Goal: Task Accomplishment & Management: Manage account settings

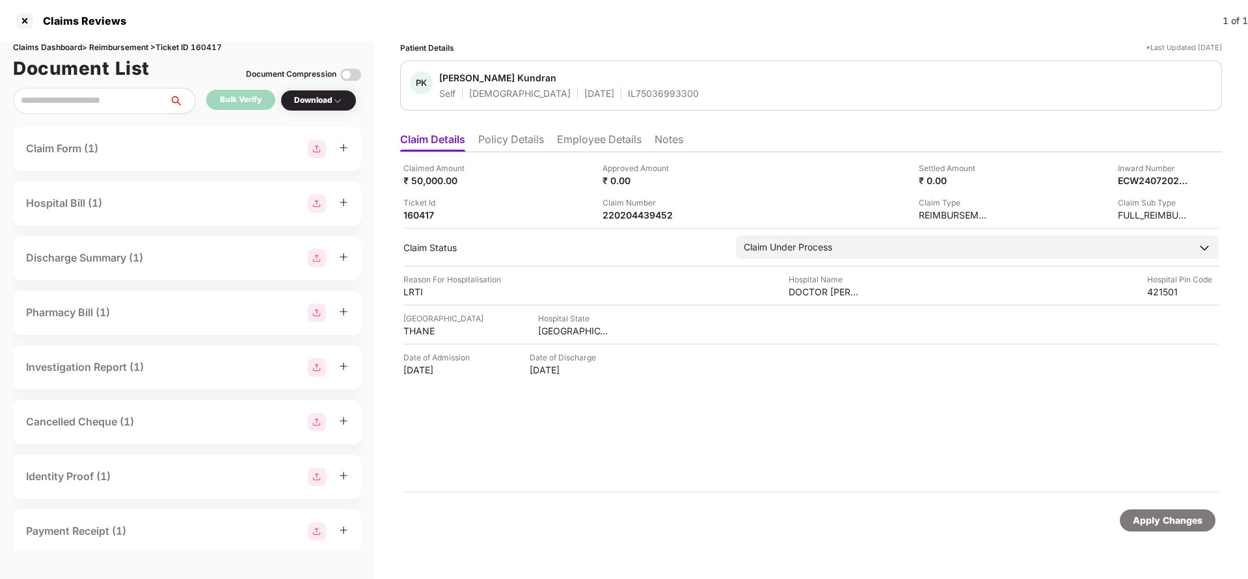
click at [505, 142] on li "Policy Details" at bounding box center [511, 142] width 66 height 19
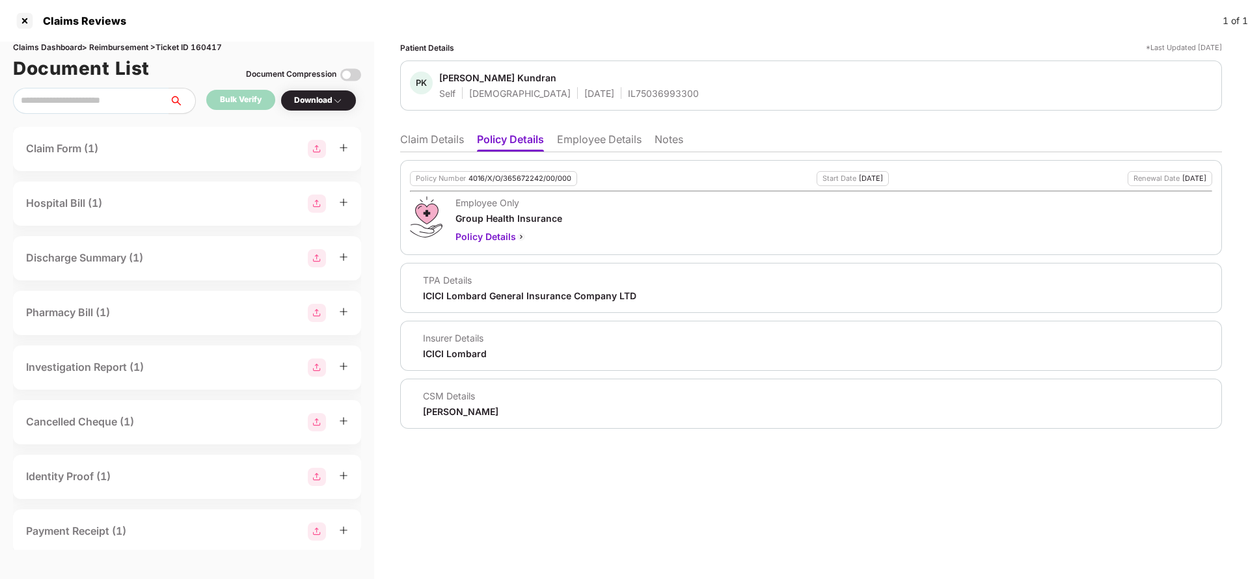
click at [511, 166] on div "Policy Number 4016/X/O/365672242/00/000 Start Date 07 Oct 2024 Renewal Date 06 …" at bounding box center [811, 207] width 822 height 95
copy div "4016/X/O/365672242/00/000"
click at [601, 146] on li "Employee Details" at bounding box center [599, 142] width 85 height 19
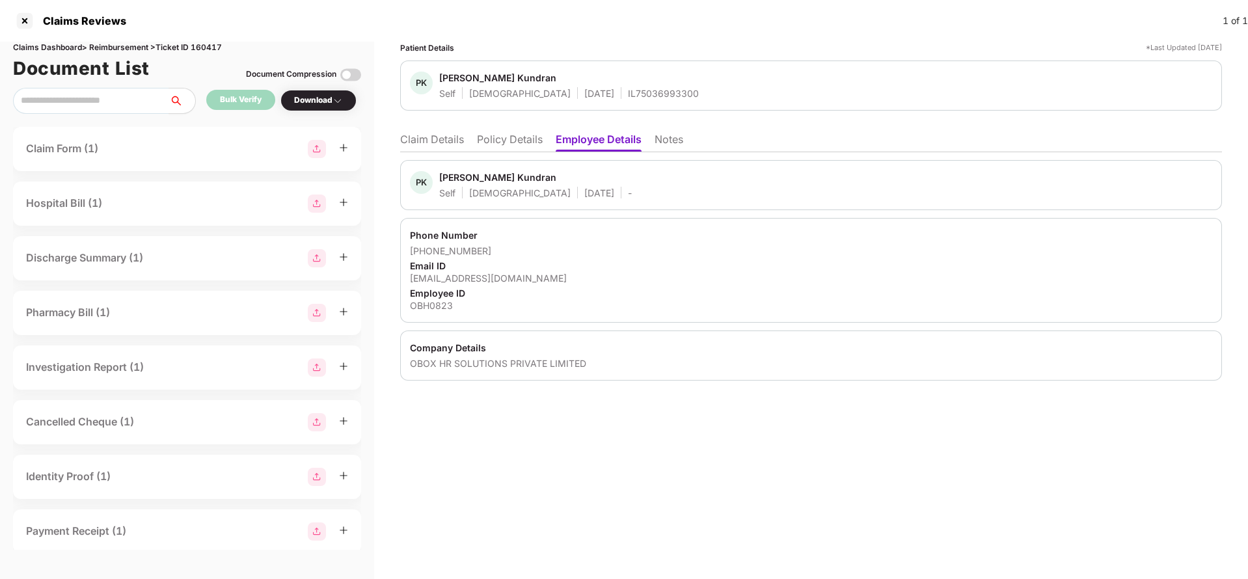
click at [500, 143] on li "Policy Details" at bounding box center [510, 142] width 66 height 19
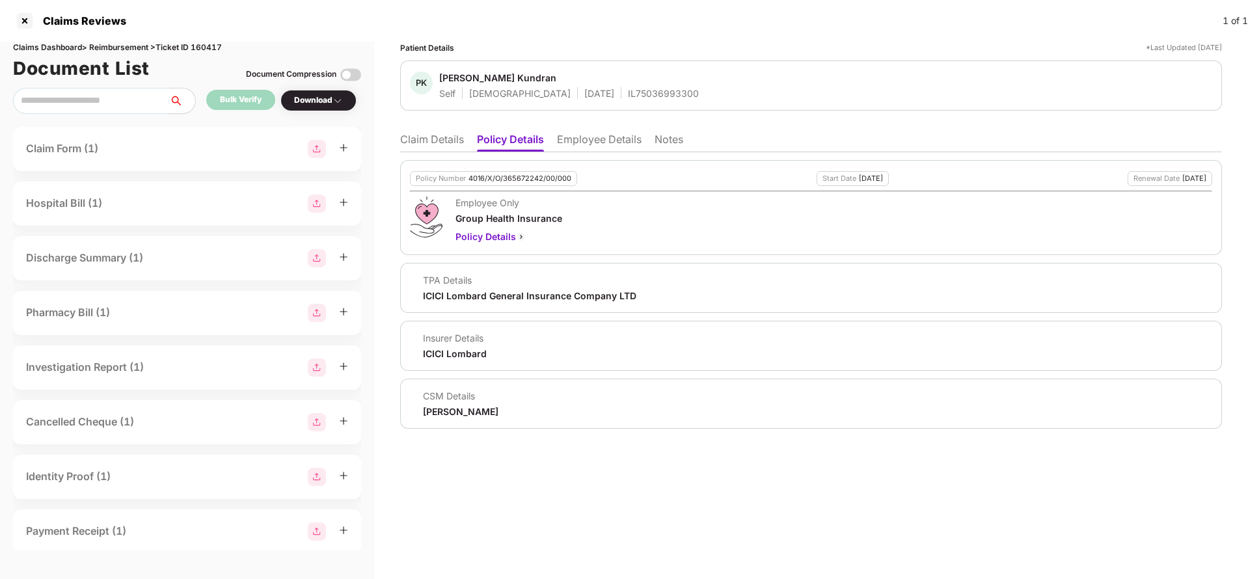
click at [505, 171] on div "Policy Number 4016/X/O/365672242/00/000" at bounding box center [493, 178] width 167 height 15
copy div "4016/X/O/365672242/00/000"
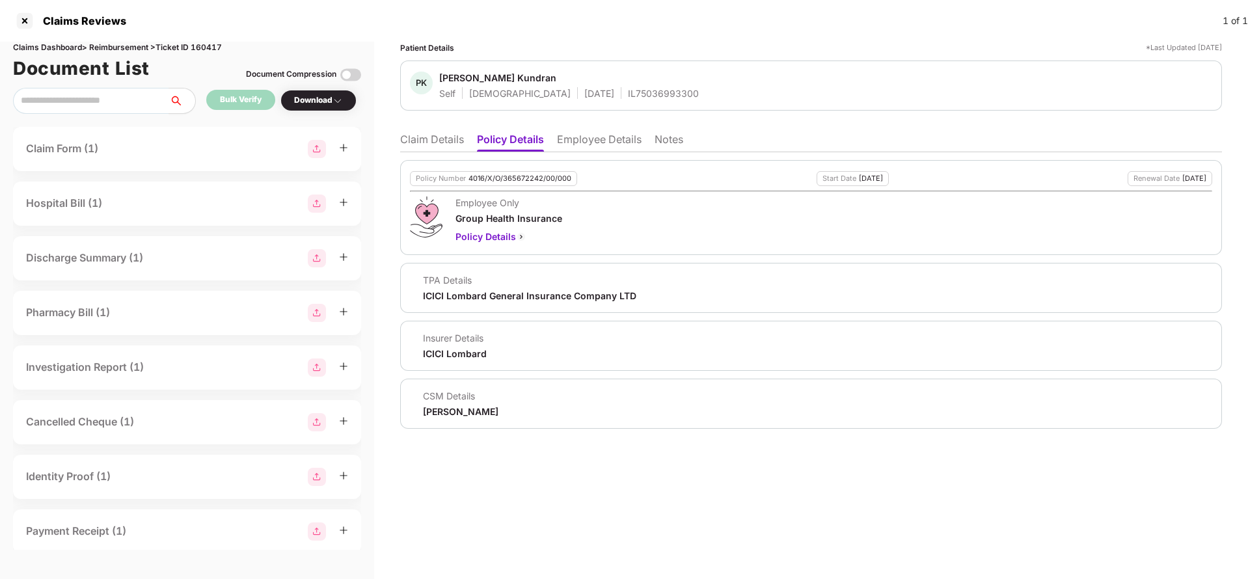
click at [450, 148] on li "Claim Details" at bounding box center [432, 142] width 64 height 19
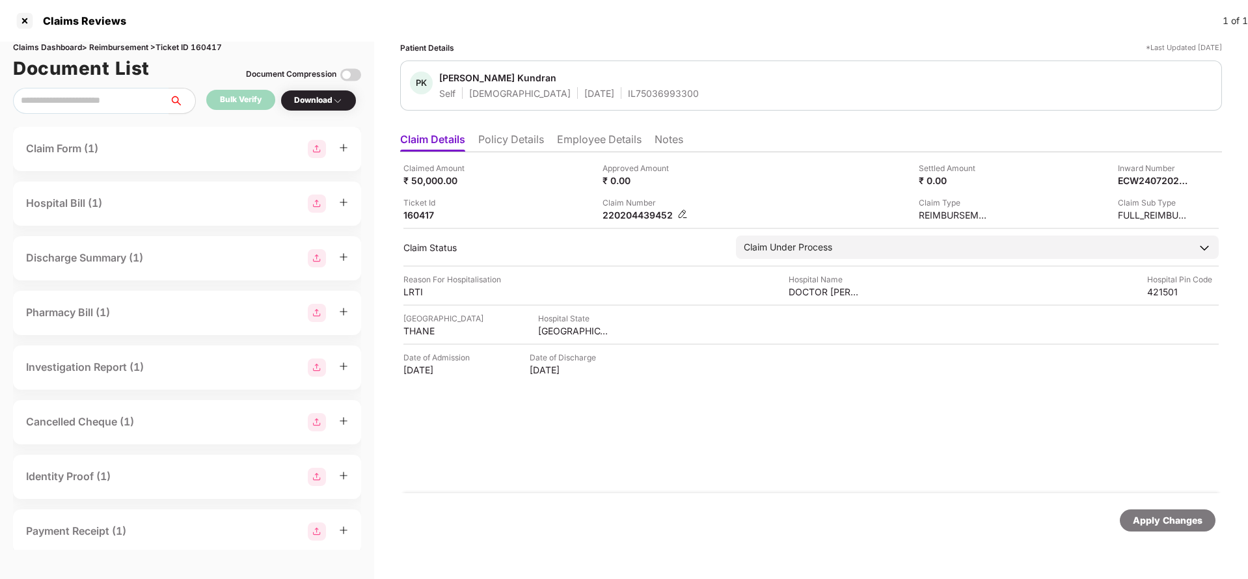
click at [652, 216] on div "220204439452" at bounding box center [639, 215] width 72 height 12
copy div "220204439452"
click at [607, 103] on div "PK Punith Kundran Self Male 17 Feb 1987 IL75036993300" at bounding box center [811, 86] width 822 height 50
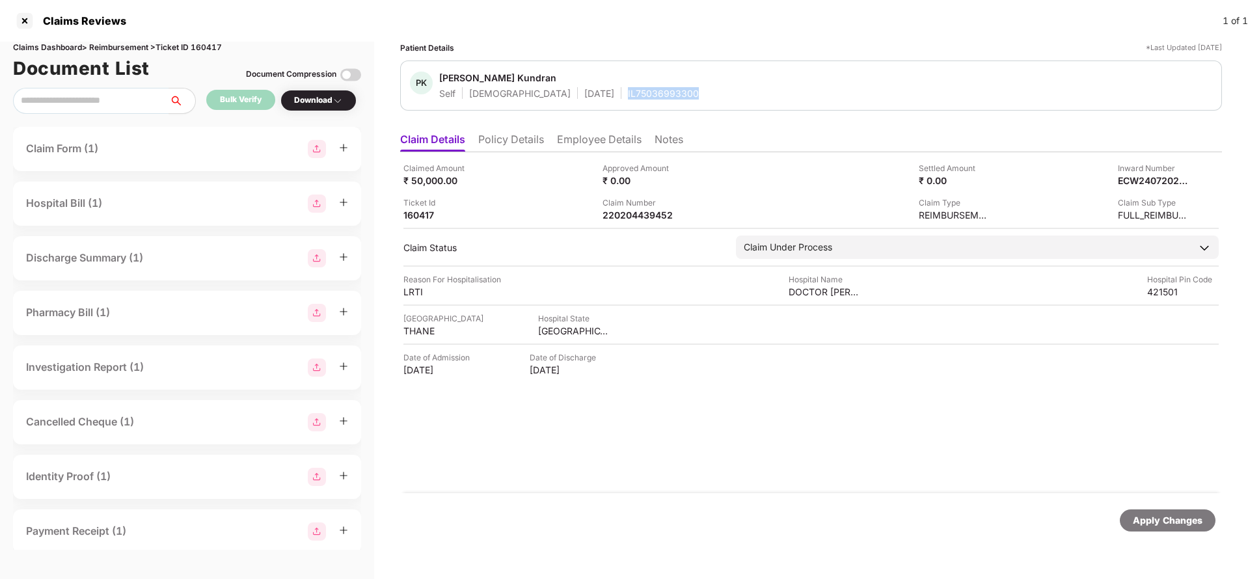
click at [607, 103] on div "PK Punith Kundran Self Male 17 Feb 1987 IL75036993300" at bounding box center [811, 86] width 822 height 50
copy div "IL75036993300"
click at [1154, 515] on div "Apply Changes" at bounding box center [1168, 520] width 70 height 14
click at [220, 49] on div "Claims Dashboard > Reimbursement > Ticket ID 160417" at bounding box center [187, 48] width 348 height 12
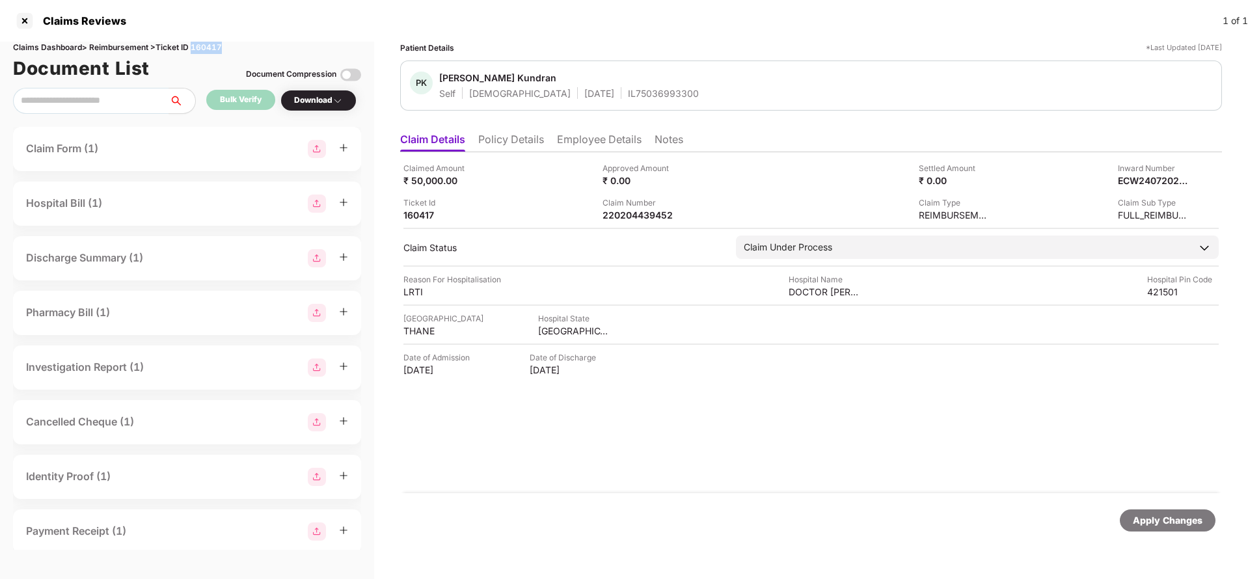
click at [220, 49] on div "Claims Dashboard > Reimbursement > Ticket ID 160417" at bounding box center [187, 48] width 348 height 12
copy div "160417"
click at [1181, 508] on div "Apply Changes" at bounding box center [811, 520] width 822 height 55
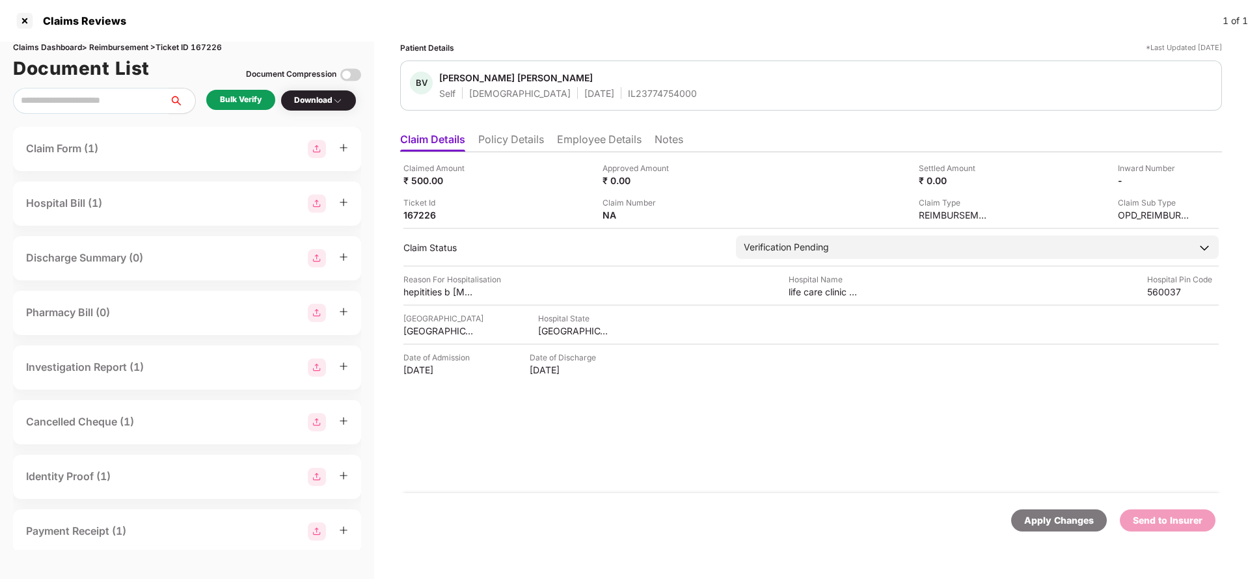
click at [513, 148] on li "Policy Details" at bounding box center [511, 142] width 66 height 19
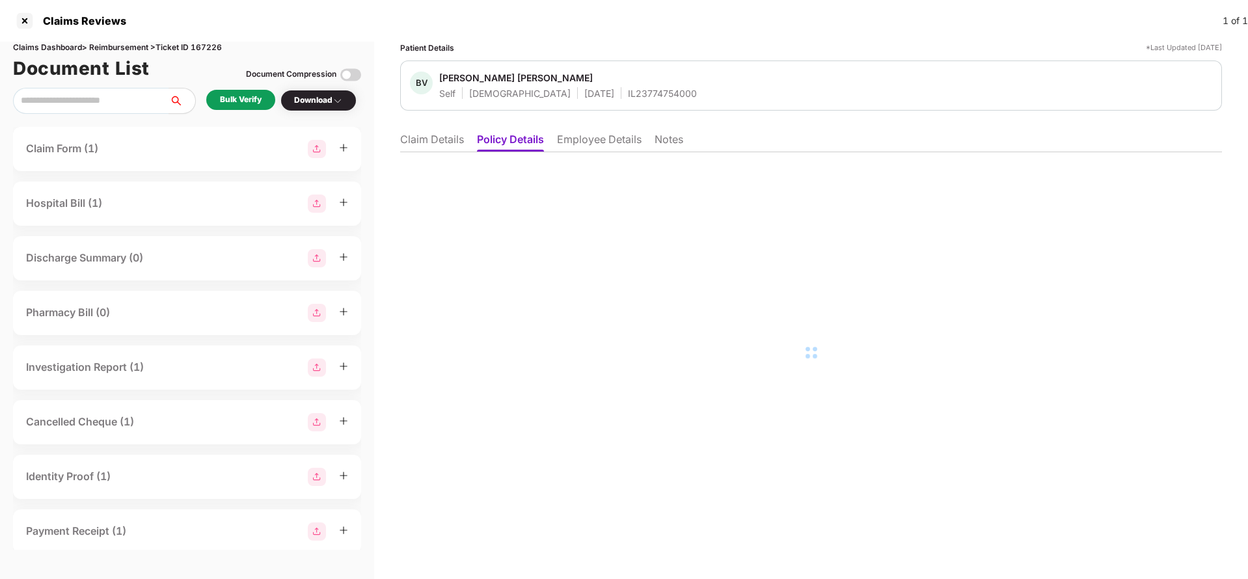
click at [592, 143] on li "Employee Details" at bounding box center [599, 142] width 85 height 19
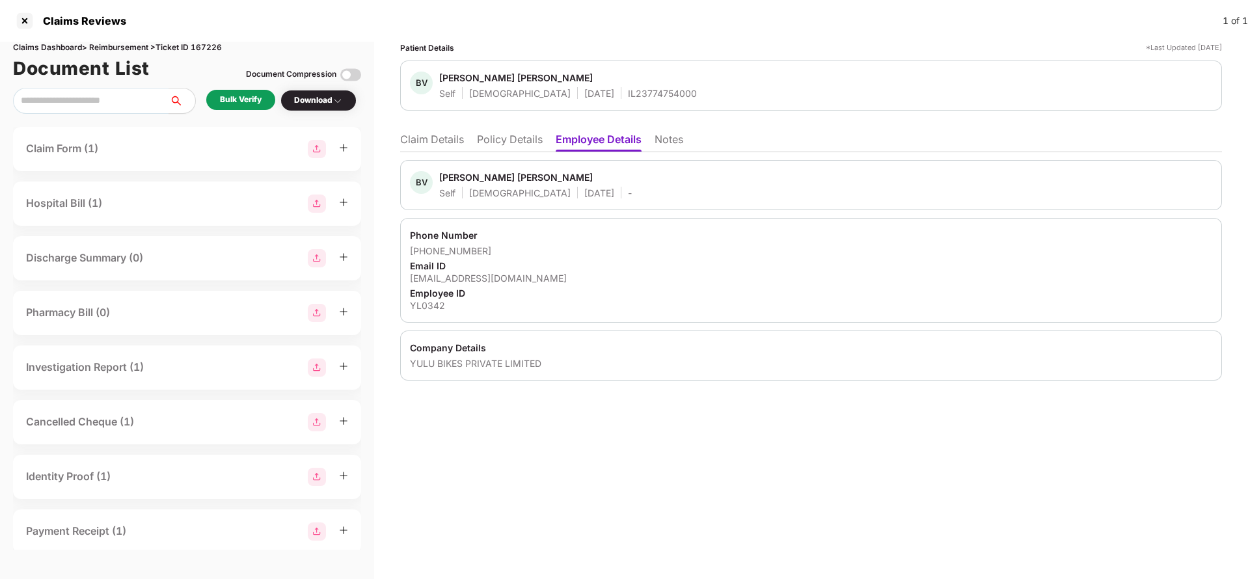
click at [440, 148] on li "Claim Details" at bounding box center [432, 142] width 64 height 19
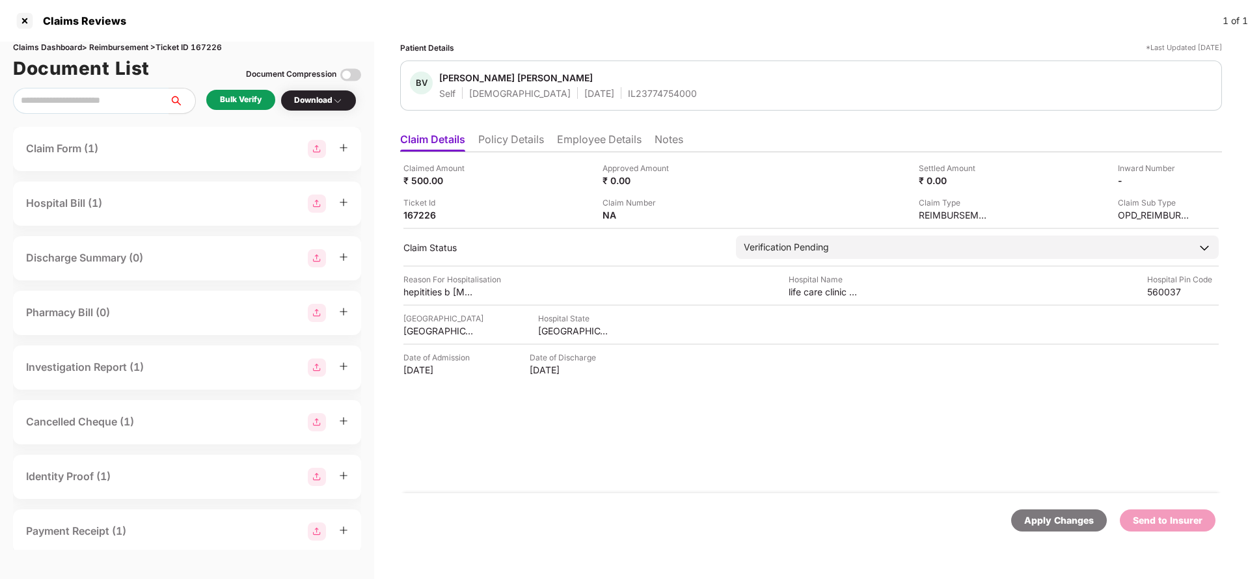
click at [530, 133] on li "Policy Details" at bounding box center [511, 142] width 66 height 19
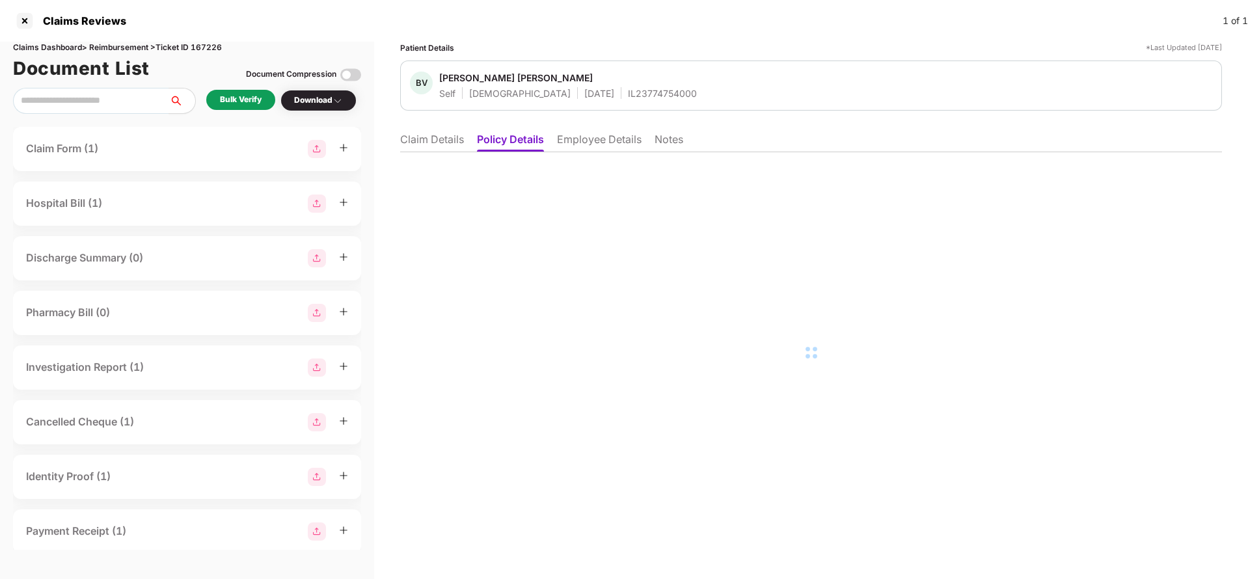
click at [590, 145] on li "Employee Details" at bounding box center [599, 142] width 85 height 19
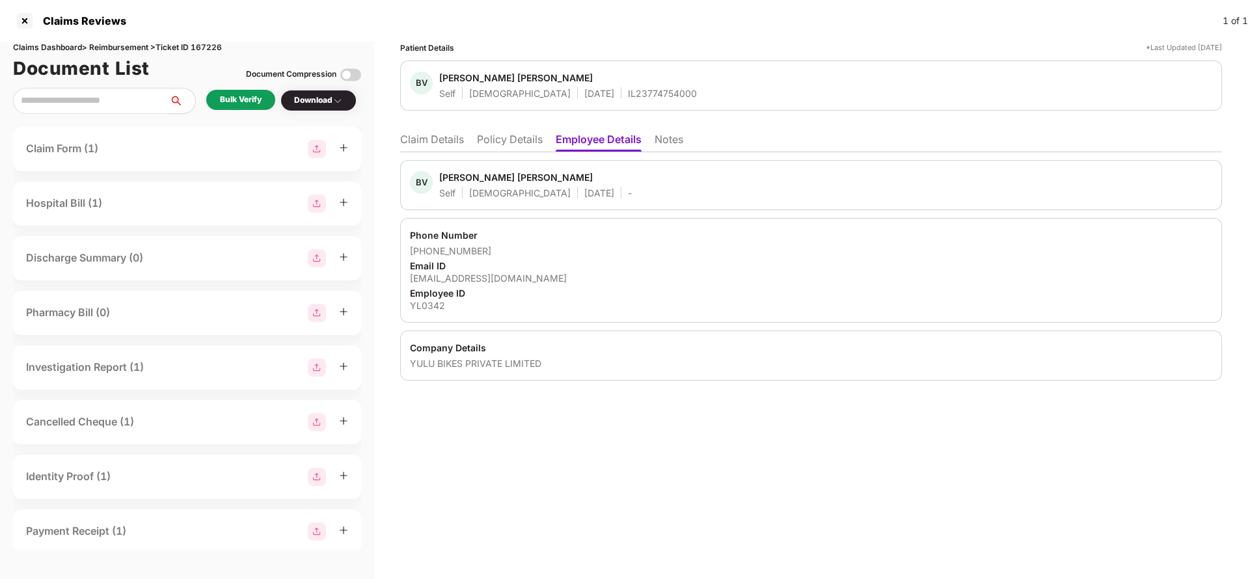
click at [603, 84] on span "[PERSON_NAME] [PERSON_NAME]" at bounding box center [568, 80] width 258 height 16
click at [628, 90] on div "IL23774754000" at bounding box center [662, 93] width 69 height 12
copy div "IL23774754000"
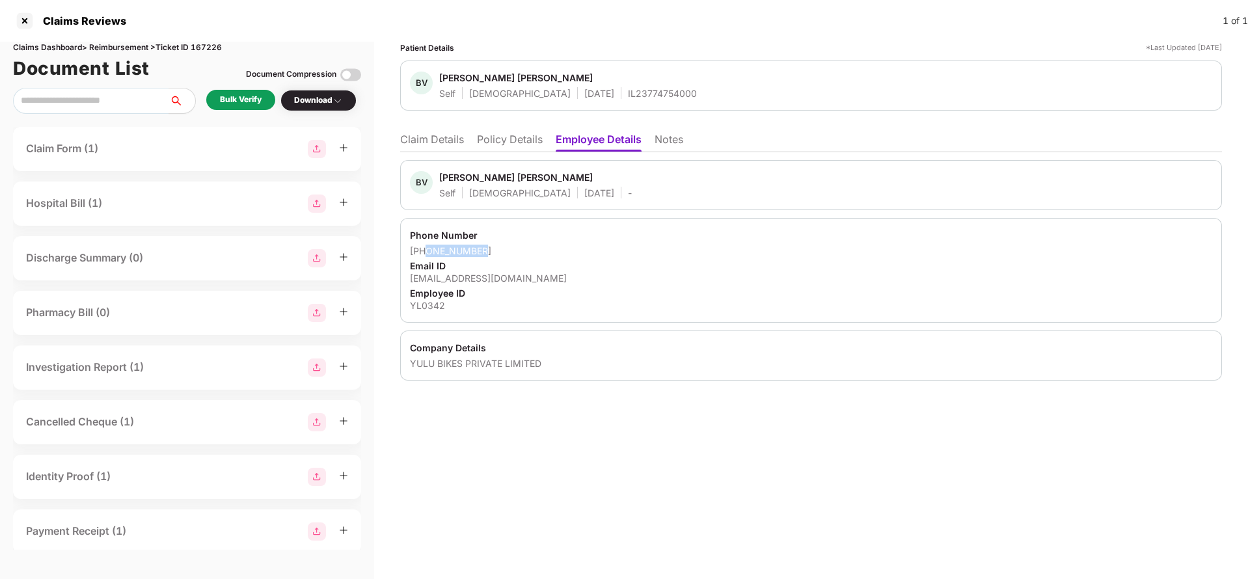
drag, startPoint x: 426, startPoint y: 254, endPoint x: 523, endPoint y: 254, distance: 97.0
click at [523, 254] on div "[PHONE_NUMBER]" at bounding box center [811, 251] width 802 height 12
copy div "8328313062"
click at [429, 146] on li "Claim Details" at bounding box center [432, 142] width 64 height 19
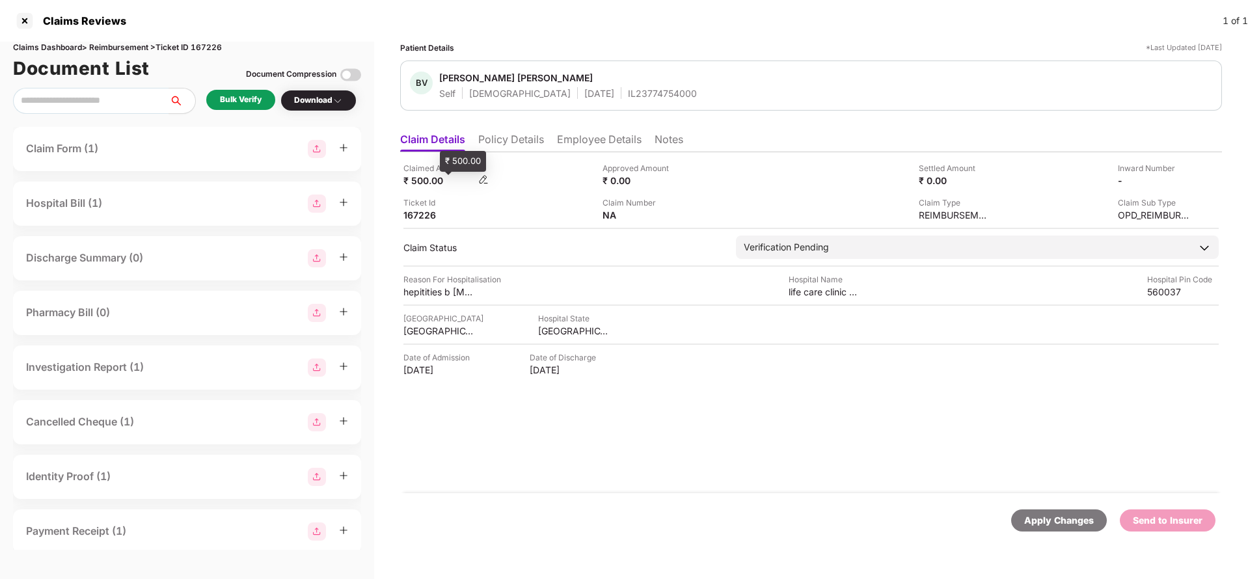
click at [411, 180] on div "₹ 500.00" at bounding box center [439, 180] width 72 height 12
copy div "500"
click at [823, 287] on div "life care clinic and diagnostic lab" at bounding box center [825, 292] width 72 height 12
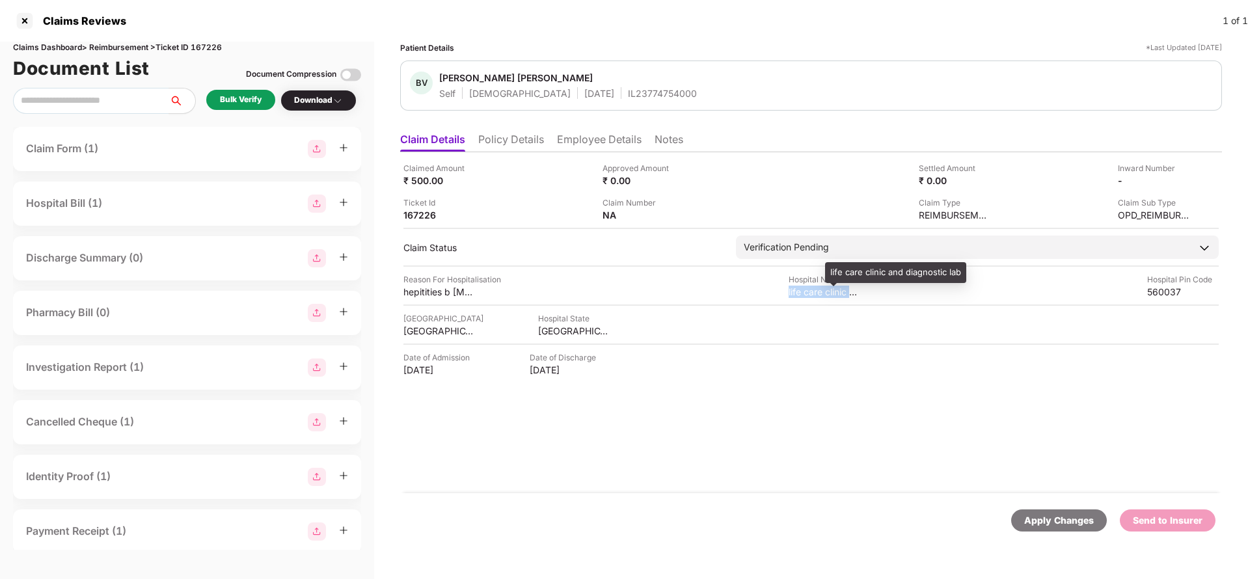
click at [823, 287] on div "life care clinic and diagnostic lab" at bounding box center [825, 292] width 72 height 12
copy div "life care clinic and diagnostic lab"
click at [243, 100] on div "Bulk Verify" at bounding box center [241, 100] width 42 height 12
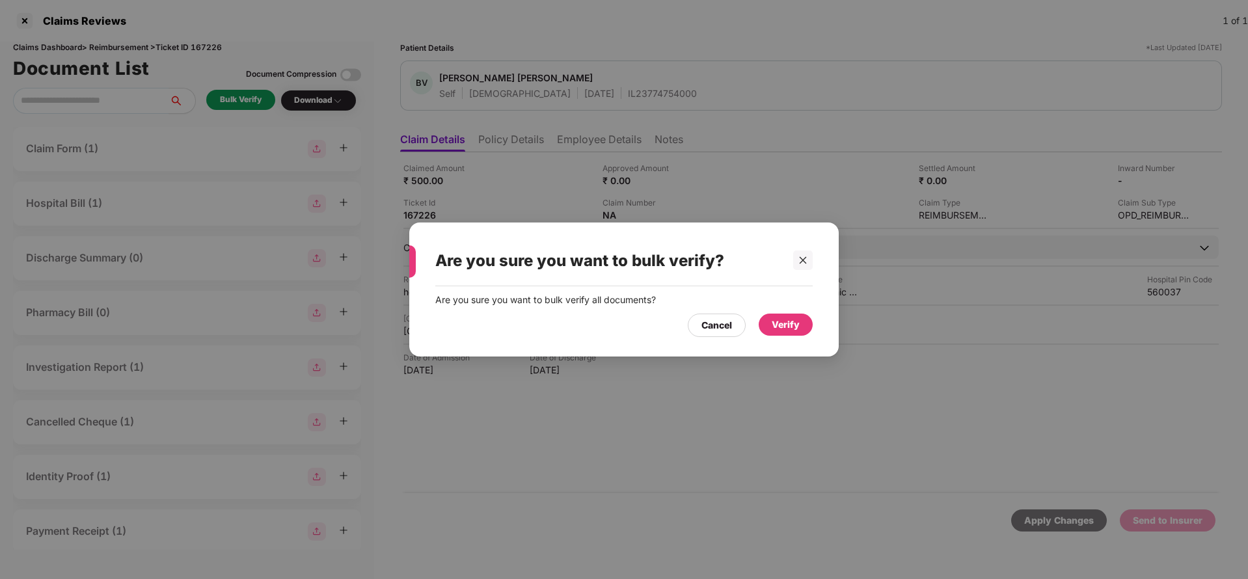
click at [794, 325] on div "Verify" at bounding box center [786, 325] width 28 height 14
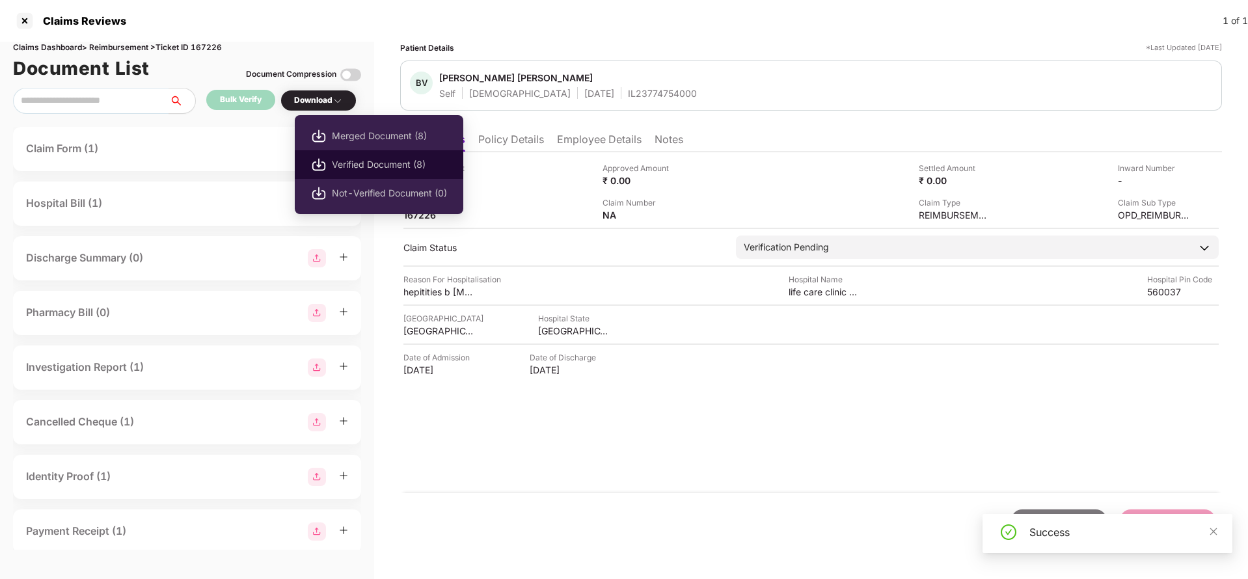
click at [347, 164] on span "Verified Document (8)" at bounding box center [389, 164] width 115 height 14
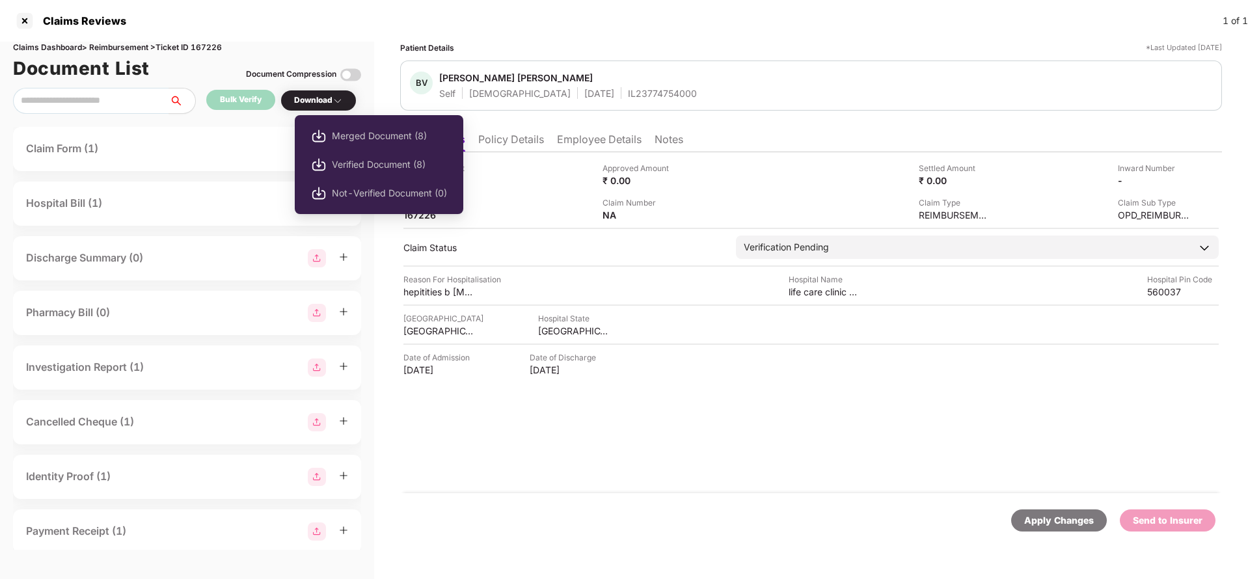
click at [328, 103] on div "Download" at bounding box center [318, 100] width 49 height 12
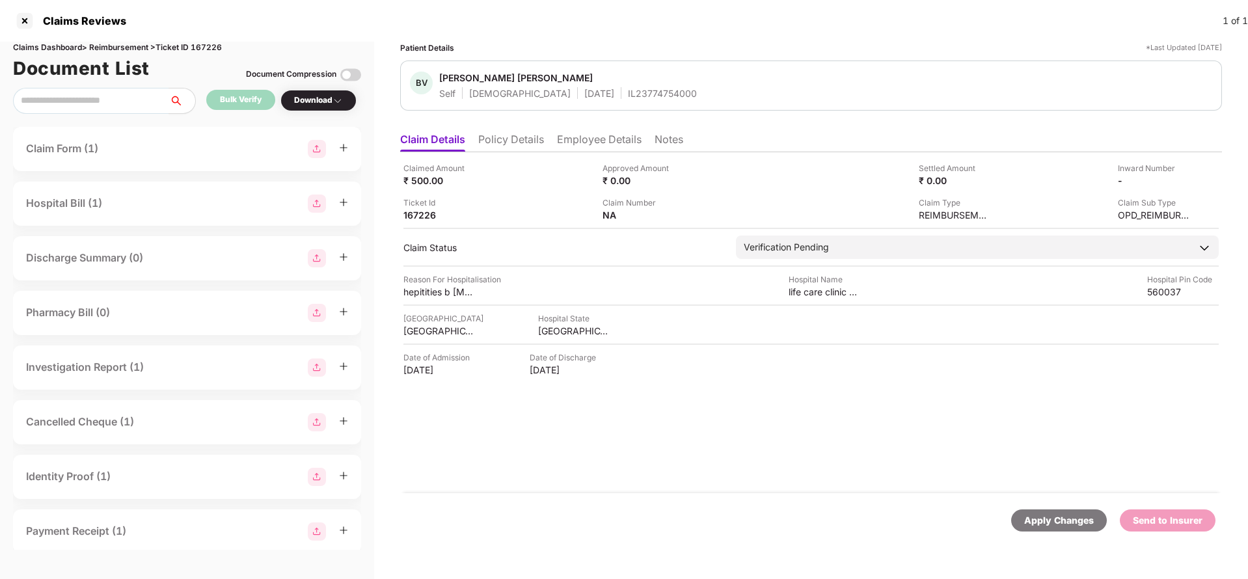
click at [329, 103] on div "Download" at bounding box center [318, 100] width 49 height 12
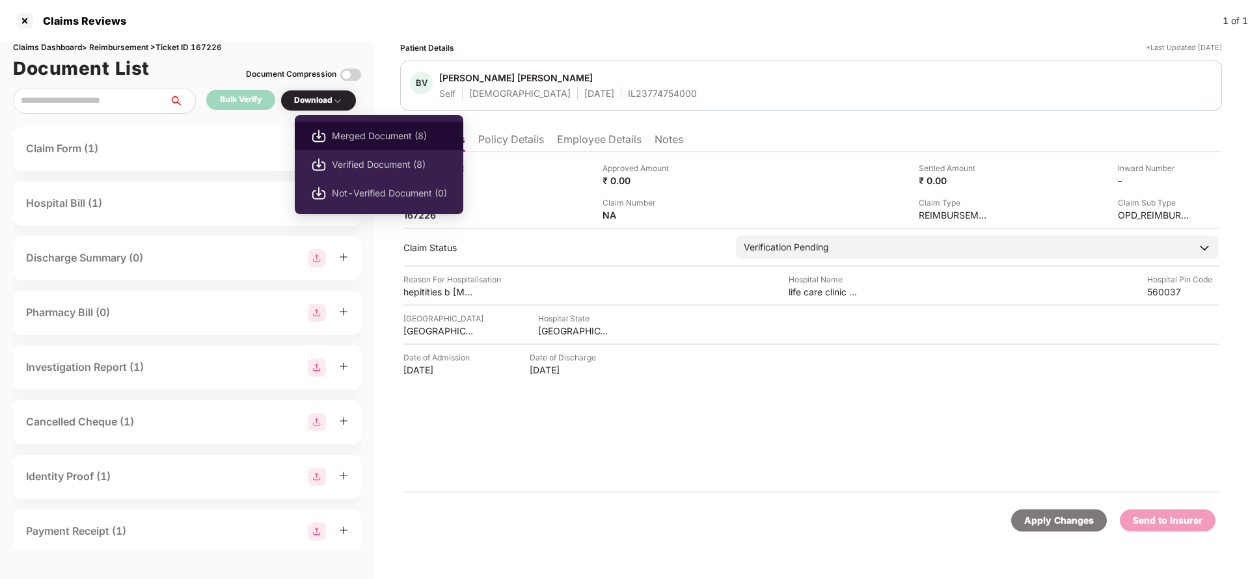
click at [378, 133] on span "Merged Document (8)" at bounding box center [389, 136] width 115 height 14
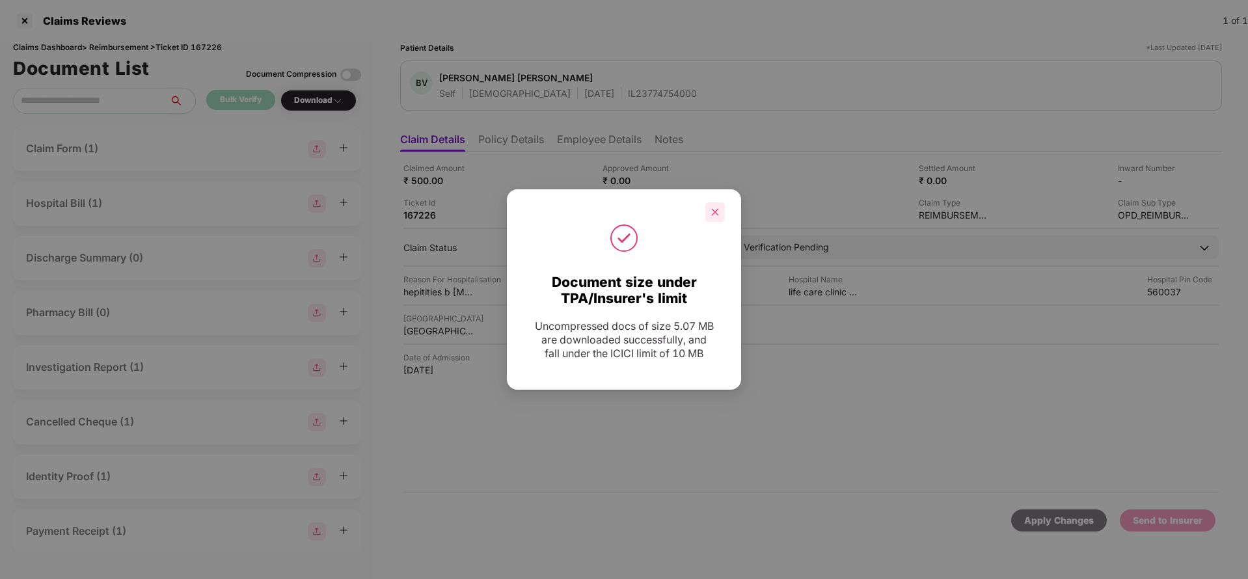
click at [719, 213] on icon "close" at bounding box center [715, 212] width 9 height 9
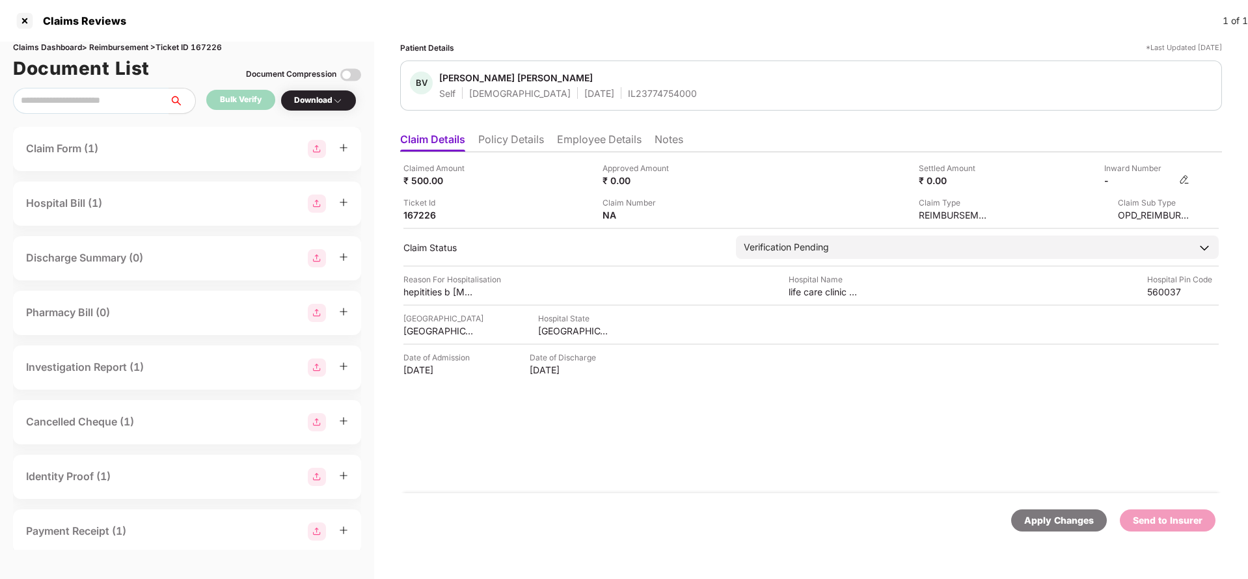
click at [1188, 181] on img at bounding box center [1184, 179] width 10 height 10
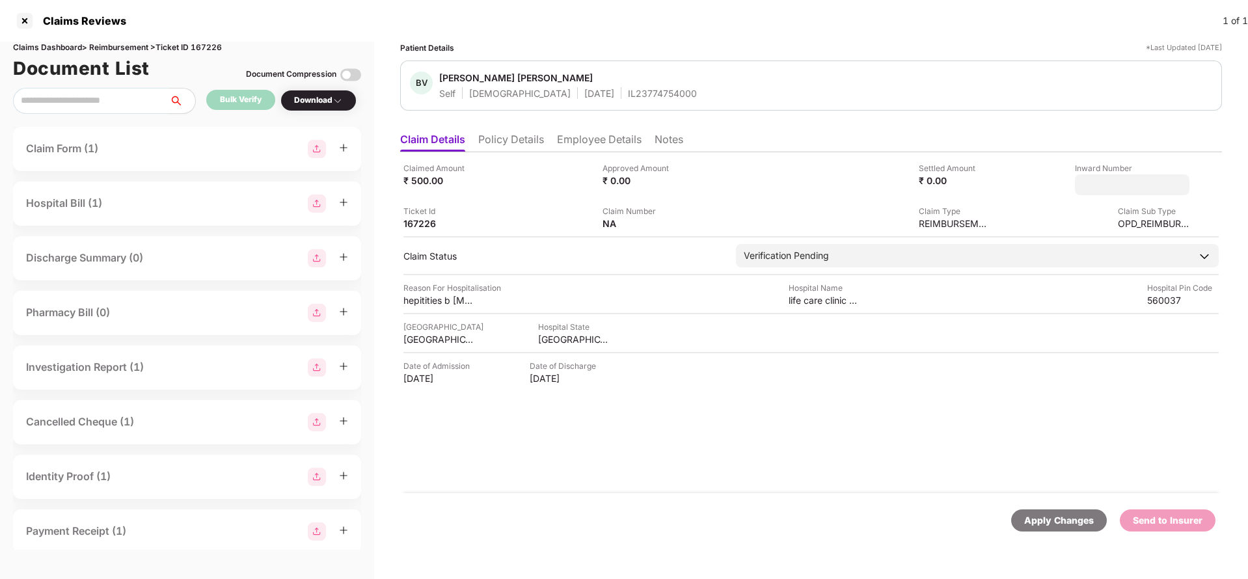
type input "**********"
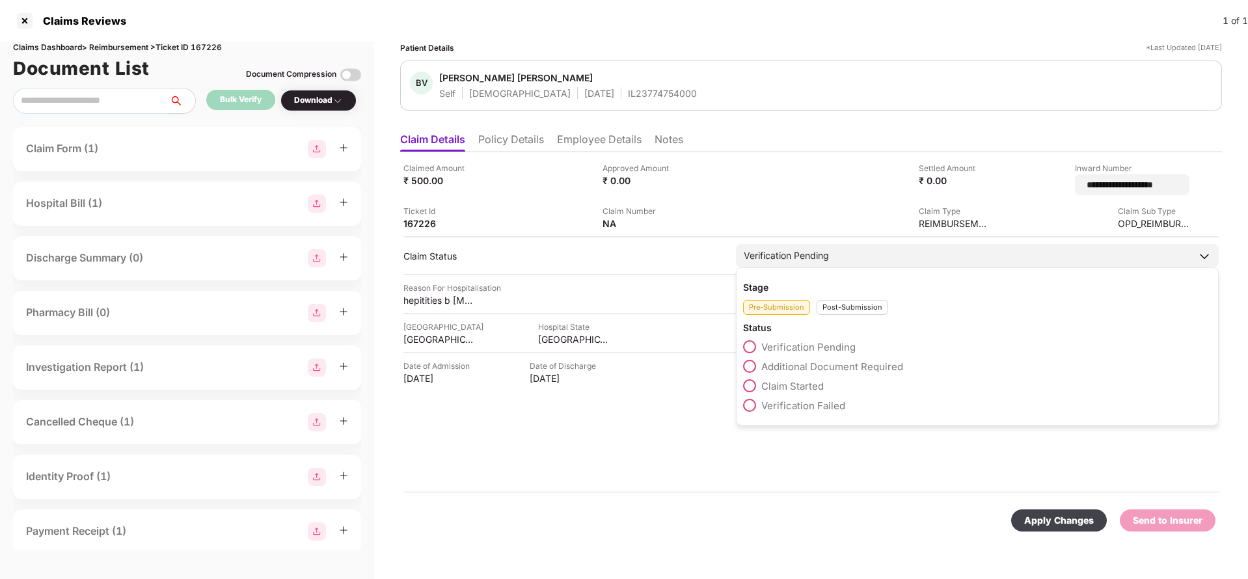
click at [780, 252] on div "Verification Pending" at bounding box center [786, 256] width 85 height 14
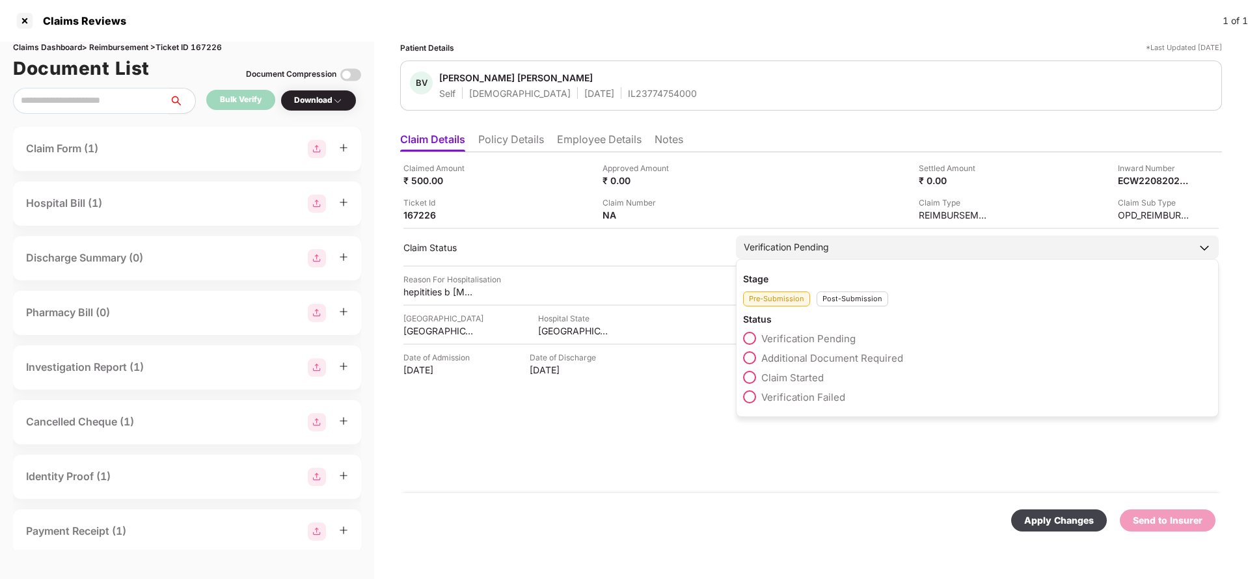
click at [845, 303] on div "Post-Submission" at bounding box center [853, 299] width 72 height 15
click at [812, 353] on span "Claim Under Process" at bounding box center [810, 358] width 98 height 12
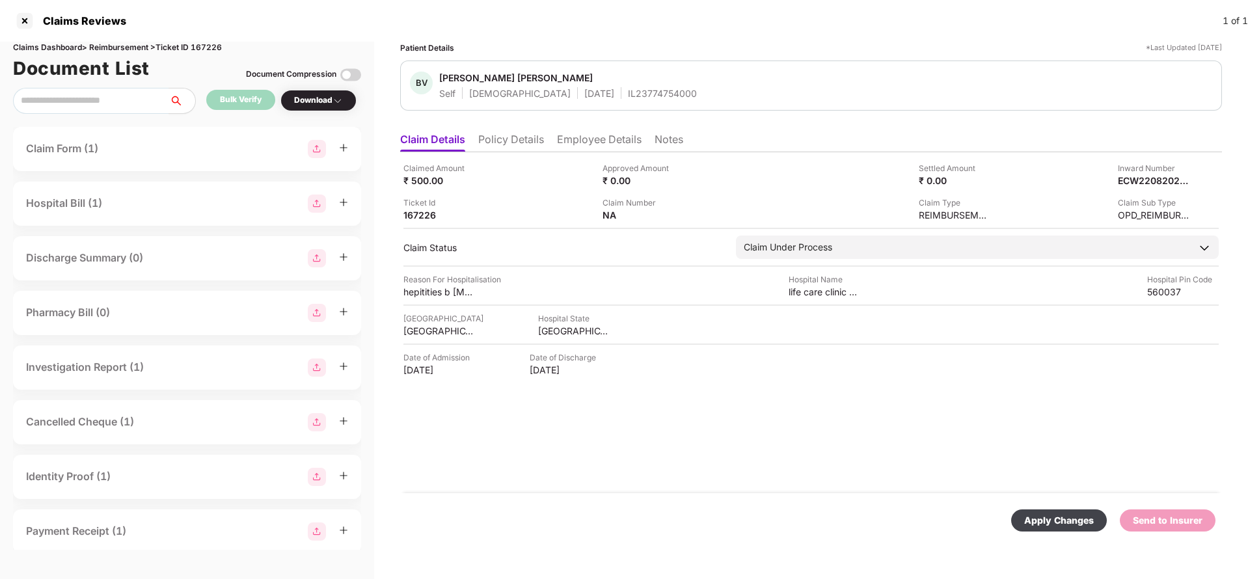
click at [1050, 521] on div "Apply Changes" at bounding box center [1059, 520] width 70 height 14
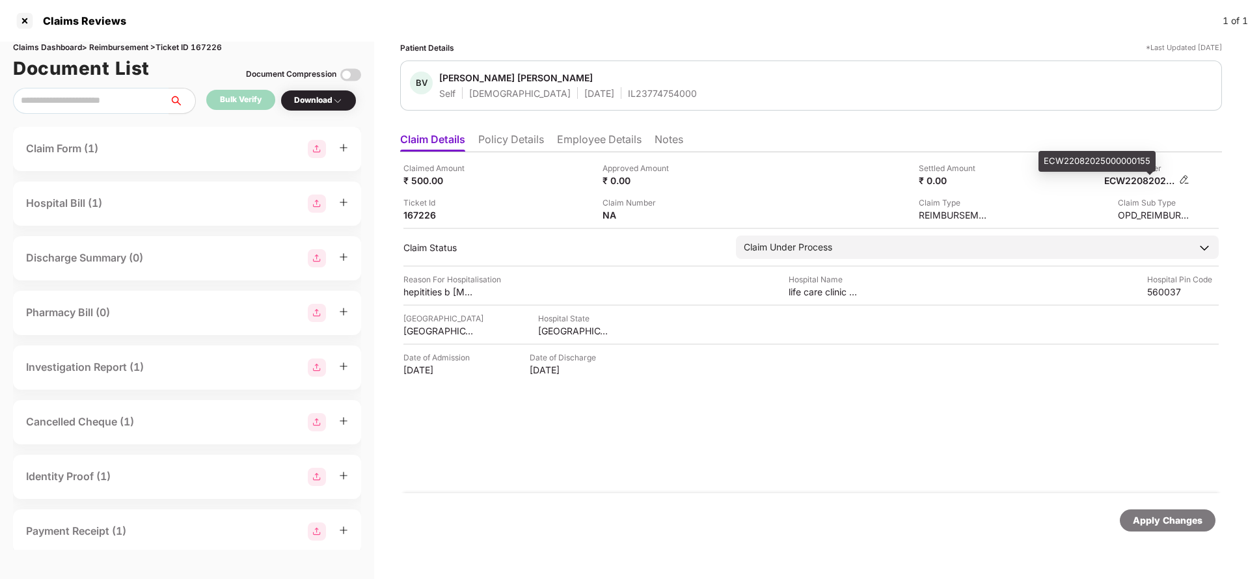
click at [1151, 181] on div "ECW22082025000000155" at bounding box center [1140, 180] width 72 height 12
copy div "ECW22082025000000155"
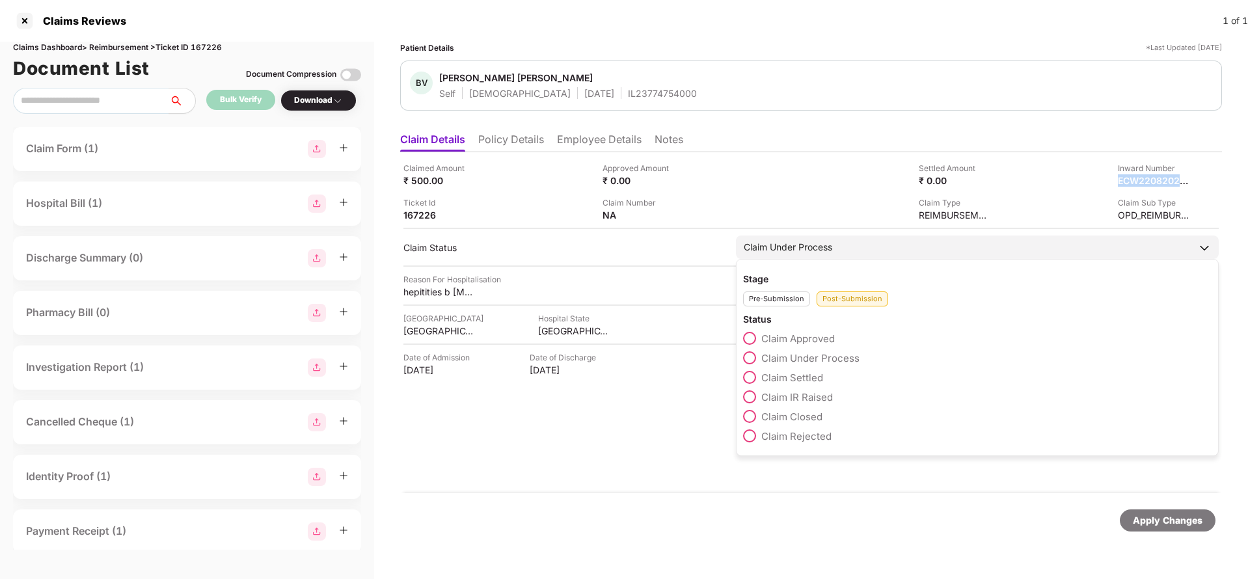
copy div "ECW22082025000000155"
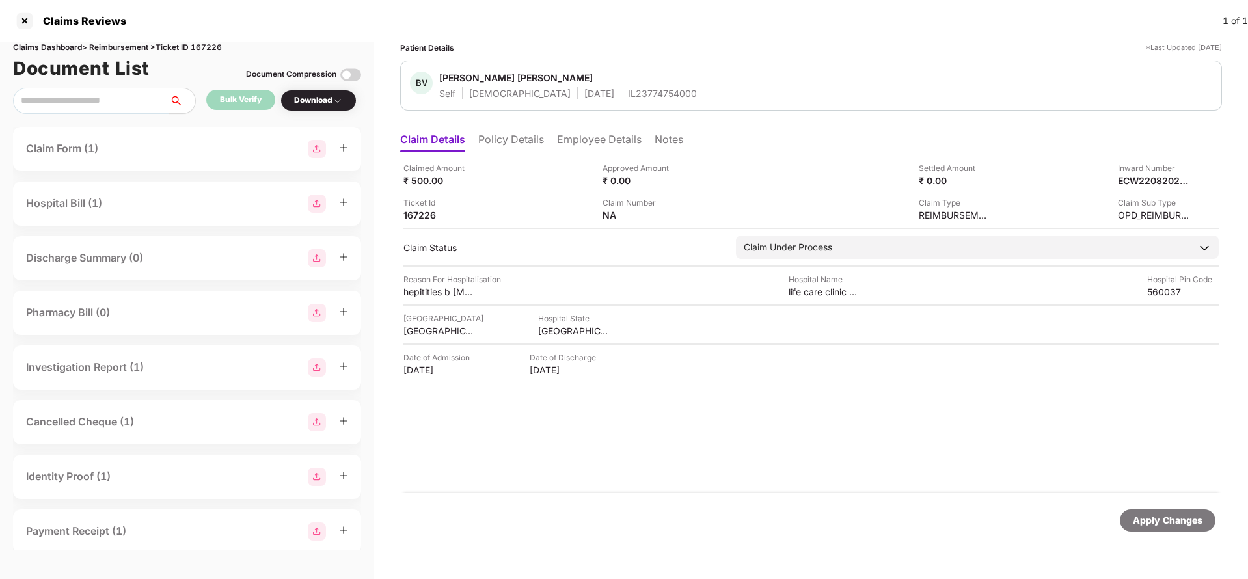
click at [619, 110] on div "BV Beeram Vishnuprakash Reddy Self Male 13 June 2000 IL23774754000" at bounding box center [811, 86] width 822 height 50
copy div "IL23774754000"
click at [1163, 525] on div "Apply Changes" at bounding box center [1168, 520] width 70 height 14
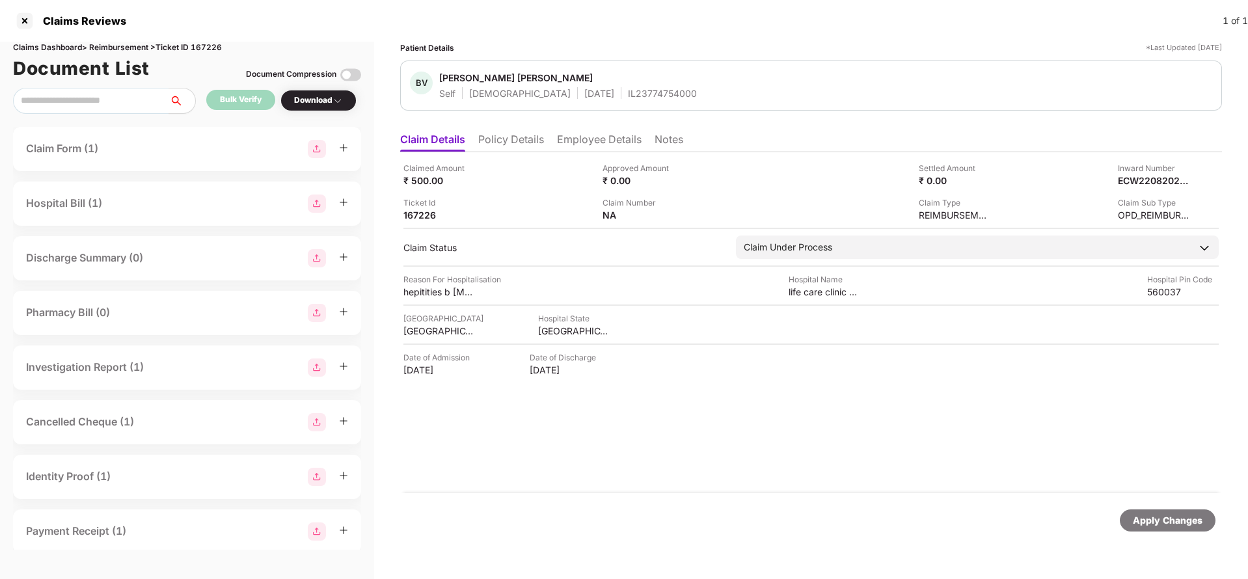
click at [210, 49] on div "Claims Dashboard > Reimbursement > Ticket ID 167226" at bounding box center [187, 48] width 348 height 12
copy div "167226"
click at [1175, 527] on div "Apply Changes" at bounding box center [1168, 520] width 70 height 14
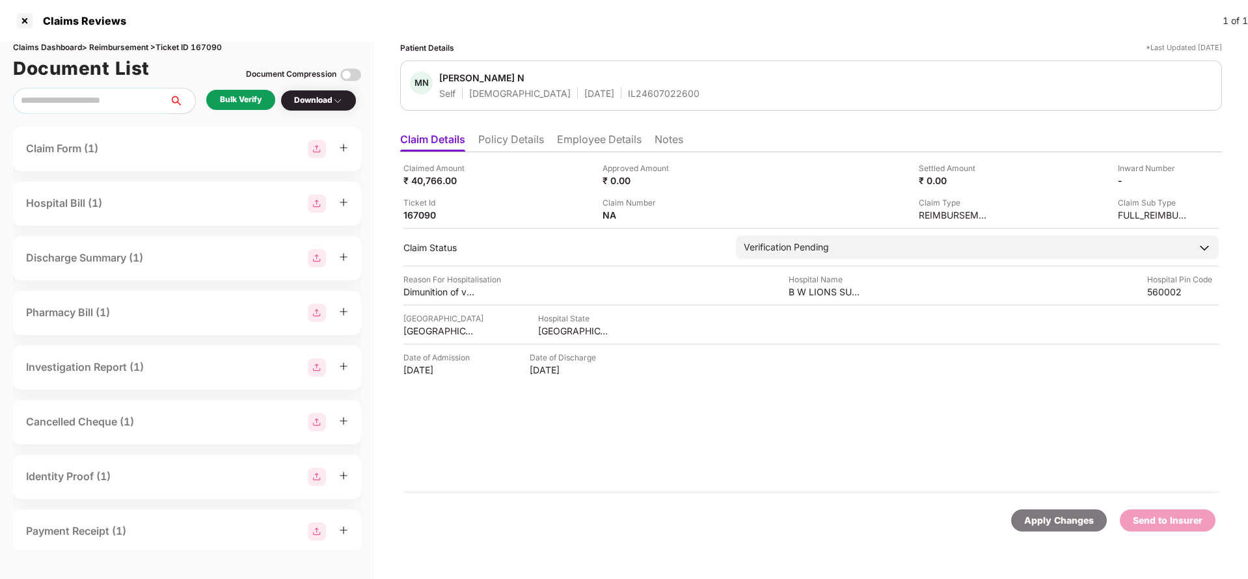
click at [483, 129] on ul "Claim Details Policy Details Employee Details Notes" at bounding box center [811, 139] width 822 height 26
click at [490, 135] on li "Policy Details" at bounding box center [511, 142] width 66 height 19
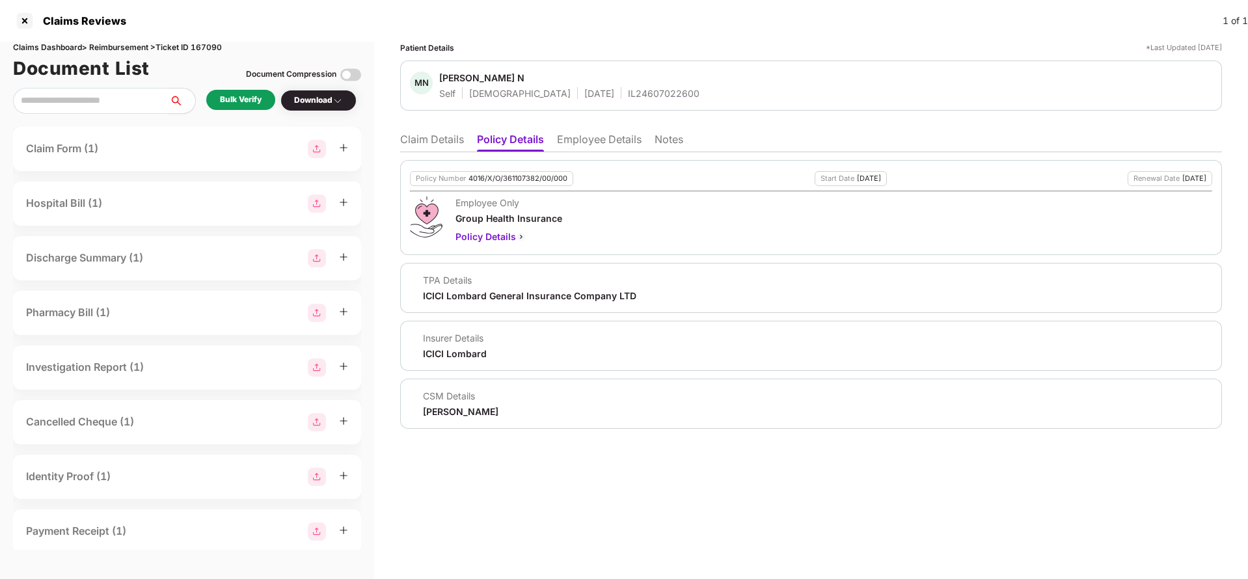
click at [521, 180] on div "4016/X/O/361107382/00/000" at bounding box center [517, 178] width 99 height 8
copy div "4016/X/O/361107382/00/000"
click at [593, 141] on li "Employee Details" at bounding box center [599, 142] width 85 height 19
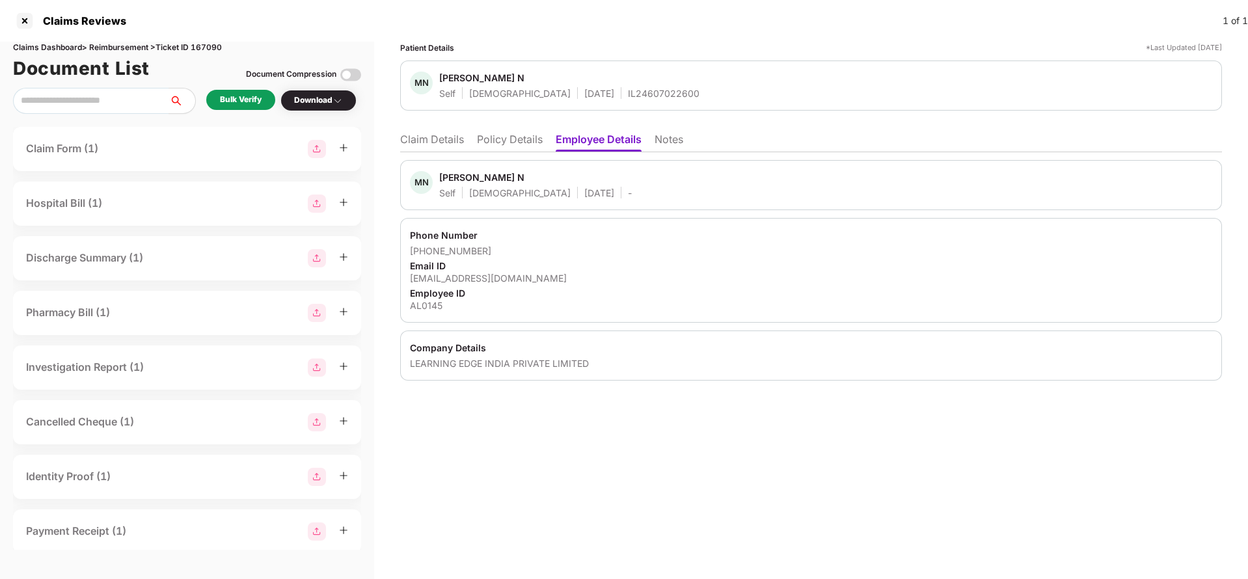
click at [494, 139] on li "Policy Details" at bounding box center [510, 142] width 66 height 19
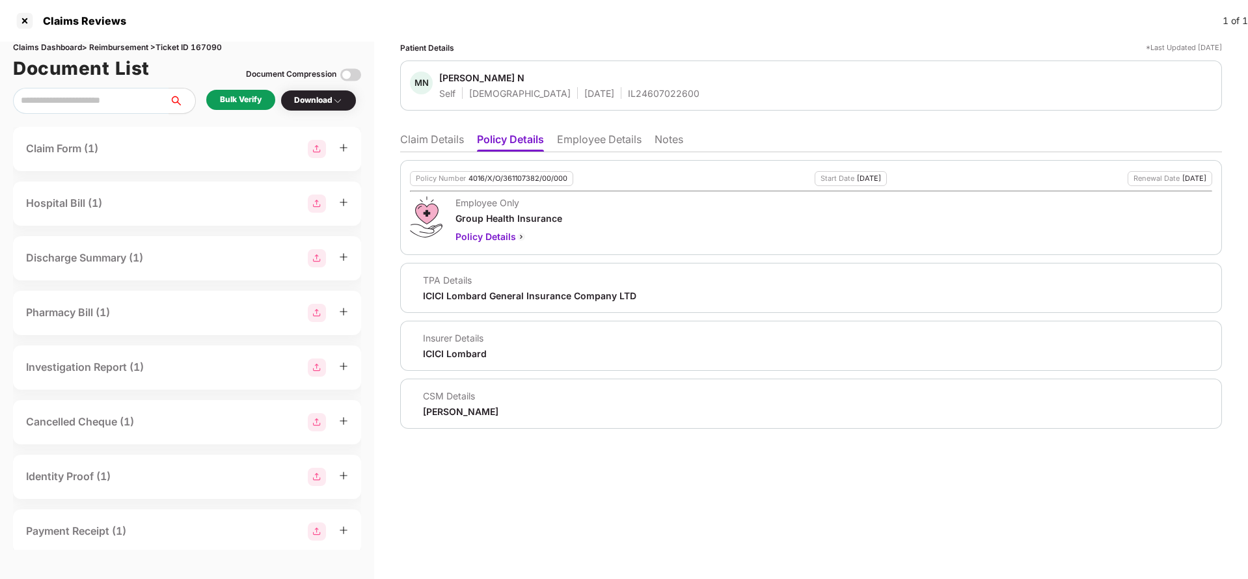
click at [439, 138] on li "Claim Details" at bounding box center [432, 142] width 64 height 19
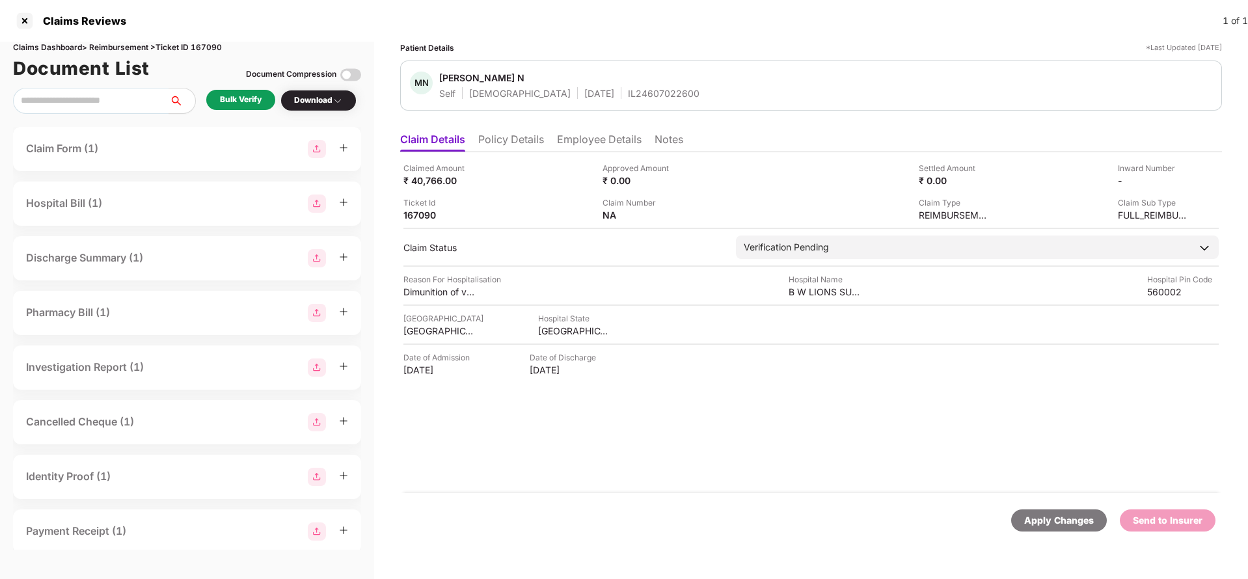
click at [495, 142] on li "Policy Details" at bounding box center [511, 142] width 66 height 19
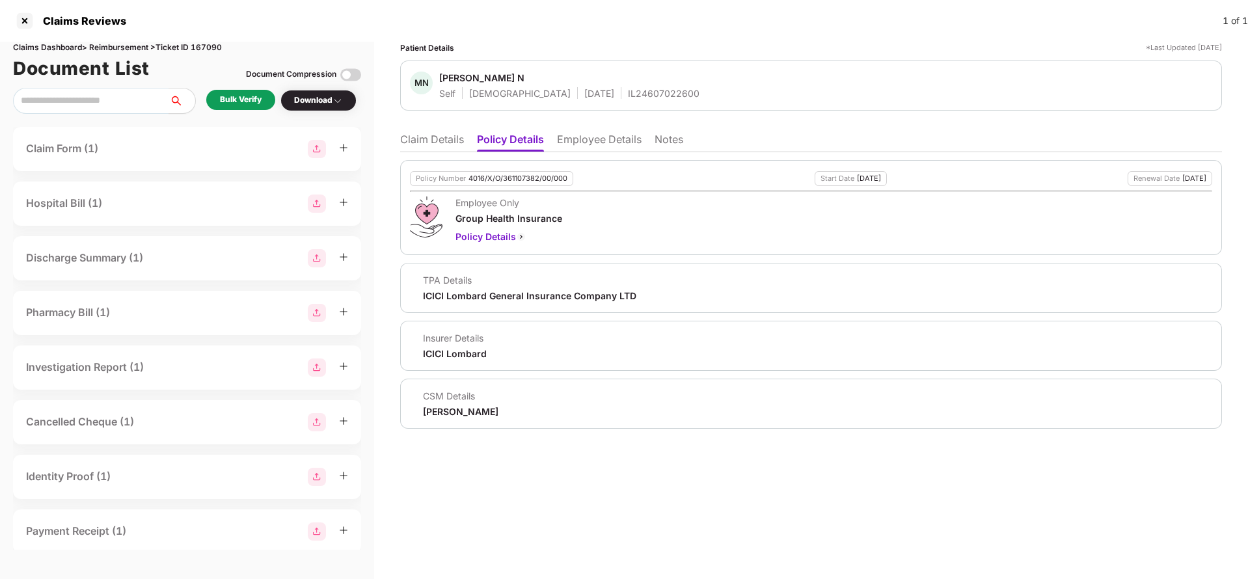
click at [497, 183] on div "Policy Number 4016/X/O/361107382/00/000" at bounding box center [491, 178] width 163 height 15
copy div "4016/X/O/361107382/00/000"
click at [434, 127] on ul "Claim Details Policy Details Employee Details Notes" at bounding box center [811, 139] width 822 height 26
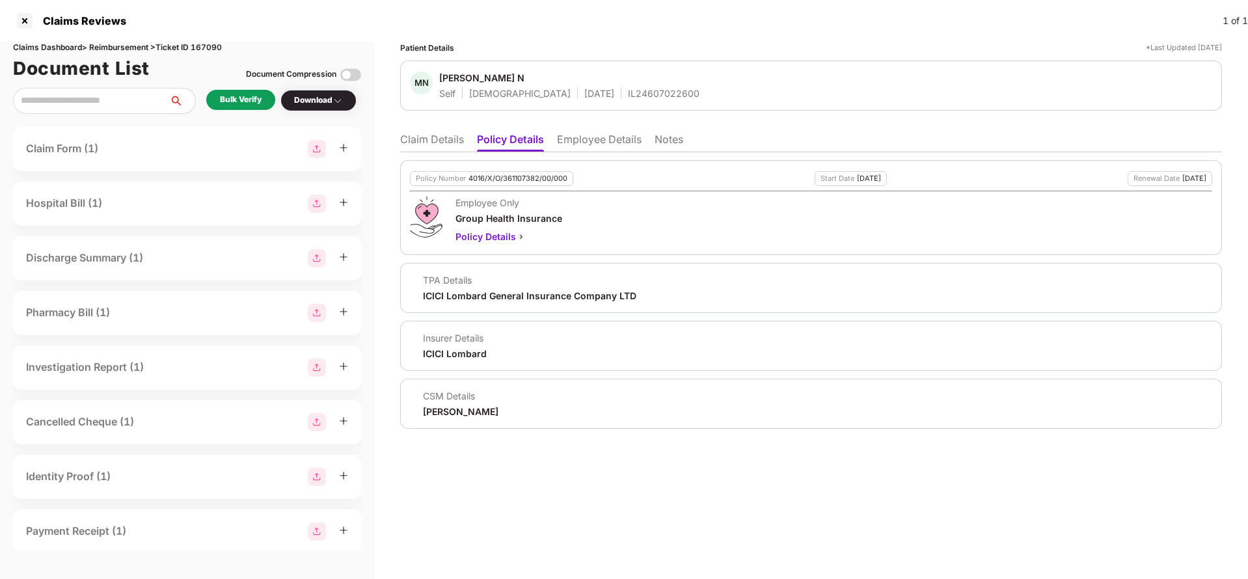
click at [432, 141] on li "Claim Details" at bounding box center [432, 142] width 64 height 19
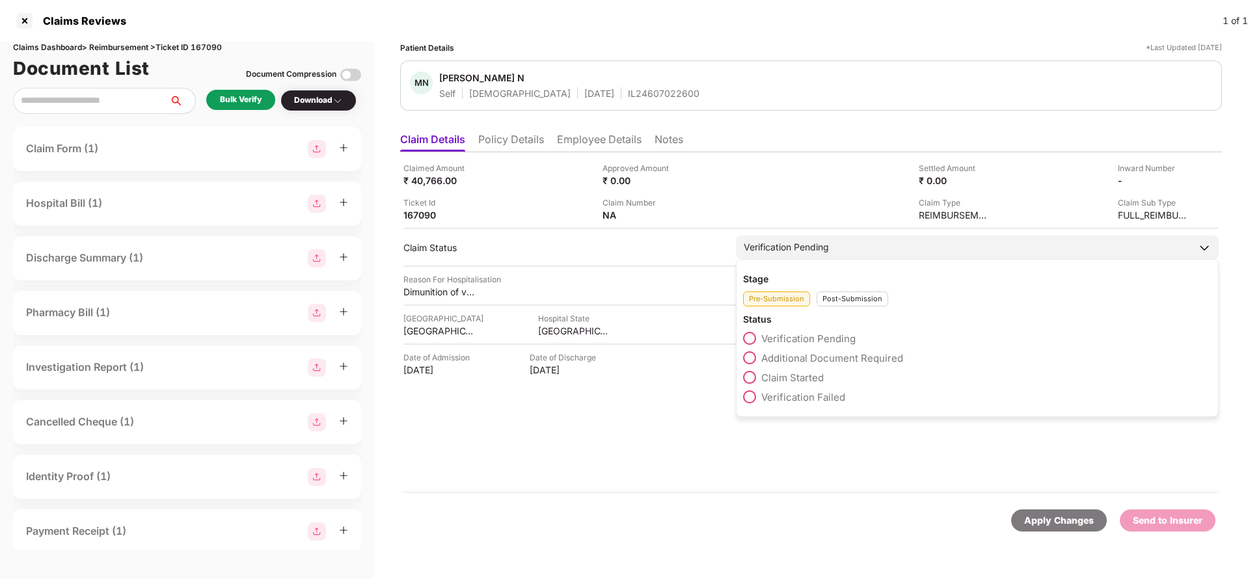
click at [800, 376] on span "Claim Started" at bounding box center [792, 378] width 62 height 12
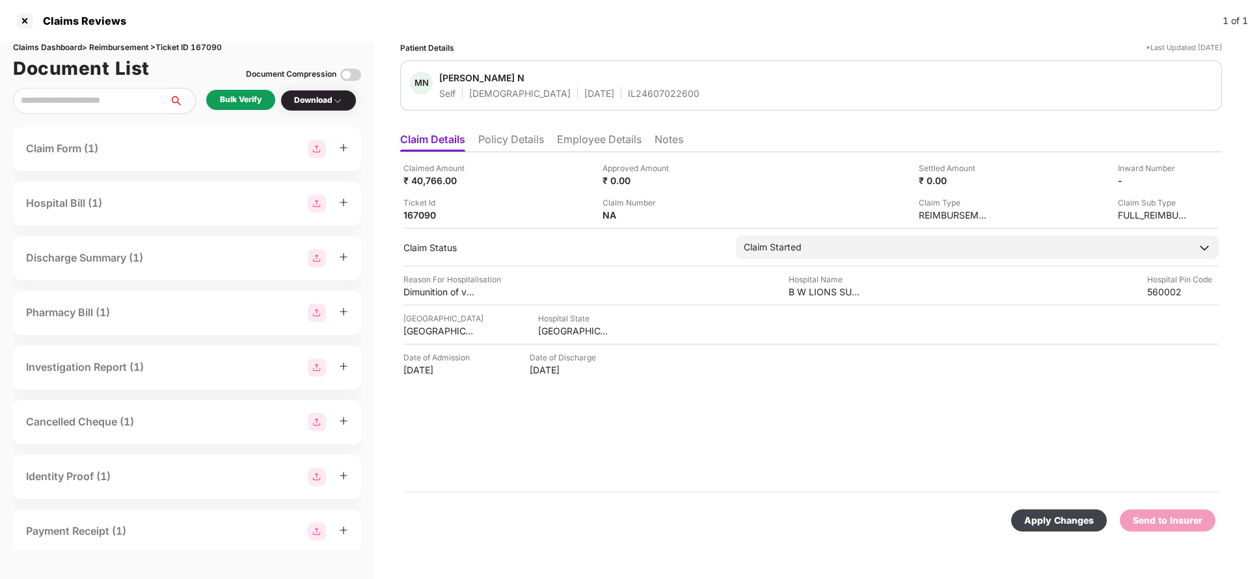
click at [1063, 524] on div "Apply Changes" at bounding box center [1059, 520] width 70 height 14
click at [606, 139] on li "Employee Details" at bounding box center [599, 142] width 85 height 19
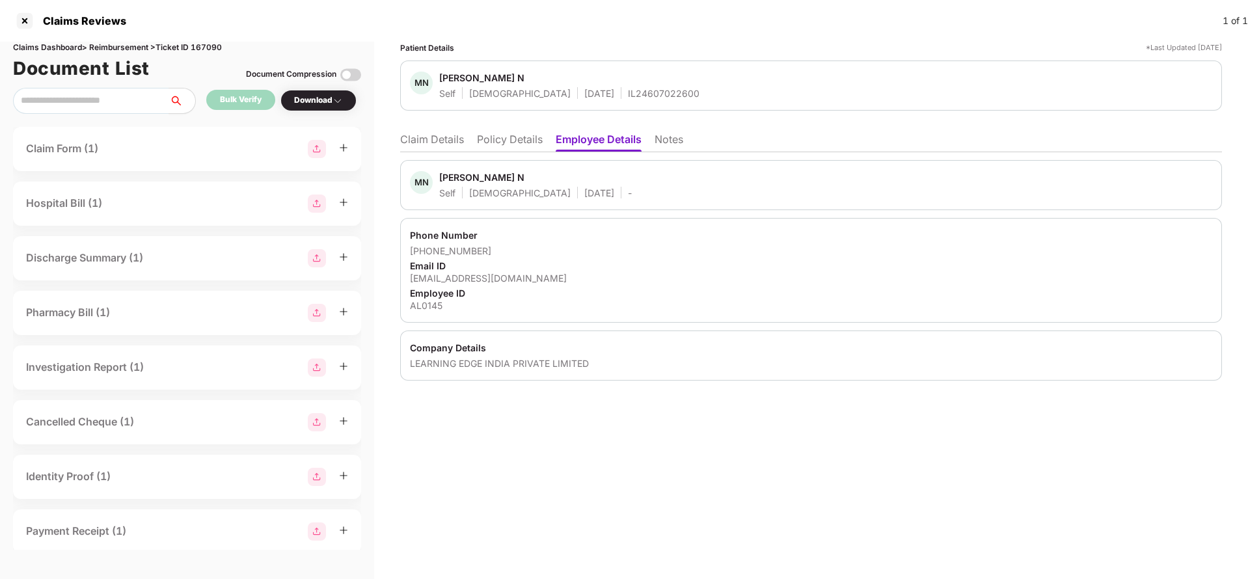
click at [410, 144] on li "Claim Details" at bounding box center [432, 142] width 64 height 19
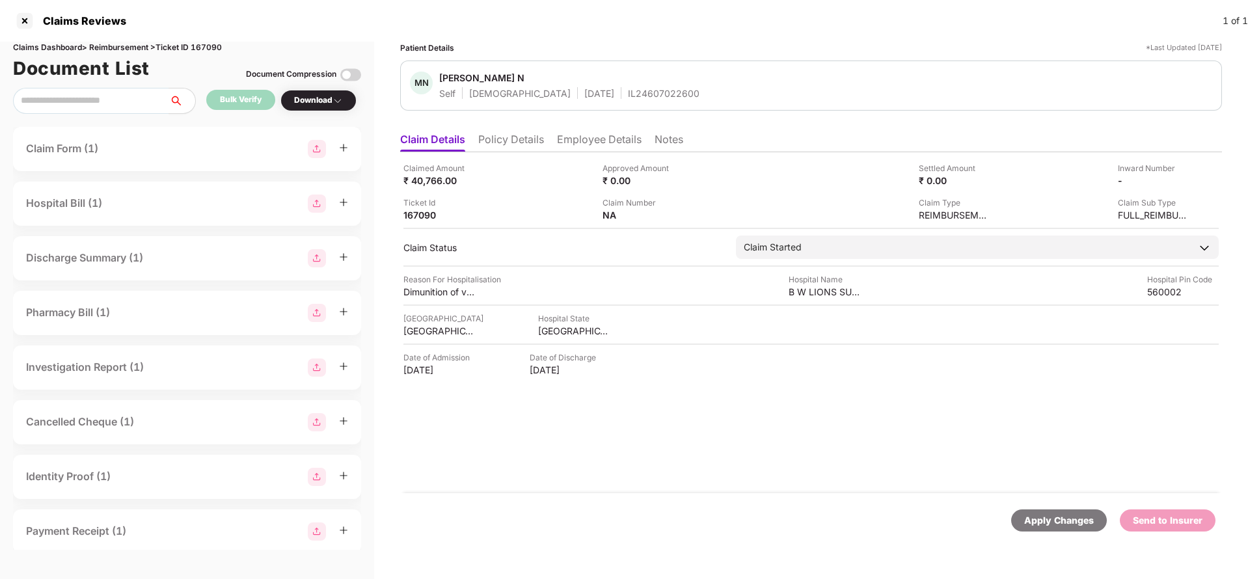
click at [1051, 514] on div "Apply Changes" at bounding box center [1059, 520] width 70 height 14
click at [213, 46] on div "Claims Dashboard > Reimbursement > Ticket ID 167090" at bounding box center [187, 48] width 348 height 12
copy div "167090"
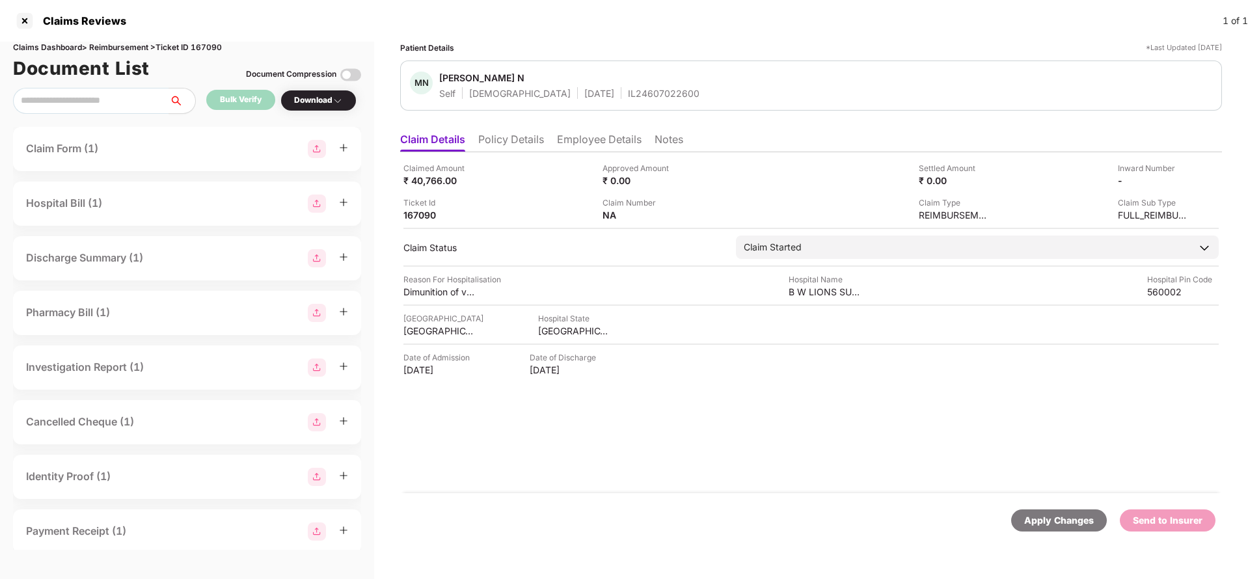
click at [1055, 520] on div "Apply Changes" at bounding box center [1059, 520] width 70 height 14
click at [534, 146] on li "Policy Details" at bounding box center [511, 142] width 66 height 19
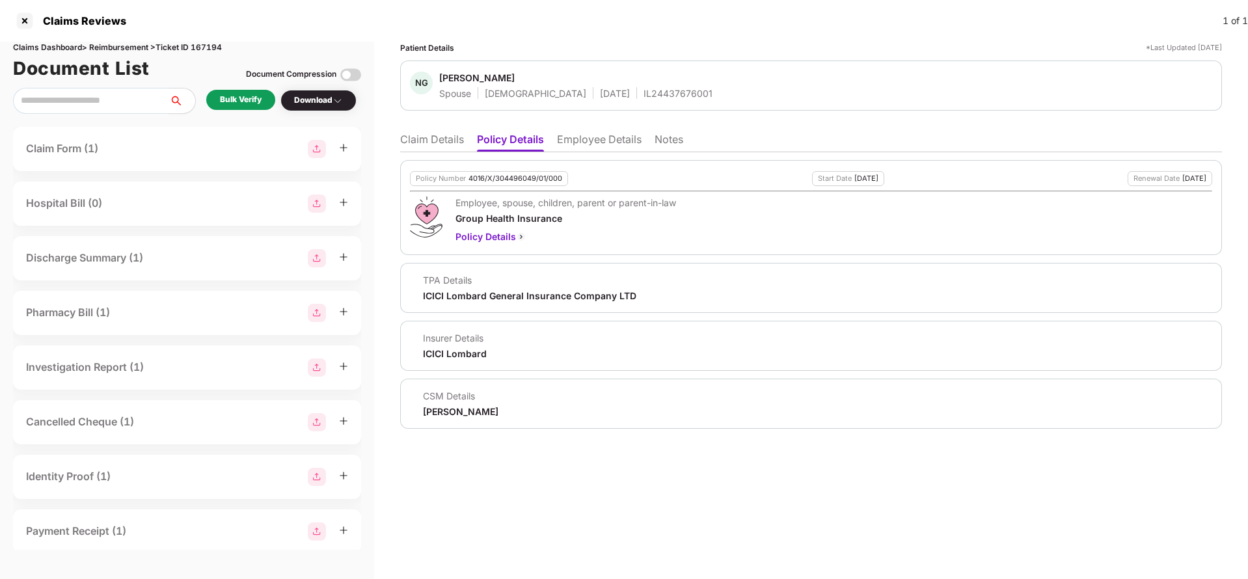
click at [489, 175] on div "4016/X/304496049/01/000" at bounding box center [515, 178] width 94 height 8
copy div "4016/X/304496049/01/000"
click at [623, 100] on div "NG Niharika Garg Spouse Female 09 Dec 1995 IL24437676001" at bounding box center [811, 86] width 822 height 50
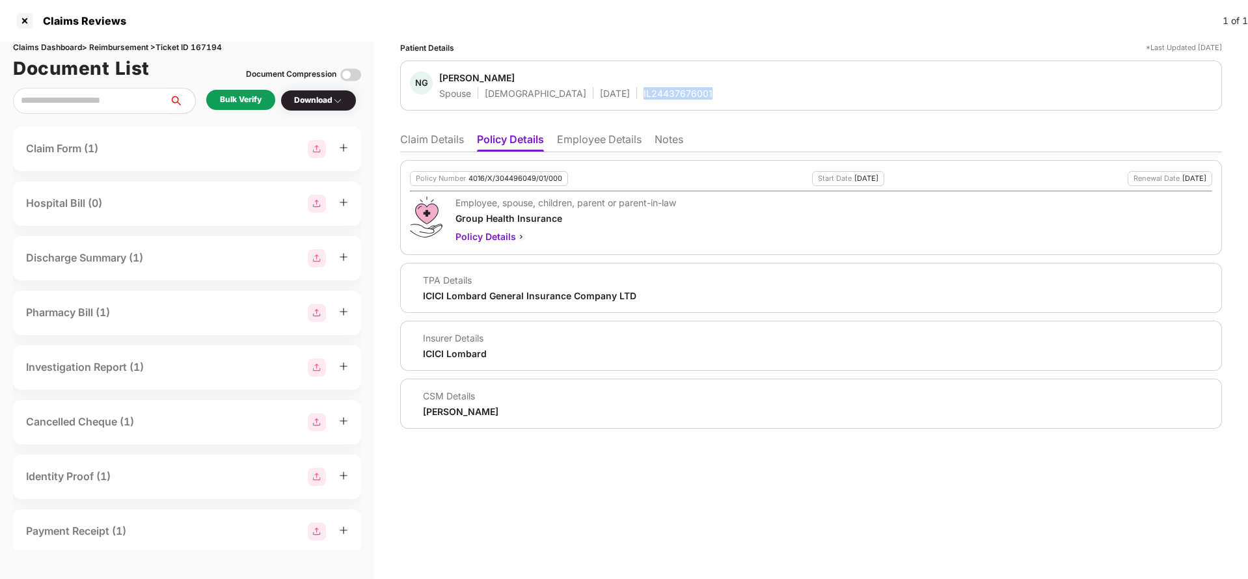
click at [623, 100] on div "NG Niharika Garg Spouse Female 09 Dec 1995 IL24437676001" at bounding box center [811, 86] width 822 height 50
copy div "IL24437676001"
click at [426, 143] on li "Claim Details" at bounding box center [432, 142] width 64 height 19
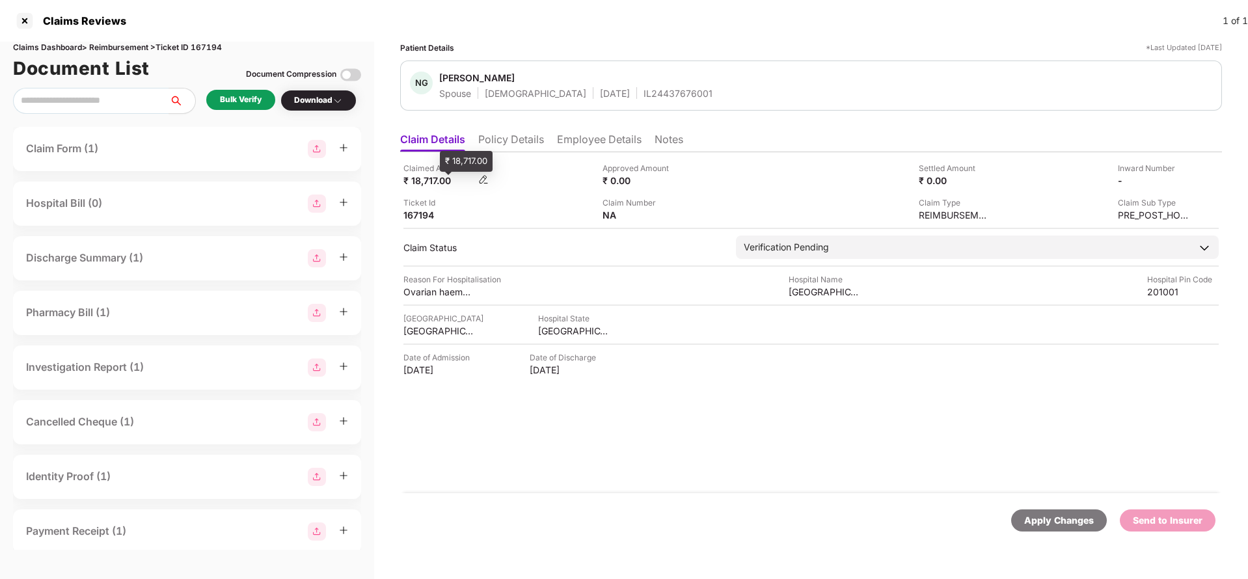
click at [431, 181] on div "₹ 18,717.00" at bounding box center [439, 180] width 72 height 12
copy div "18,717"
click at [844, 289] on div "YASHODA HOSPITAL AND RESEARCH CENTRE" at bounding box center [825, 292] width 72 height 12
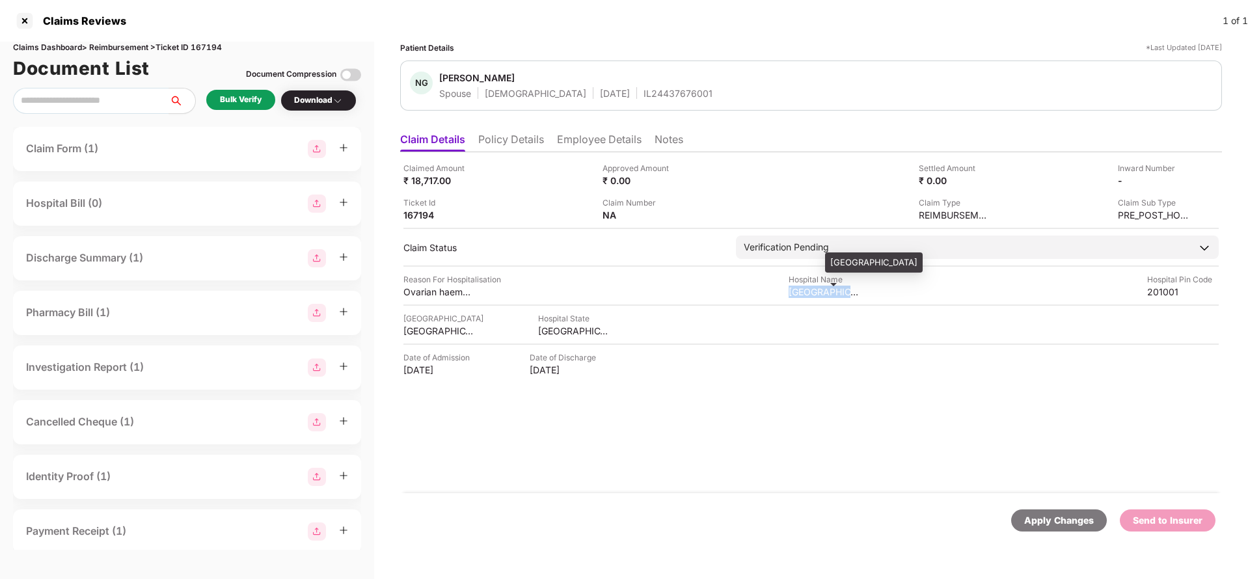
click at [844, 289] on div "YASHODA HOSPITAL AND RESEARCH CENTRE" at bounding box center [825, 292] width 72 height 12
copy div "YASHODA HOSPITAL AND RESEARCH CENTRE"
click at [241, 113] on div "Bulk Verify Download" at bounding box center [187, 101] width 348 height 26
click at [252, 99] on div "Bulk Verify" at bounding box center [241, 100] width 42 height 12
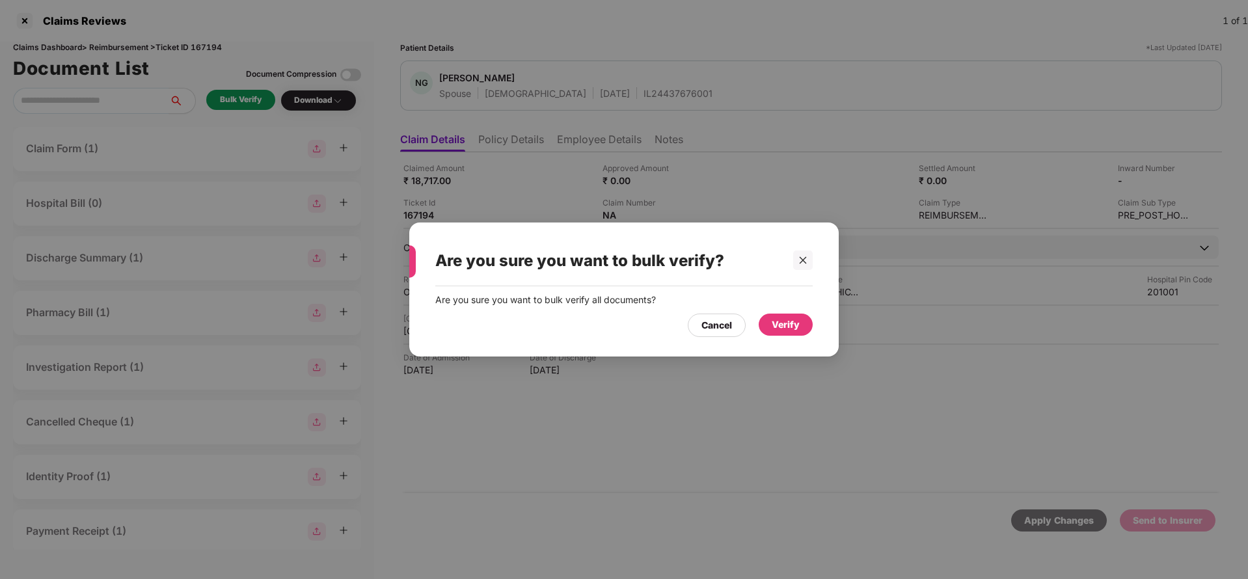
click at [784, 320] on div "Verify" at bounding box center [786, 325] width 28 height 14
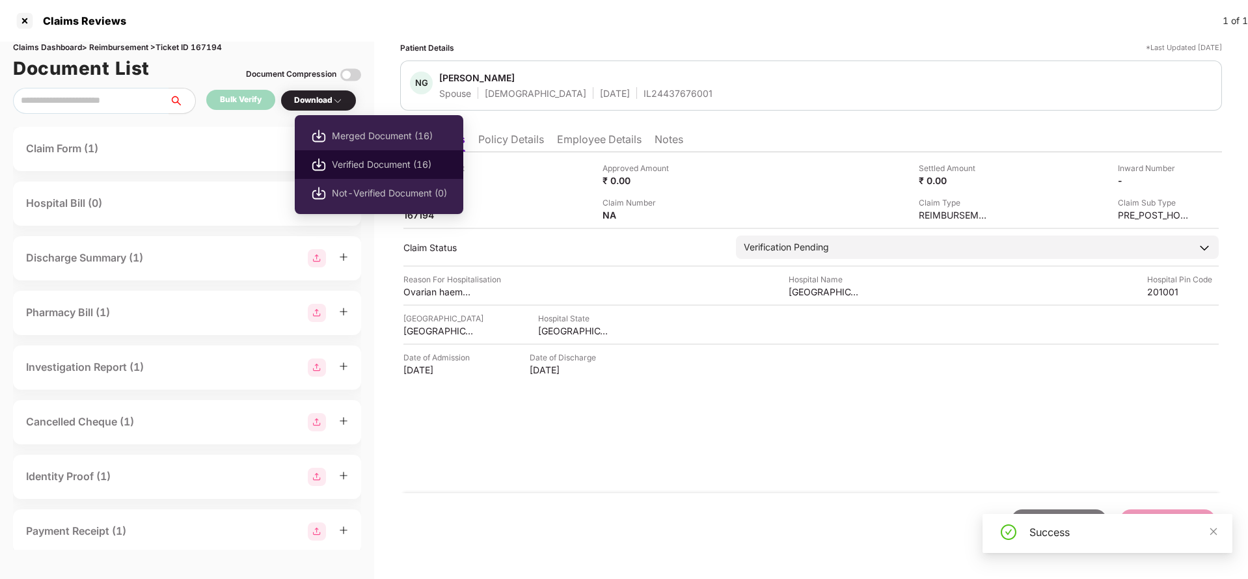
click at [334, 164] on span "Verified Document (16)" at bounding box center [389, 164] width 115 height 14
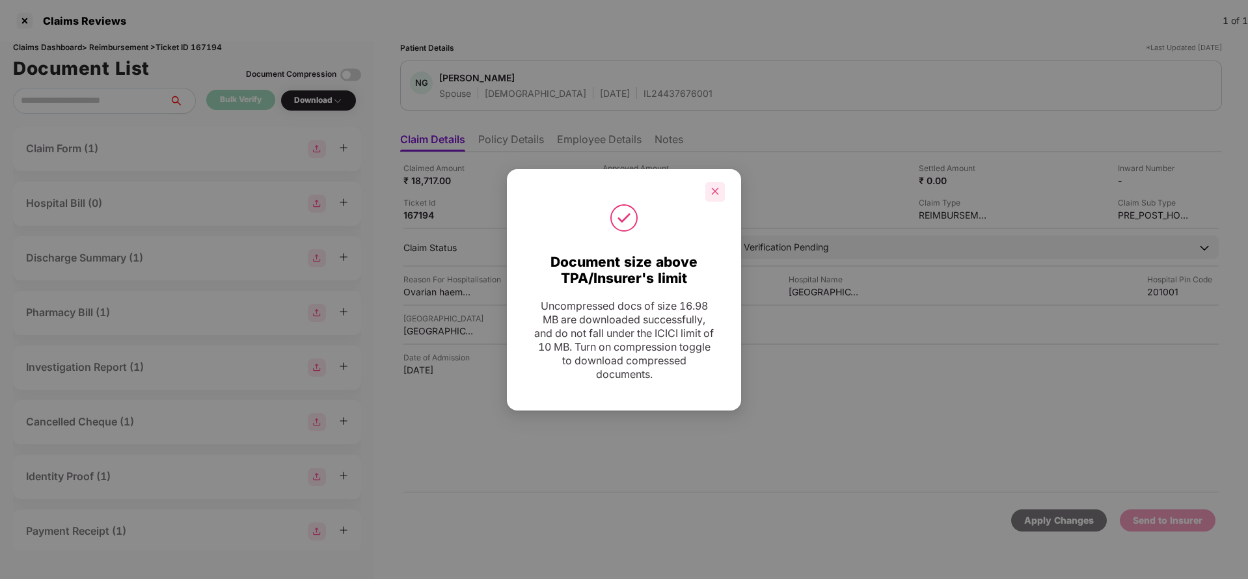
click at [709, 194] on div at bounding box center [715, 192] width 20 height 20
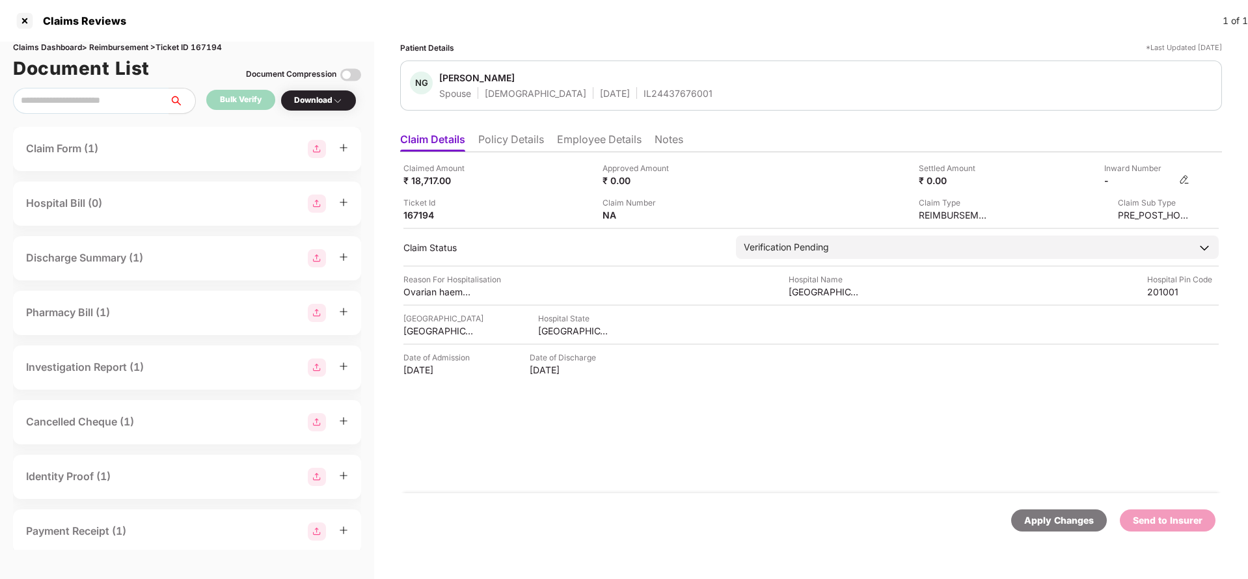
click at [1184, 181] on img at bounding box center [1184, 179] width 10 height 10
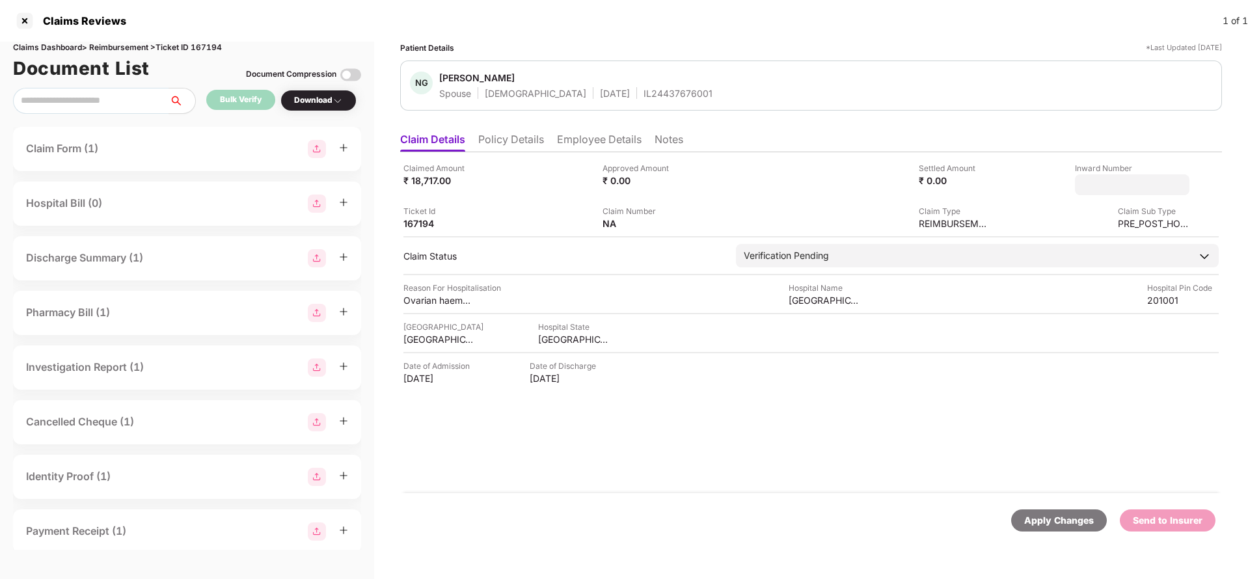
type input "**********"
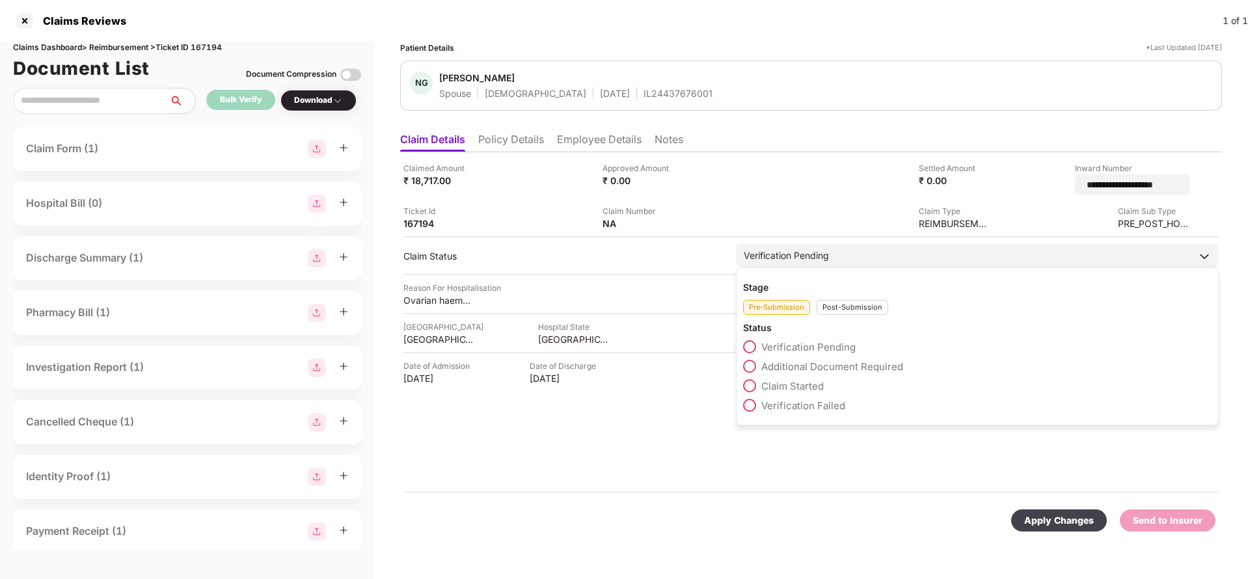
click at [866, 256] on div "Verification Pending" at bounding box center [977, 255] width 483 height 23
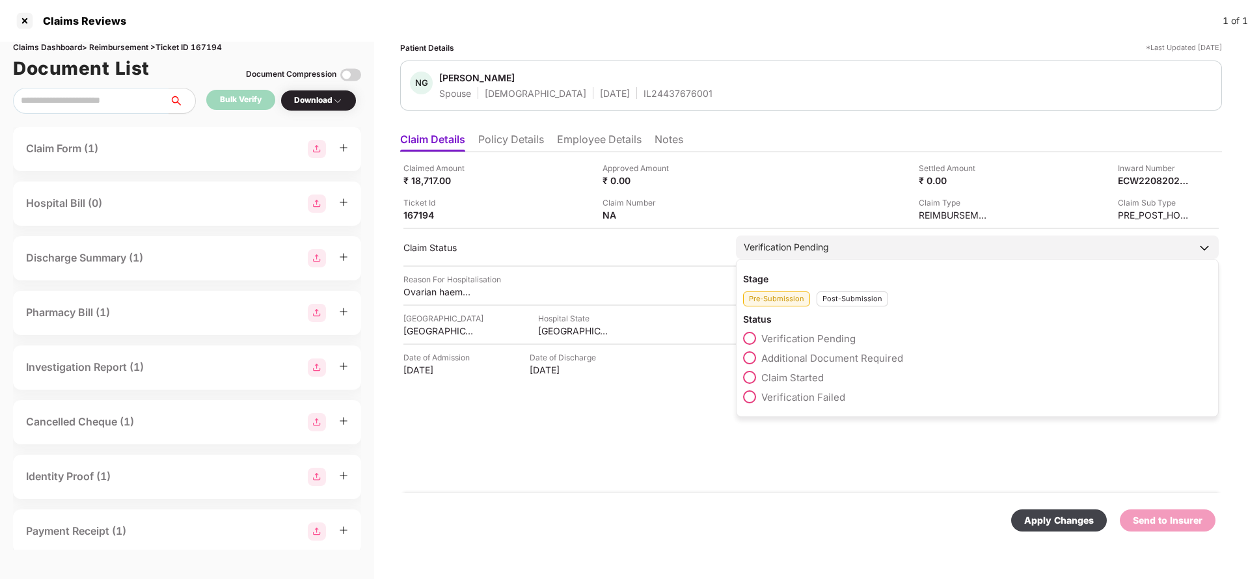
click at [850, 292] on div "Post-Submission" at bounding box center [853, 299] width 72 height 15
click at [824, 356] on span "Claim Under Process" at bounding box center [810, 358] width 98 height 12
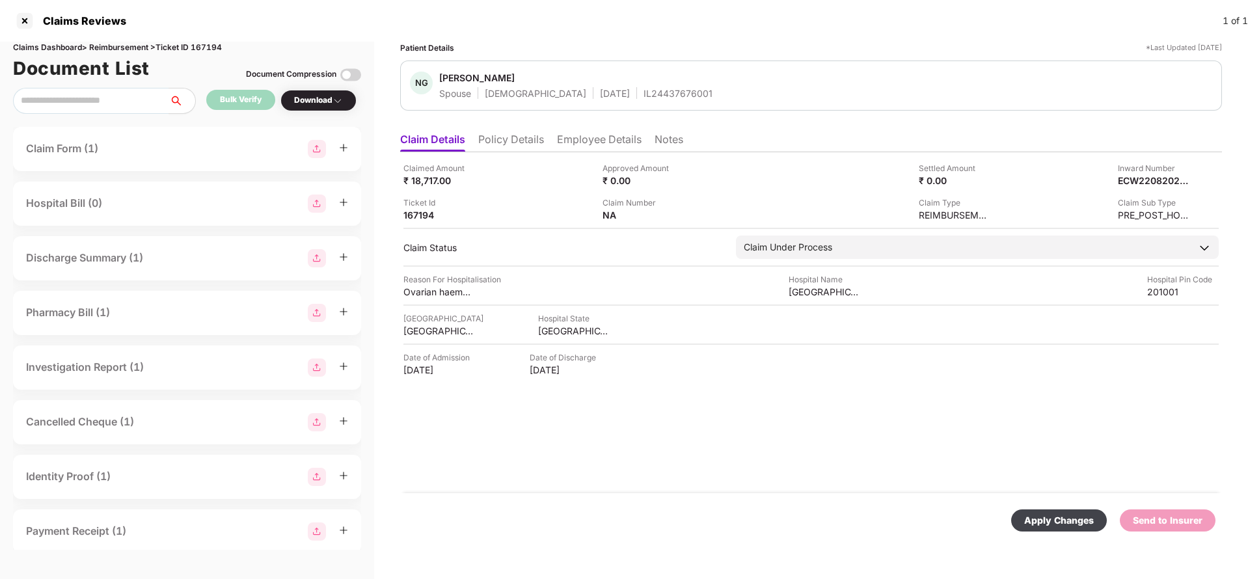
click at [1083, 521] on div "Apply Changes" at bounding box center [1059, 520] width 70 height 14
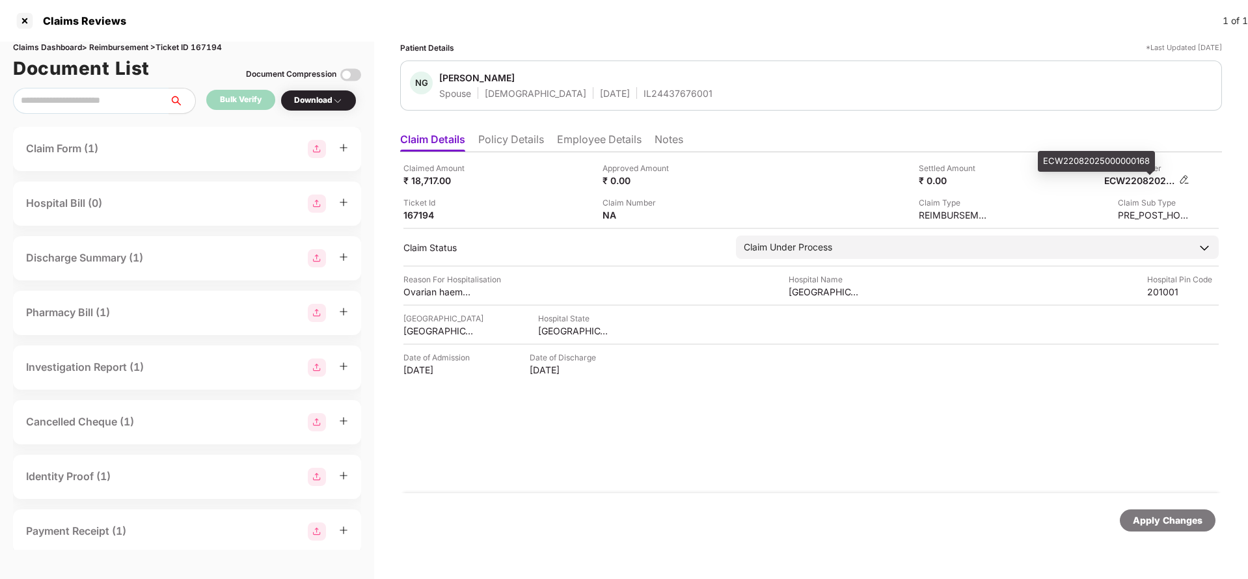
click at [1137, 180] on div "ECW22082025000000168" at bounding box center [1140, 180] width 72 height 12
copy div "ECW22082025000000168"
click at [644, 97] on div "IL24437676001" at bounding box center [678, 93] width 69 height 12
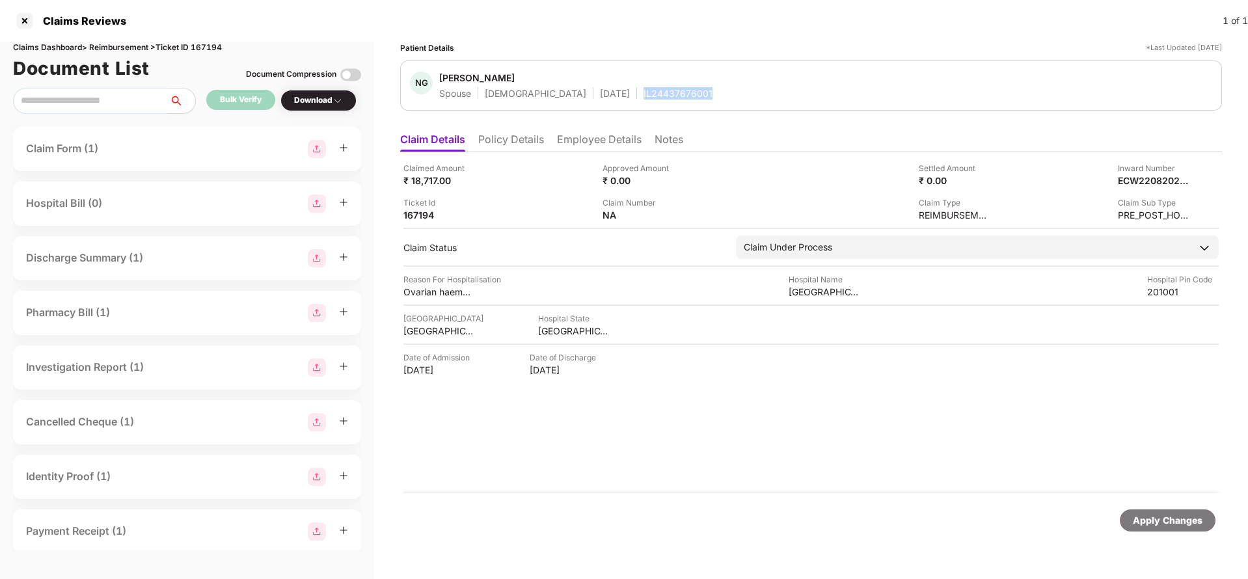
click at [644, 97] on div "IL24437676001" at bounding box center [678, 93] width 69 height 12
copy div "IL24437676001"
click at [1206, 523] on div "Apply Changes" at bounding box center [1168, 520] width 96 height 22
click at [198, 47] on div "Claims Dashboard > Reimbursement > Ticket ID 167194" at bounding box center [187, 48] width 348 height 12
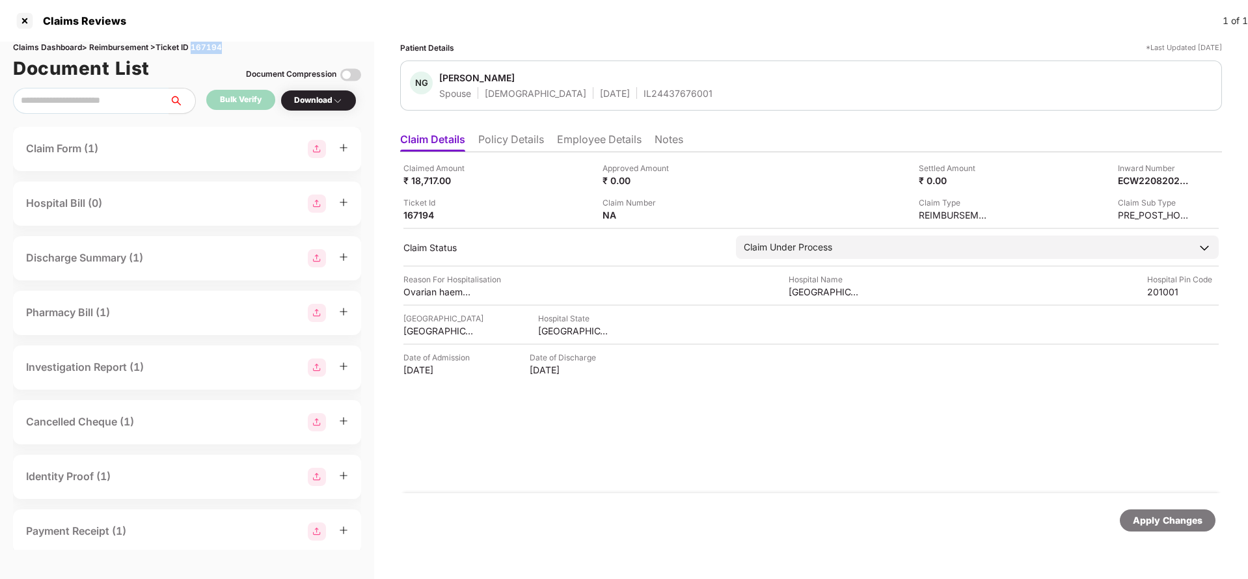
click at [198, 47] on div "Claims Dashboard > Reimbursement > Ticket ID 167194" at bounding box center [187, 48] width 348 height 12
copy div "167194"
click at [1137, 516] on div "Apply Changes" at bounding box center [1168, 520] width 70 height 14
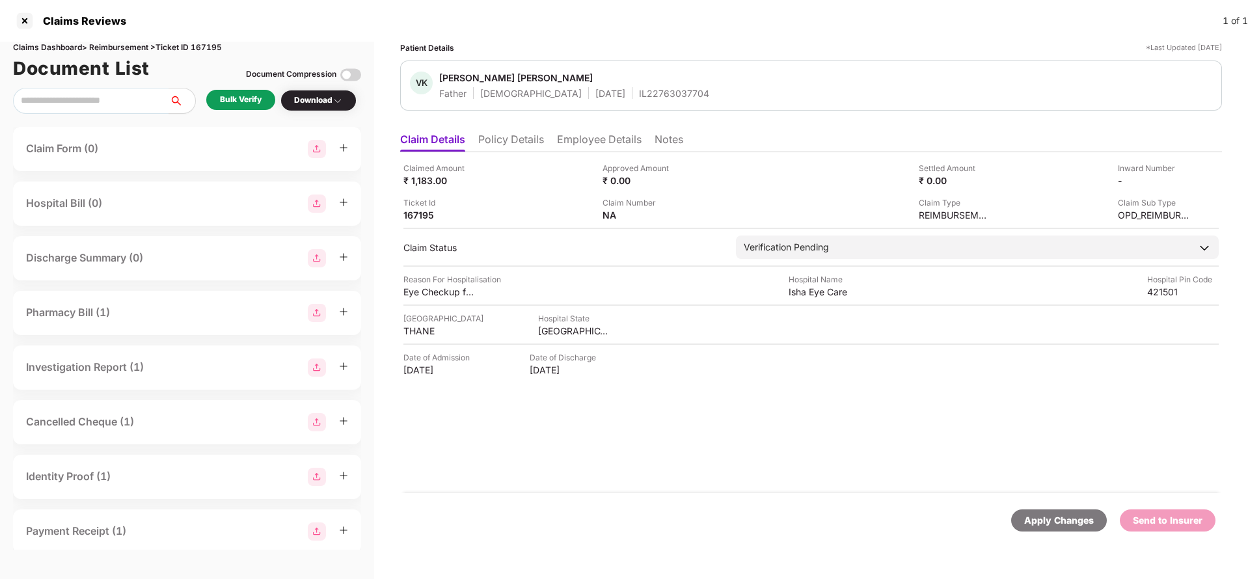
click at [513, 142] on li "Policy Details" at bounding box center [511, 142] width 66 height 19
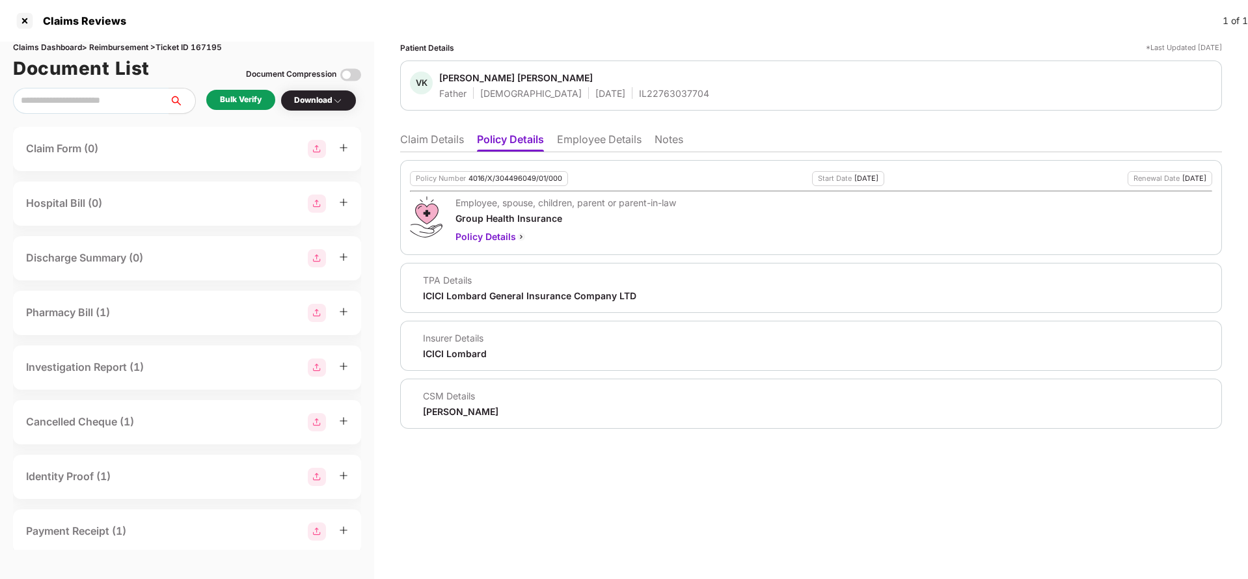
click at [495, 183] on div "Policy Number 4016/X/304496049/01/000" at bounding box center [489, 178] width 158 height 15
copy div "4016/X/304496049/01/000"
click at [610, 100] on div "VK [PERSON_NAME] [PERSON_NAME] Father [DEMOGRAPHIC_DATA] [DATE] IL22763037704" at bounding box center [811, 86] width 822 height 50
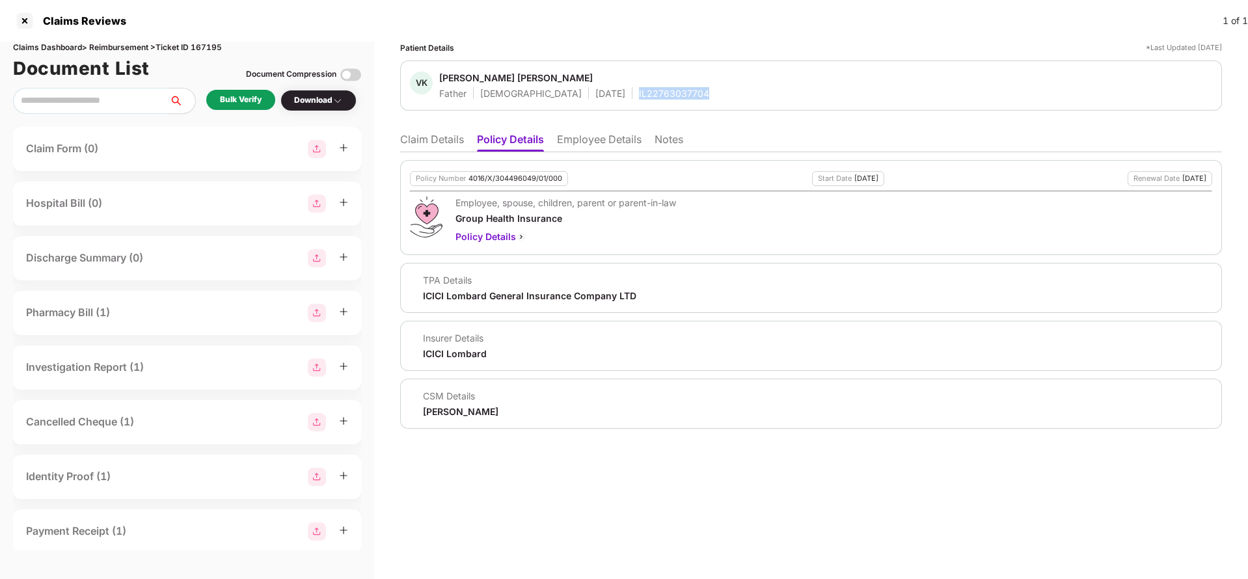
click at [610, 100] on div "VK [PERSON_NAME] [PERSON_NAME] Father [DEMOGRAPHIC_DATA] [DATE] IL22763037704" at bounding box center [811, 86] width 822 height 50
copy div "IL22763037704"
click at [448, 140] on li "Claim Details" at bounding box center [432, 142] width 64 height 19
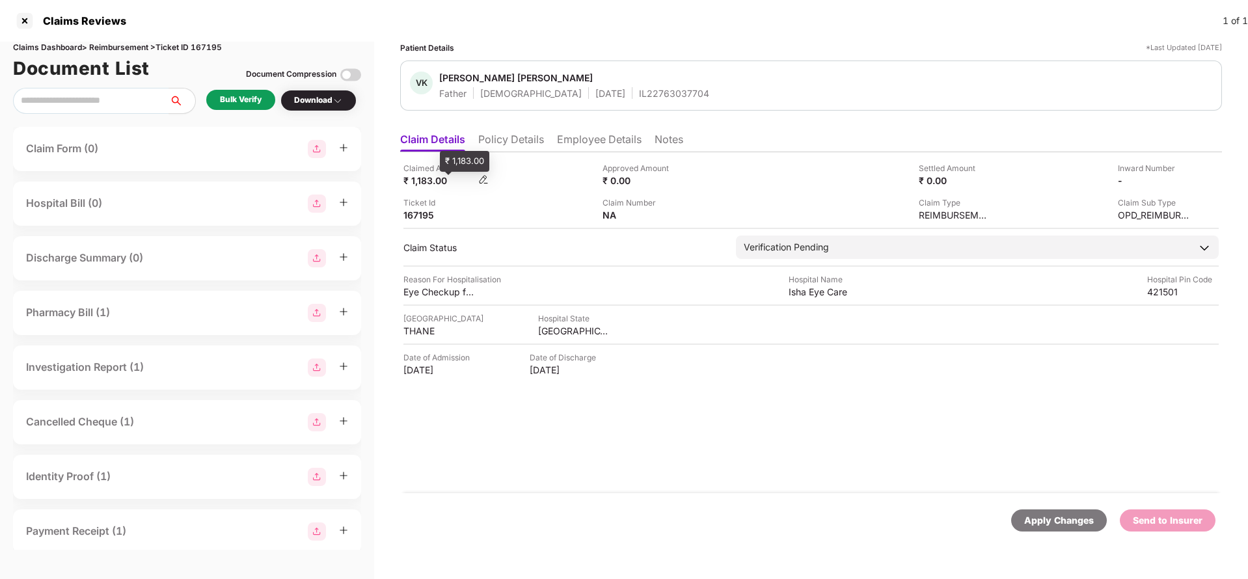
click at [434, 185] on div "₹ 1,183.00" at bounding box center [439, 180] width 72 height 12
copy div "1,183"
click at [792, 287] on div "Isha Eye Care" at bounding box center [825, 292] width 72 height 12
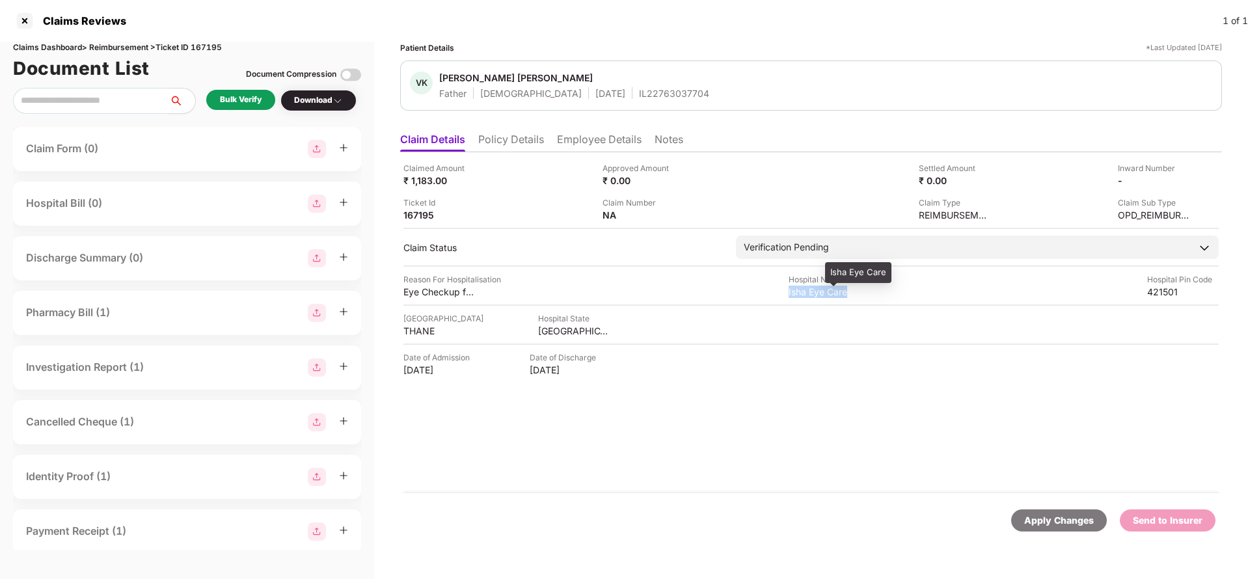
click at [792, 287] on div "Isha Eye Care" at bounding box center [825, 292] width 72 height 12
copy div "Isha Eye Care"
click at [252, 98] on div "Bulk Verify" at bounding box center [241, 100] width 42 height 12
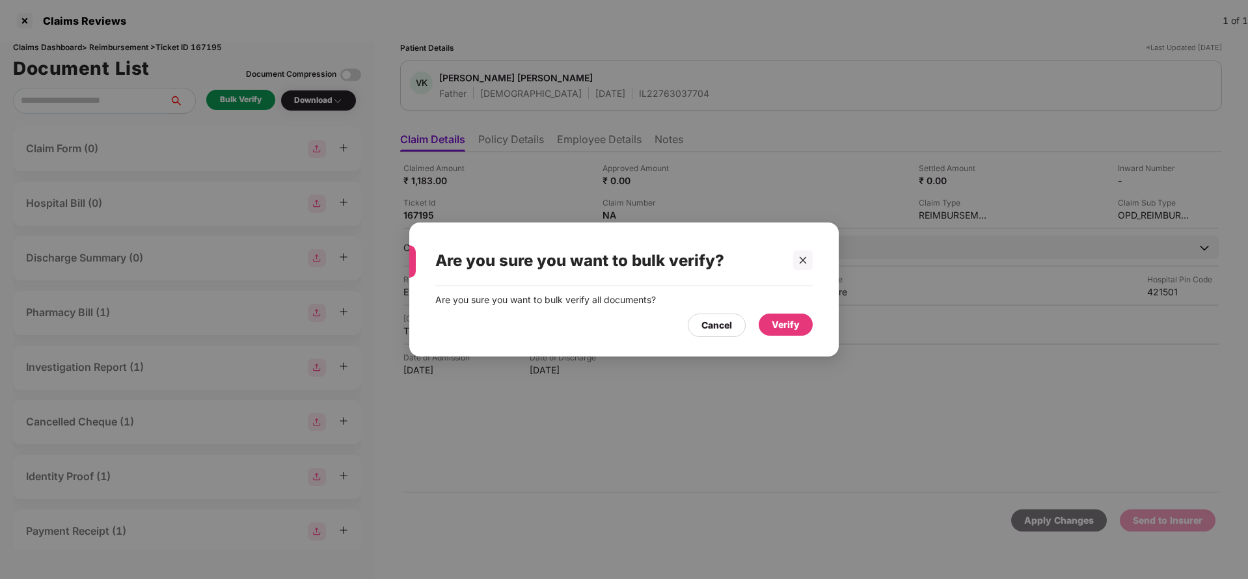
click at [777, 321] on div "Verify" at bounding box center [786, 325] width 28 height 14
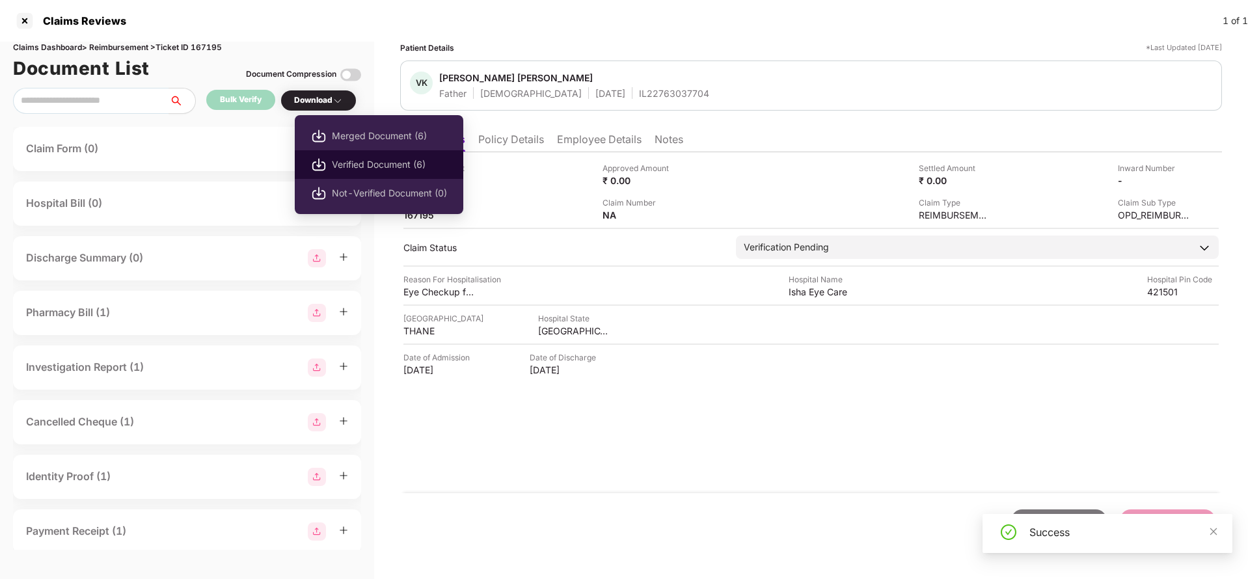
click at [355, 163] on span "Verified Document (6)" at bounding box center [389, 164] width 115 height 14
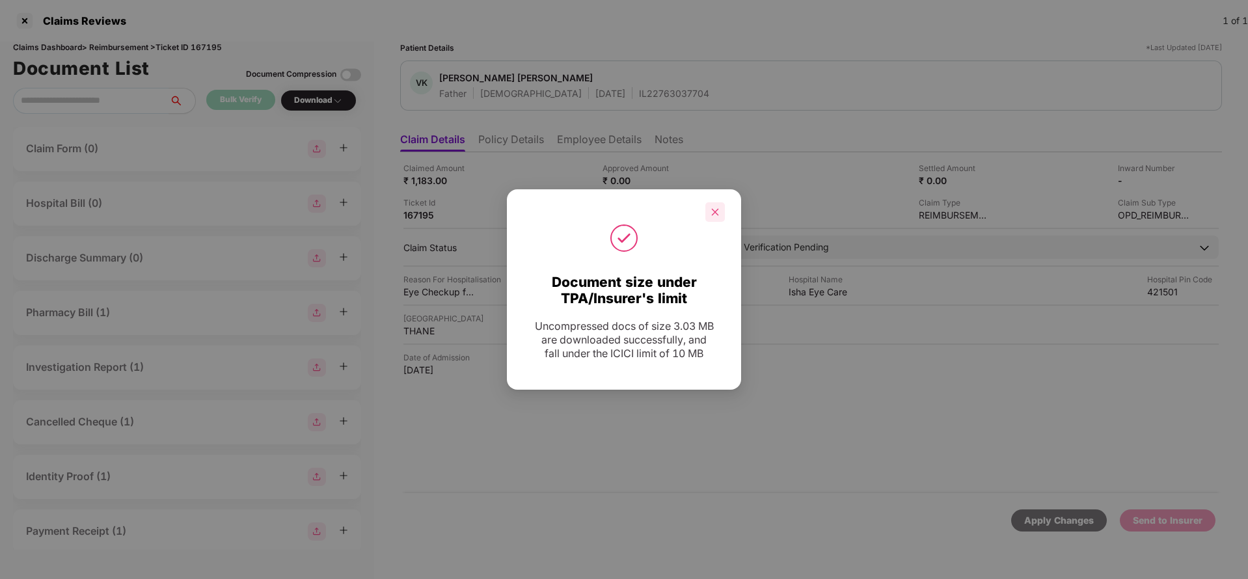
click at [720, 207] on div at bounding box center [715, 212] width 20 height 20
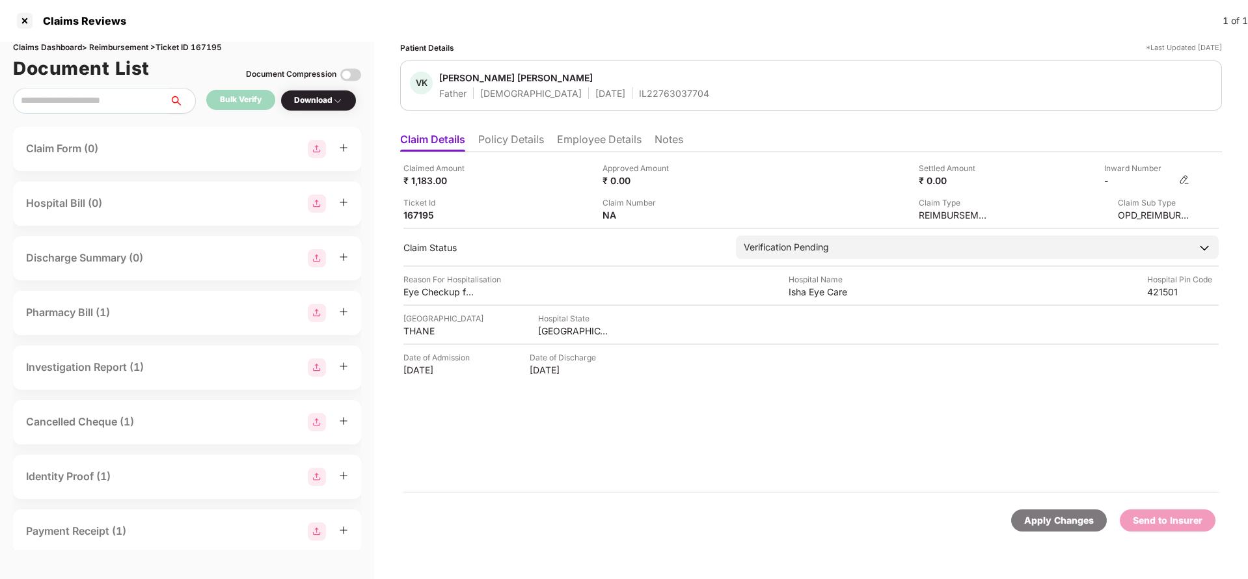
click at [1183, 176] on img at bounding box center [1184, 179] width 10 height 10
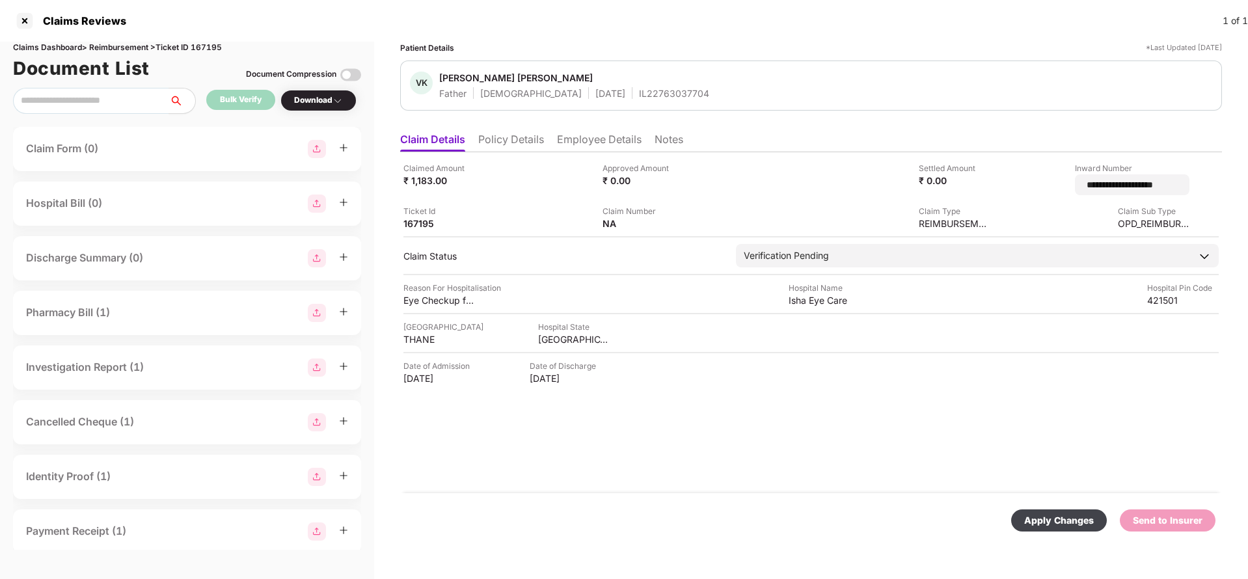
type input "**********"
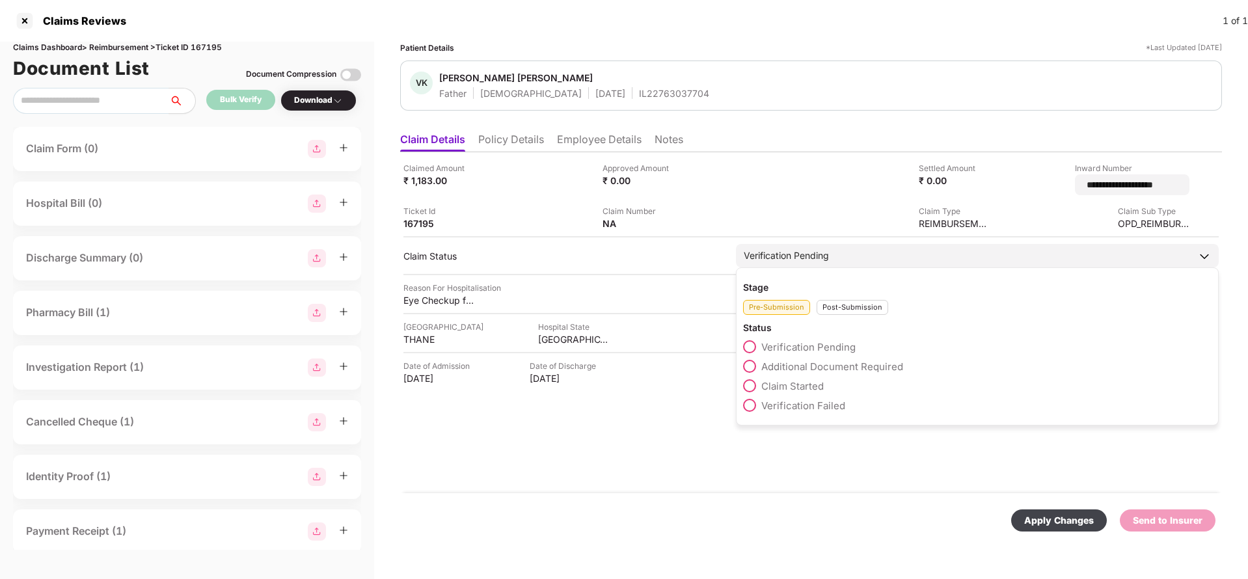
click at [898, 258] on div "Verification Pending" at bounding box center [977, 255] width 483 height 23
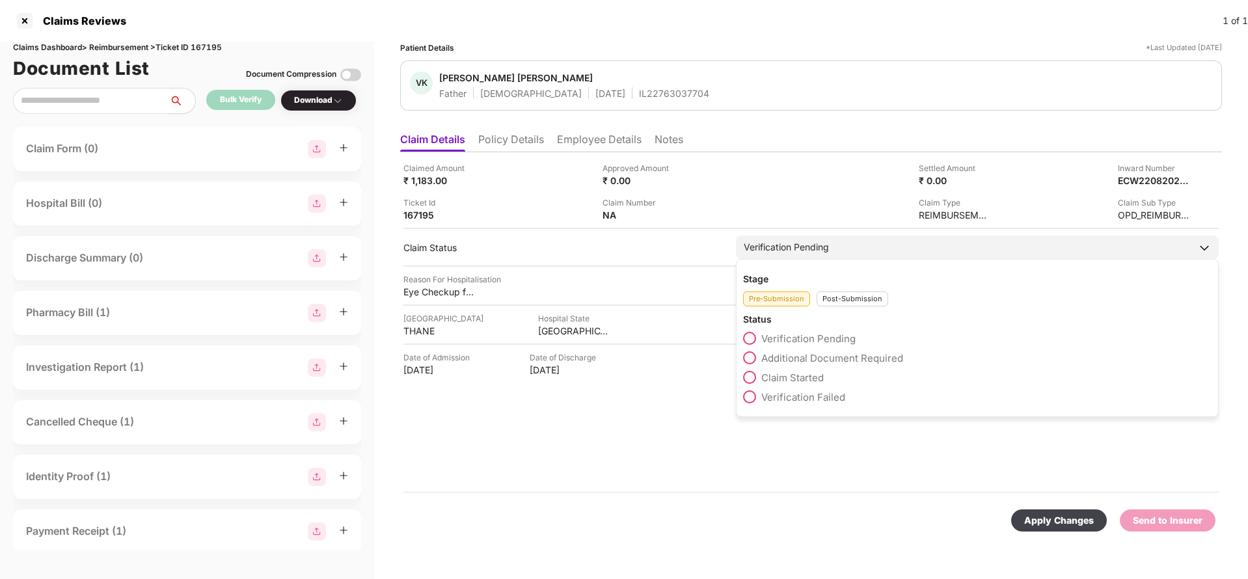
click at [852, 301] on div "Post-Submission" at bounding box center [853, 299] width 72 height 15
click at [832, 359] on span "Claim Under Process" at bounding box center [810, 358] width 98 height 12
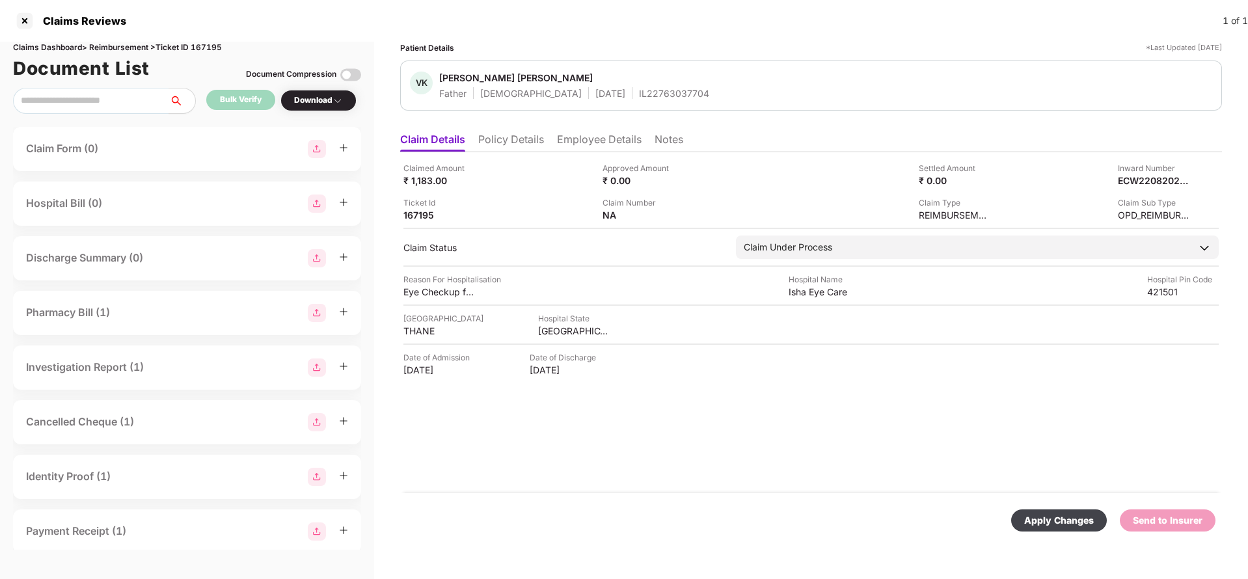
click at [1052, 515] on div "Apply Changes" at bounding box center [1059, 520] width 70 height 14
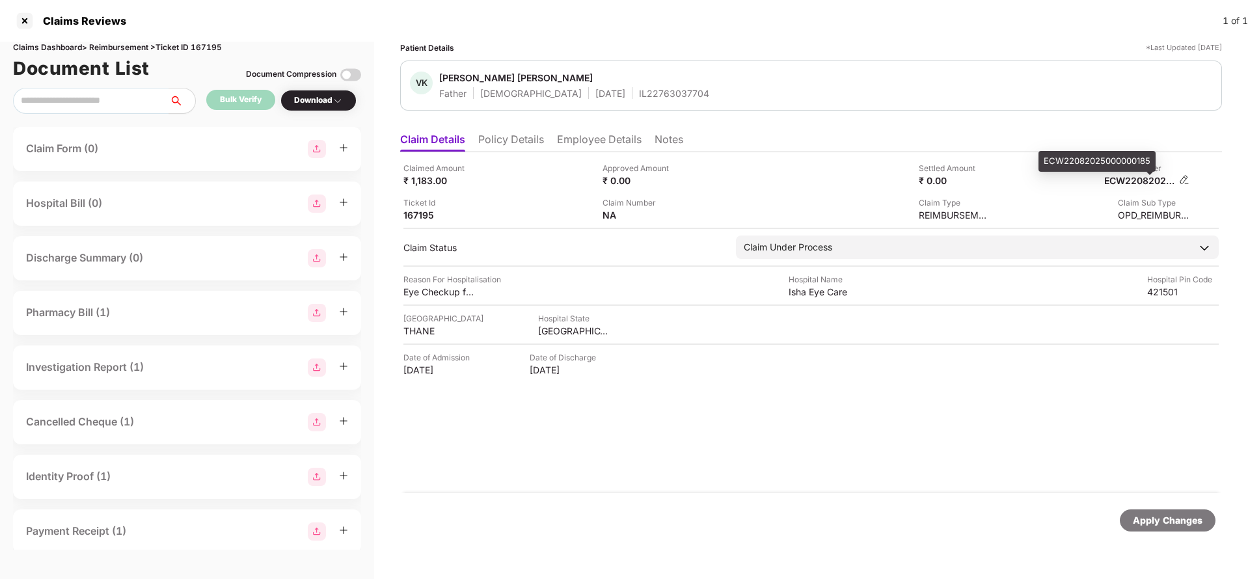
click at [1147, 184] on div "ECW22082025000000185" at bounding box center [1140, 180] width 72 height 12
copy div "ECW22082025000000185"
click at [639, 98] on div "IL22763037704" at bounding box center [674, 93] width 70 height 12
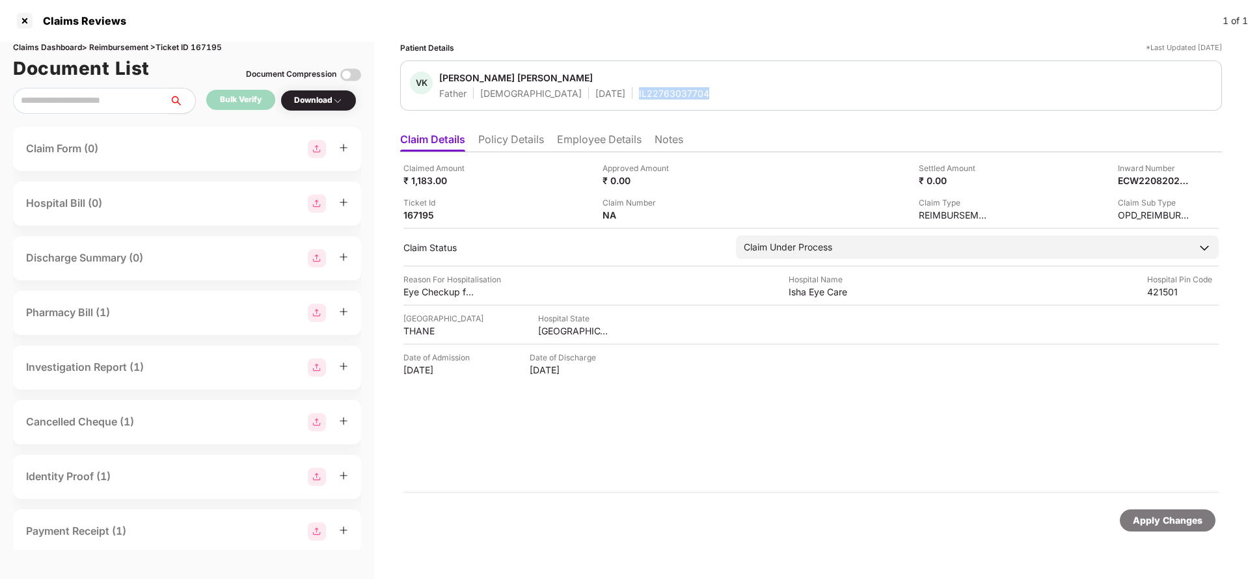
click at [639, 98] on div "IL22763037704" at bounding box center [674, 93] width 70 height 12
copy div "IL22763037704"
click at [1150, 523] on div "Apply Changes" at bounding box center [1168, 520] width 70 height 14
click at [211, 44] on div "Claims Dashboard > Reimbursement > Ticket ID 167195" at bounding box center [187, 48] width 348 height 12
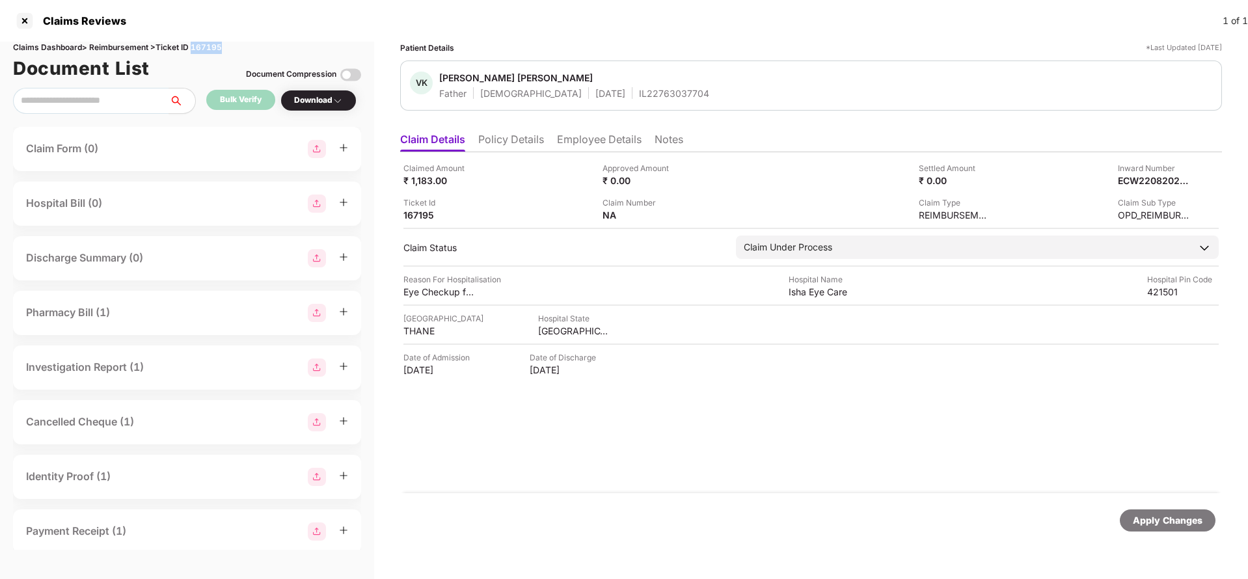
click at [211, 44] on div "Claims Dashboard > Reimbursement > Ticket ID 167195" at bounding box center [187, 48] width 348 height 12
copy div "167195"
drag, startPoint x: 1197, startPoint y: 520, endPoint x: 1113, endPoint y: 444, distance: 113.8
click at [1197, 520] on div "Apply Changes" at bounding box center [1168, 520] width 70 height 14
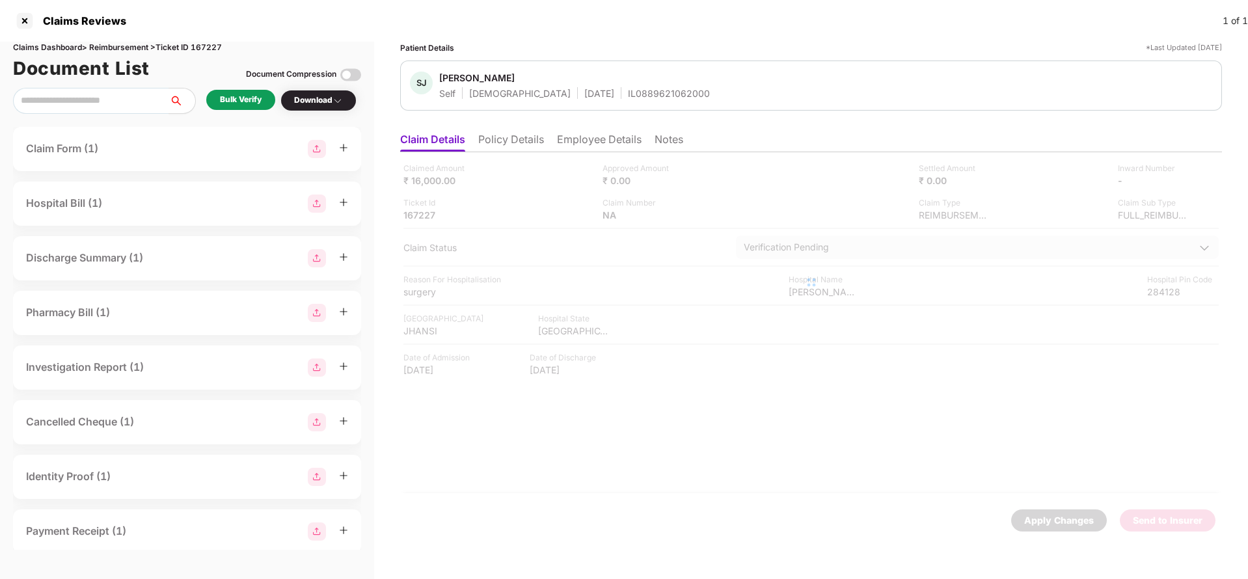
click at [500, 139] on li "Policy Details" at bounding box center [511, 142] width 66 height 19
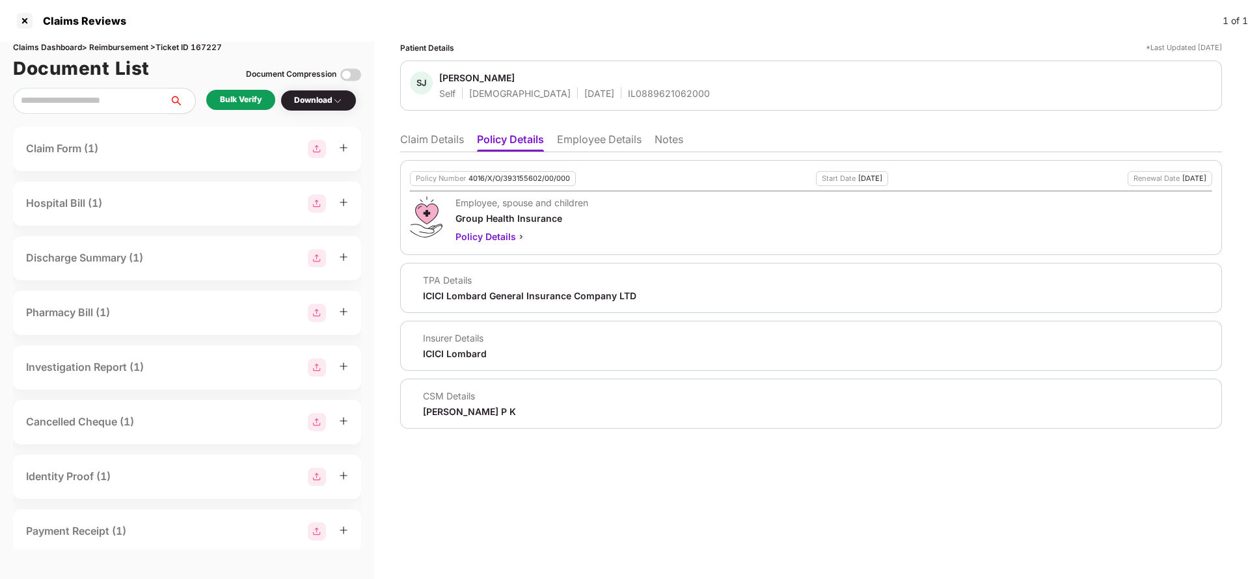
click at [521, 174] on div "4016/X/O/393155602/00/000" at bounding box center [519, 178] width 102 height 8
copy div "4016/X/O/393155602/00/000"
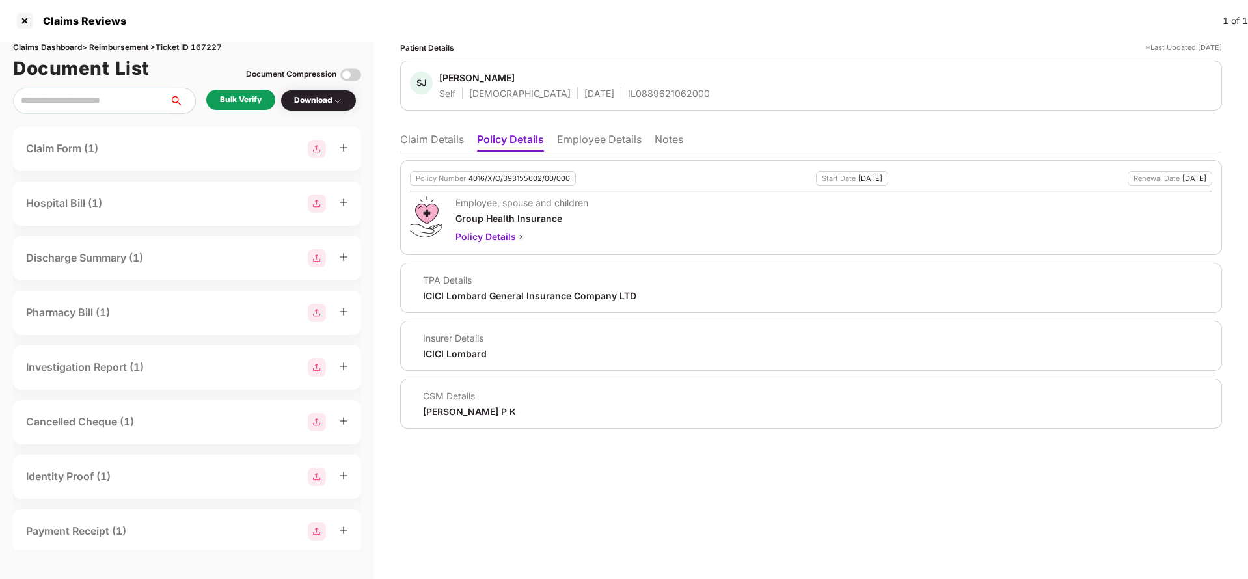
click at [405, 131] on ul "Claim Details Policy Details Employee Details Notes" at bounding box center [811, 139] width 822 height 26
click at [413, 137] on li "Claim Details" at bounding box center [432, 142] width 64 height 19
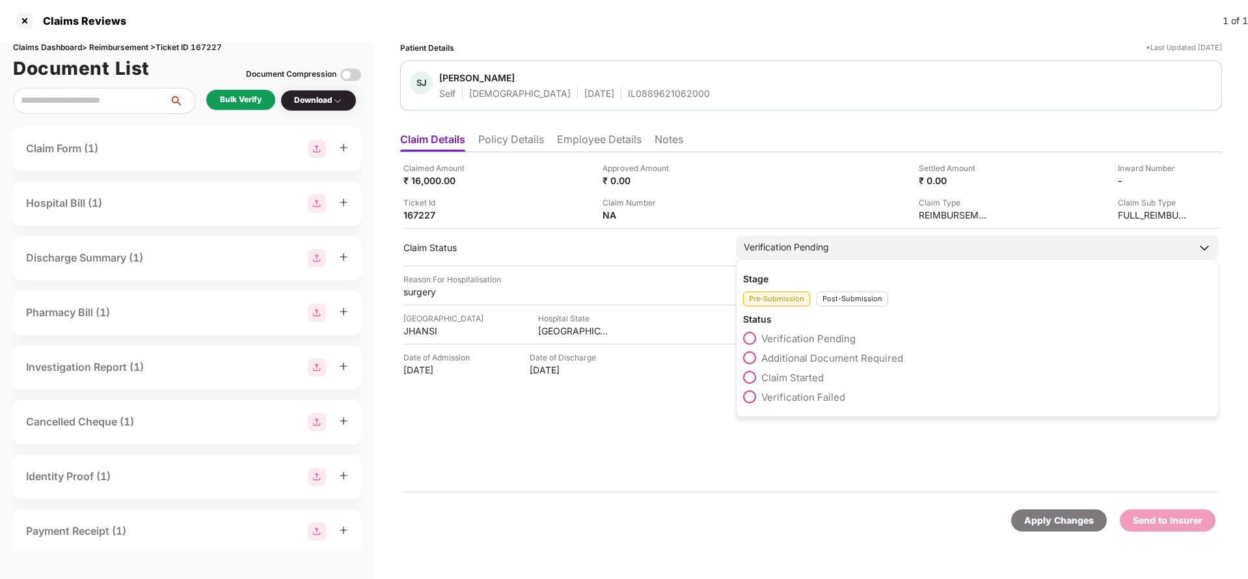
click at [808, 375] on span "Claim Started" at bounding box center [792, 378] width 62 height 12
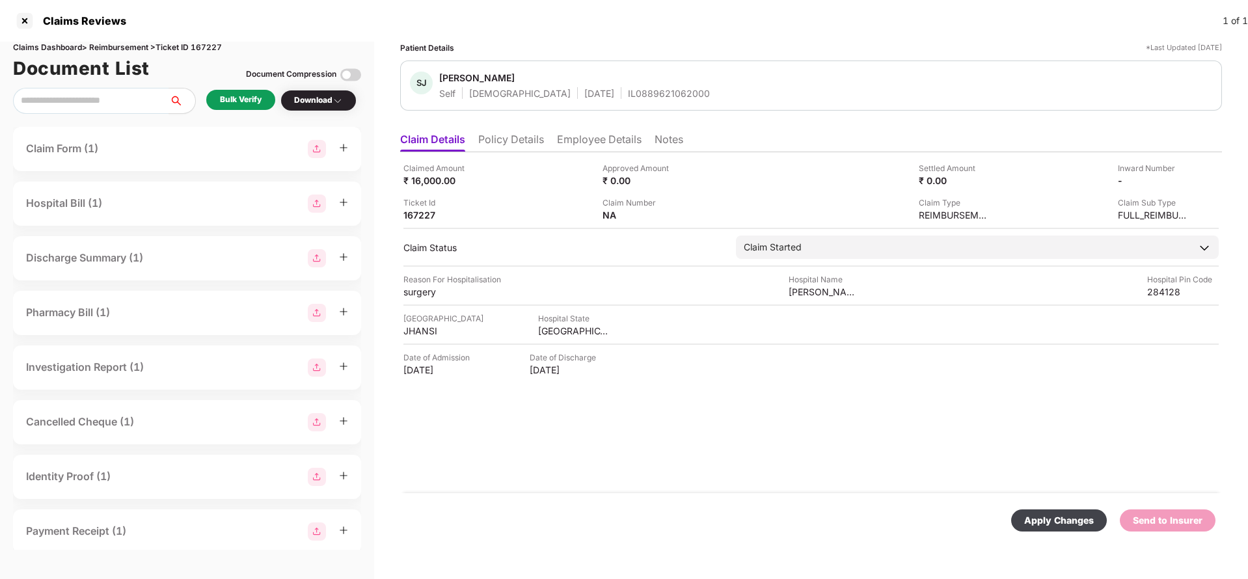
click at [1054, 519] on div "Apply Changes" at bounding box center [1059, 520] width 70 height 14
click at [609, 146] on li "Employee Details" at bounding box center [599, 142] width 85 height 19
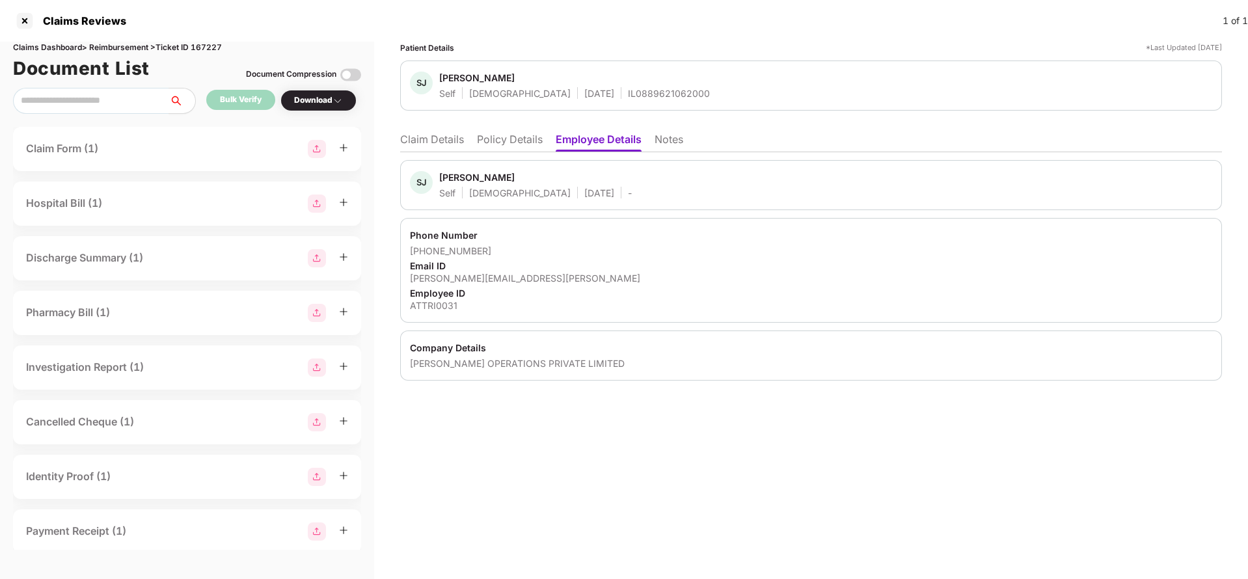
click at [431, 137] on li "Claim Details" at bounding box center [432, 142] width 64 height 19
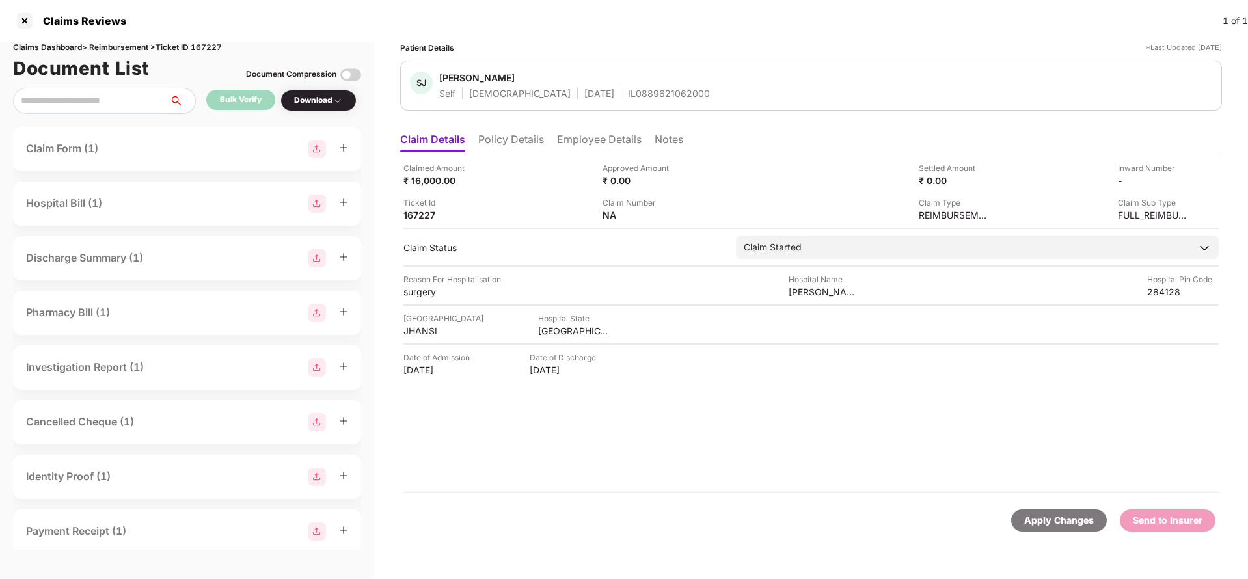
click at [1051, 528] on div "Apply Changes" at bounding box center [1059, 520] width 96 height 22
click at [221, 49] on div "Claims Dashboard > Reimbursement > Ticket ID 167227" at bounding box center [187, 48] width 348 height 12
copy div "167227"
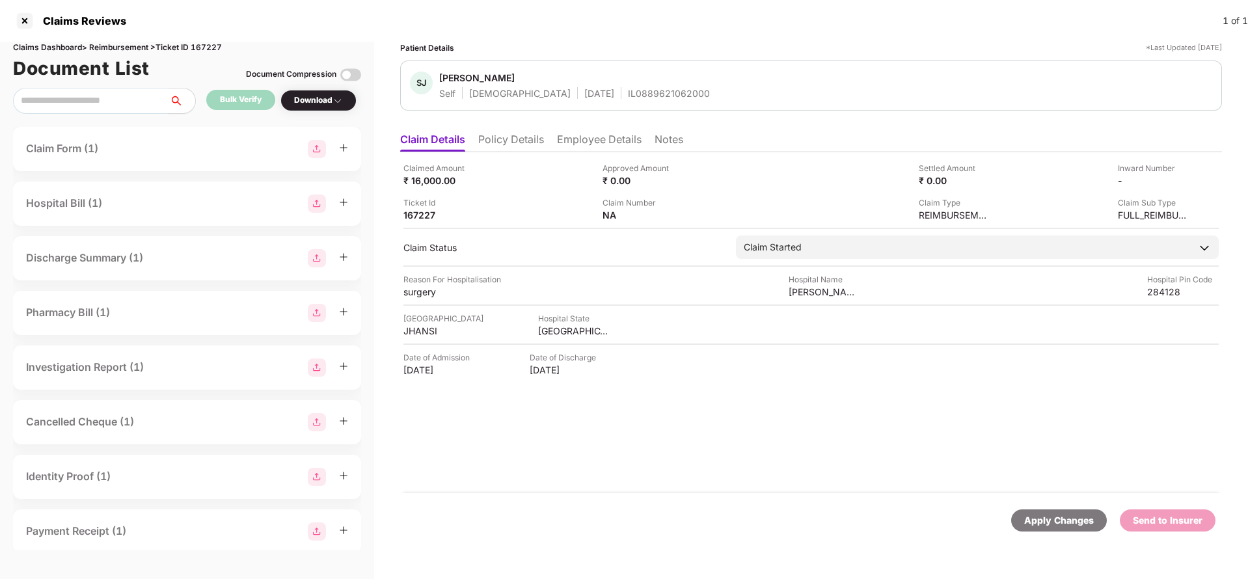
click at [1039, 515] on div "Apply Changes" at bounding box center [1059, 520] width 70 height 14
click at [516, 144] on li "Policy Details" at bounding box center [511, 142] width 66 height 19
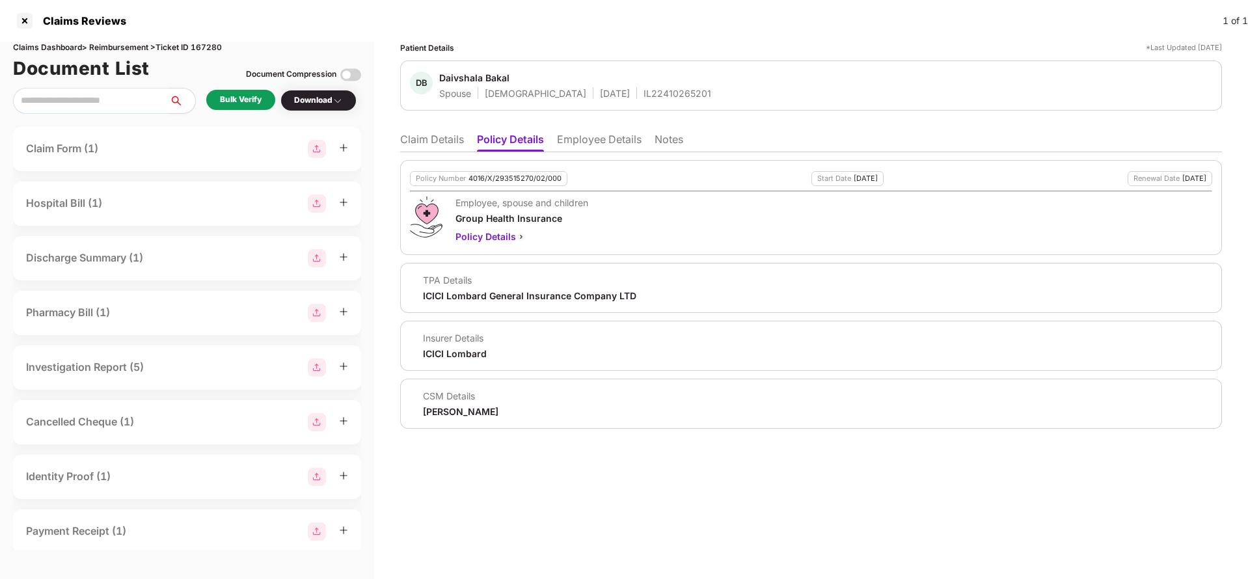
click at [511, 183] on div "Policy Number 4016/X/293515270/02/000" at bounding box center [488, 178] width 157 height 15
copy div "4016/X/293515270/02/000"
click at [644, 99] on div "IL22410265201" at bounding box center [678, 93] width 68 height 12
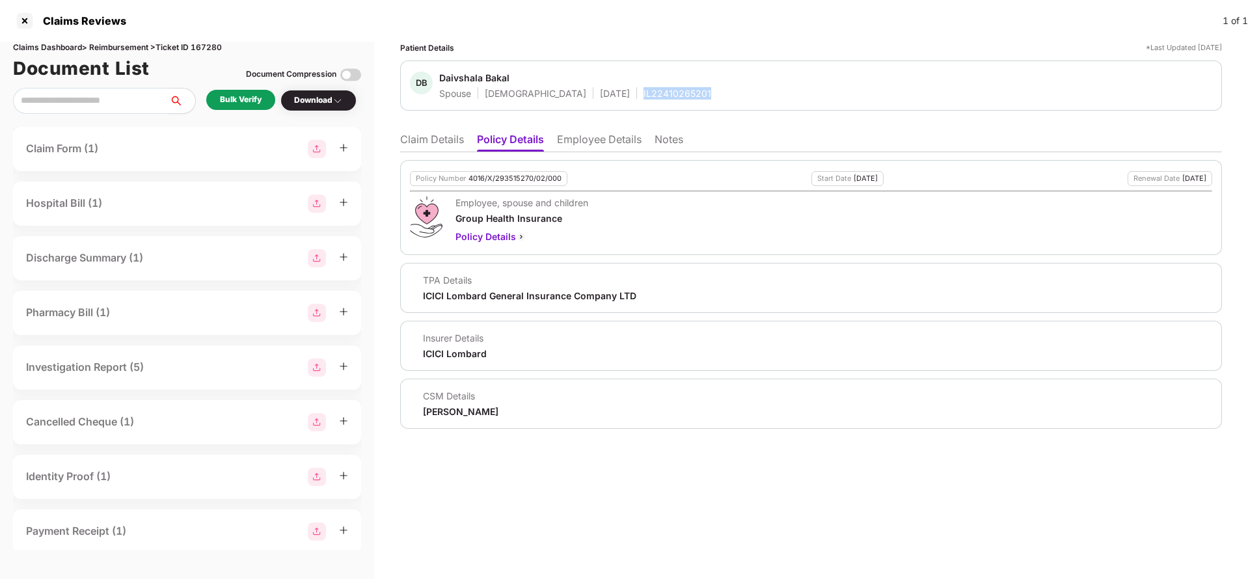
click at [644, 99] on div "IL22410265201" at bounding box center [678, 93] width 68 height 12
copy div "IL22410265201"
click at [581, 141] on li "Employee Details" at bounding box center [599, 142] width 85 height 19
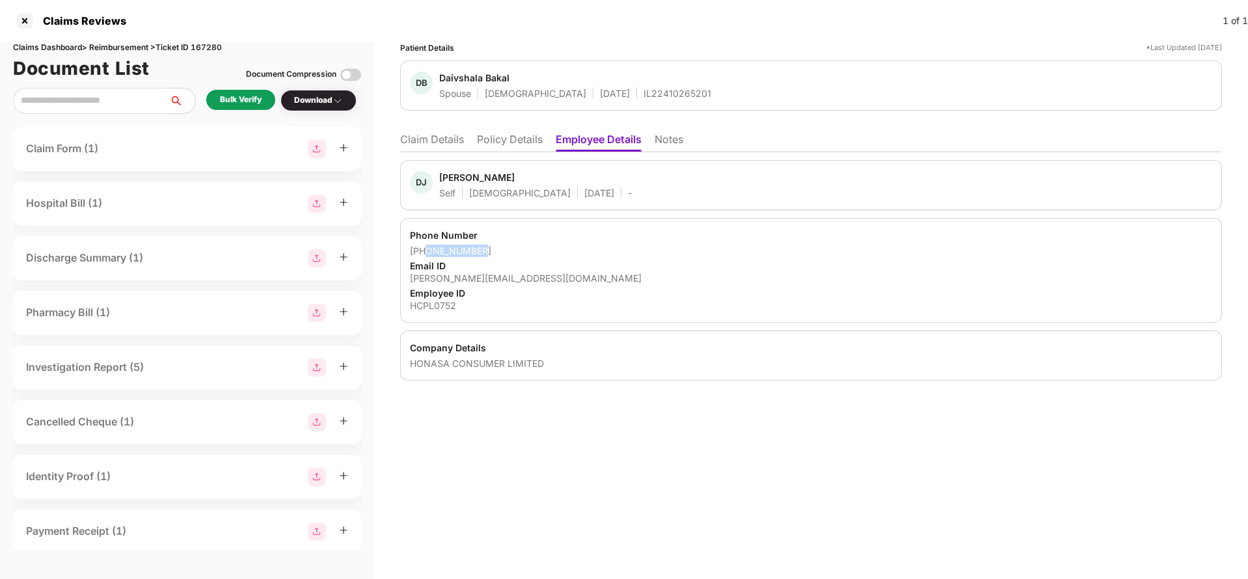
drag, startPoint x: 426, startPoint y: 256, endPoint x: 590, endPoint y: 256, distance: 164.6
click at [590, 256] on div "+918408893081" at bounding box center [811, 251] width 802 height 12
copy div "8408893081"
click at [500, 278] on div "dadarao.j@mamaearth.in" at bounding box center [811, 278] width 802 height 12
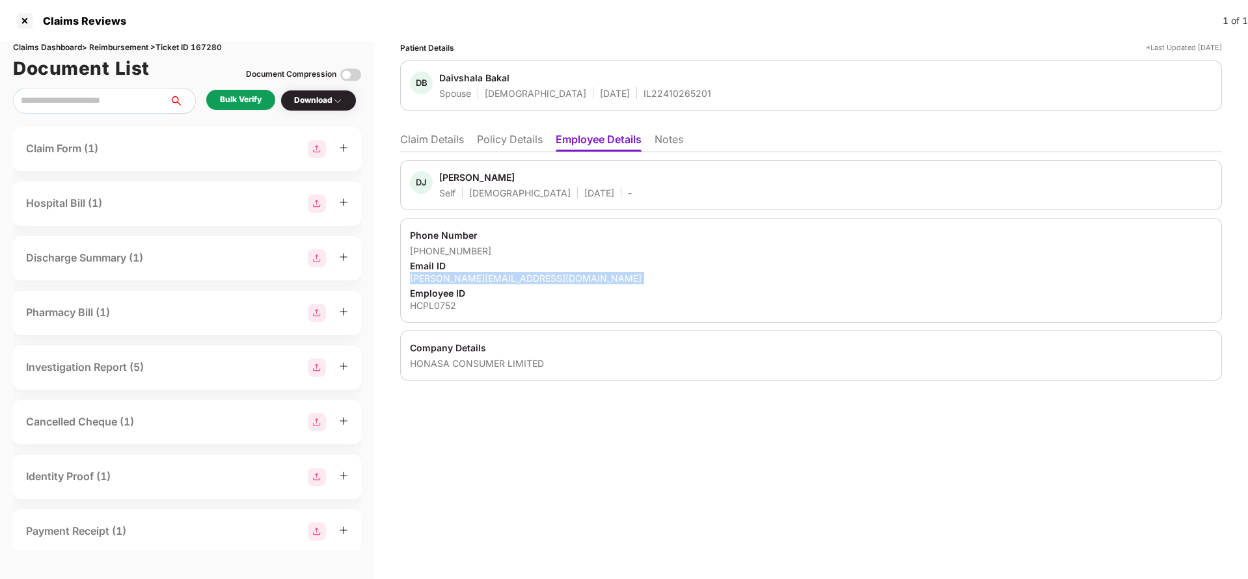
click at [500, 278] on div "dadarao.j@mamaearth.in" at bounding box center [811, 278] width 802 height 12
copy div "dadarao.j@mamaearth.in"
click at [440, 148] on li "Claim Details" at bounding box center [432, 142] width 64 height 19
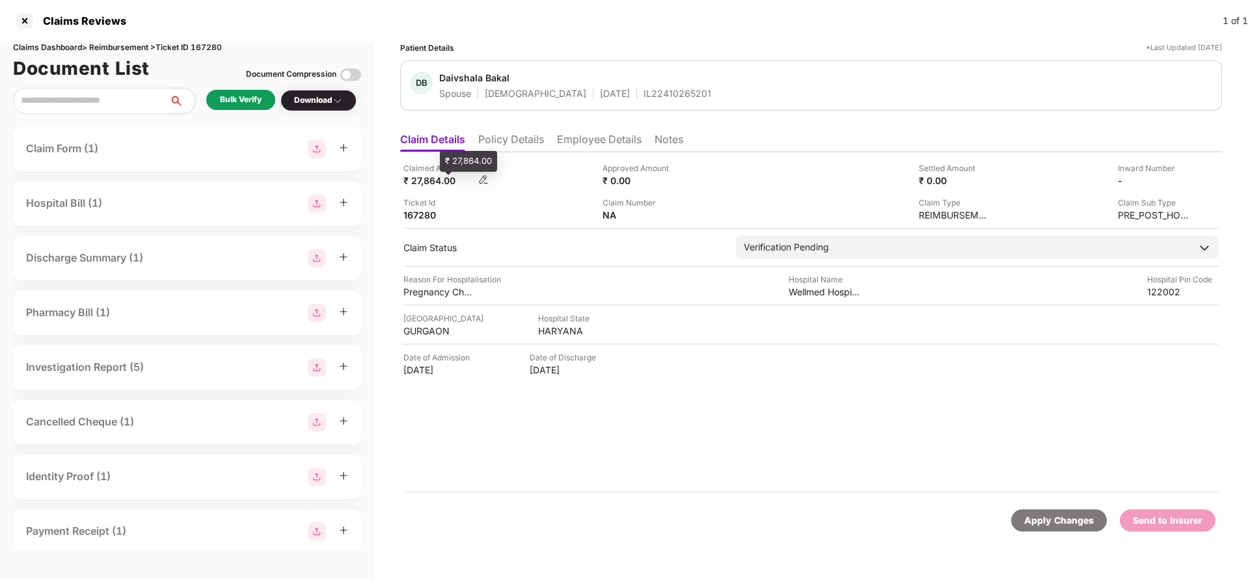
click at [426, 183] on div "₹ 27,864.00" at bounding box center [439, 180] width 72 height 12
copy div "27,864"
click at [823, 291] on div "Wellmed Hospitals" at bounding box center [825, 292] width 72 height 12
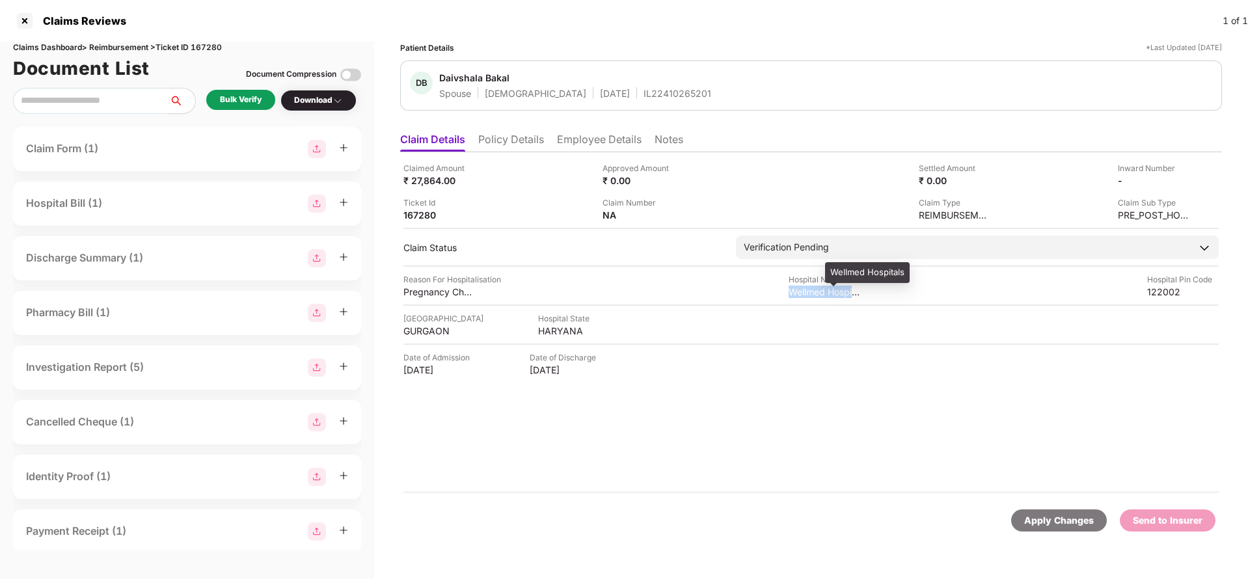
click at [823, 291] on div "Wellmed Hospitals" at bounding box center [825, 292] width 72 height 12
copy div "Wellmed Hospitals"
click at [230, 100] on div "Bulk Verify" at bounding box center [241, 100] width 42 height 12
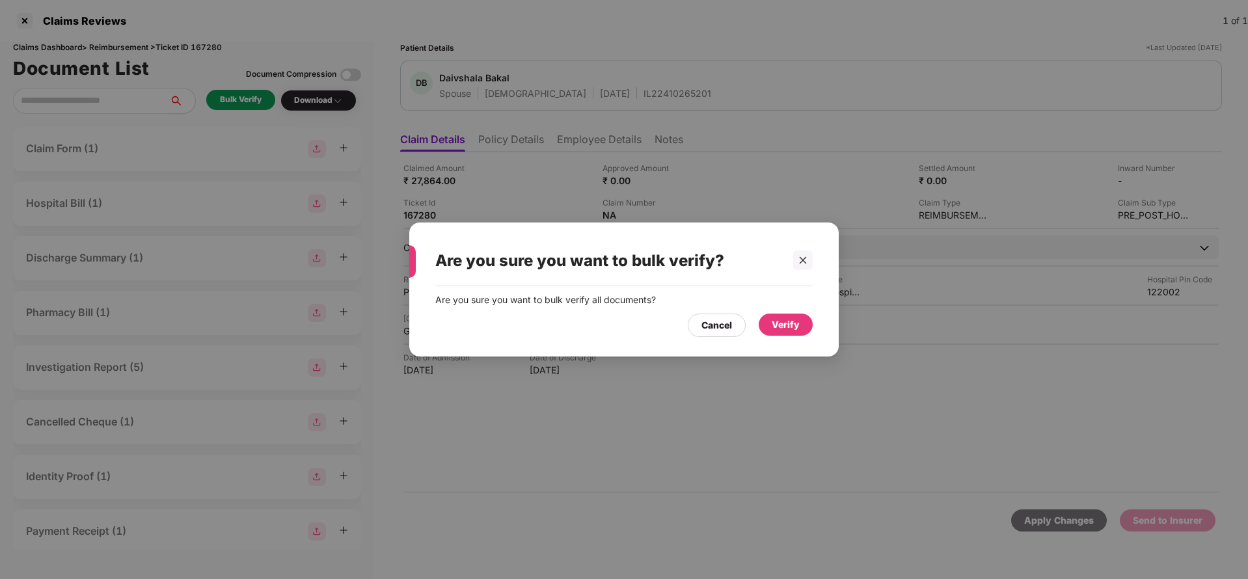
click at [779, 328] on div "Verify" at bounding box center [786, 325] width 28 height 14
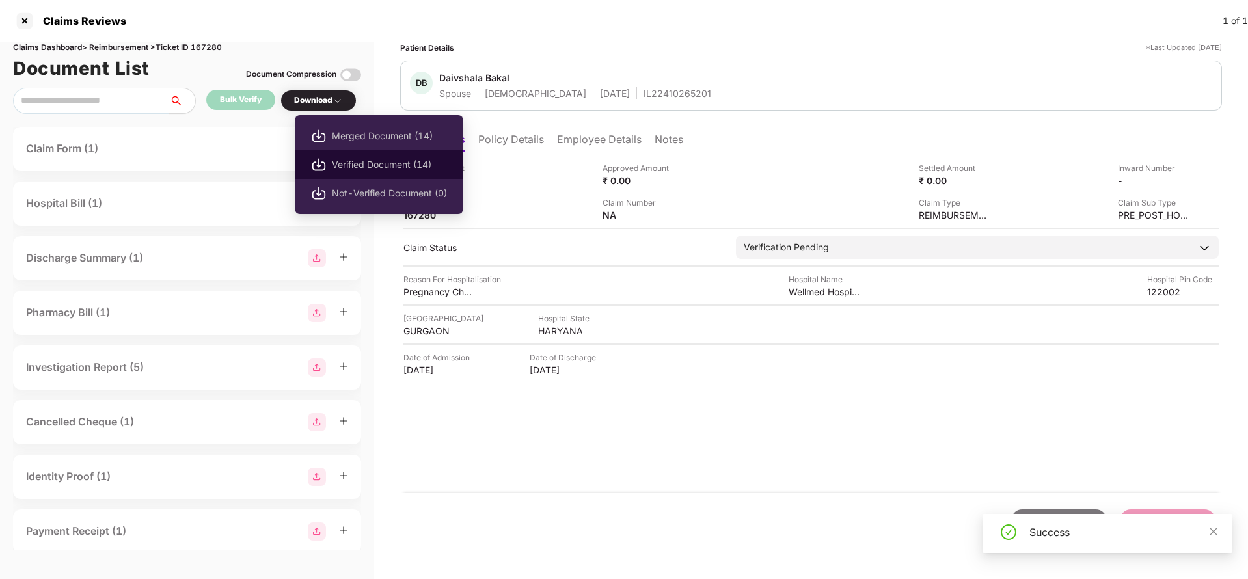
click at [344, 157] on span "Verified Document (14)" at bounding box center [389, 164] width 115 height 14
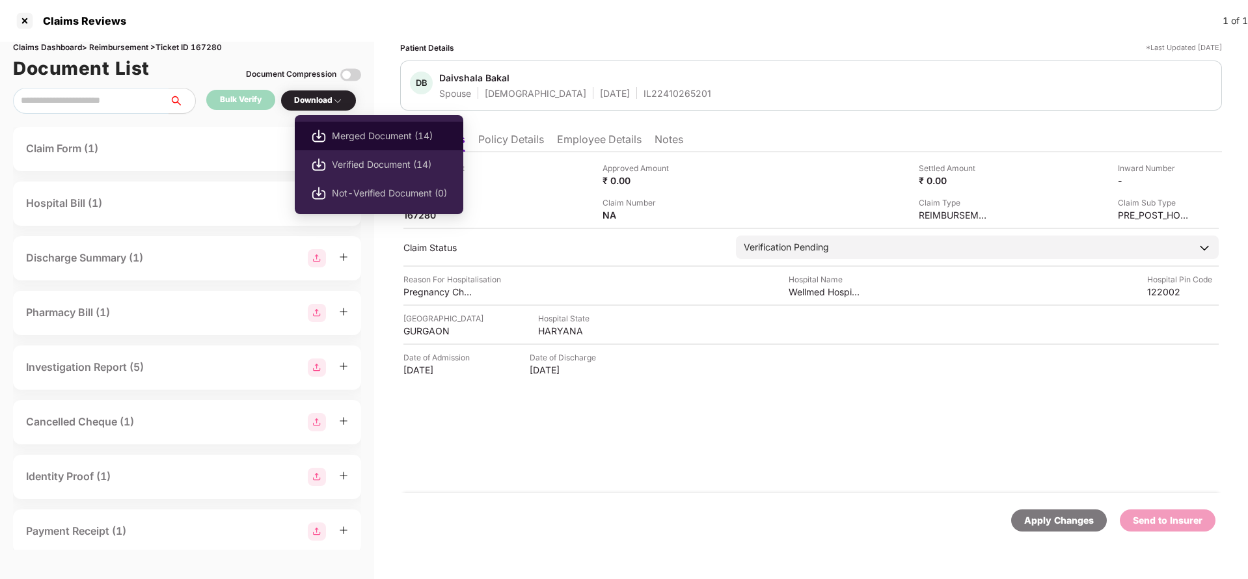
click at [357, 137] on span "Merged Document (14)" at bounding box center [389, 136] width 115 height 14
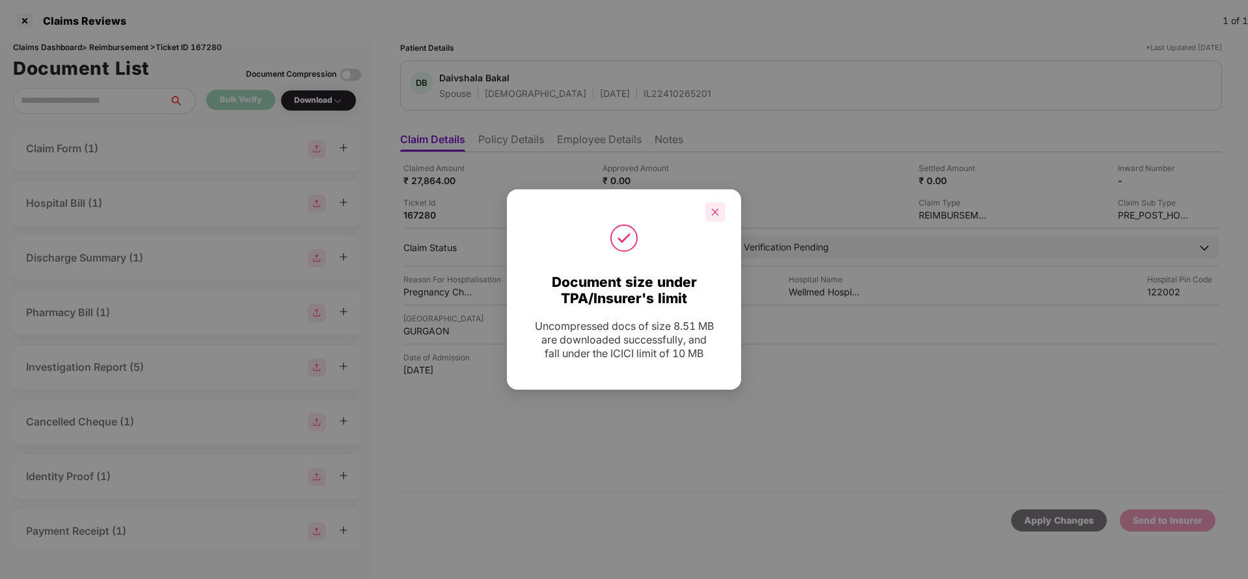
click at [720, 217] on div at bounding box center [715, 212] width 20 height 20
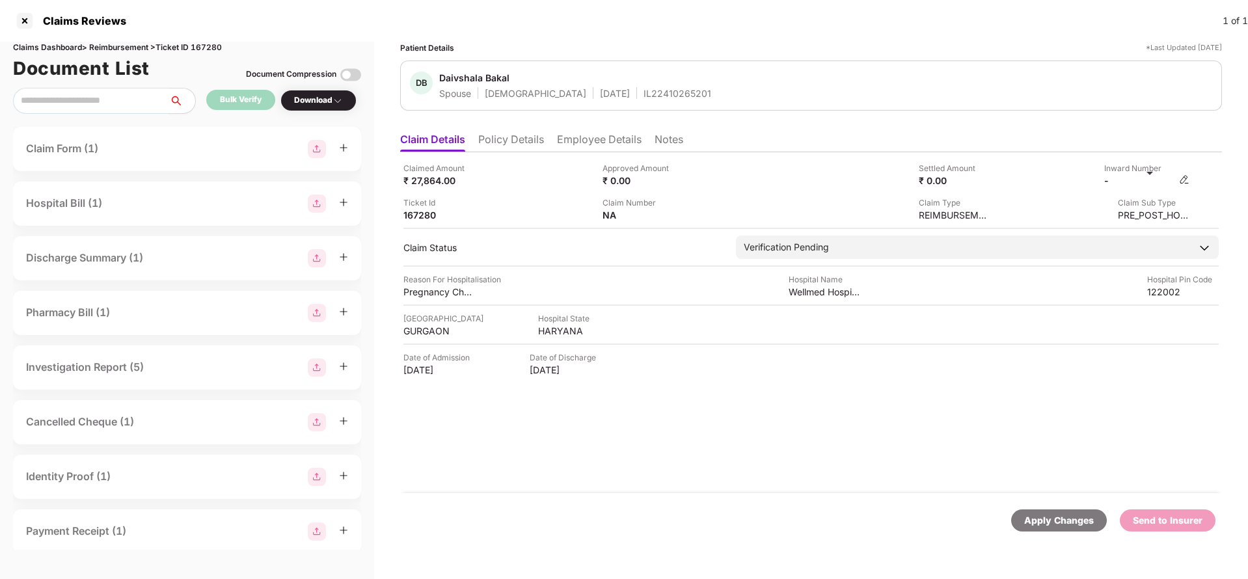
click at [1186, 178] on img at bounding box center [1184, 179] width 10 height 10
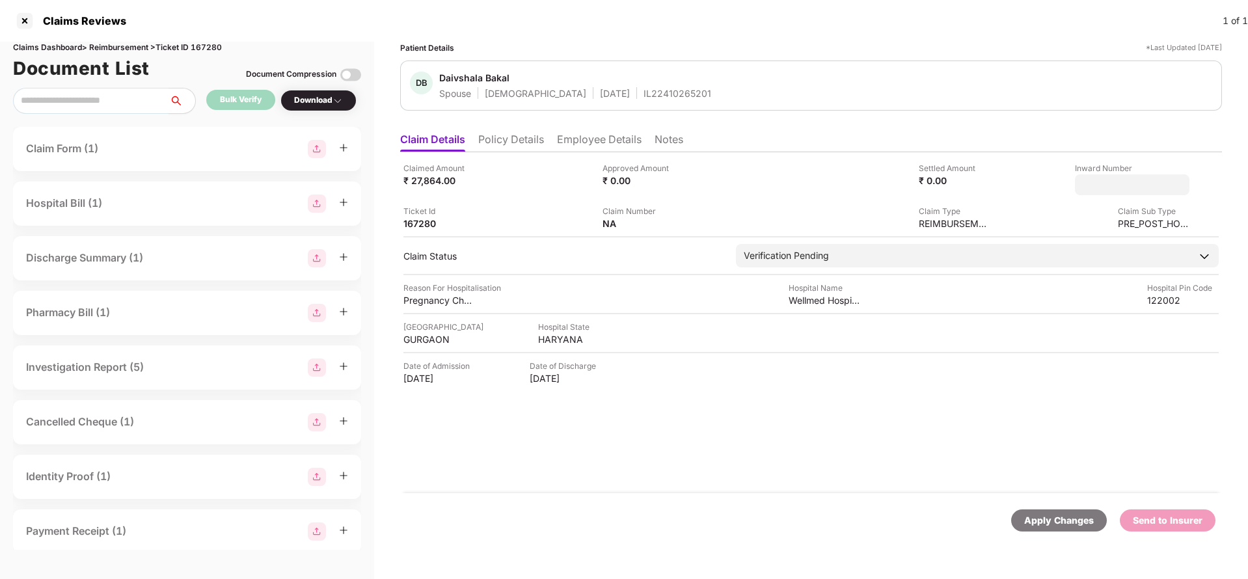
type input "**********"
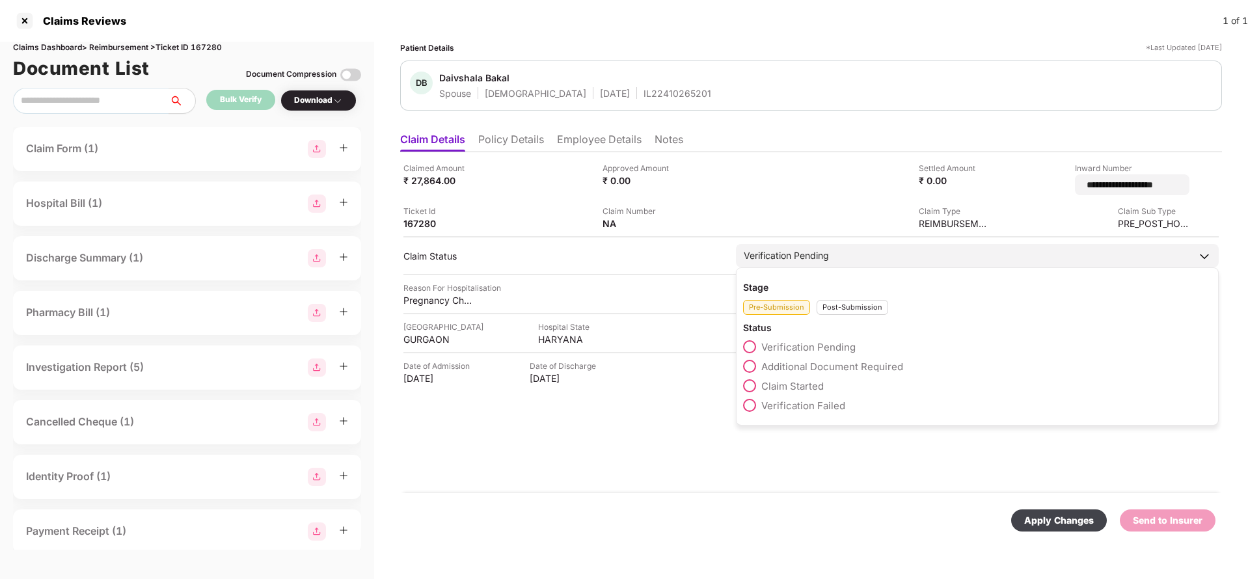
click at [843, 255] on div "Verification Pending" at bounding box center [977, 255] width 483 height 23
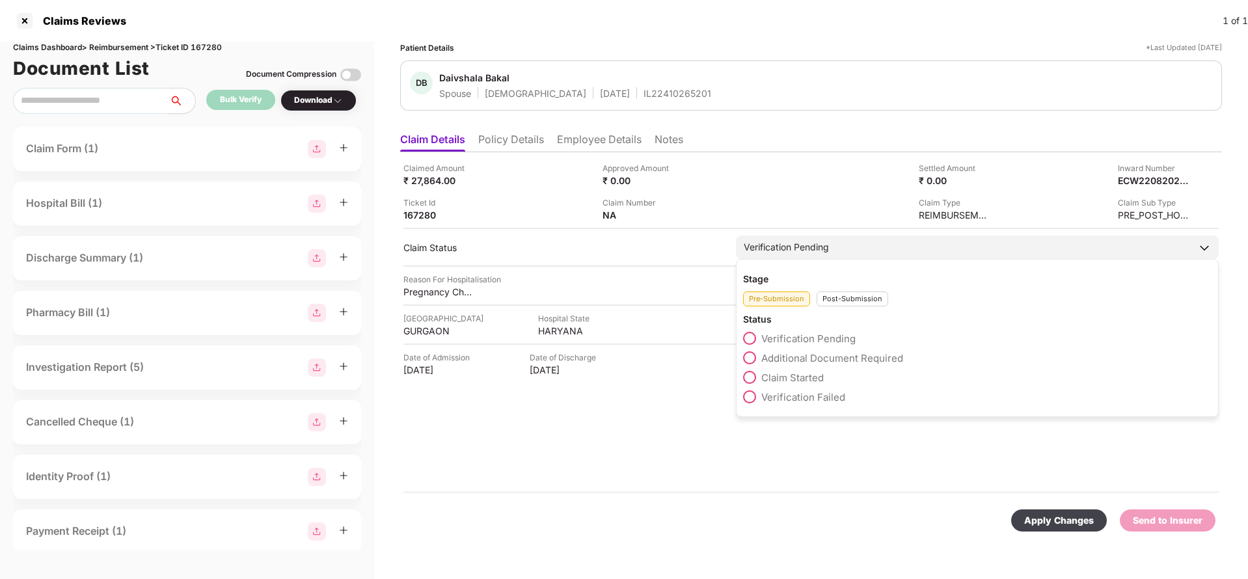
click at [839, 299] on div "Post-Submission" at bounding box center [853, 299] width 72 height 15
click at [836, 359] on span "Claim Under Process" at bounding box center [810, 358] width 98 height 12
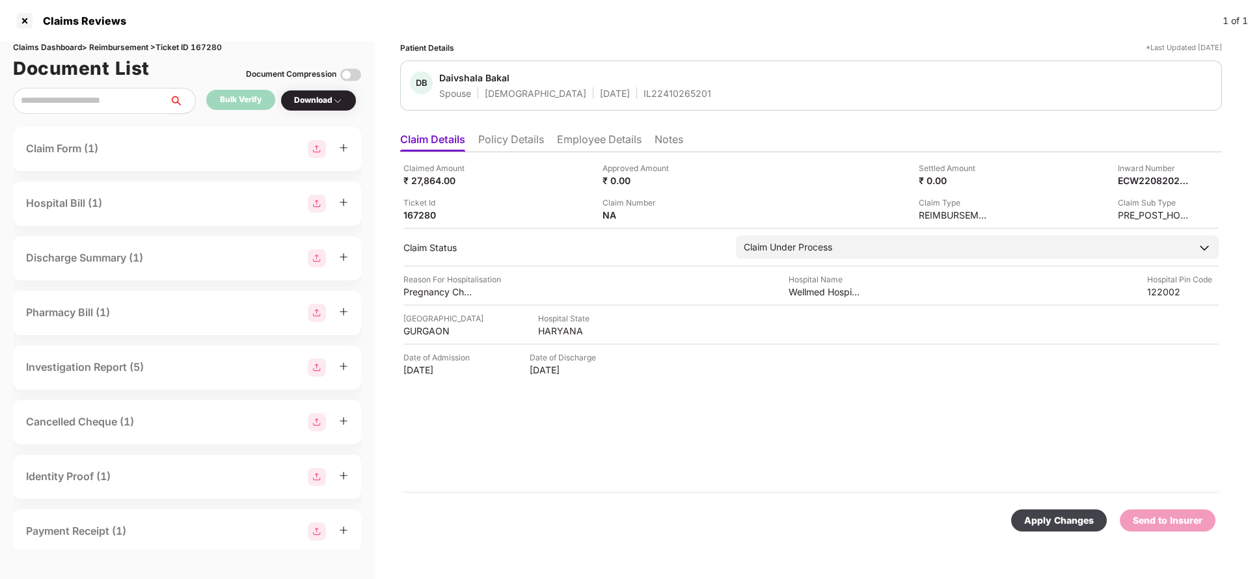
click at [1049, 519] on div "Apply Changes" at bounding box center [1059, 520] width 70 height 14
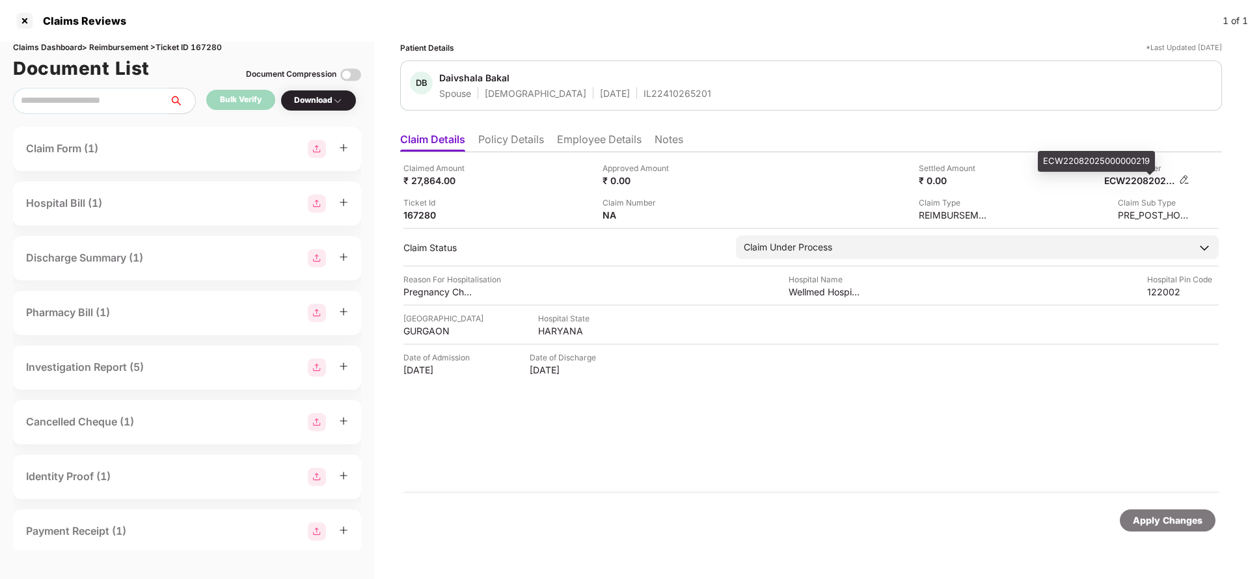
click at [1147, 181] on div "ECW22082025000000219" at bounding box center [1140, 180] width 72 height 12
copy div
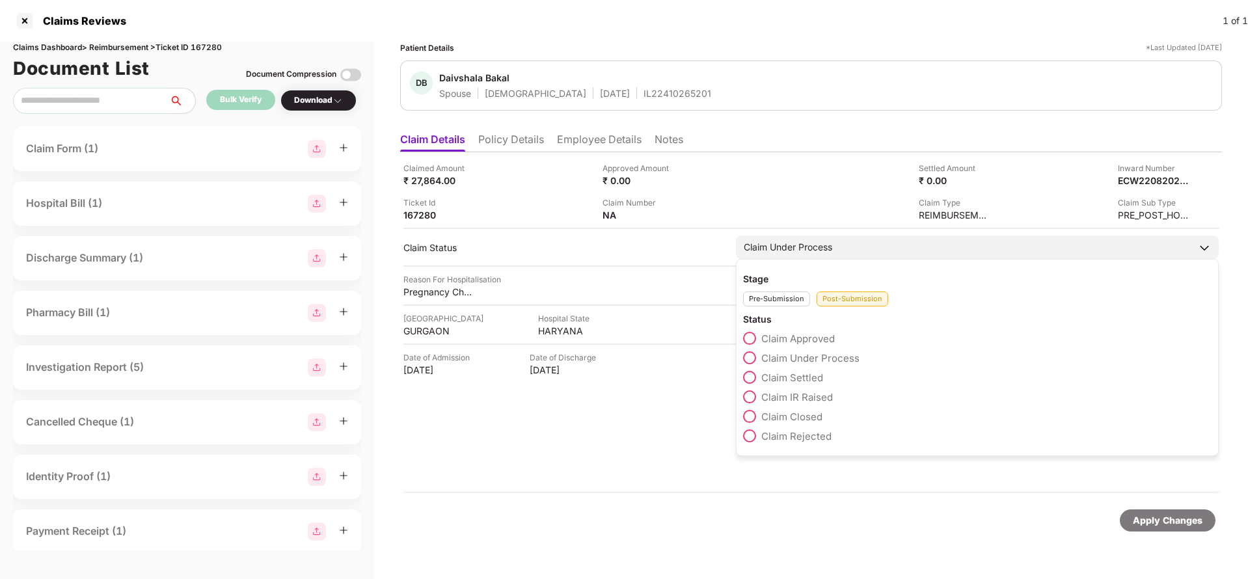
copy div
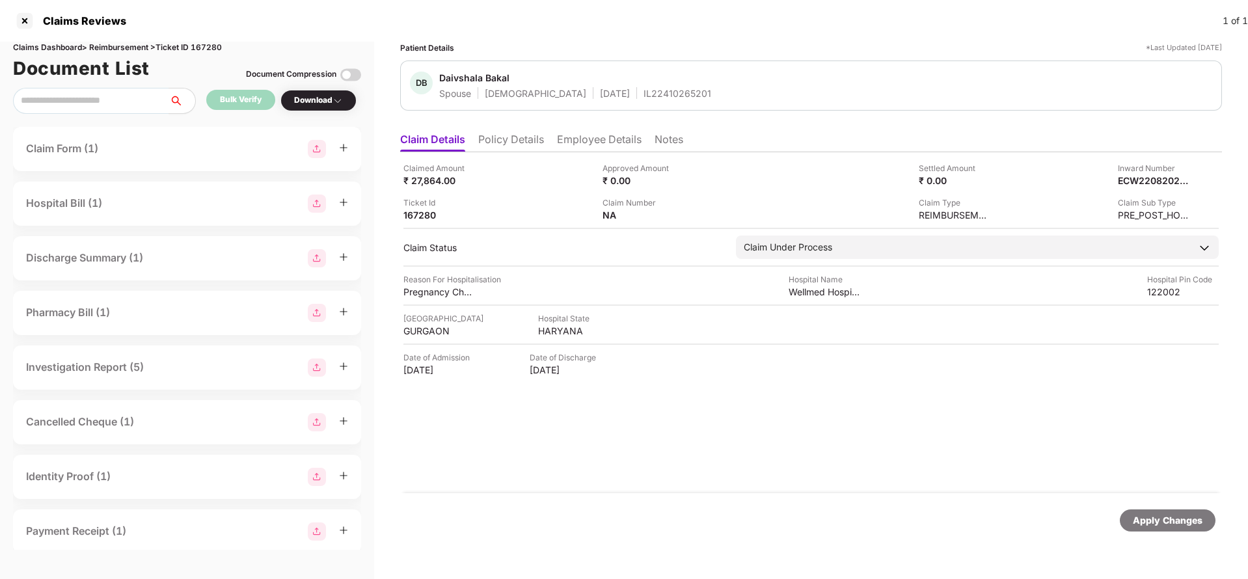
click at [644, 87] on div "IL22410265201" at bounding box center [678, 93] width 68 height 12
copy div "IL22410265201"
click at [1161, 515] on div "Apply Changes" at bounding box center [1168, 520] width 70 height 14
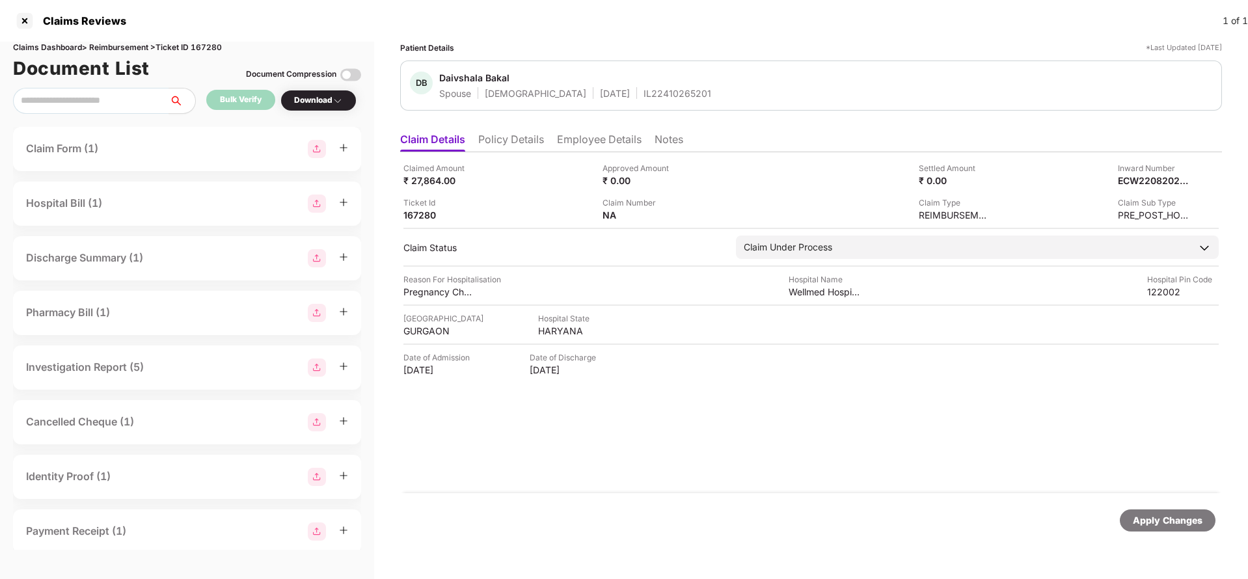
click at [208, 40] on div "Claims Reviews 1 of 1" at bounding box center [624, 21] width 1248 height 42
click at [210, 47] on div "Claims Dashboard > Reimbursement > Ticket ID 167280" at bounding box center [187, 48] width 348 height 12
copy div "167280"
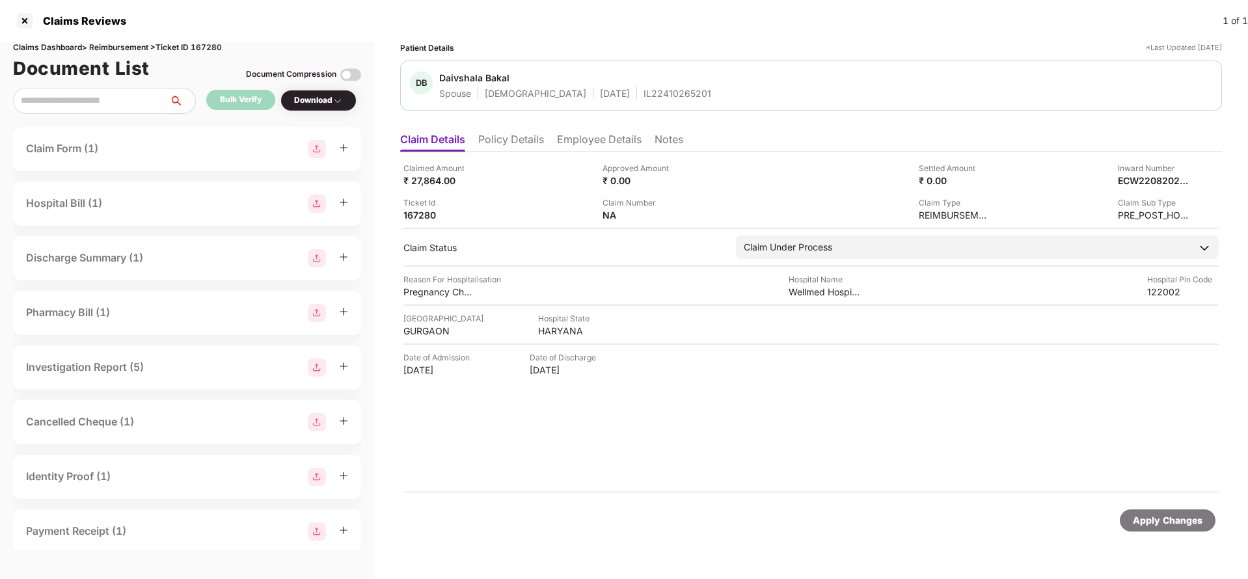
click at [1187, 537] on div "Apply Changes" at bounding box center [811, 520] width 822 height 55
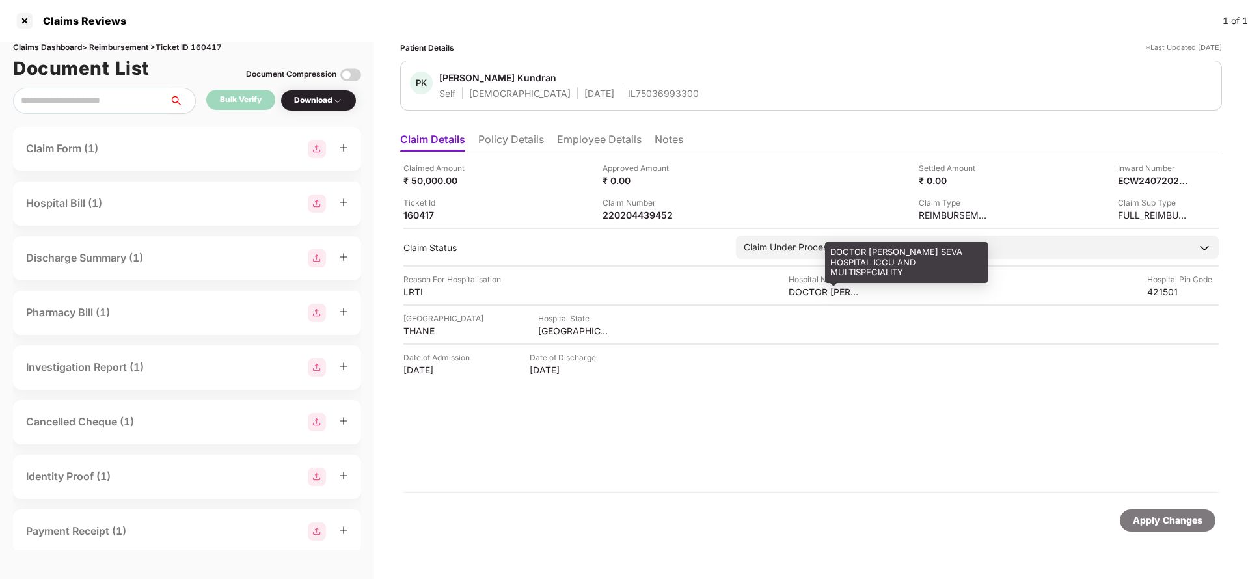
click at [836, 282] on div "DOCTOR [PERSON_NAME] SEVA HOSPITAL ICCU AND MULTISPECIALITY" at bounding box center [906, 262] width 163 height 41
click at [838, 267] on div "DOCTOR [PERSON_NAME] SEVA HOSPITAL ICCU AND MULTISPECIALITY" at bounding box center [906, 262] width 163 height 41
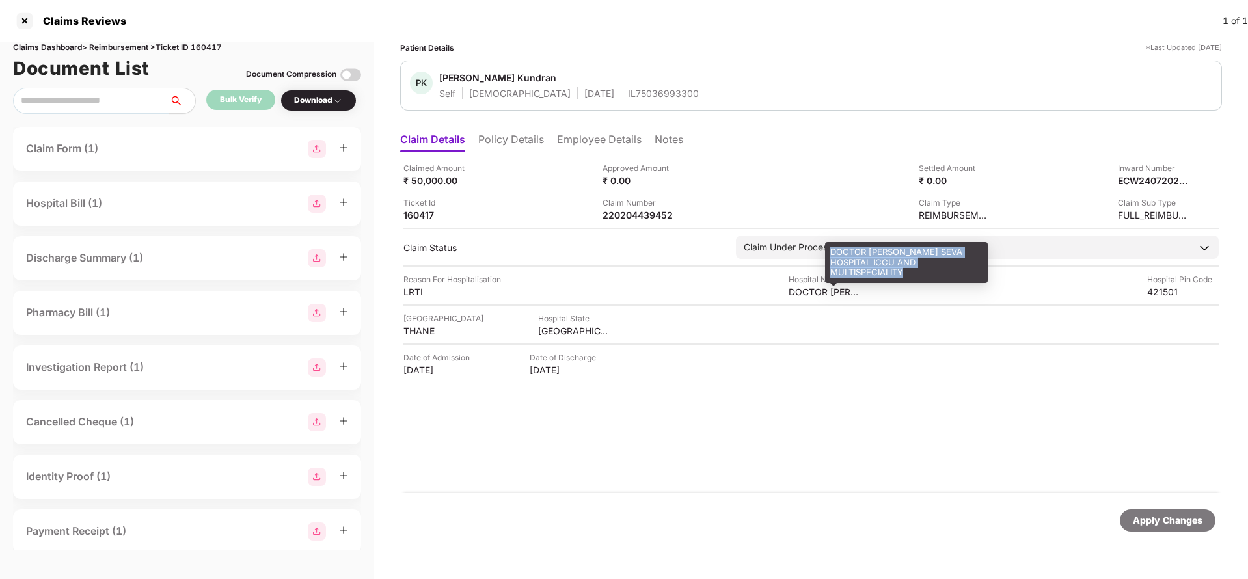
copy div "DOCTOR [PERSON_NAME] SEVA HOSPITAL ICCU AND MULTISPECIALITY"
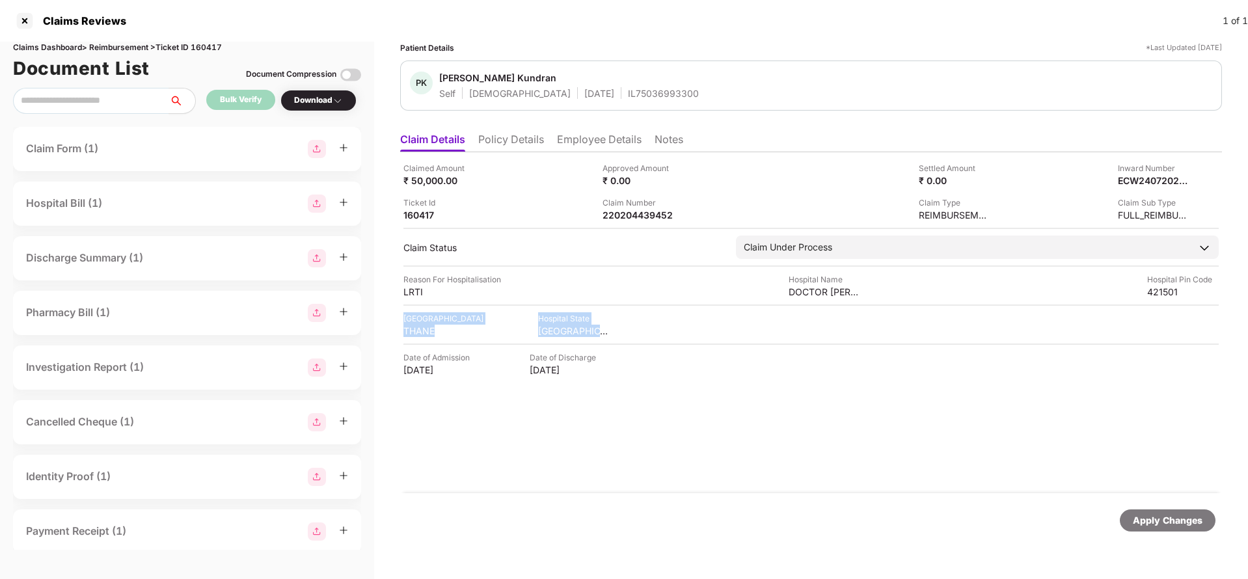
drag, startPoint x: 403, startPoint y: 315, endPoint x: 459, endPoint y: 339, distance: 60.9
click at [459, 339] on div "Claimed Amount ₹ 50,000.00 Approved Amount ₹ 0.00 Settled Amount ₹ 0.00 Inward …" at bounding box center [811, 322] width 822 height 341
copy div "[GEOGRAPHIC_DATA] [GEOGRAPHIC_DATA] [GEOGRAPHIC_DATA]"
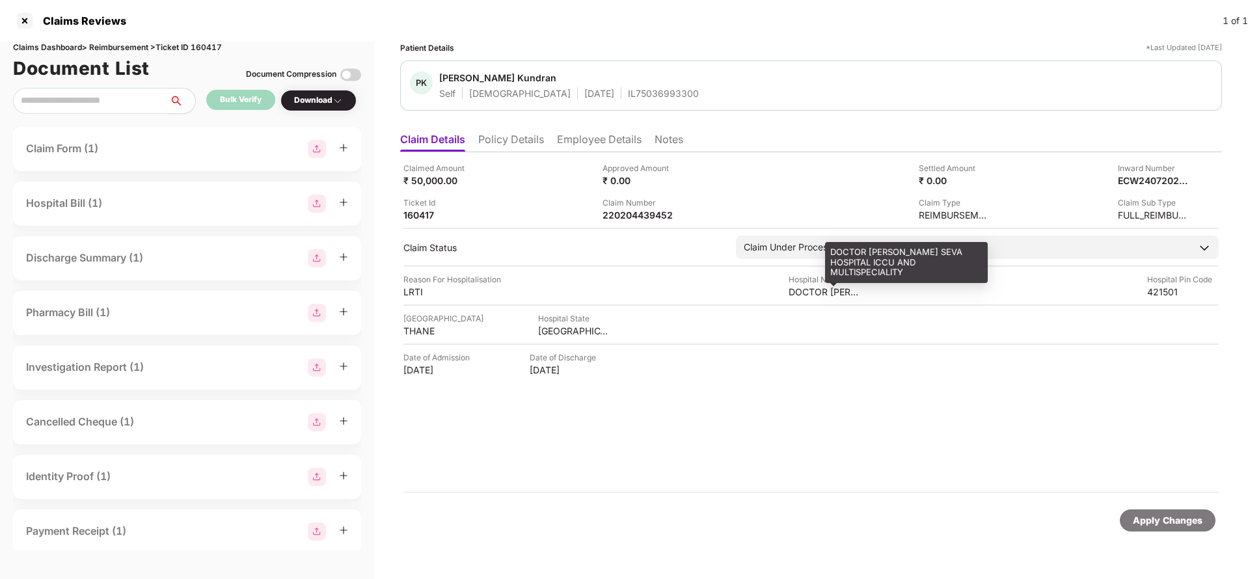
click at [845, 264] on div "DOCTOR [PERSON_NAME] SEVA HOSPITAL ICCU AND MULTISPECIALITY" at bounding box center [906, 262] width 163 height 41
click at [845, 264] on div "DOCTOR KOLTE SHREE SEVA HOSPITAL ICCU AND MULTISPECIALITY" at bounding box center [906, 262] width 163 height 41
copy div "DOCTOR KOLTE SHREE SEVA HOSPITAL ICCU AND MULTISPECIALITY"
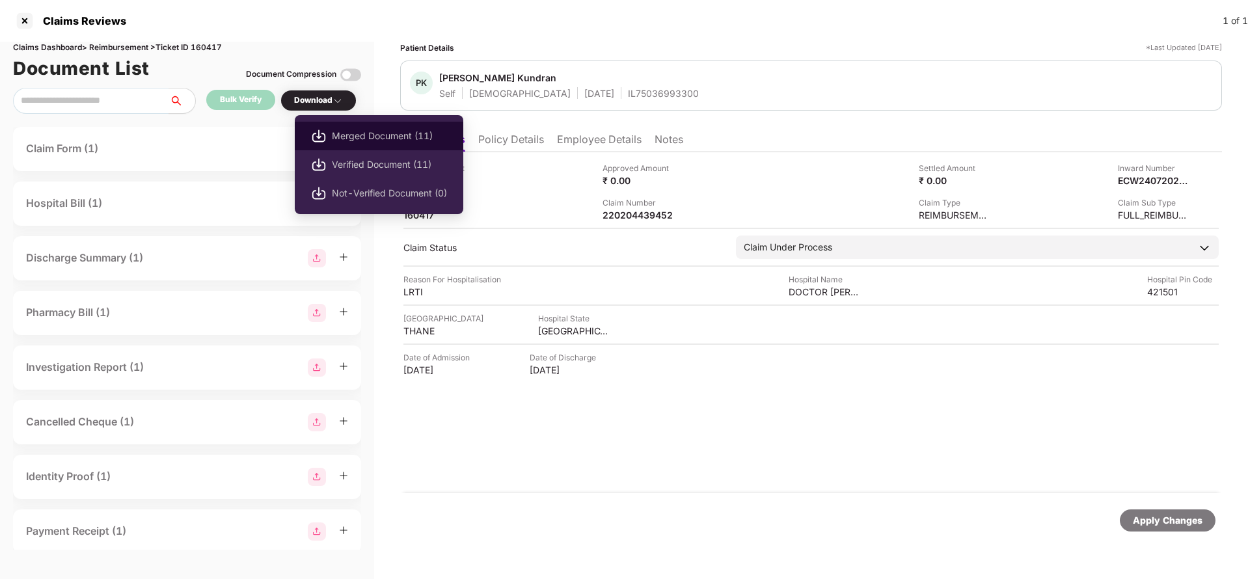
click at [382, 137] on span "Merged Document (11)" at bounding box center [389, 136] width 115 height 14
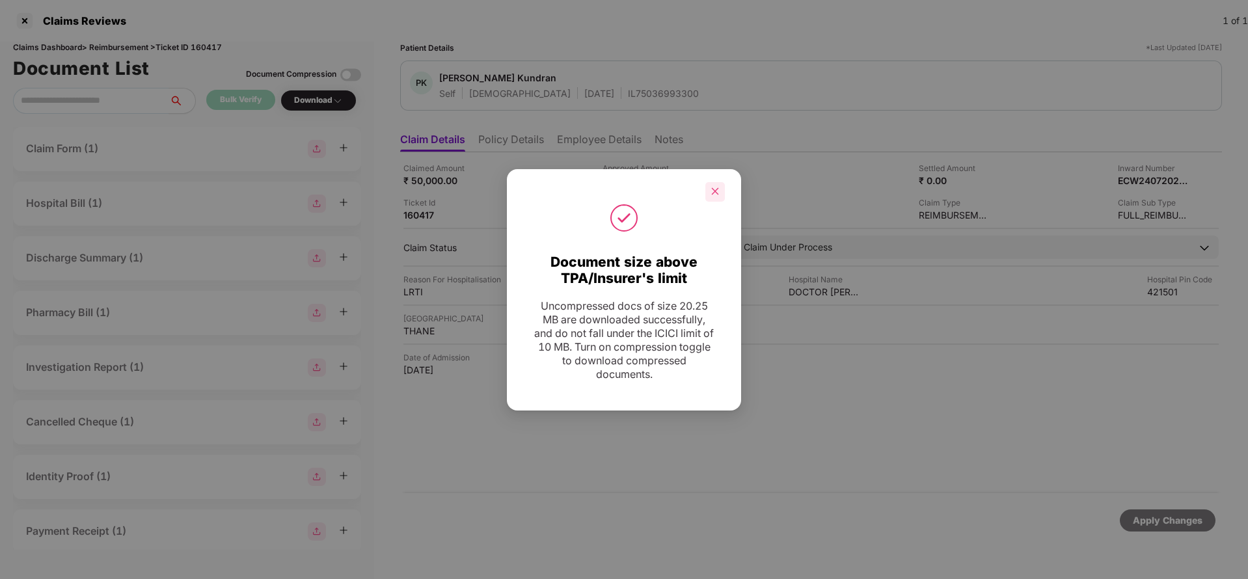
click at [718, 200] on div at bounding box center [715, 192] width 20 height 20
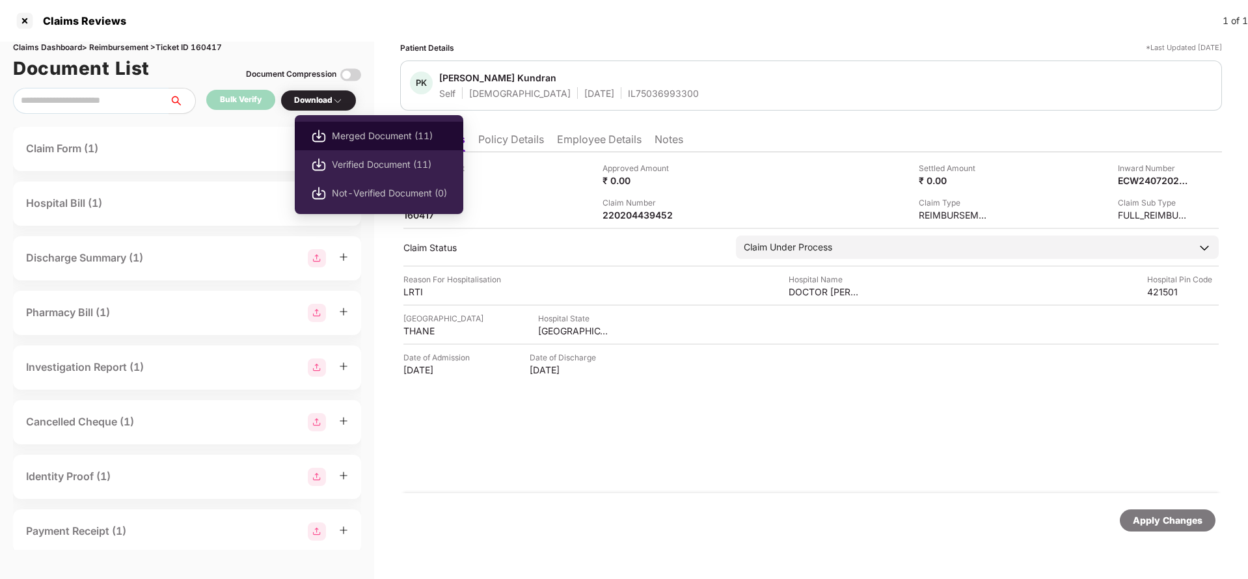
click at [381, 139] on span "Merged Document (11)" at bounding box center [389, 136] width 115 height 14
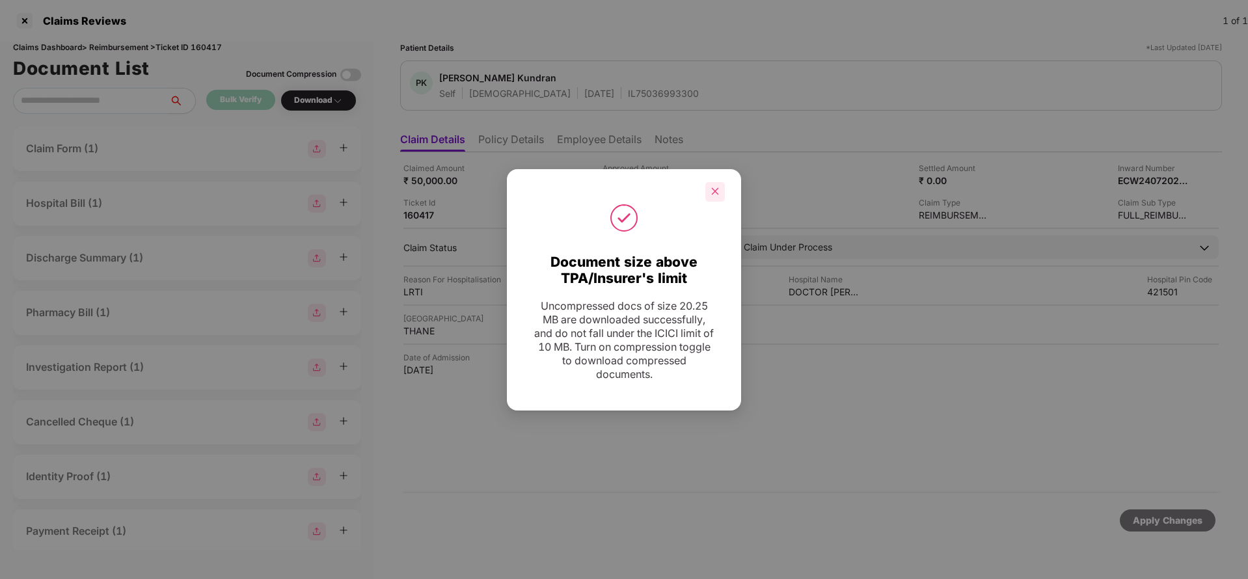
click at [706, 187] on div at bounding box center [715, 192] width 20 height 20
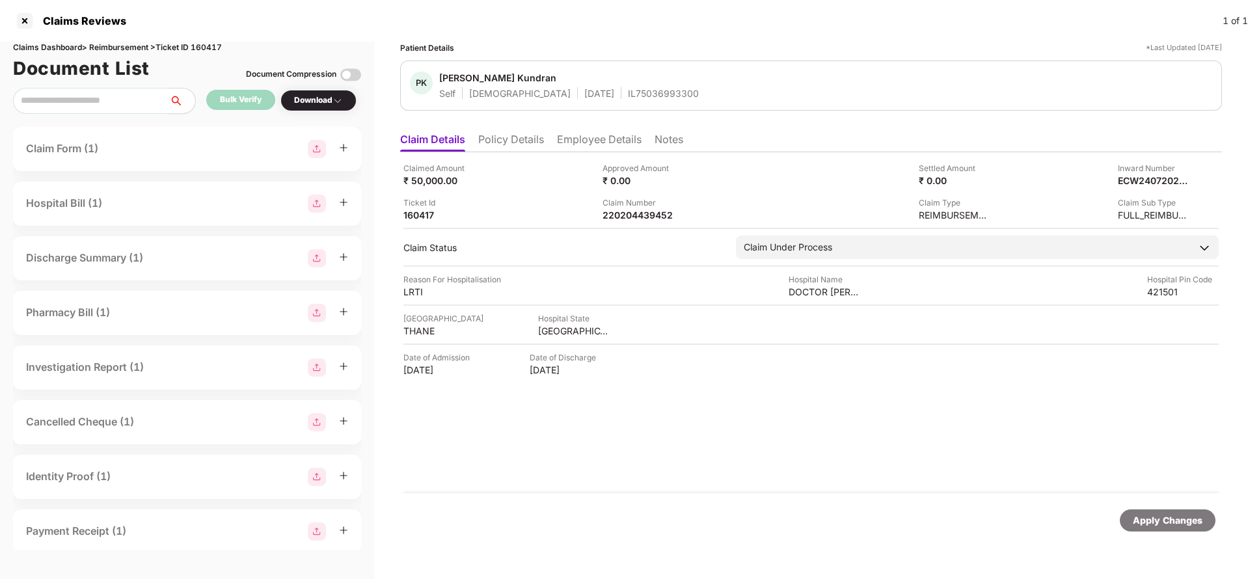
click at [586, 143] on li "Employee Details" at bounding box center [599, 142] width 85 height 19
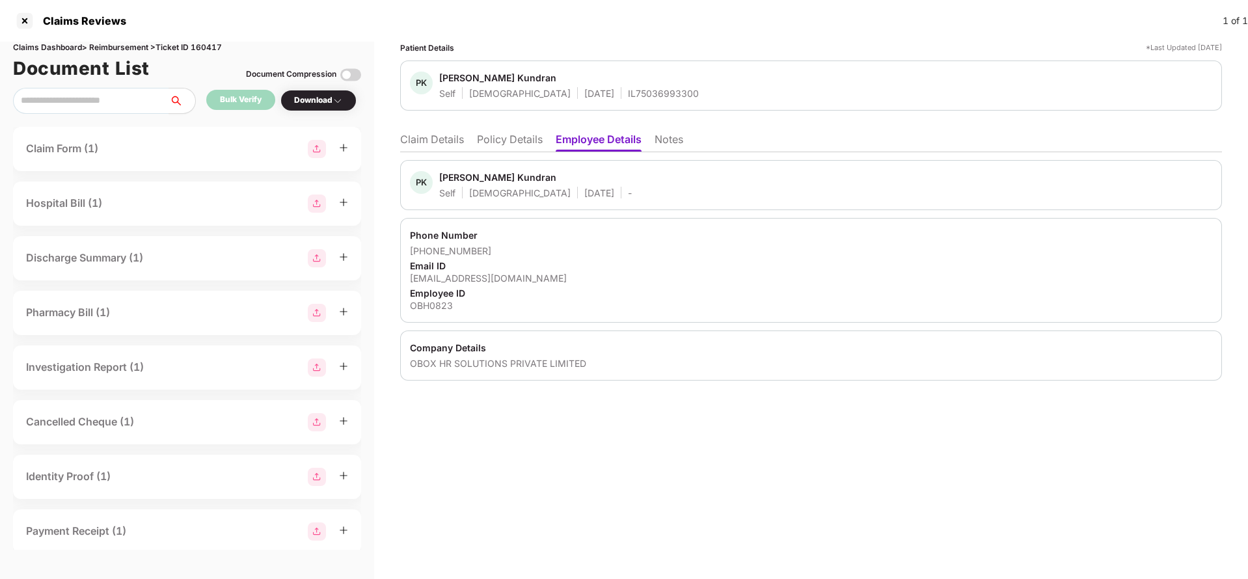
click at [428, 141] on li "Claim Details" at bounding box center [432, 142] width 64 height 19
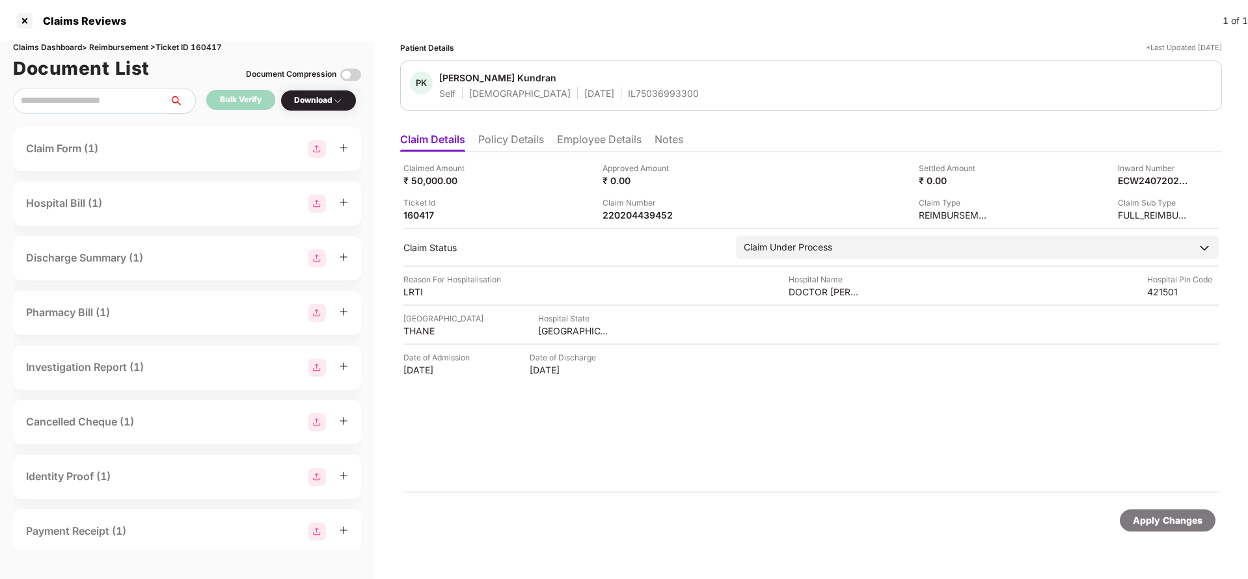
click at [1156, 516] on div "Apply Changes" at bounding box center [1168, 520] width 70 height 14
click at [216, 48] on div "Claims Dashboard > Reimbursement > Ticket ID 160417" at bounding box center [187, 48] width 348 height 12
copy div "160417"
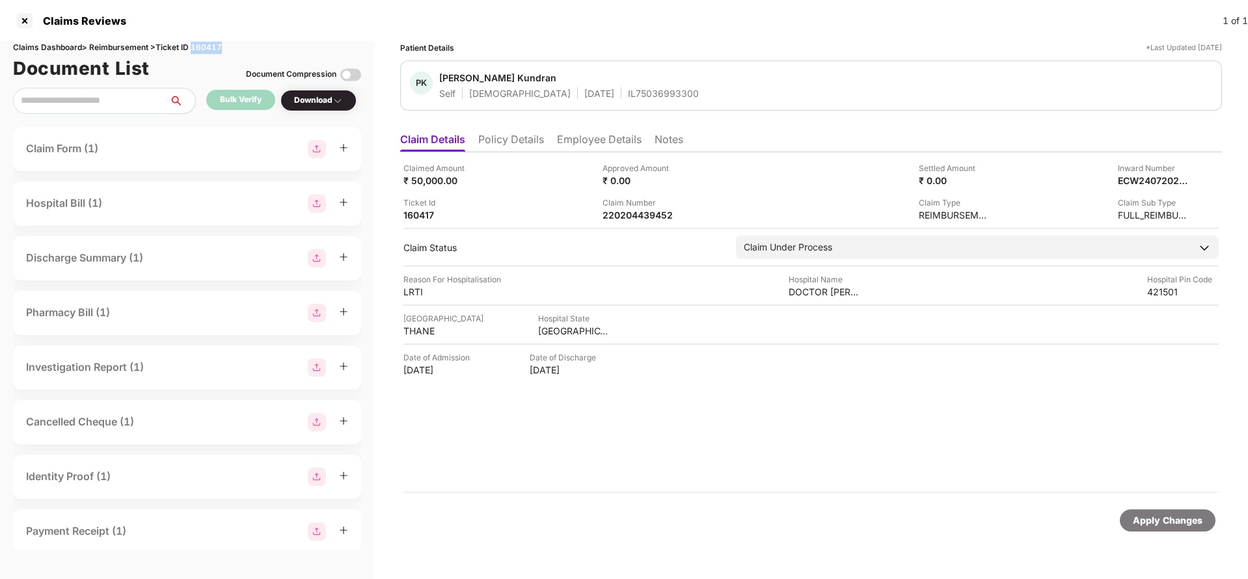
click at [1163, 539] on div "Apply Changes" at bounding box center [811, 520] width 822 height 55
click at [1165, 528] on div "Apply Changes" at bounding box center [1168, 520] width 96 height 22
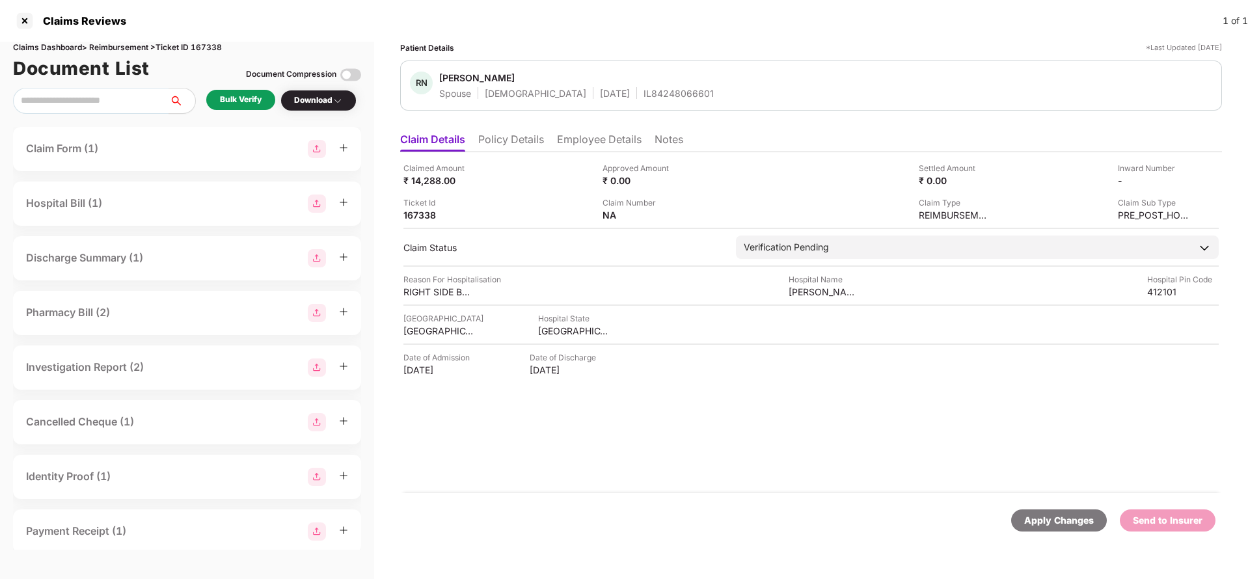
click at [513, 148] on li "Policy Details" at bounding box center [511, 142] width 66 height 19
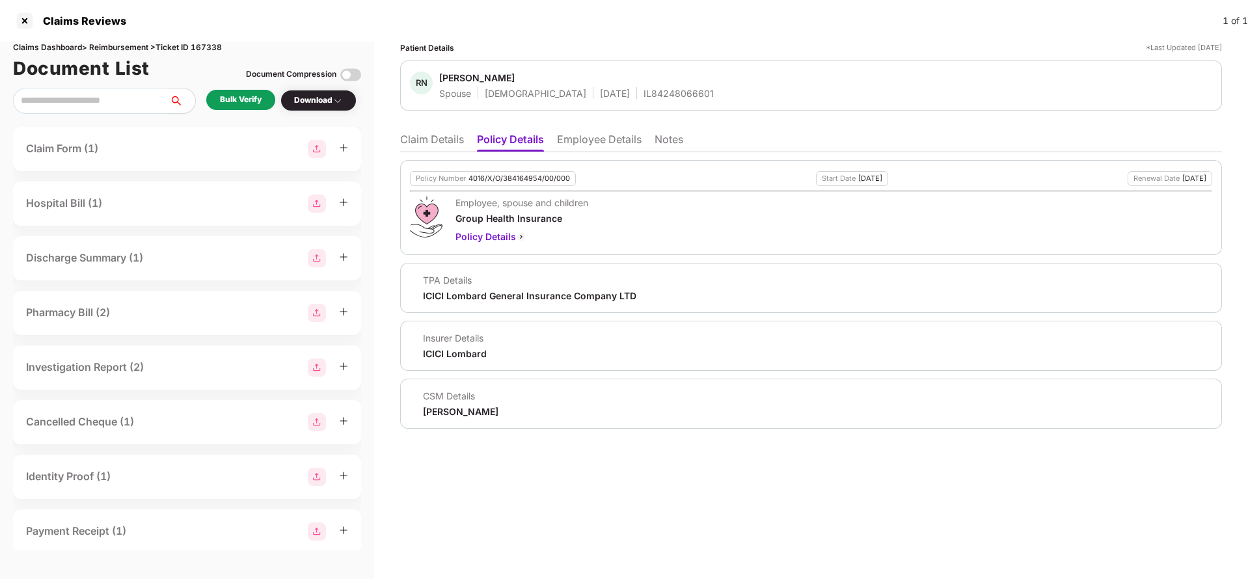
click at [504, 184] on div "Policy Number 4016/X/O/384164954/00/000" at bounding box center [493, 178] width 166 height 15
copy div "4016/X/O/384164954/00/000"
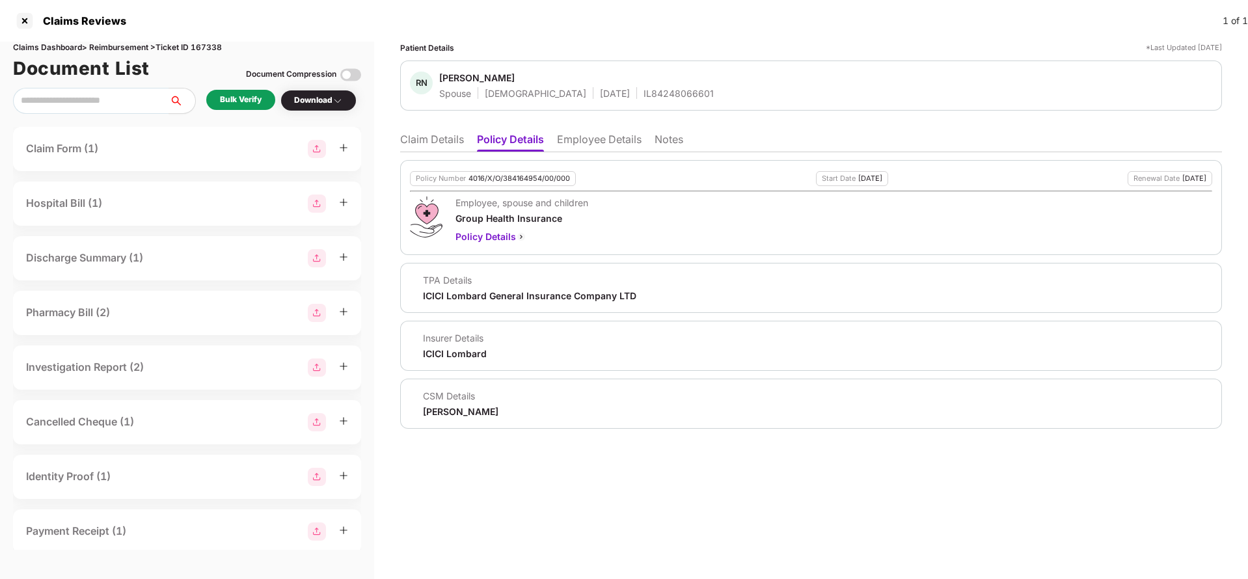
click at [644, 88] on div "IL84248066601" at bounding box center [679, 93] width 70 height 12
copy div "IL84248066601"
click at [426, 135] on li "Claim Details" at bounding box center [432, 142] width 64 height 19
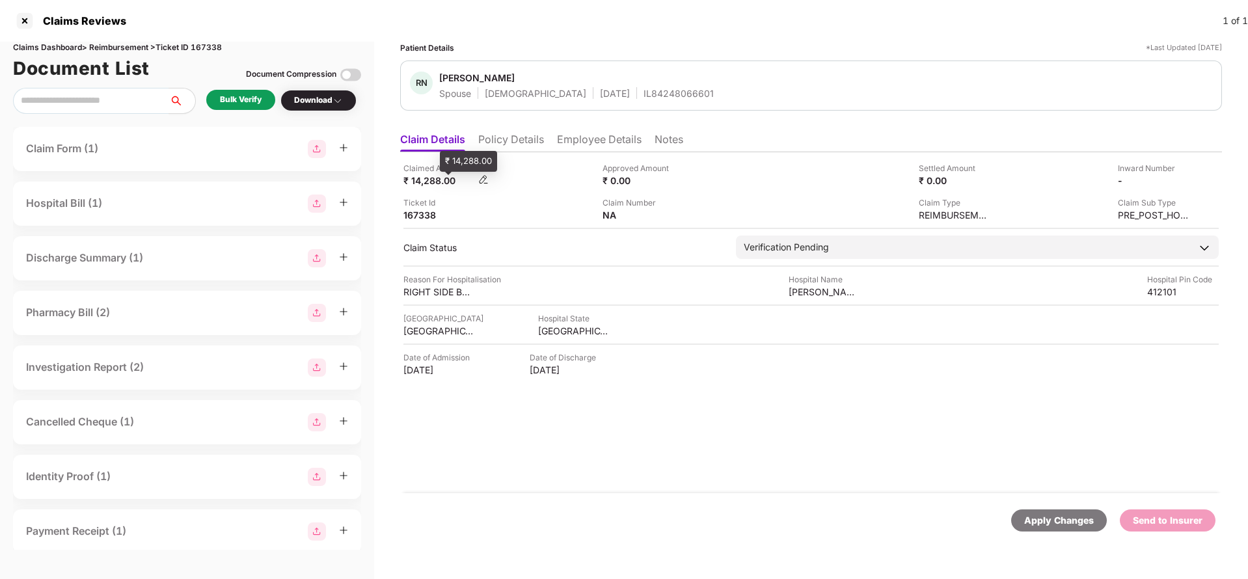
click at [431, 185] on div "₹ 14,288.00" at bounding box center [439, 180] width 72 height 12
copy div "14,288"
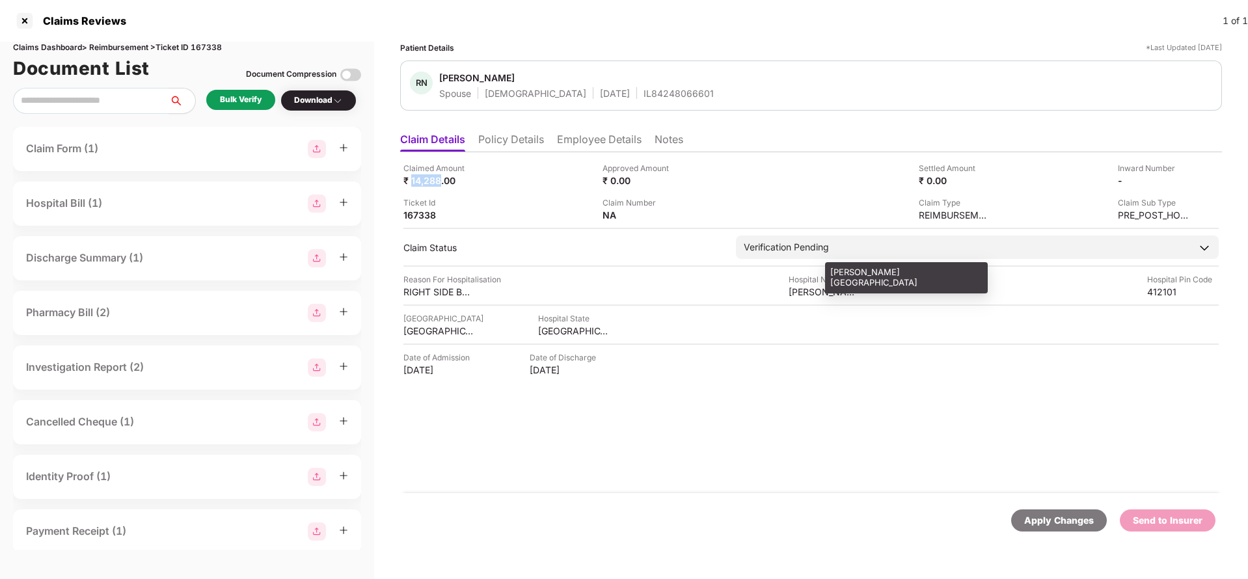
click at [826, 292] on div "YASHASHREE HOSPITAL" at bounding box center [825, 292] width 72 height 12
copy div "YASHASHREE HOSPITAL"
click at [247, 105] on div "Bulk Verify" at bounding box center [241, 100] width 42 height 12
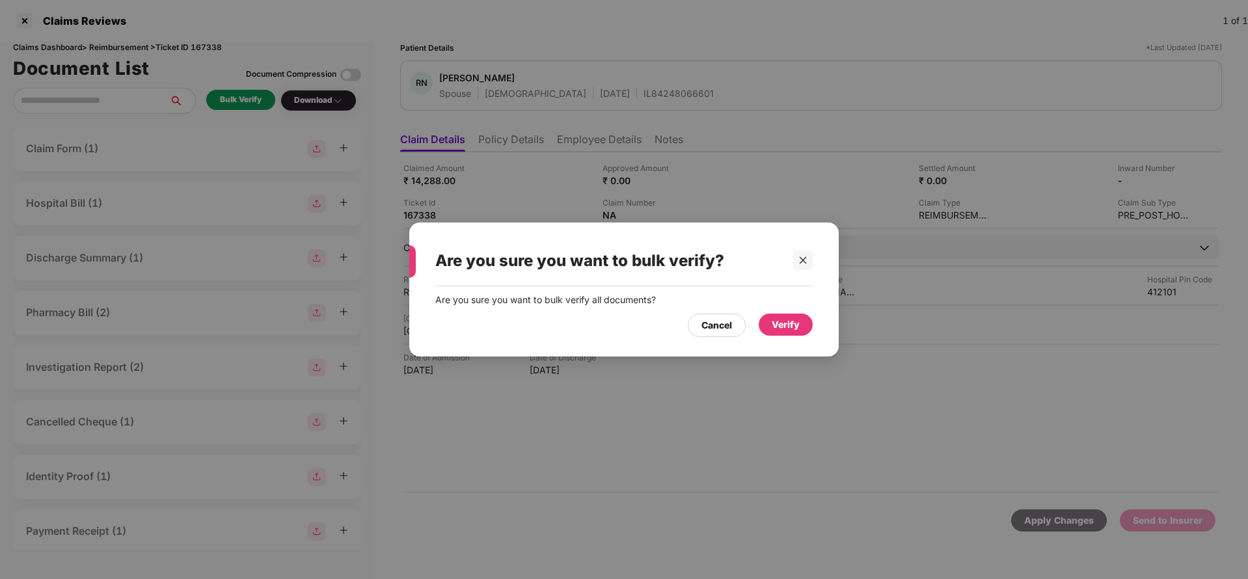
click at [784, 324] on div "Verify" at bounding box center [786, 325] width 28 height 14
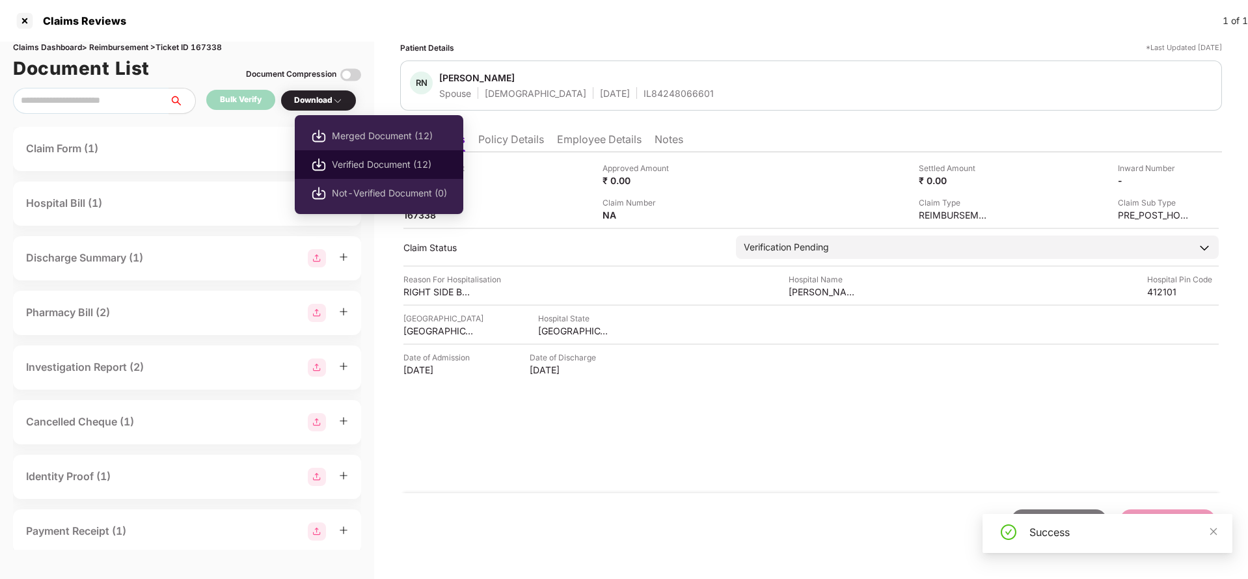
click at [365, 171] on span "Verified Document (12)" at bounding box center [389, 164] width 115 height 14
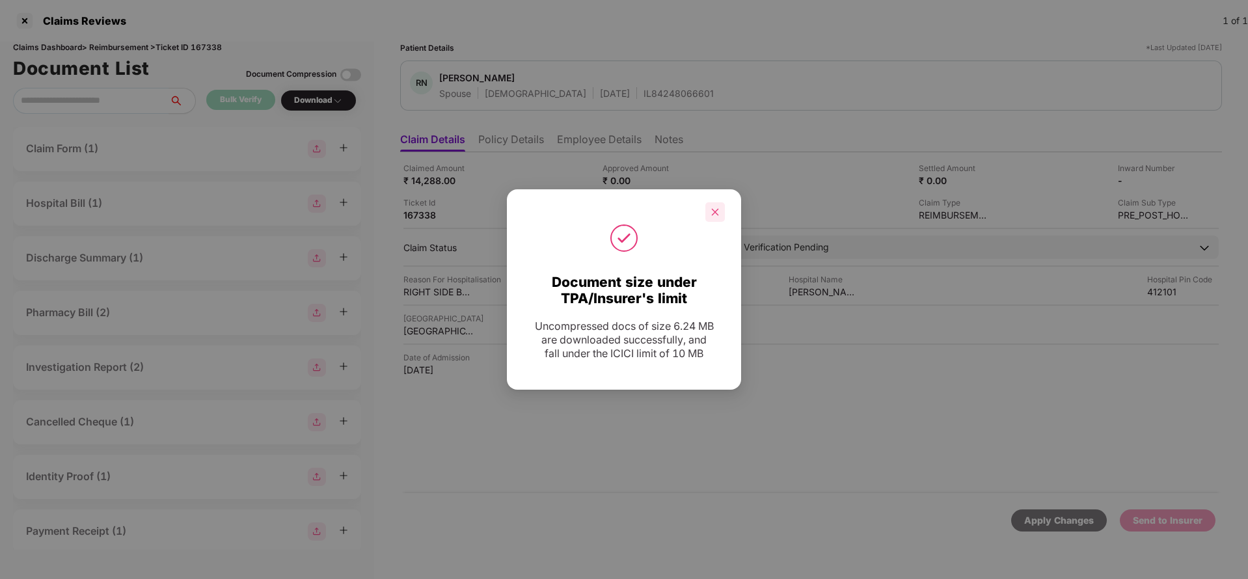
click at [713, 212] on icon "close" at bounding box center [715, 212] width 9 height 9
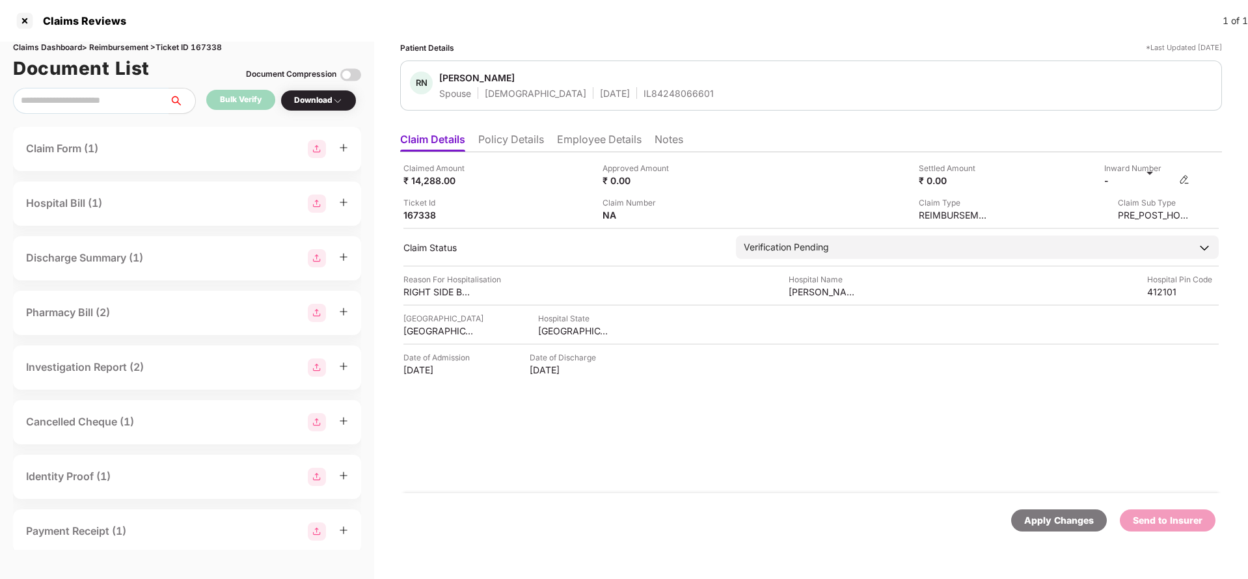
click at [1187, 178] on img at bounding box center [1184, 179] width 10 height 10
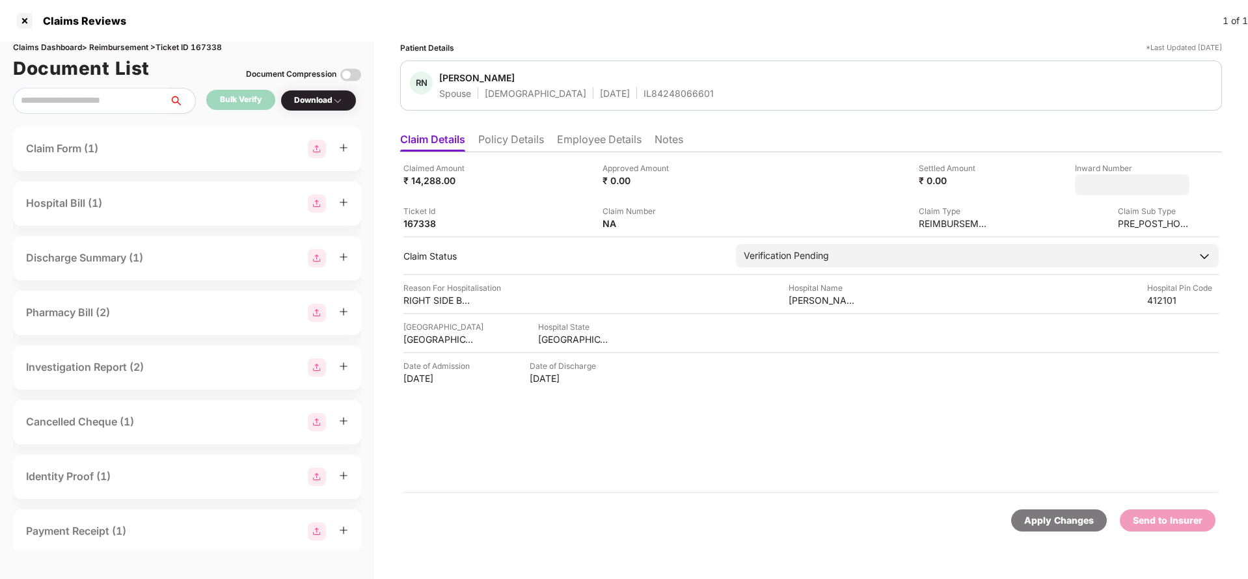
type input "**********"
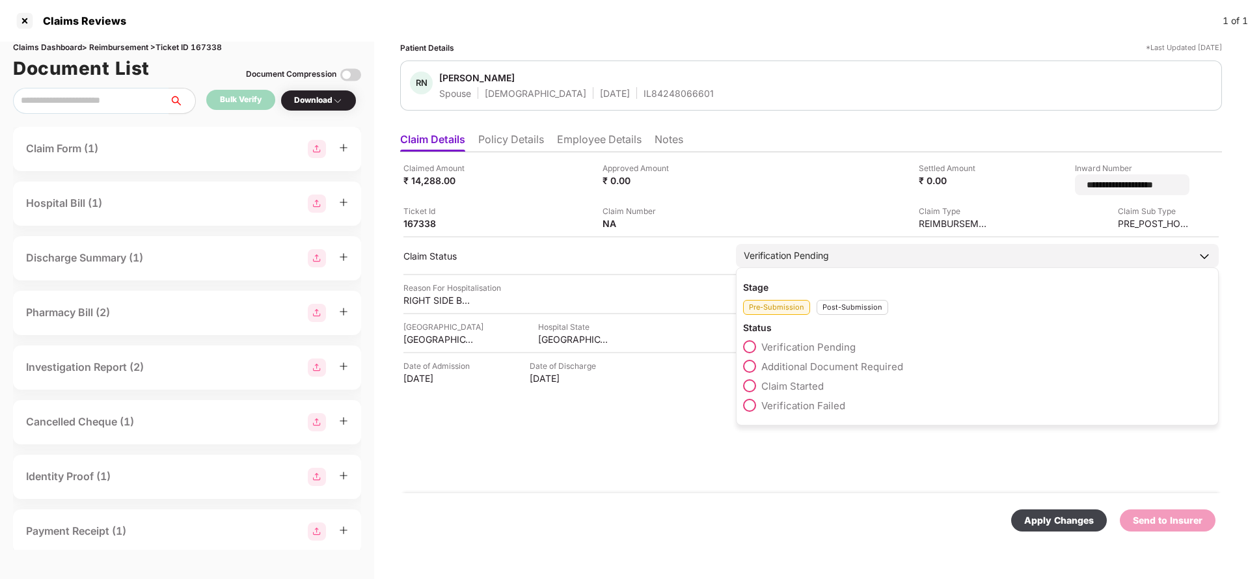
click at [847, 252] on div "Verification Pending" at bounding box center [977, 255] width 483 height 23
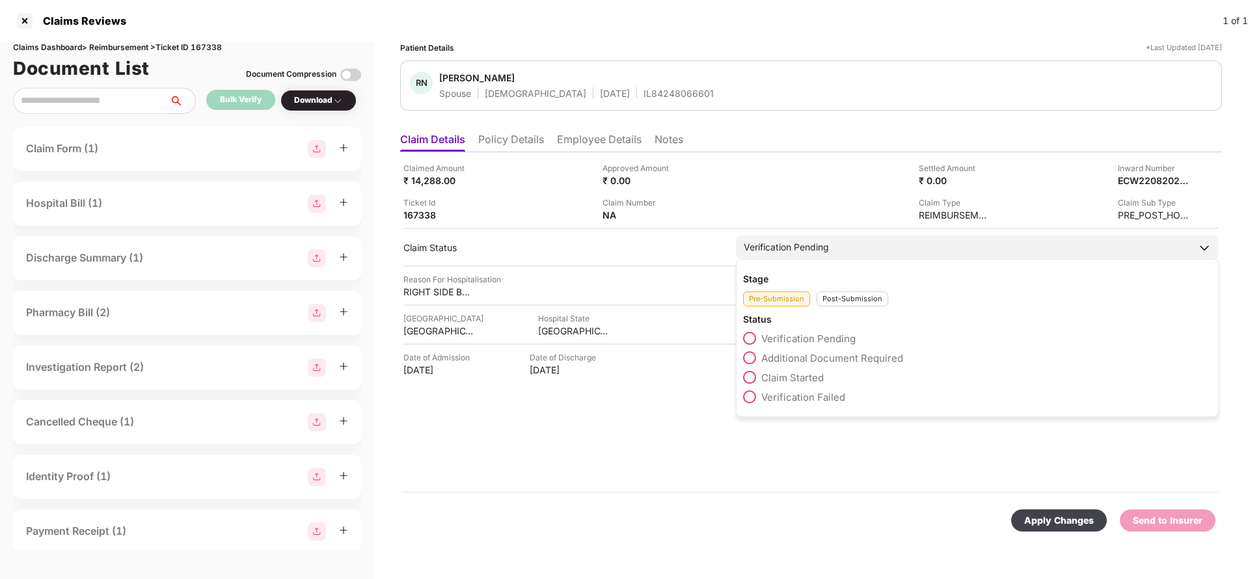
click at [852, 306] on div "Post-Submission" at bounding box center [853, 299] width 72 height 15
click at [828, 353] on span "Claim Under Process" at bounding box center [810, 358] width 98 height 12
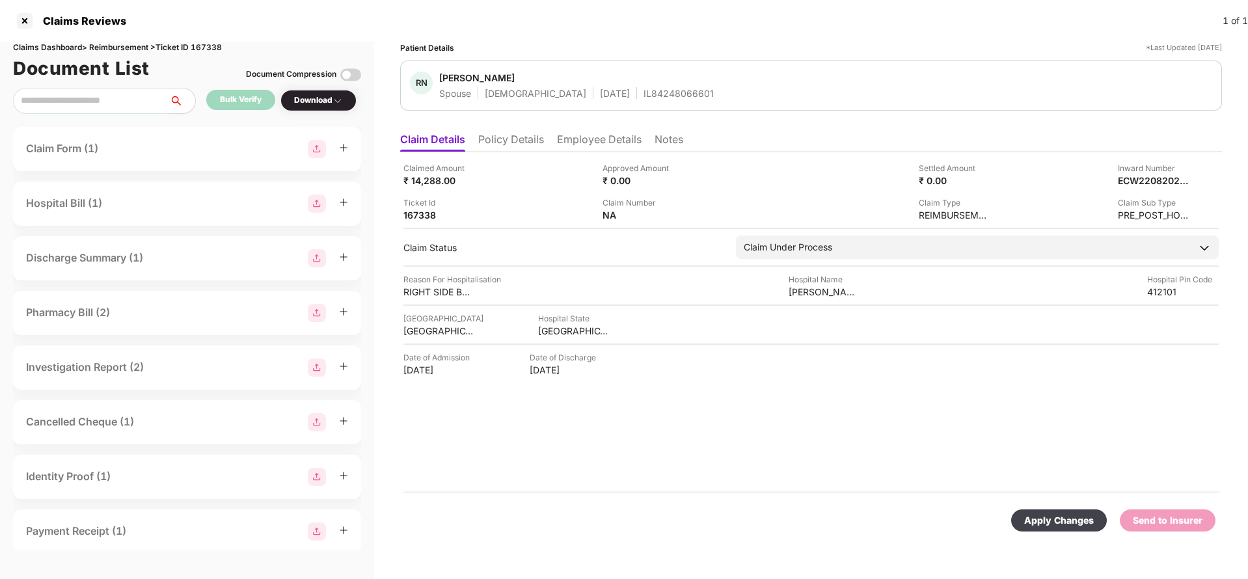
click at [1081, 525] on div "Apply Changes" at bounding box center [1059, 520] width 70 height 14
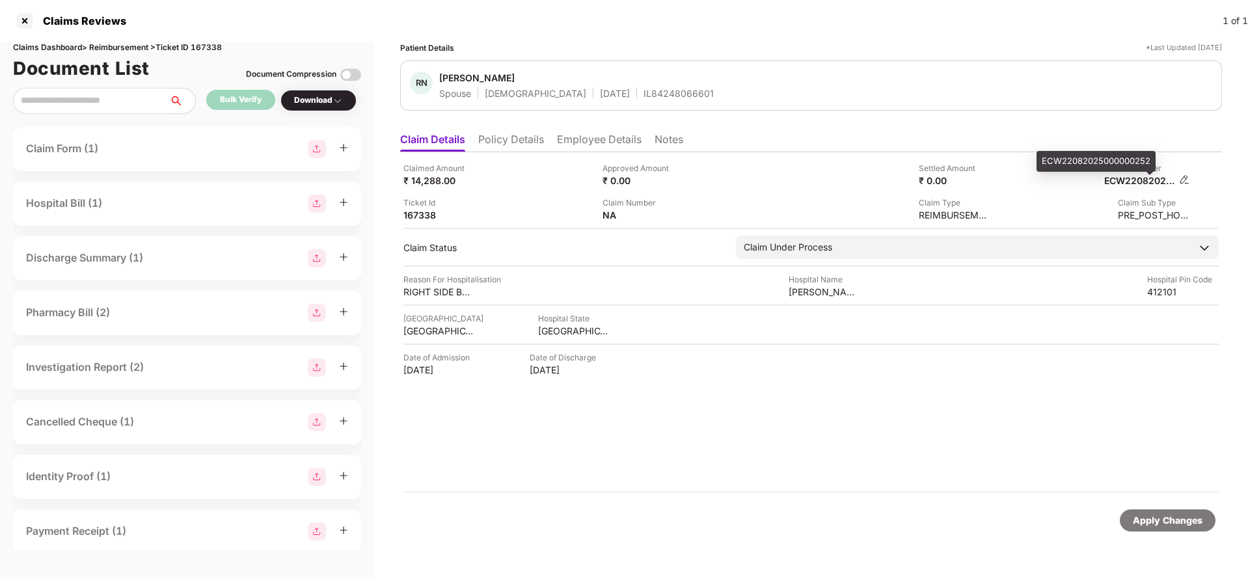
click at [1167, 182] on div "ECW22082025000000252" at bounding box center [1140, 180] width 72 height 12
copy div "ECW22082025000000252"
click at [623, 78] on span "Rani Nishikant Ligade" at bounding box center [576, 80] width 275 height 16
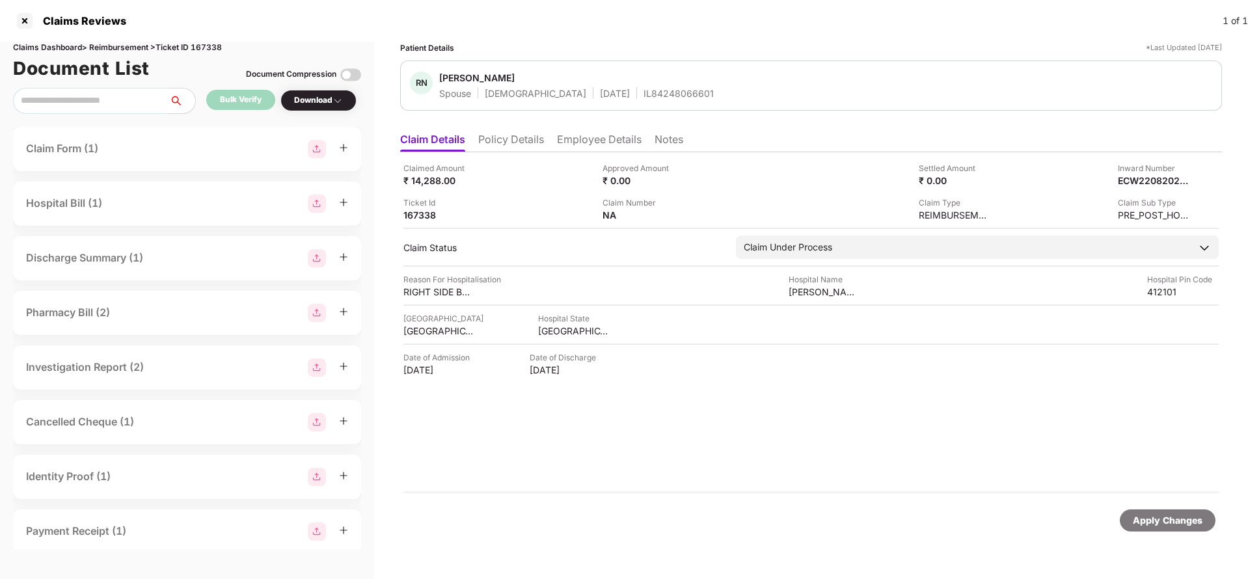
click at [644, 94] on div "IL84248066601" at bounding box center [679, 93] width 70 height 12
copy div "IL84248066601"
click at [1180, 513] on div "Apply Changes" at bounding box center [1168, 520] width 70 height 14
click at [217, 51] on div "Claims Dashboard > Reimbursement > Ticket ID 167338" at bounding box center [187, 48] width 348 height 12
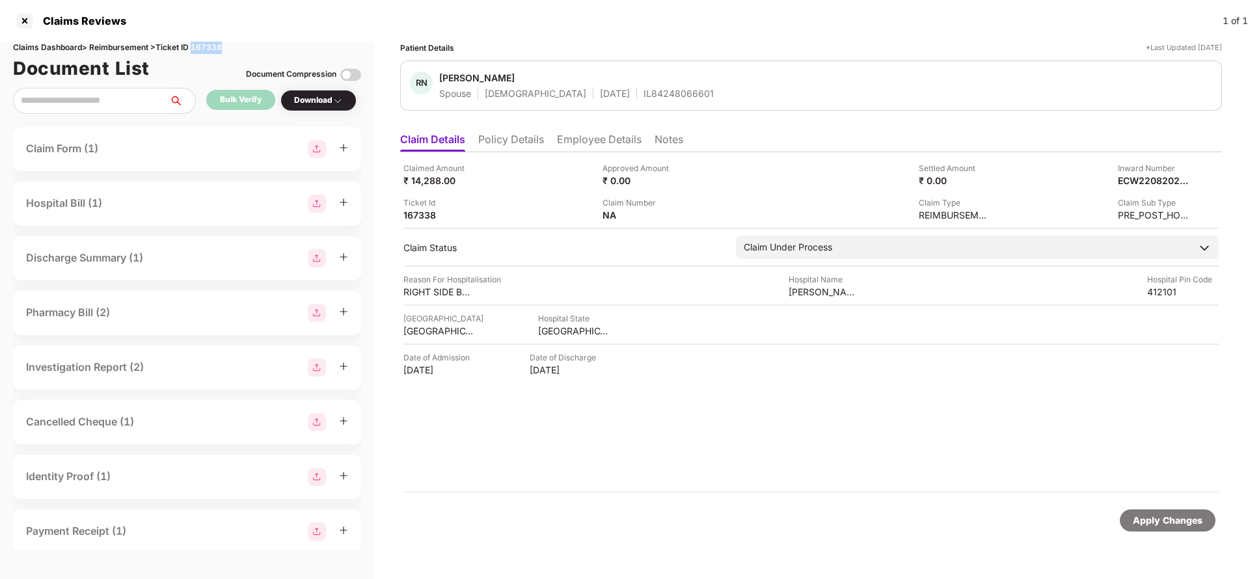
click at [217, 51] on div "Claims Dashboard > Reimbursement > Ticket ID 167338" at bounding box center [187, 48] width 348 height 12
copy div "167338"
click at [1193, 520] on div "Apply Changes" at bounding box center [1168, 520] width 70 height 14
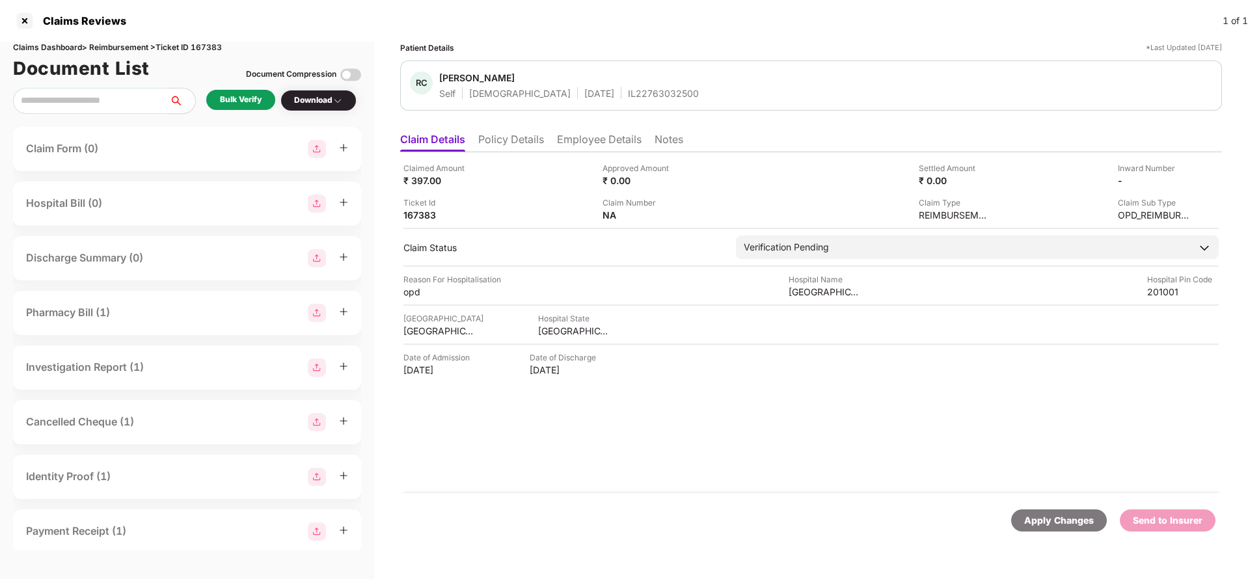
click at [503, 140] on li "Policy Details" at bounding box center [511, 142] width 66 height 19
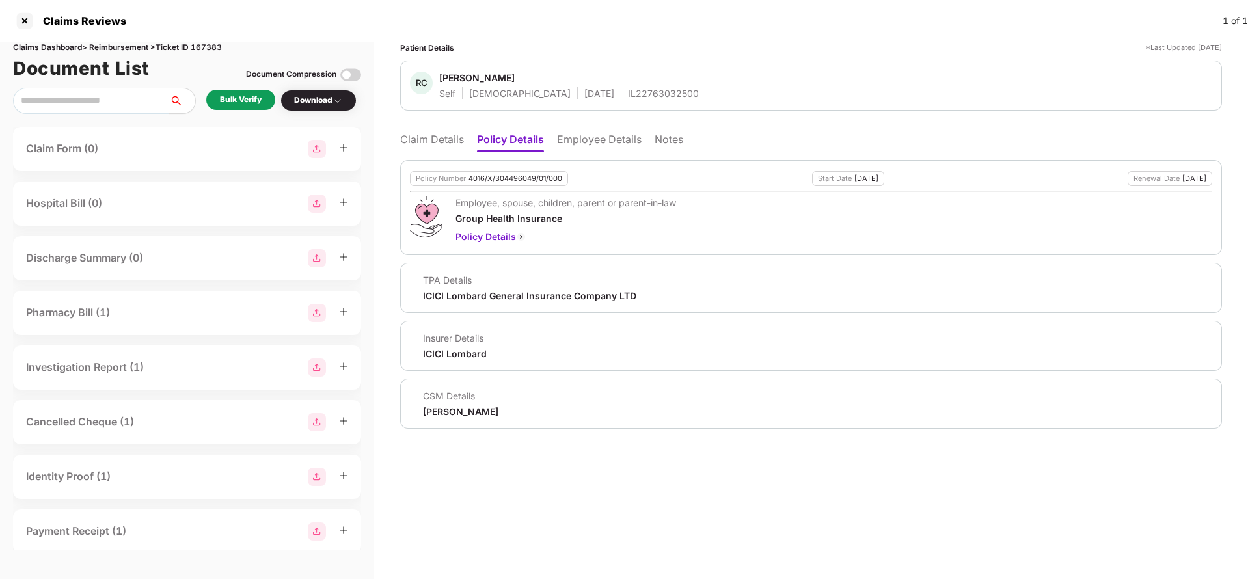
click at [550, 177] on div "4016/X/304496049/01/000" at bounding box center [515, 178] width 94 height 8
copy div "4016/X/304496049/01/000"
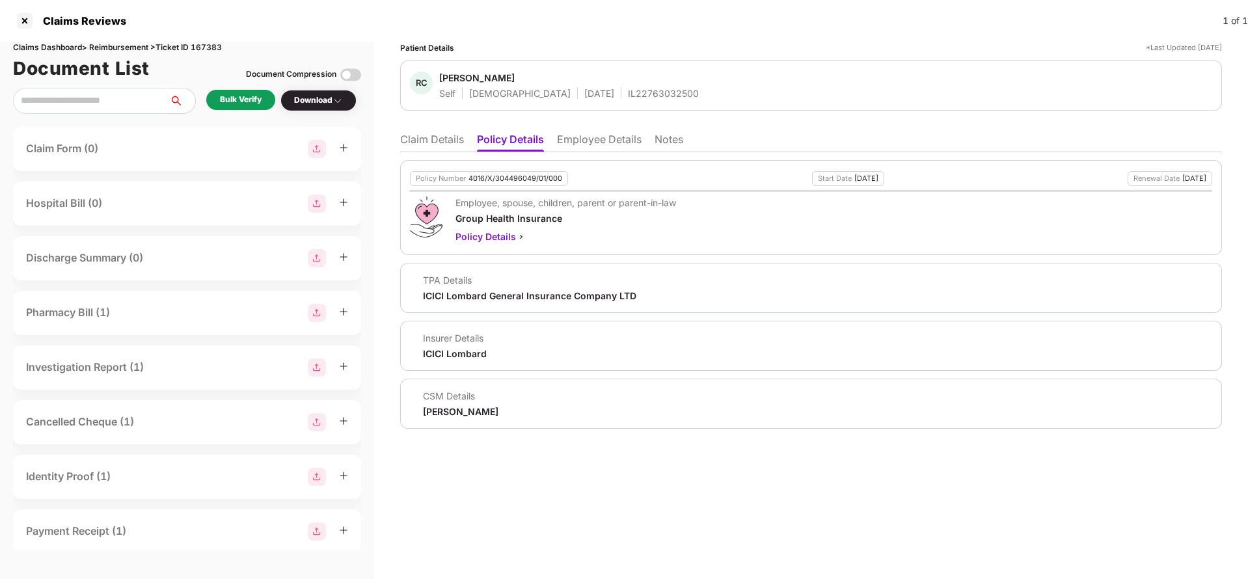
click at [628, 88] on div "IL22763032500" at bounding box center [663, 93] width 71 height 12
copy div "IL22763032500"
click at [420, 134] on li "Claim Details" at bounding box center [432, 142] width 64 height 19
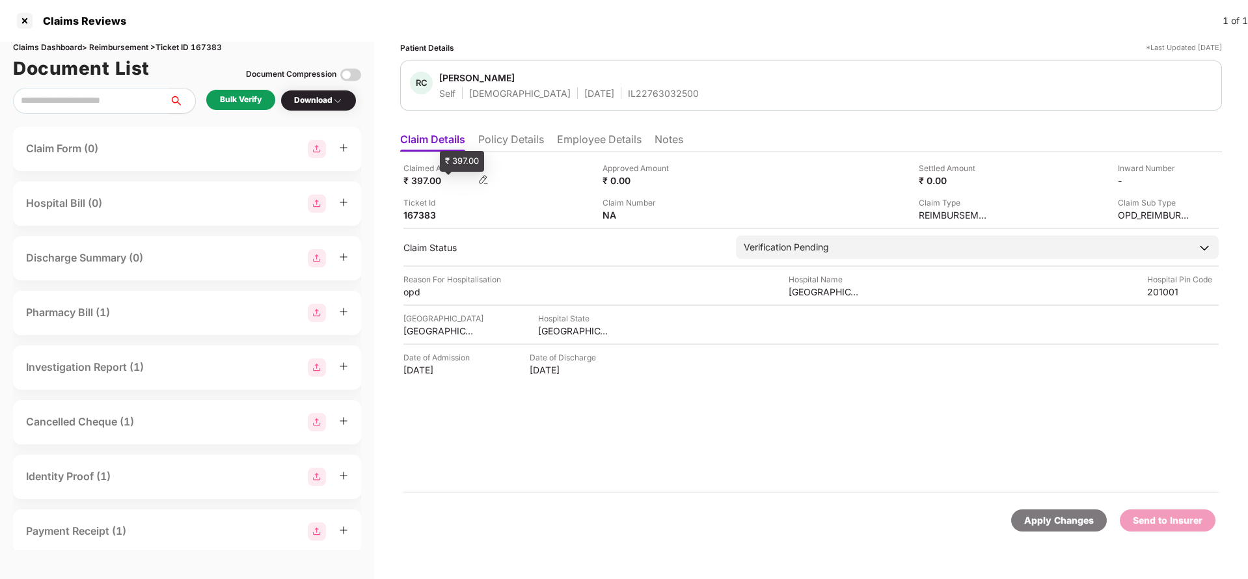
click at [424, 180] on div "₹ 397.00" at bounding box center [439, 180] width 72 height 12
copy div "397"
click at [817, 297] on div "mediwin hospital" at bounding box center [825, 292] width 72 height 12
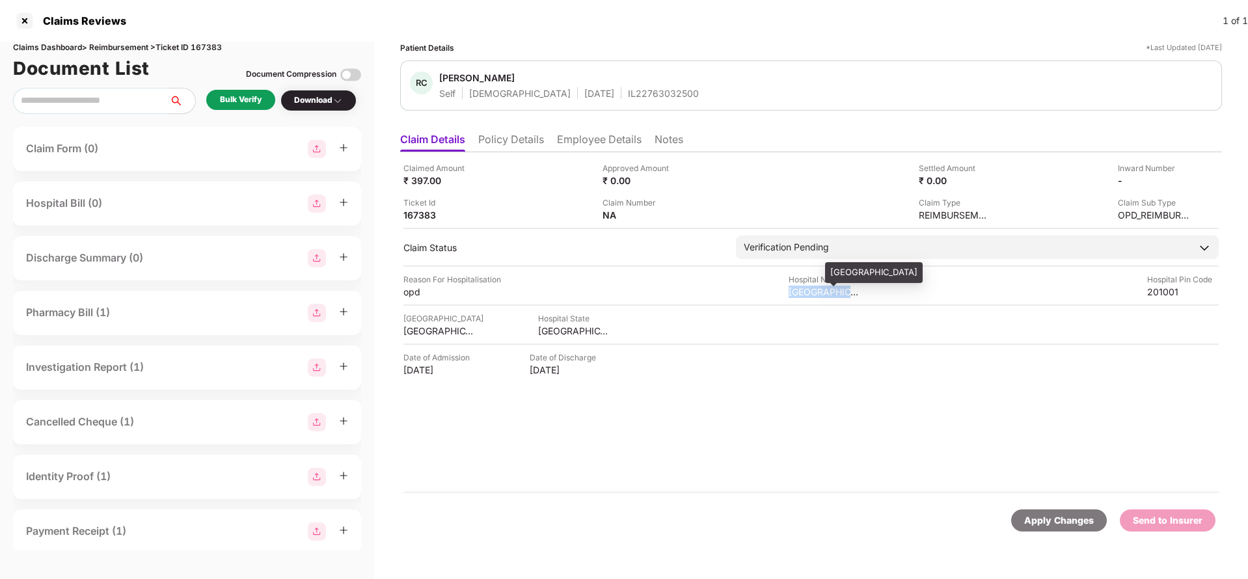
click at [817, 297] on div "mediwin hospital" at bounding box center [825, 292] width 72 height 12
copy div "mediwin hospital"
click at [232, 101] on div "Bulk Verify" at bounding box center [241, 100] width 42 height 12
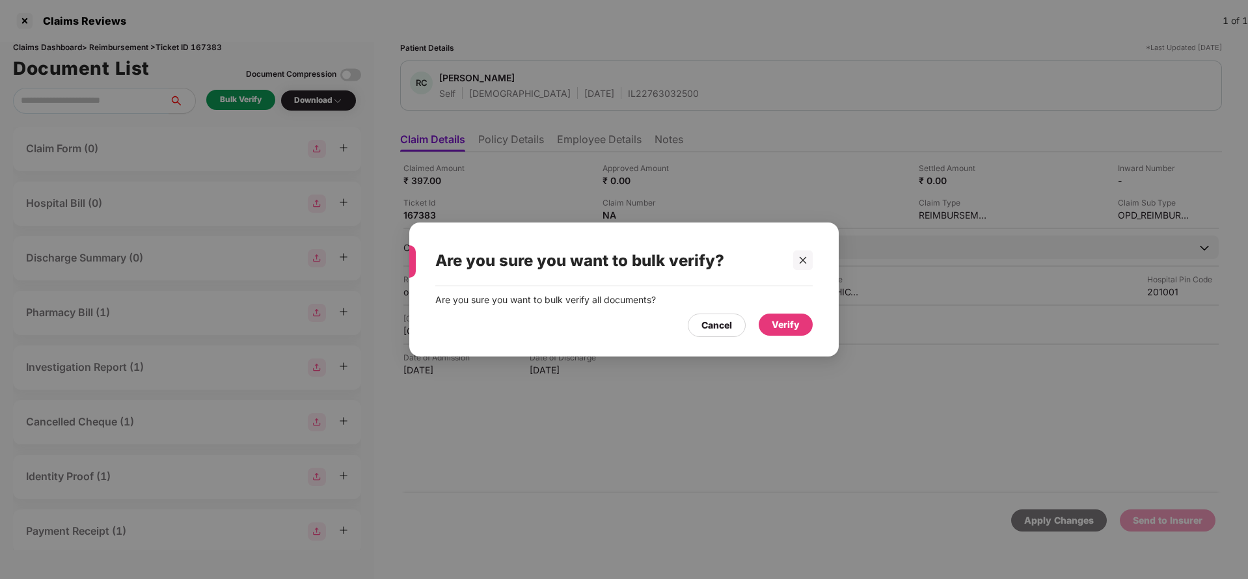
click at [776, 324] on div "Verify" at bounding box center [786, 325] width 28 height 14
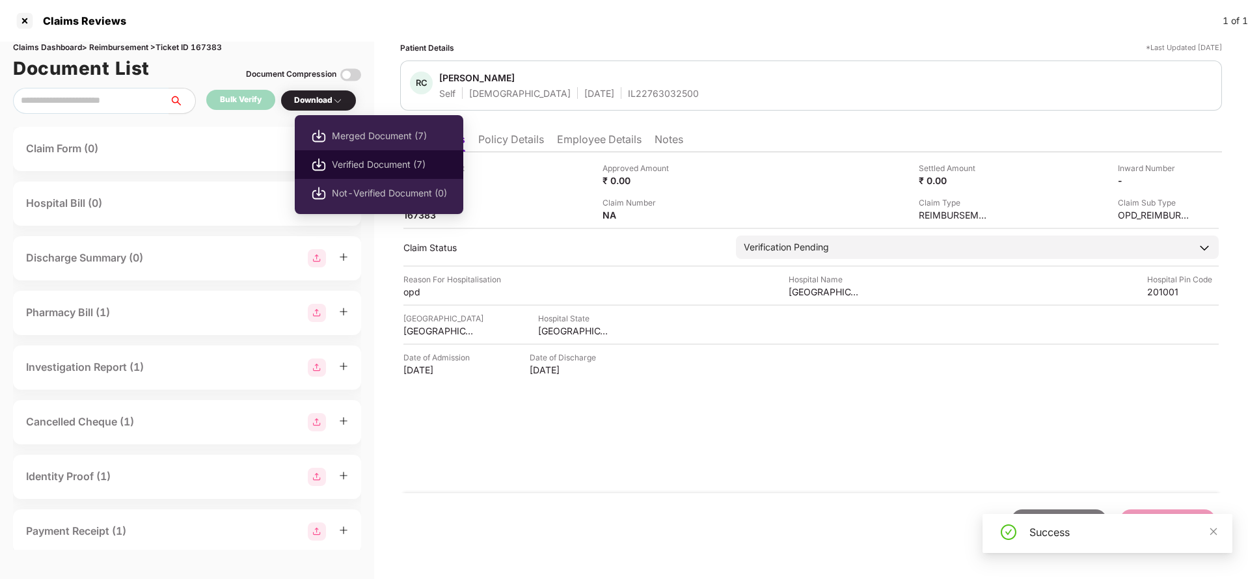
click at [366, 163] on span "Verified Document (7)" at bounding box center [389, 164] width 115 height 14
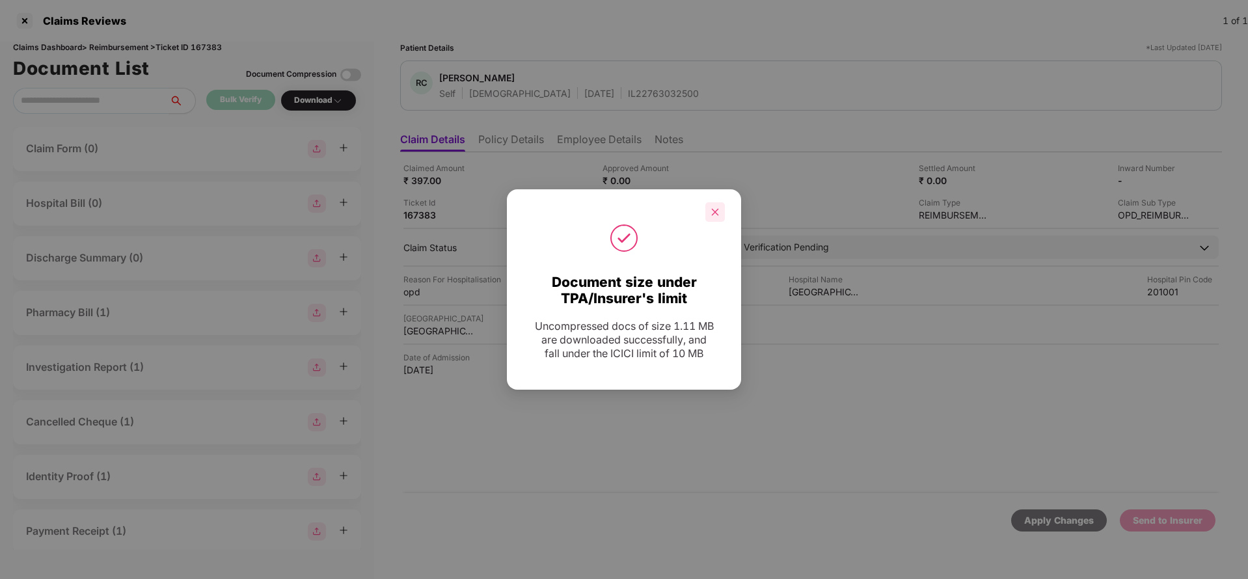
click at [717, 215] on icon "close" at bounding box center [715, 212] width 9 height 9
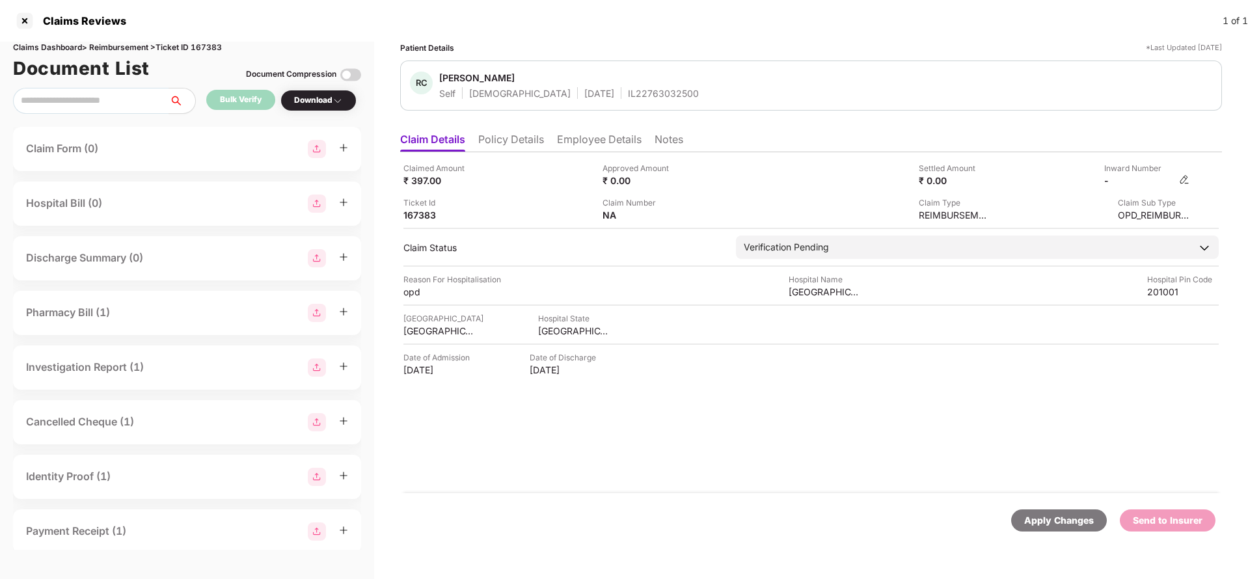
click at [1182, 176] on img at bounding box center [1184, 179] width 10 height 10
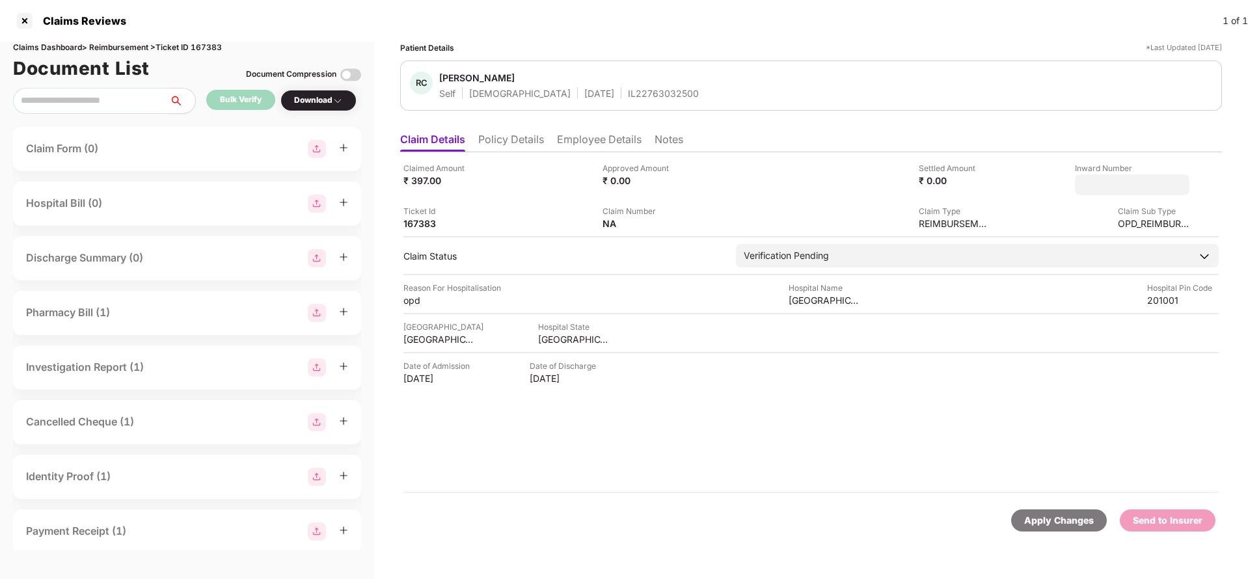
type input "**********"
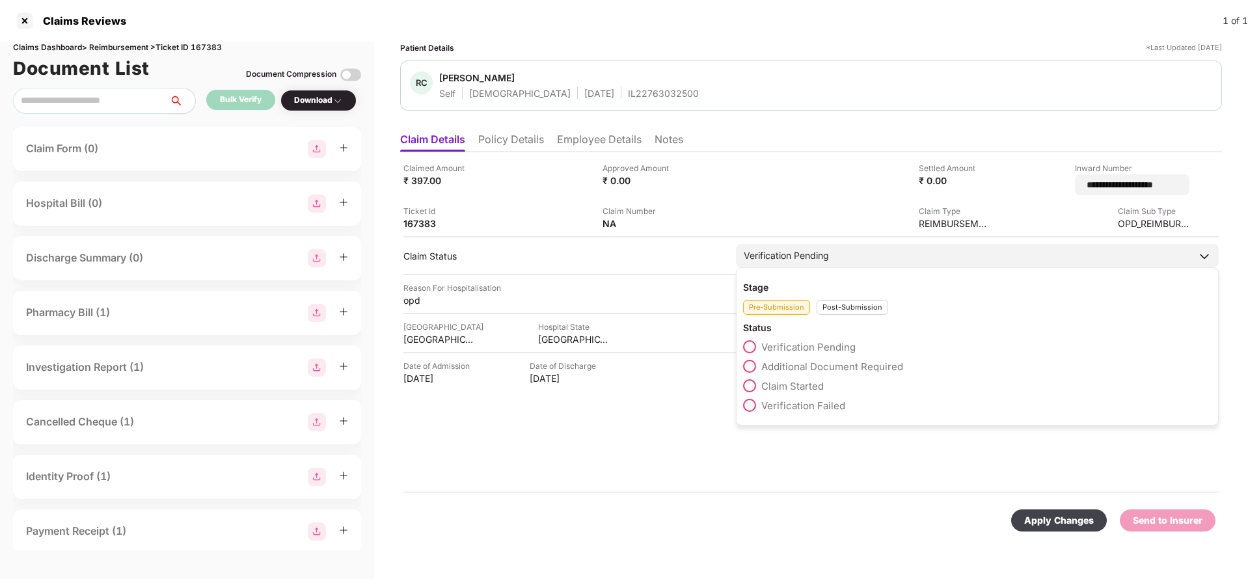
click at [816, 254] on div "Verification Pending" at bounding box center [786, 256] width 85 height 14
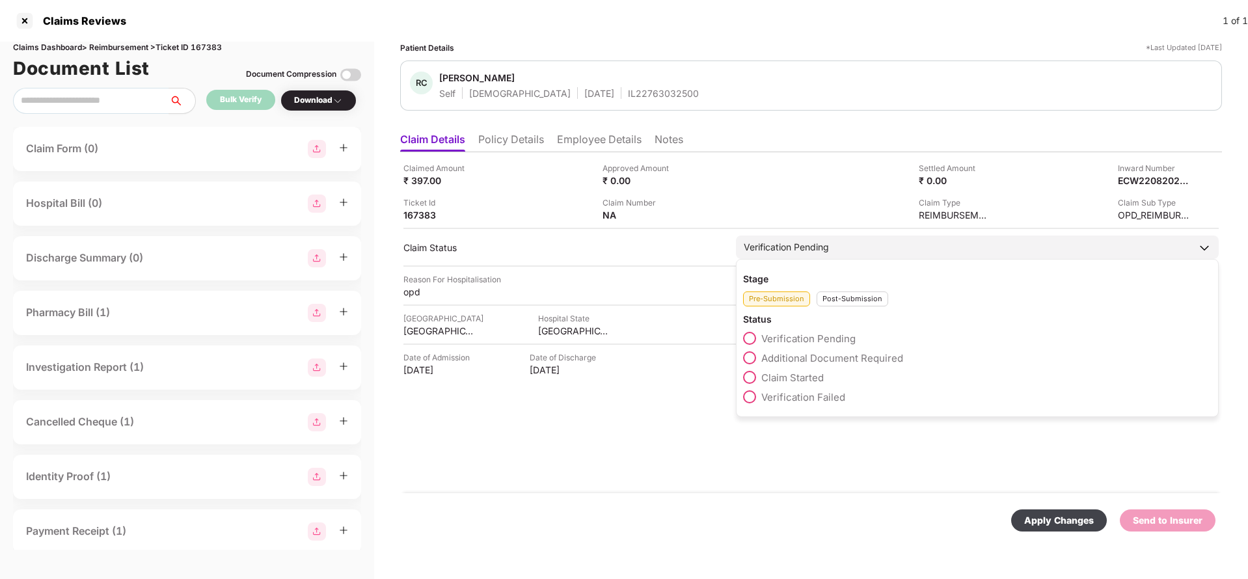
click at [837, 252] on div "Verification Pending" at bounding box center [977, 247] width 483 height 23
click at [864, 299] on div "Post-Submission" at bounding box center [853, 299] width 72 height 15
click at [818, 357] on span "Claim Under Process" at bounding box center [810, 358] width 98 height 12
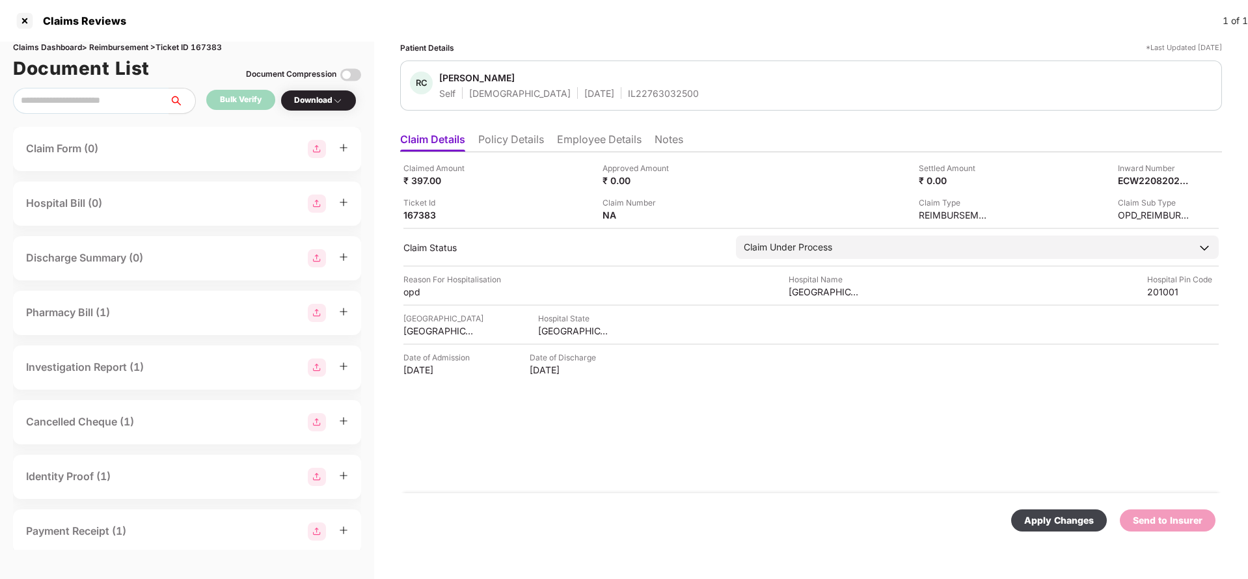
click at [1053, 526] on div "Apply Changes" at bounding box center [1059, 520] width 70 height 14
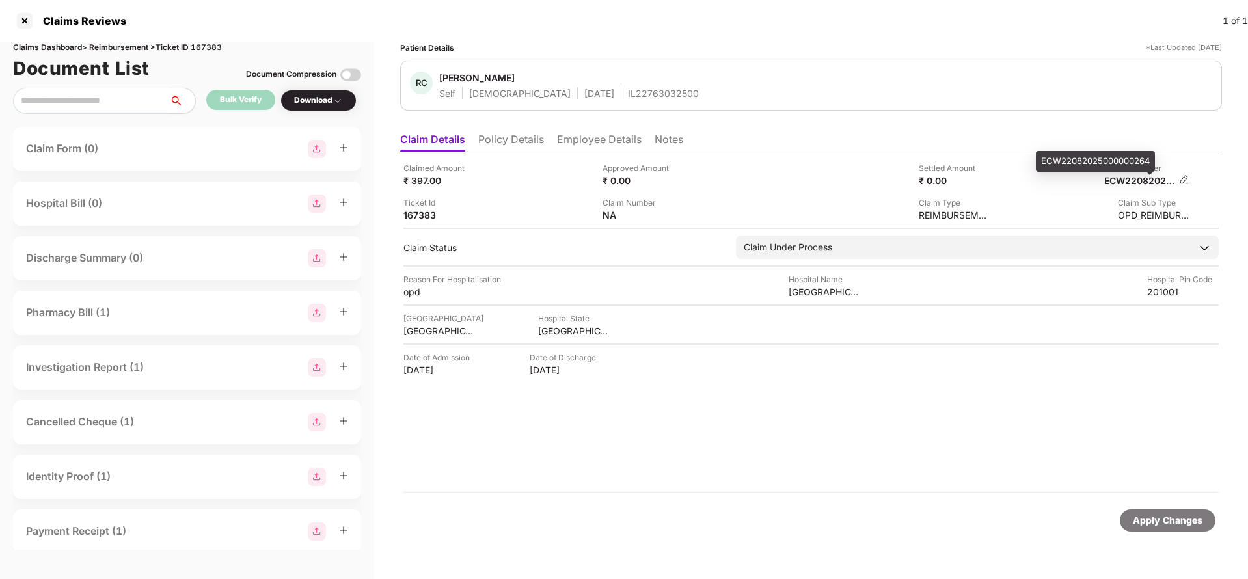
click at [1150, 178] on div "ECW22082025000000264" at bounding box center [1140, 180] width 72 height 12
copy div "ECW22082025000000264"
click at [628, 93] on div "IL22763032500" at bounding box center [663, 93] width 71 height 12
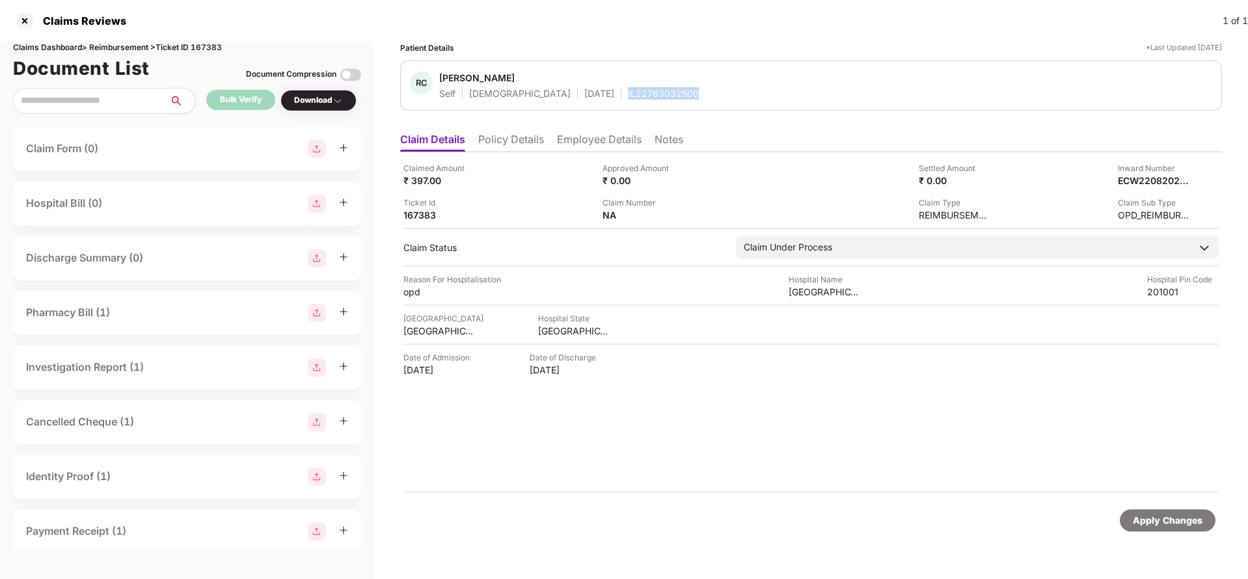
click at [628, 93] on div "IL22763032500" at bounding box center [663, 93] width 71 height 12
copy div "IL22763032500"
click at [1175, 523] on div "Apply Changes" at bounding box center [1168, 520] width 70 height 14
click at [204, 46] on div "Claims Dashboard > Reimbursement > Ticket ID 167383" at bounding box center [187, 48] width 348 height 12
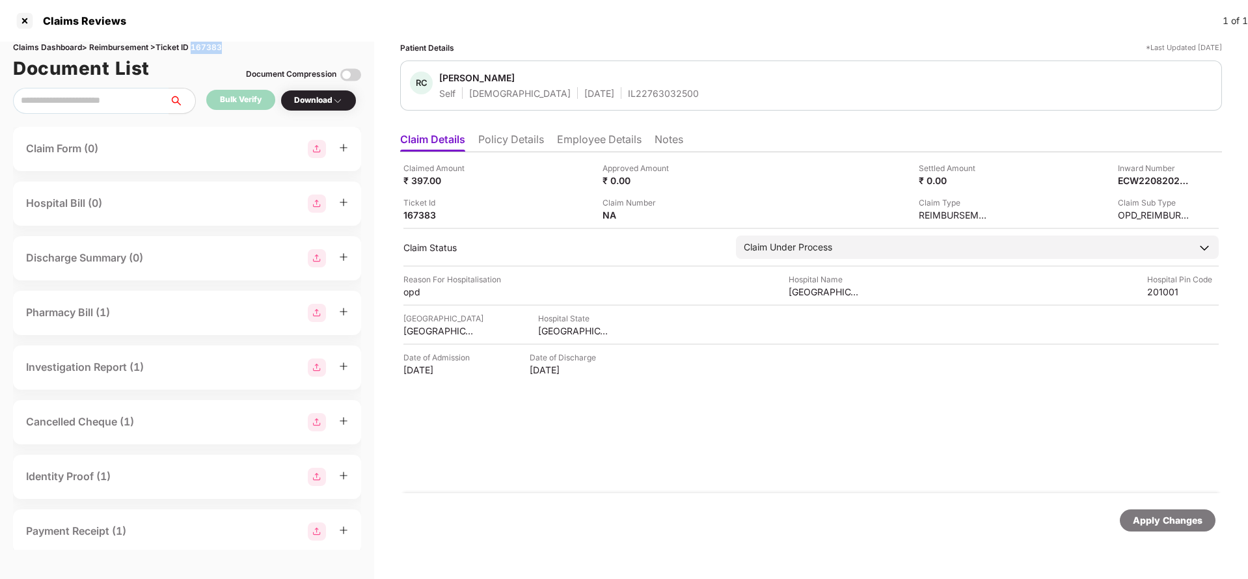
click at [204, 46] on div "Claims Dashboard > Reimbursement > Ticket ID 167383" at bounding box center [187, 48] width 348 height 12
copy div "167383"
click at [1163, 520] on div "Apply Changes" at bounding box center [1168, 520] width 70 height 14
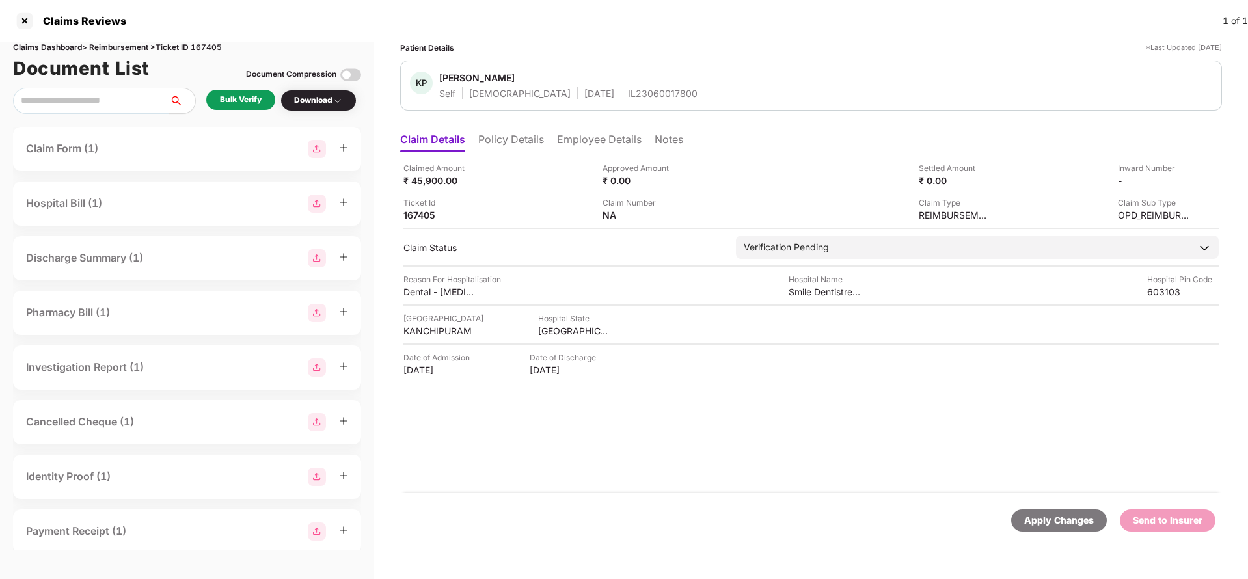
click at [539, 146] on li "Policy Details" at bounding box center [511, 142] width 66 height 19
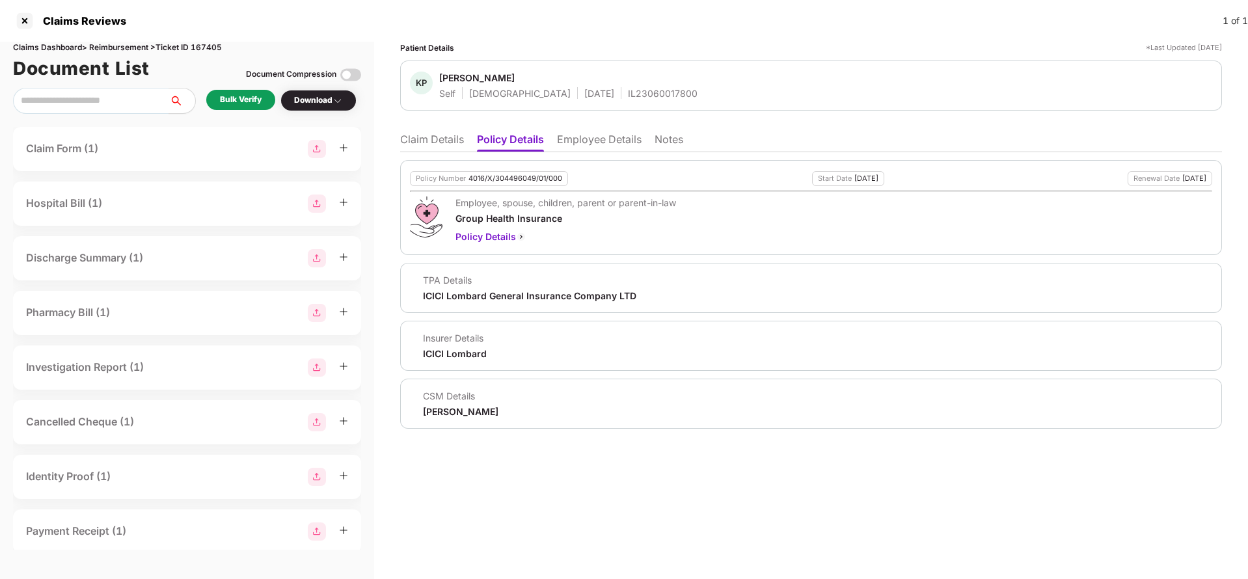
click at [528, 175] on div "4016/X/304496049/01/000" at bounding box center [515, 178] width 94 height 8
copy div "4016/X/304496049/01/000"
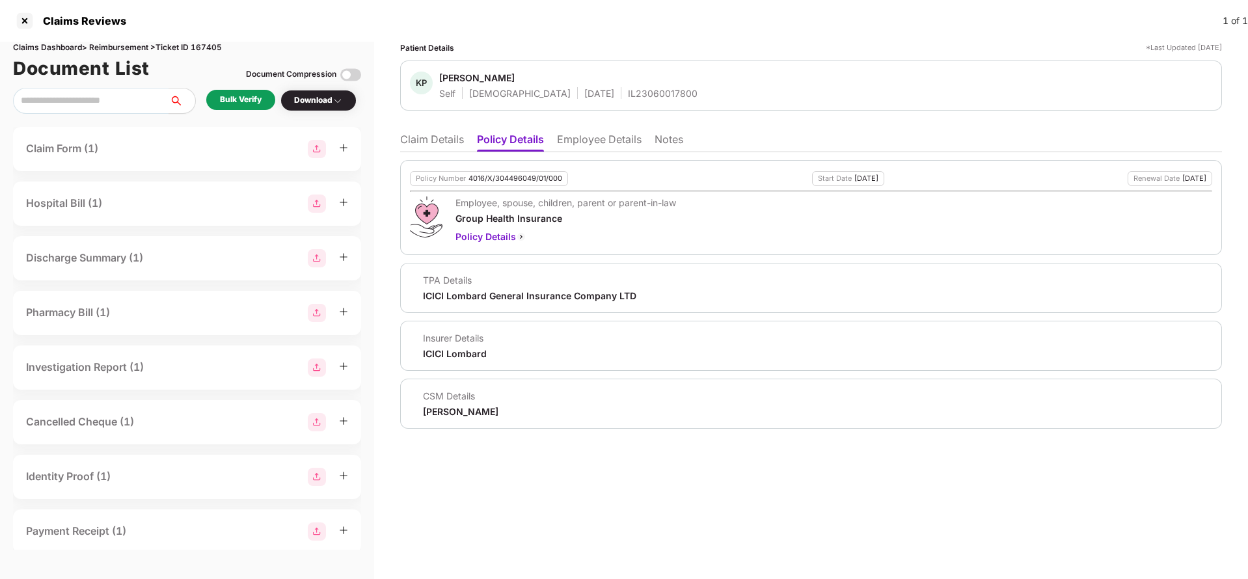
click at [628, 95] on div "IL23060017800" at bounding box center [663, 93] width 70 height 12
copy div "IL23060017800"
click at [434, 148] on li "Claim Details" at bounding box center [432, 142] width 64 height 19
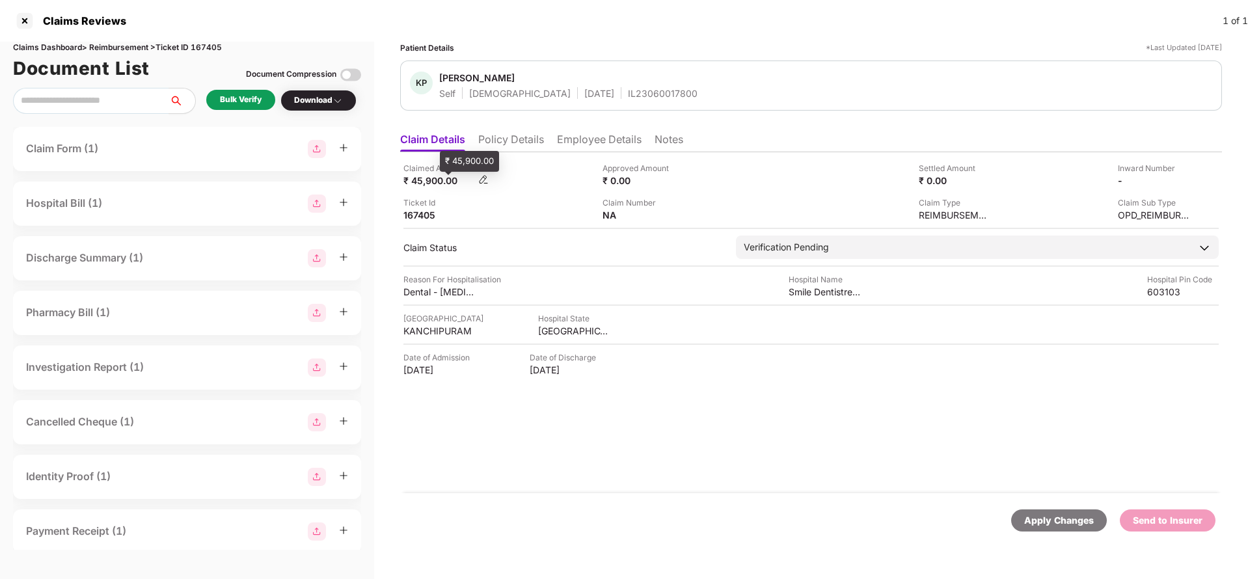
click at [425, 185] on div "₹ 45,900.00" at bounding box center [439, 180] width 72 height 12
copy div "45,900"
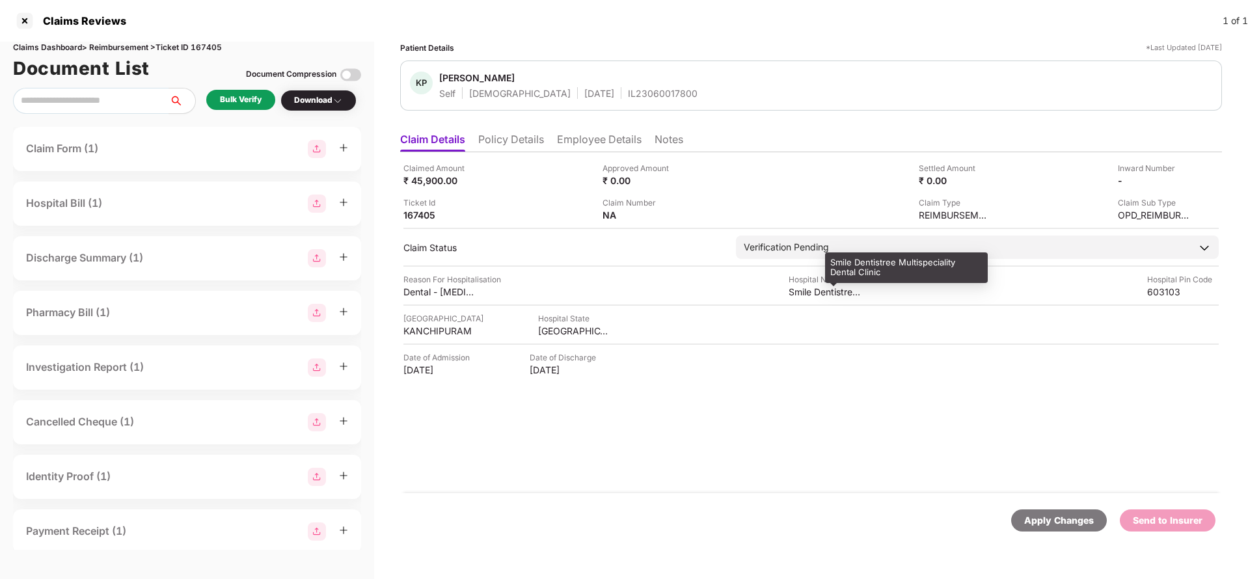
click at [826, 294] on div "Smile Dentistree Multispeciality Dental Clinic" at bounding box center [825, 292] width 72 height 12
copy div "Smile Dentistree Multispeciality Dental Clinic"
click at [252, 98] on div "Bulk Verify" at bounding box center [241, 100] width 42 height 12
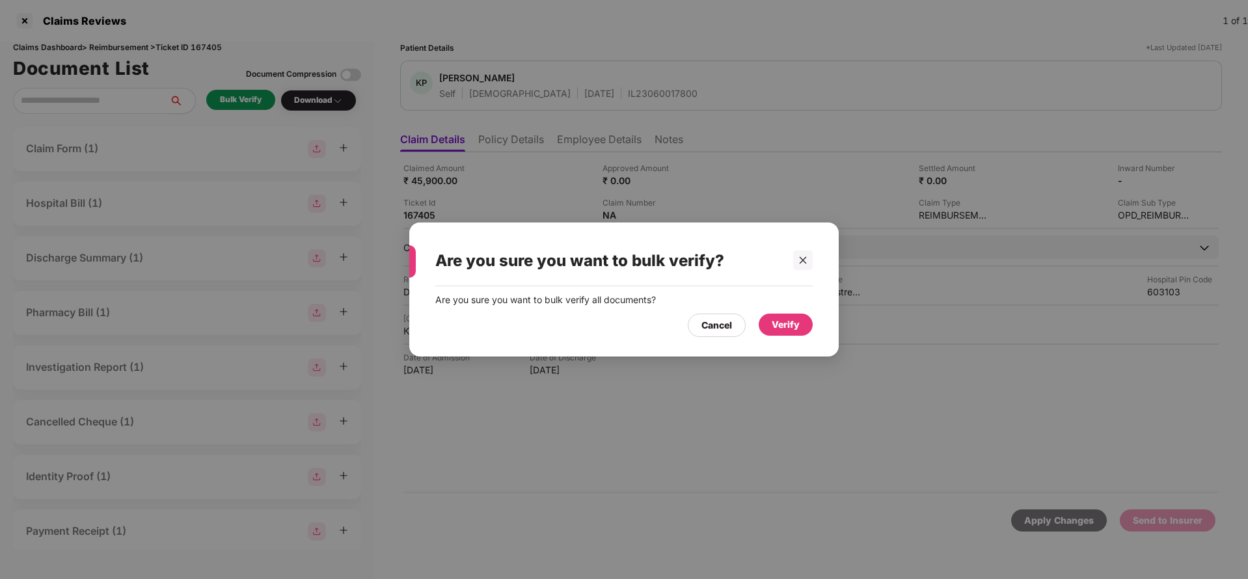
click at [787, 325] on div "Verify" at bounding box center [786, 325] width 28 height 14
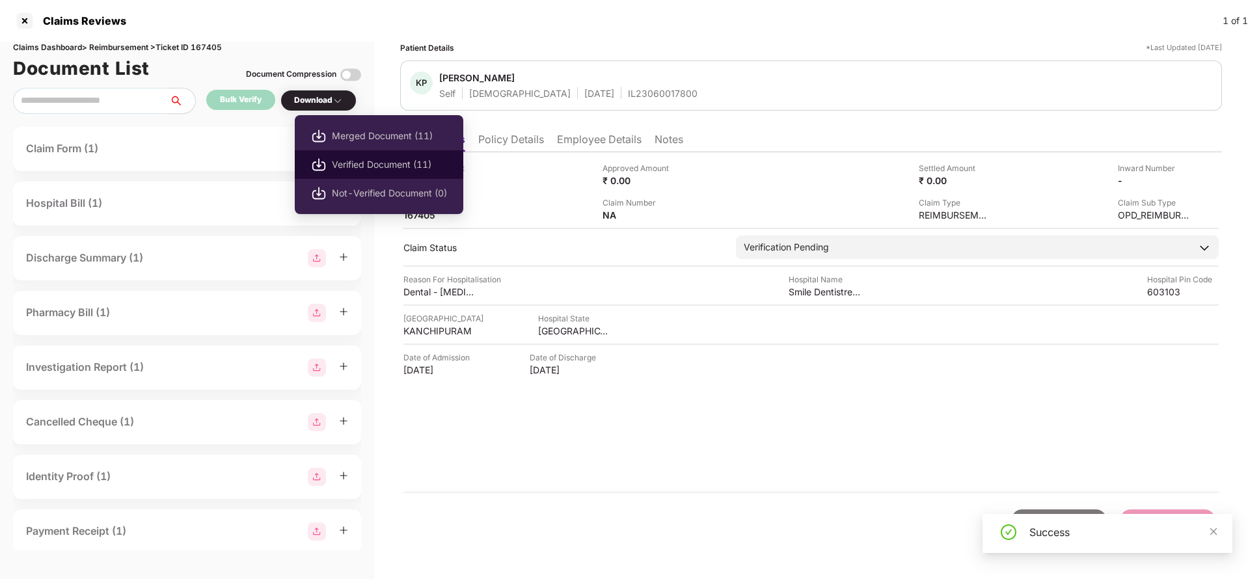
click at [351, 167] on span "Verified Document (11)" at bounding box center [389, 164] width 115 height 14
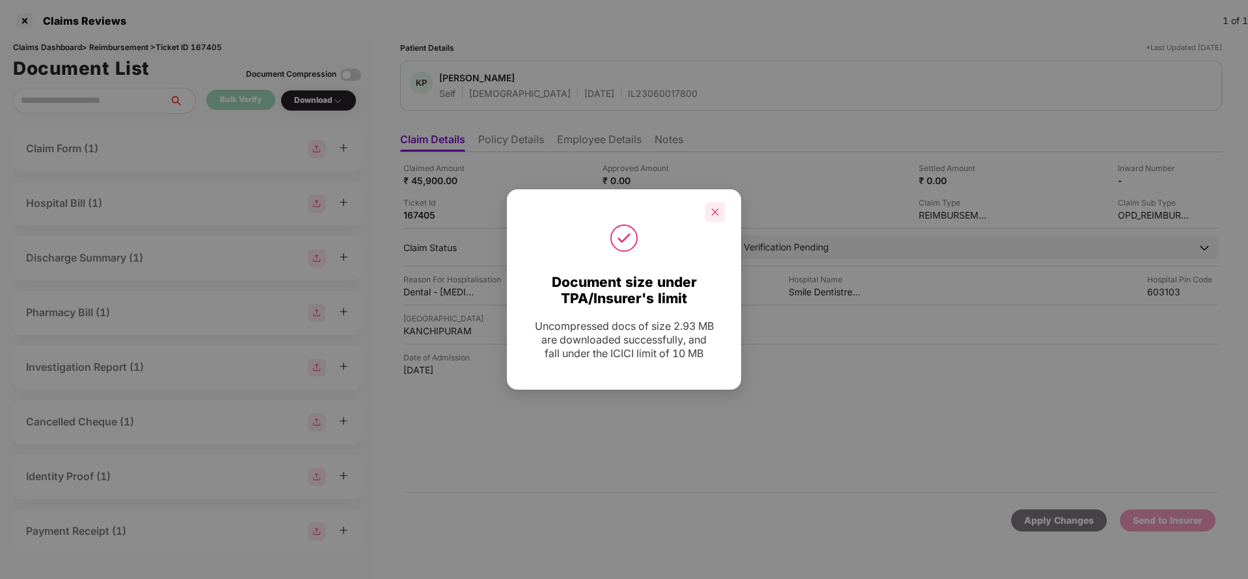
click at [720, 217] on div at bounding box center [715, 212] width 20 height 20
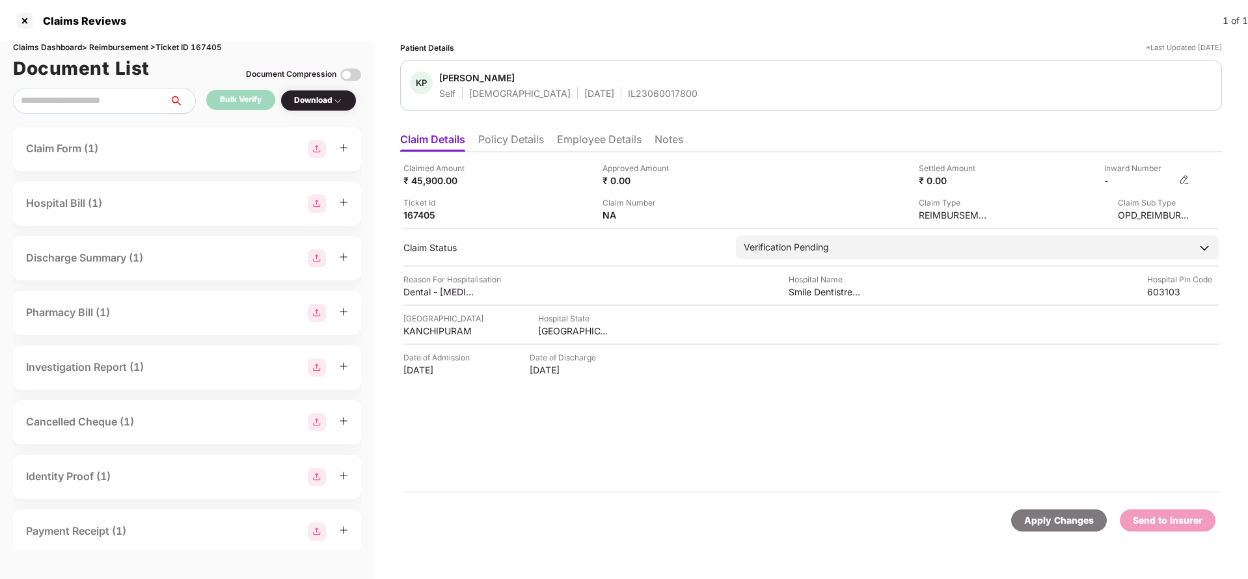
click at [1182, 179] on img at bounding box center [1184, 179] width 10 height 10
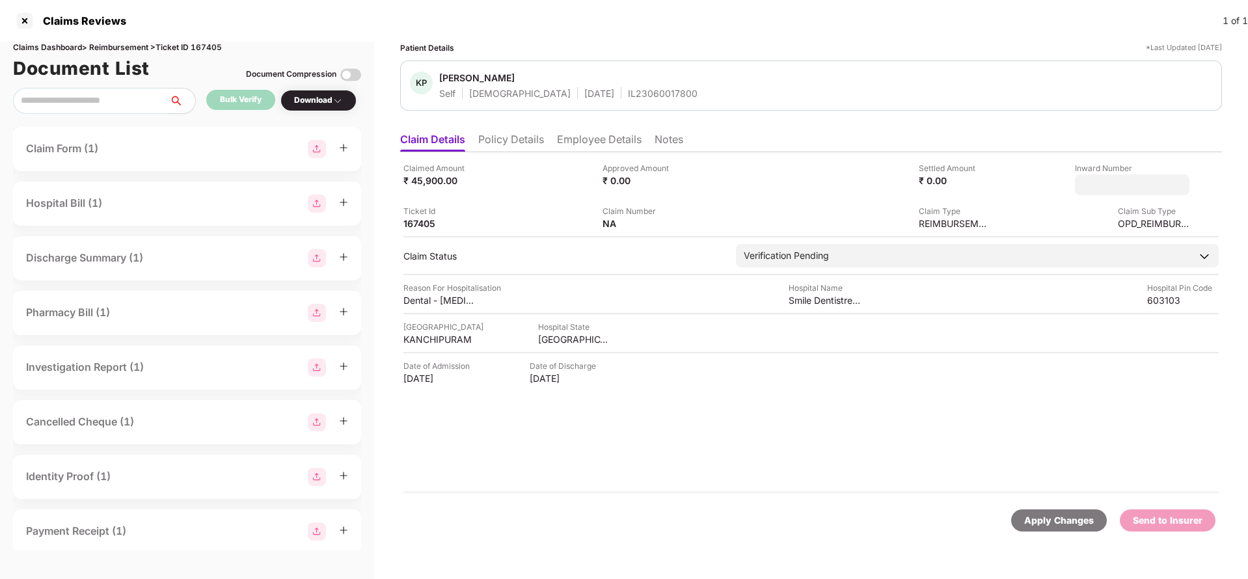
type input "**********"
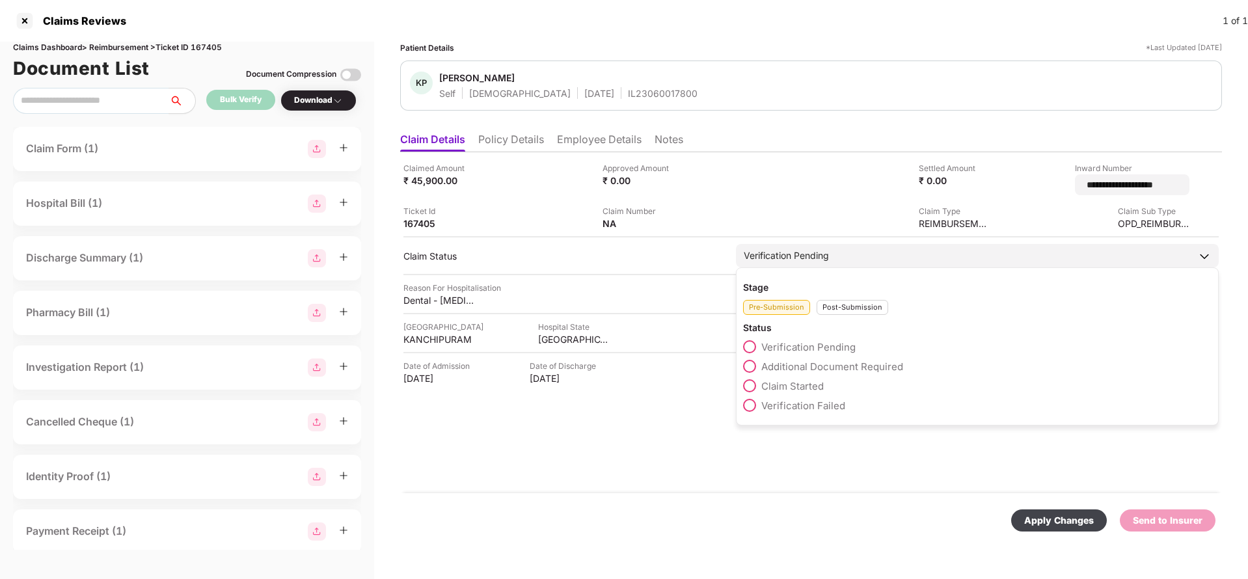
click at [765, 251] on div "Verification Pending" at bounding box center [786, 256] width 85 height 14
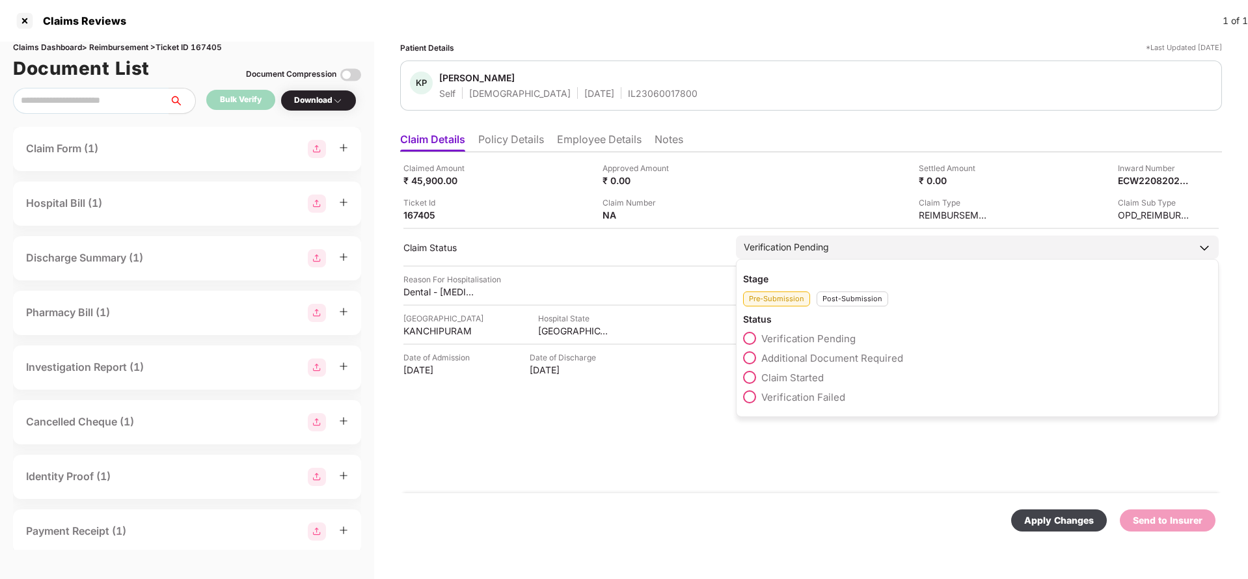
click at [860, 305] on div "Post-Submission" at bounding box center [853, 299] width 72 height 15
click at [824, 351] on label "Claim Under Process" at bounding box center [801, 357] width 116 height 13
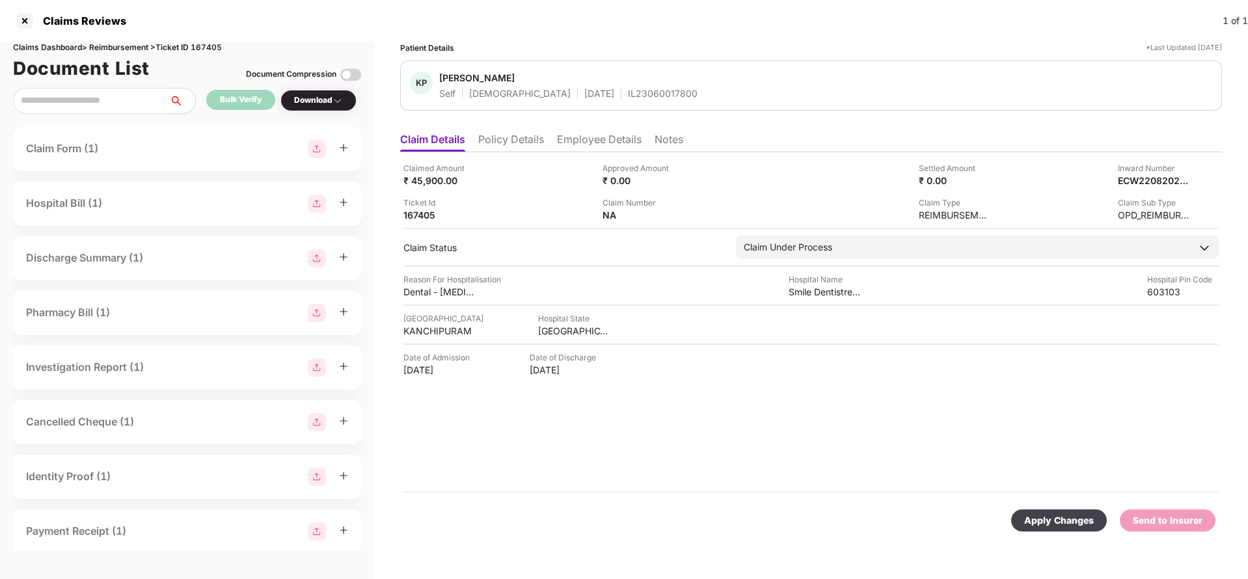
click at [1034, 513] on div "Apply Changes" at bounding box center [1059, 520] width 70 height 14
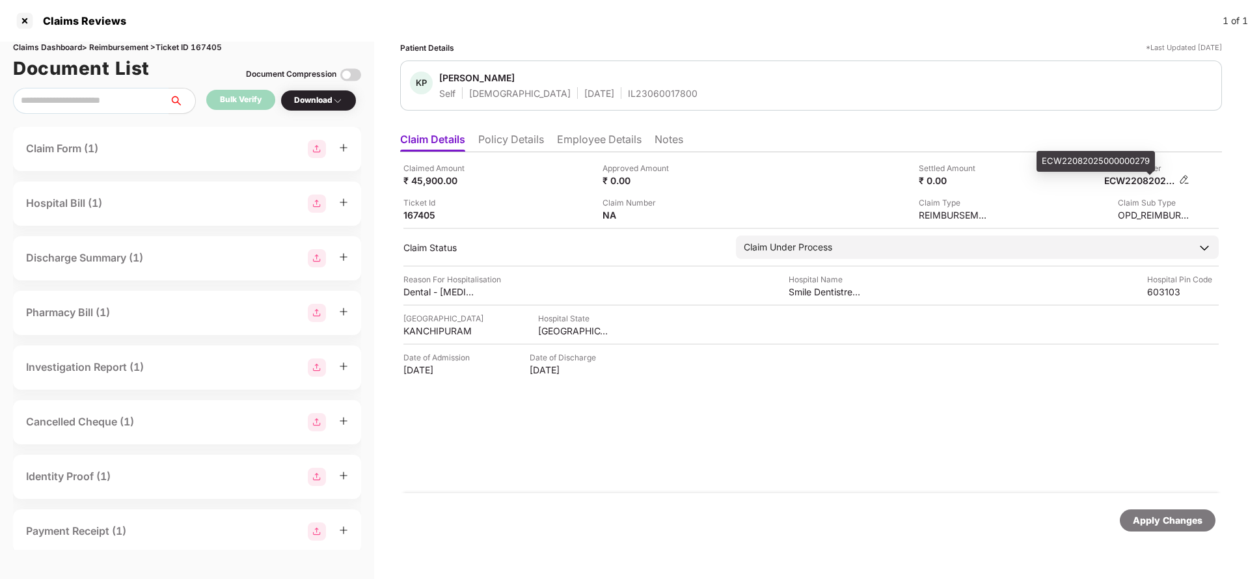
click at [1135, 182] on div "ECW22082025000000279" at bounding box center [1140, 180] width 72 height 12
copy div "ECW22082025000000279"
click at [628, 94] on div "IL23060017800" at bounding box center [663, 93] width 70 height 12
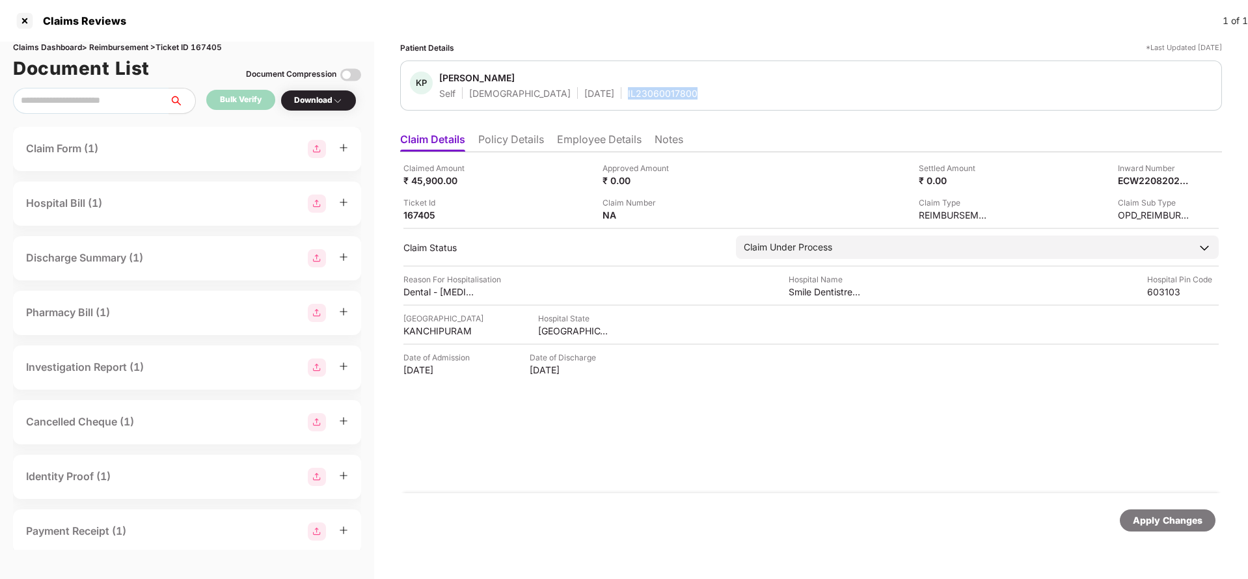
click at [628, 94] on div "IL23060017800" at bounding box center [663, 93] width 70 height 12
copy div "IL23060017800"
click at [1158, 523] on div "Apply Changes" at bounding box center [1168, 520] width 70 height 14
click at [196, 46] on div "Claims Dashboard > Reimbursement > Ticket ID 167405" at bounding box center [187, 48] width 348 height 12
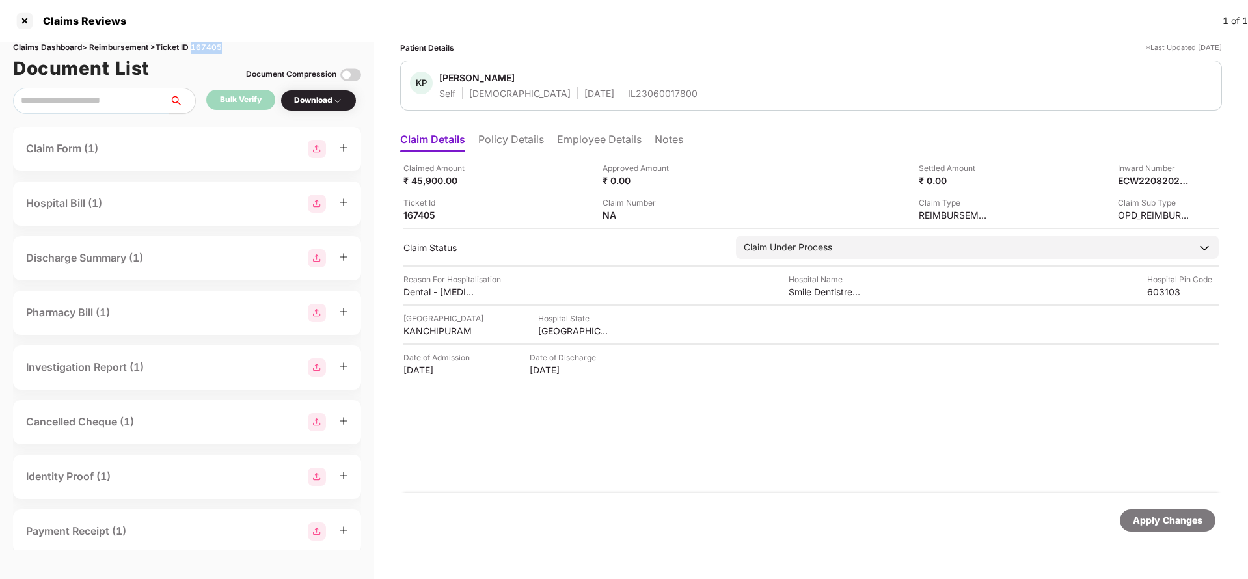
click at [196, 46] on div "Claims Dashboard > Reimbursement > Ticket ID 167405" at bounding box center [187, 48] width 348 height 12
copy div "167405"
click at [1146, 510] on div "Apply Changes" at bounding box center [1168, 520] width 96 height 22
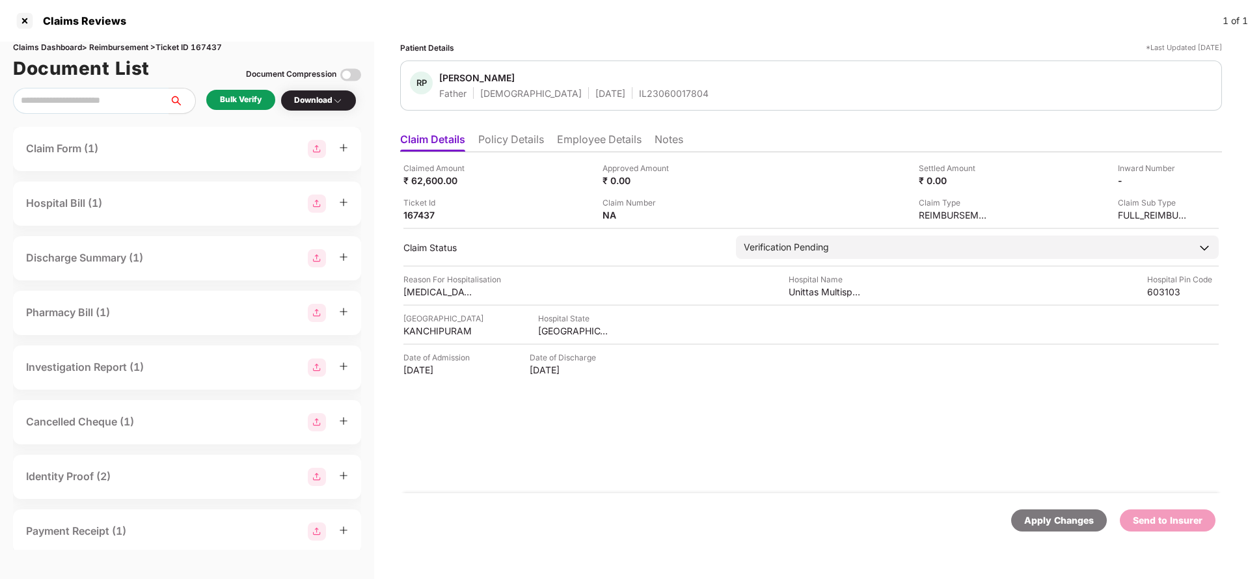
click at [518, 154] on div "Claimed Amount ₹ 62,600.00 Approved Amount ₹ 0.00 Settled Amount ₹ 0.00 Inward …" at bounding box center [811, 322] width 822 height 341
click at [500, 141] on li "Policy Details" at bounding box center [511, 142] width 66 height 19
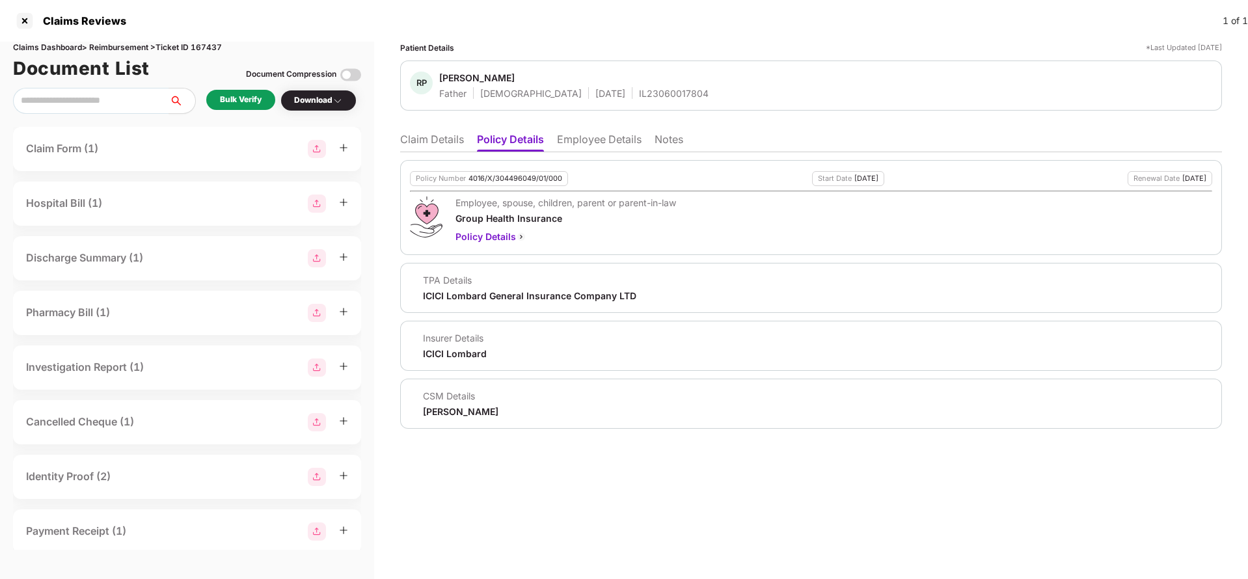
click at [487, 176] on div "4016/X/304496049/01/000" at bounding box center [515, 178] width 94 height 8
copy div "4016/X/304496049/01/000"
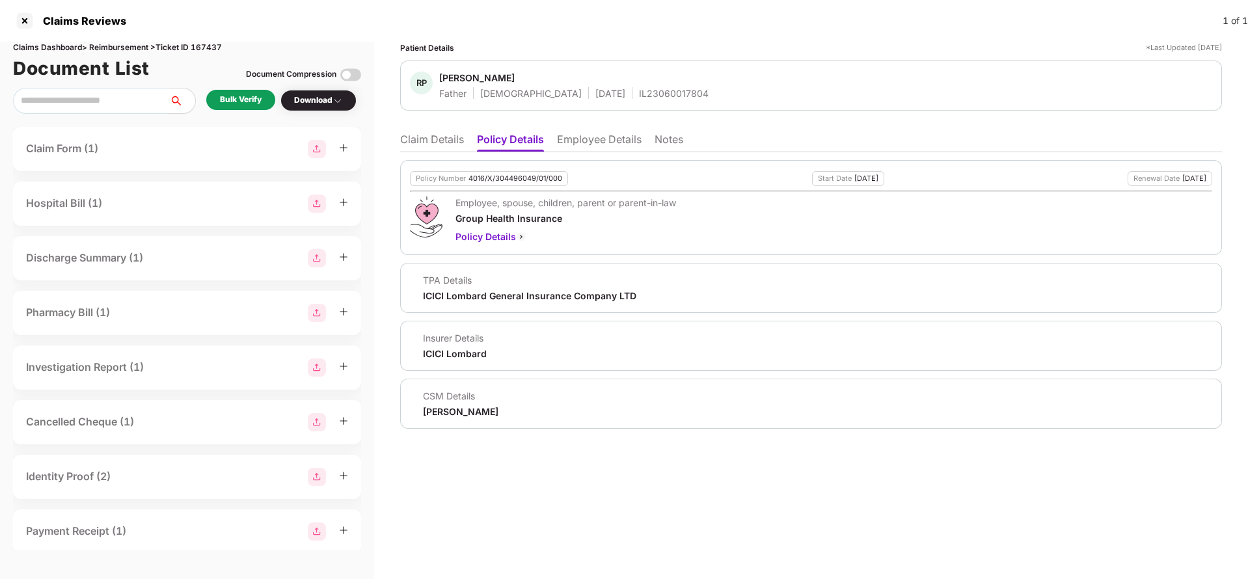
click at [639, 87] on div "IL23060017804" at bounding box center [674, 93] width 70 height 12
copy div "IL23060017804"
click at [420, 140] on li "Claim Details" at bounding box center [432, 142] width 64 height 19
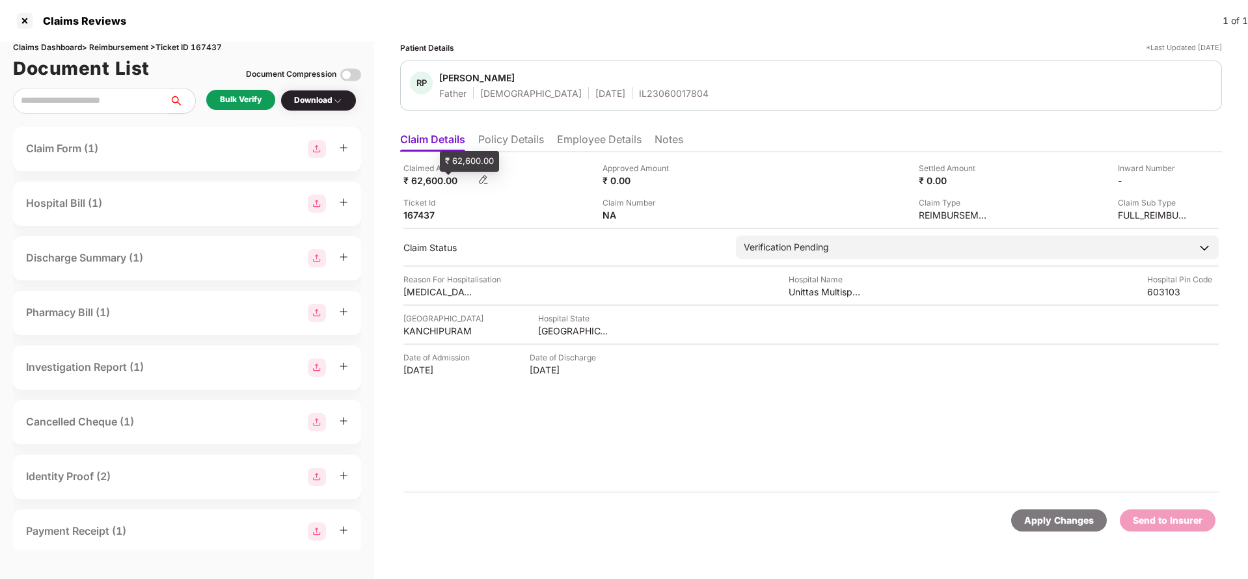
click at [439, 177] on div "₹ 62,600.00" at bounding box center [439, 180] width 72 height 12
copy div "62,600"
click at [833, 280] on div "Unittas Multispeciality Hospital" at bounding box center [891, 272] width 133 height 21
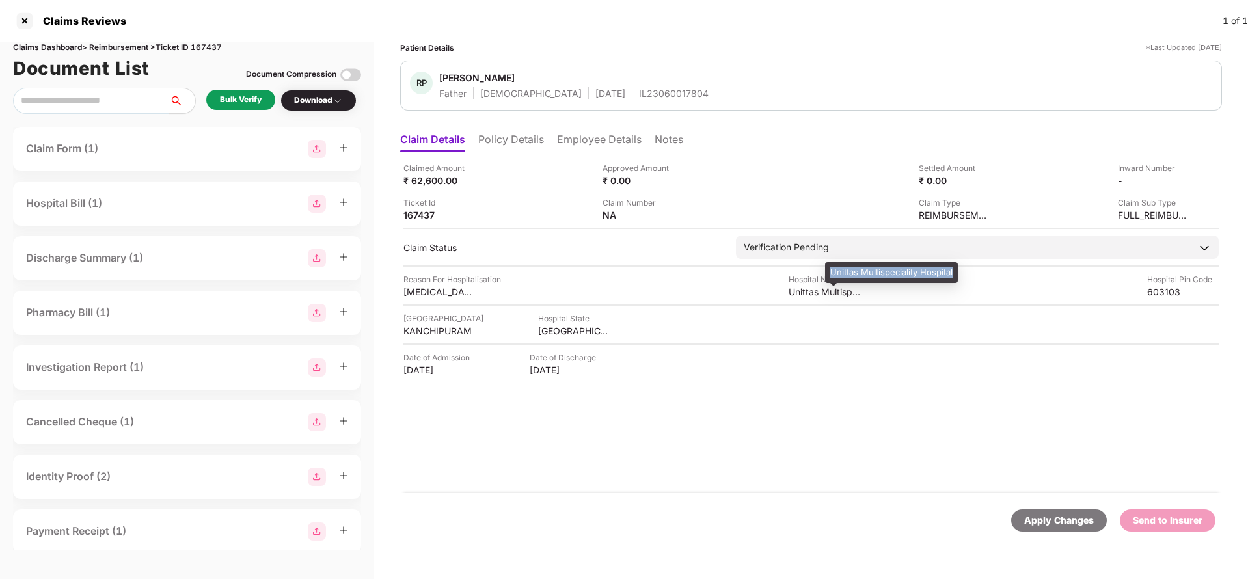
click at [833, 280] on div "Unittas Multispeciality Hospital" at bounding box center [891, 272] width 133 height 21
copy div "Unittas Multispeciality Hospital"
click at [250, 102] on div "Bulk Verify" at bounding box center [241, 100] width 42 height 12
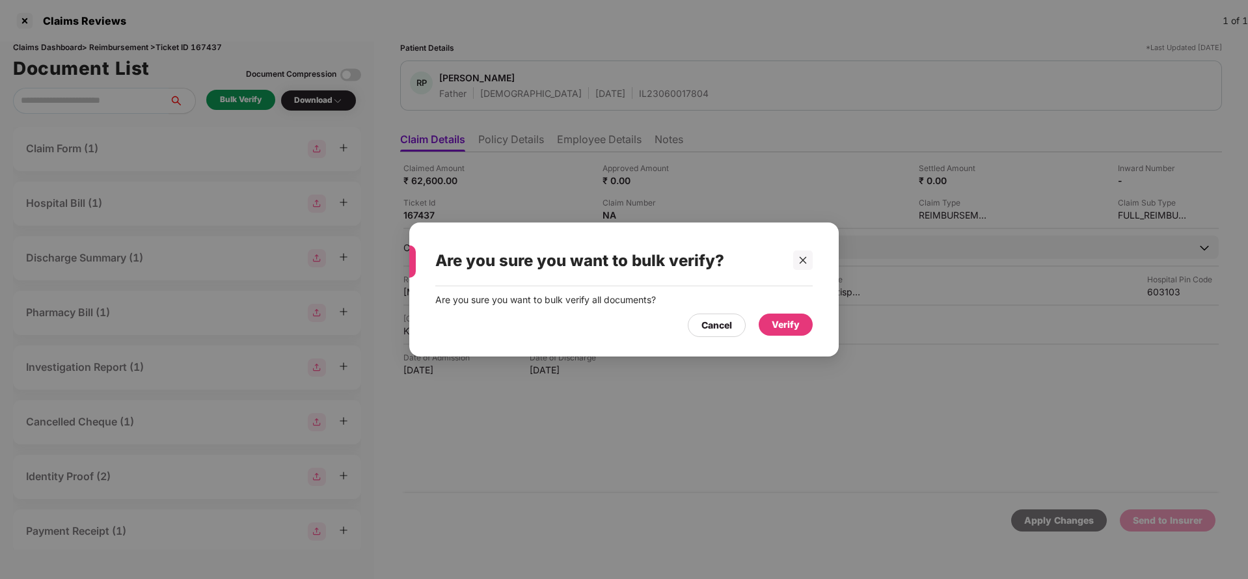
click at [777, 324] on div "Verify" at bounding box center [786, 325] width 28 height 14
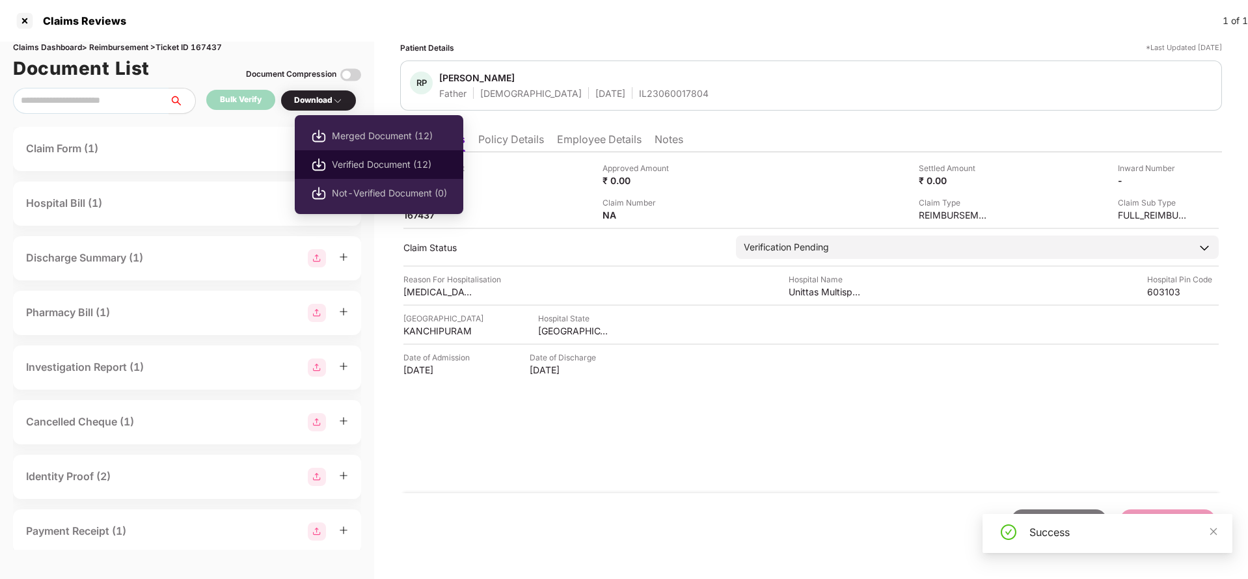
click at [360, 154] on li "Verified Document (12)" at bounding box center [379, 164] width 169 height 29
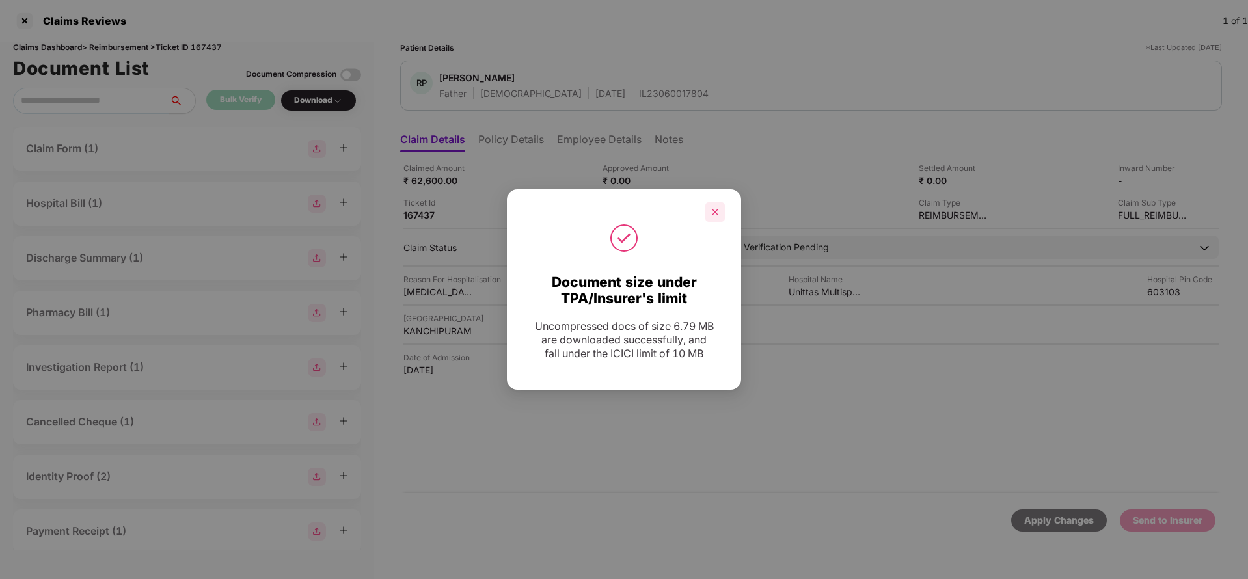
click at [718, 216] on icon "close" at bounding box center [715, 212] width 9 height 9
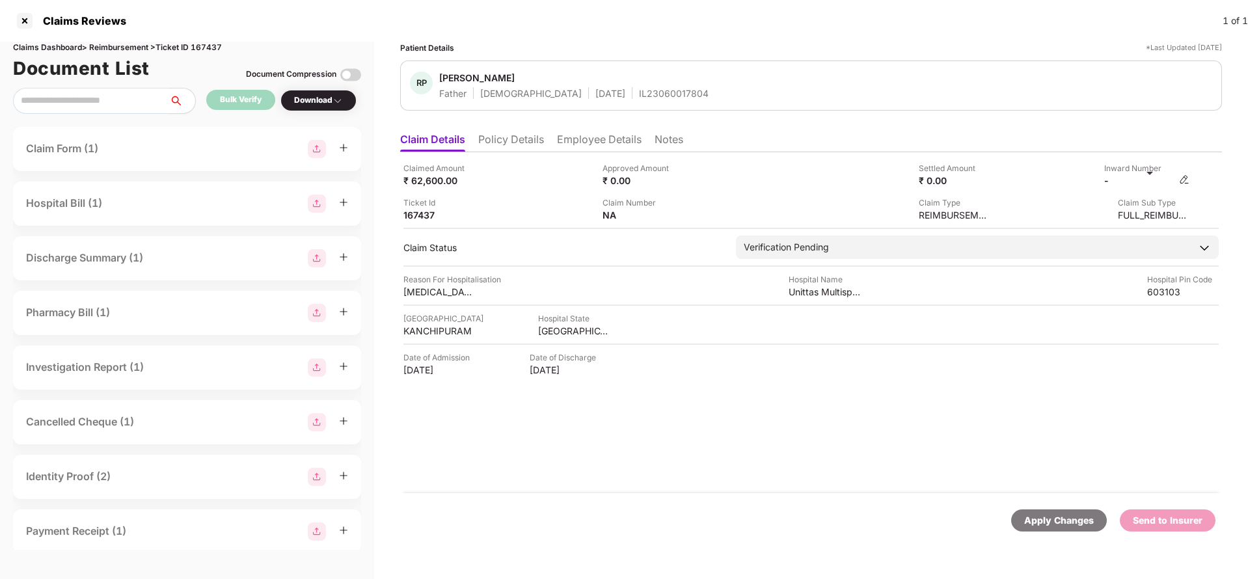
click at [1186, 182] on img at bounding box center [1184, 179] width 10 height 10
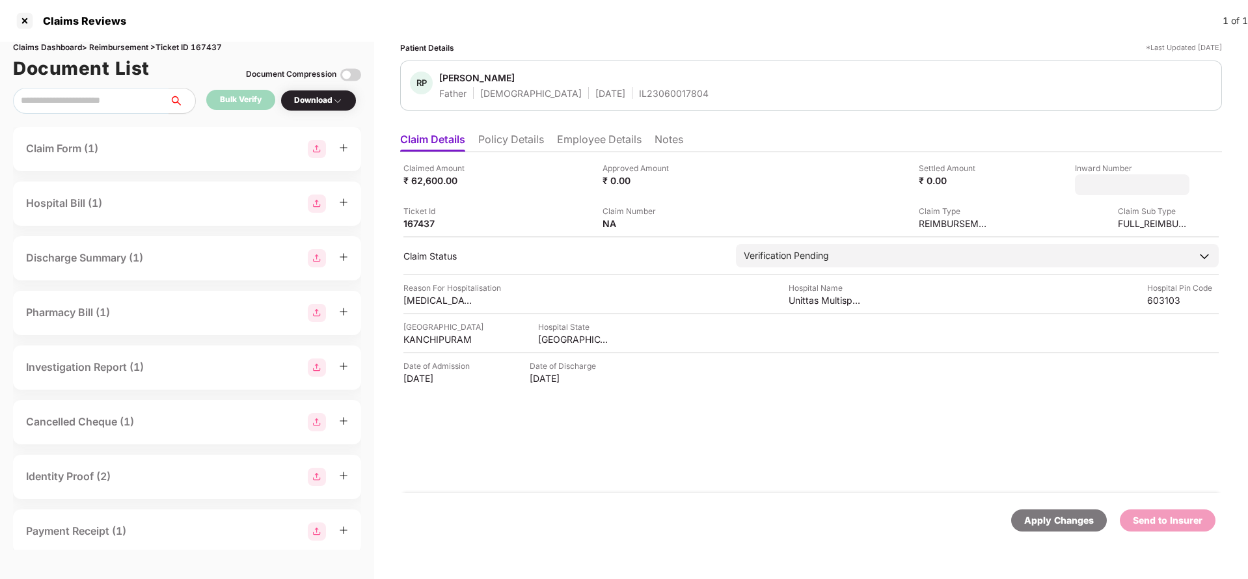
type input "**********"
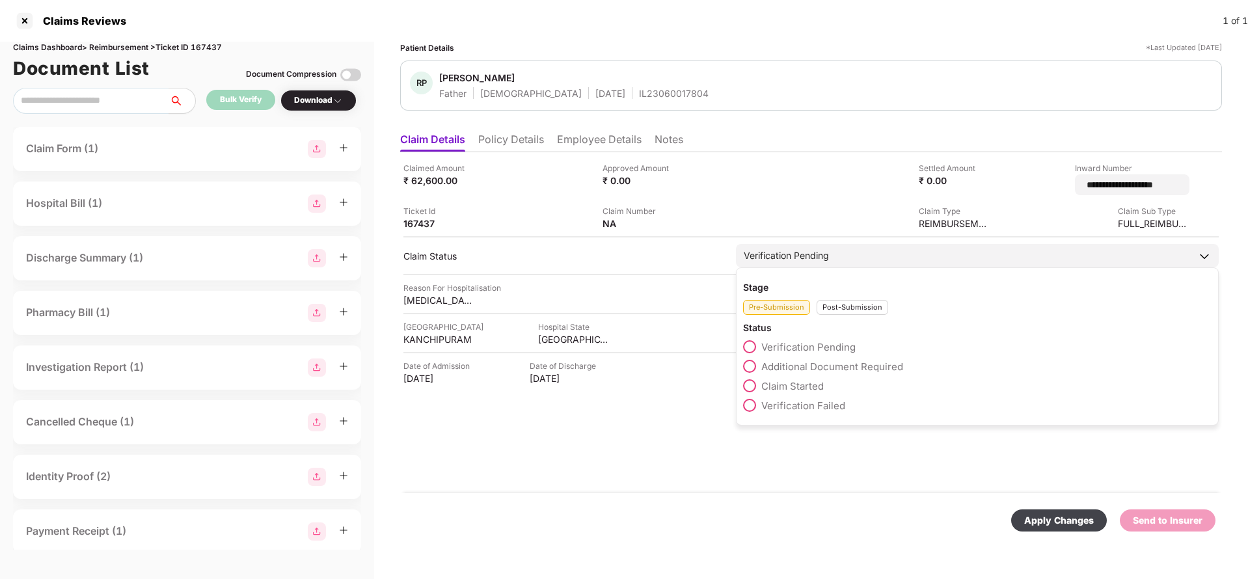
click at [839, 252] on div "Verification Pending" at bounding box center [977, 255] width 483 height 23
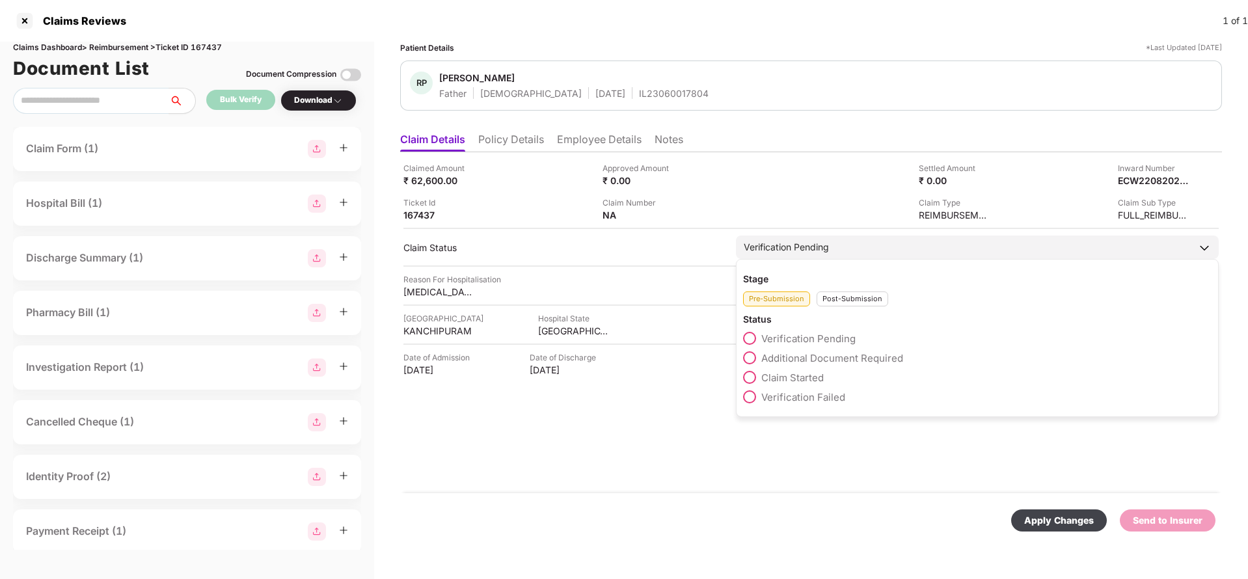
click at [846, 296] on div "Post-Submission" at bounding box center [853, 299] width 72 height 15
click at [822, 358] on span "Claim Under Process" at bounding box center [810, 358] width 98 height 12
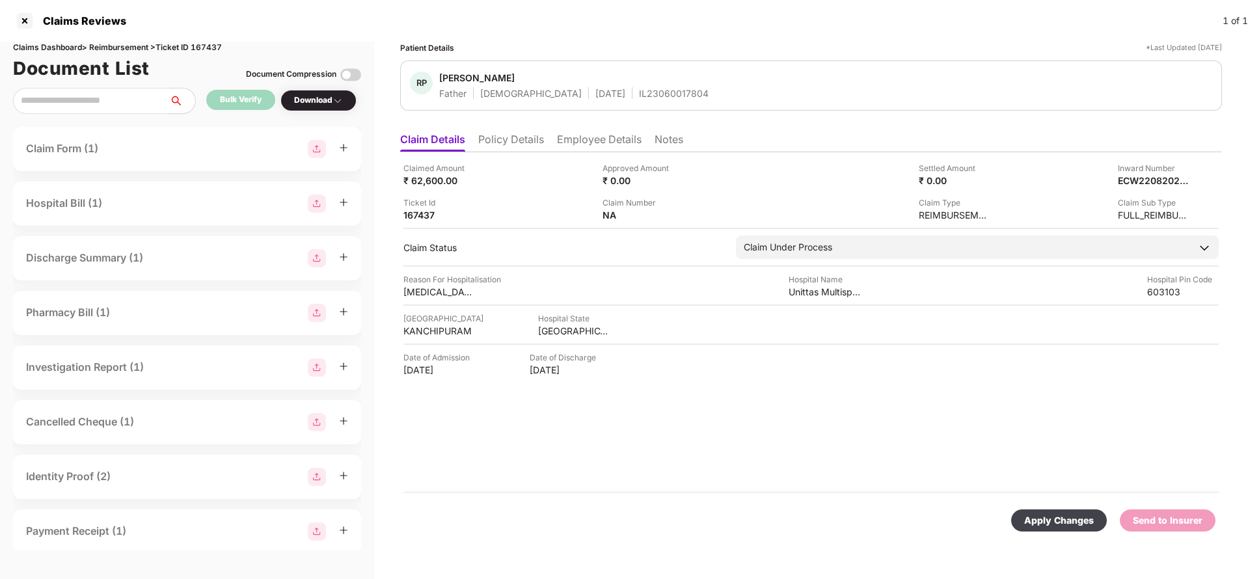
click at [1030, 519] on div "Apply Changes" at bounding box center [1059, 520] width 70 height 14
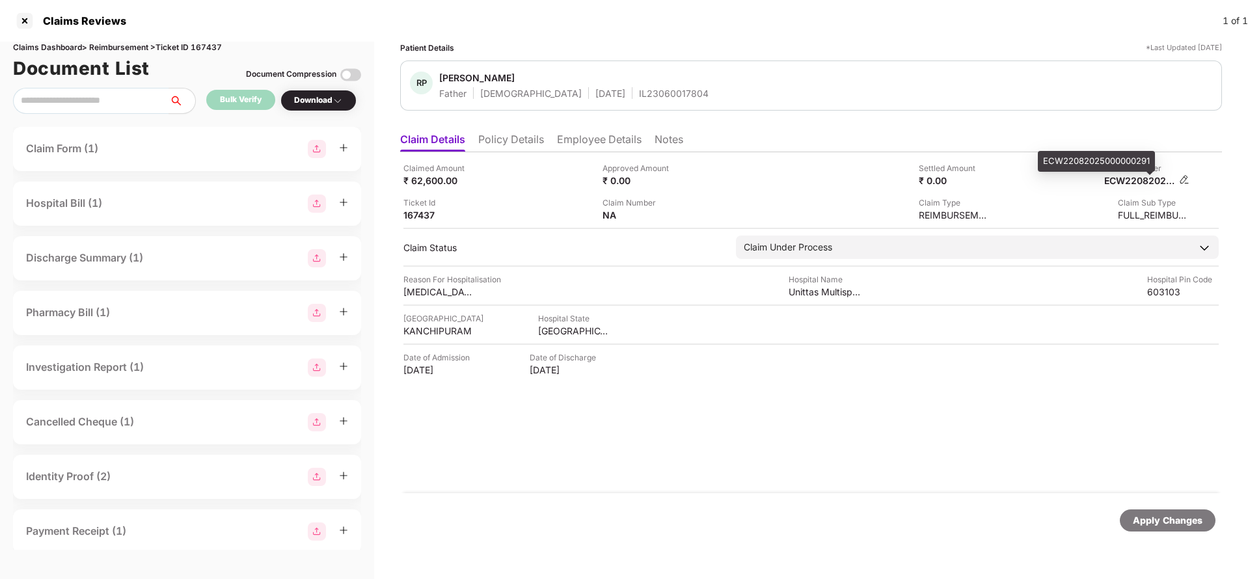
click at [1147, 185] on div "ECW22082025000000291" at bounding box center [1140, 180] width 72 height 12
copy div
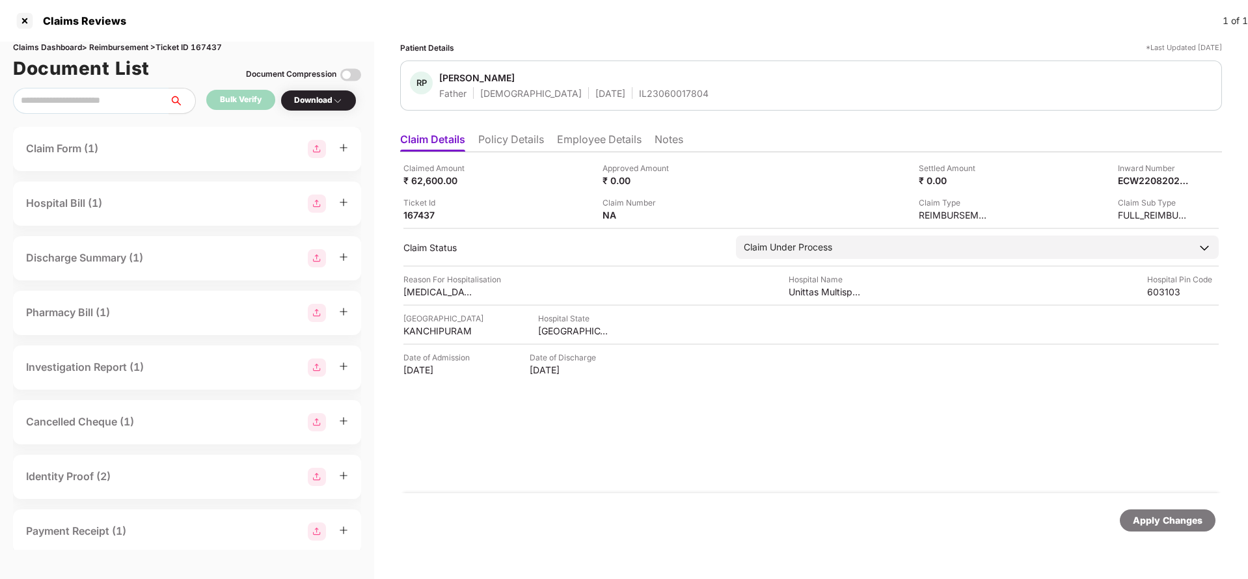
click at [639, 94] on div "IL23060017804" at bounding box center [674, 93] width 70 height 12
copy div "IL23060017804"
click at [1175, 533] on div "Apply Changes" at bounding box center [811, 520] width 822 height 55
click at [1180, 527] on div "Apply Changes" at bounding box center [1168, 520] width 70 height 14
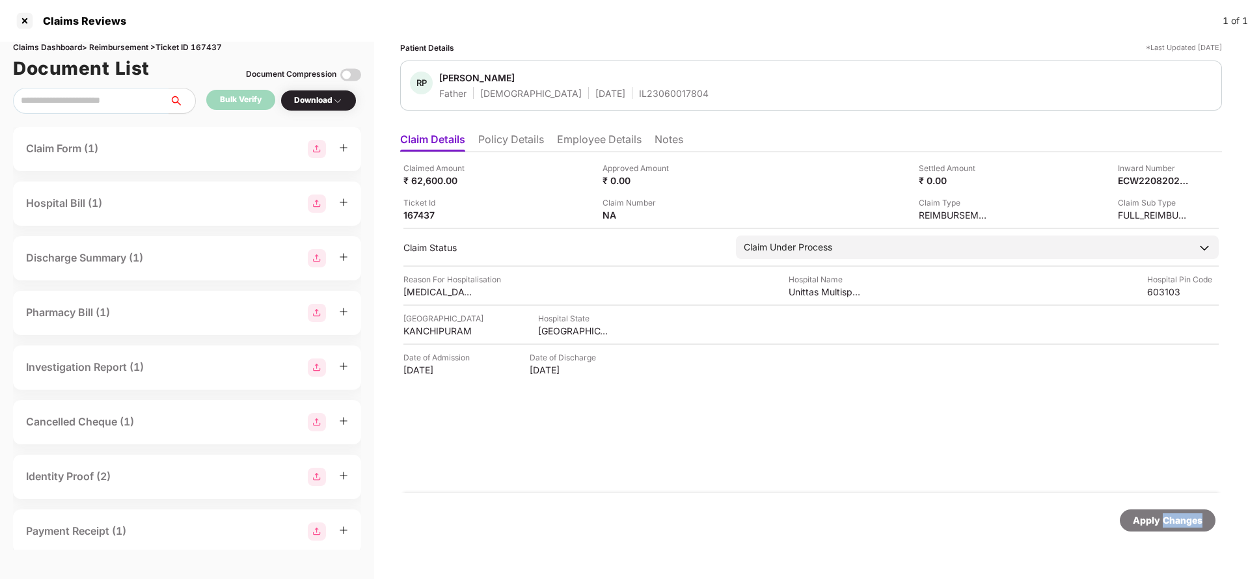
click at [1180, 527] on div "Apply Changes" at bounding box center [1168, 520] width 70 height 14
click at [204, 49] on div "Claims Dashboard > Reimbursement > Ticket ID 167437" at bounding box center [187, 48] width 348 height 12
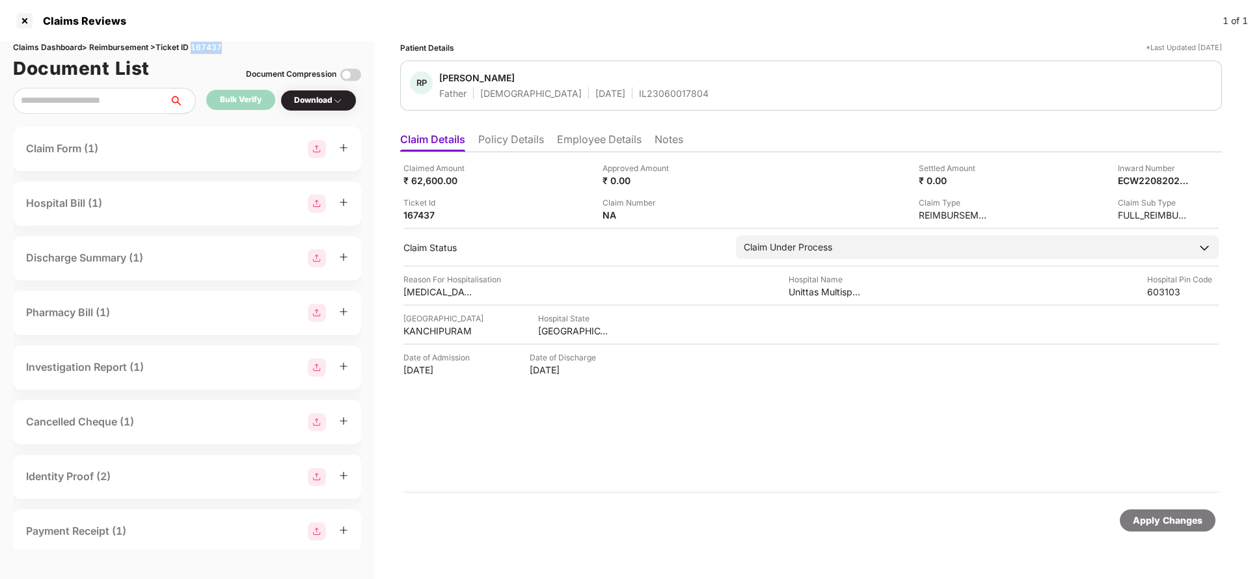
copy div "167437"
click at [1169, 522] on div "Apply Changes" at bounding box center [1168, 520] width 70 height 14
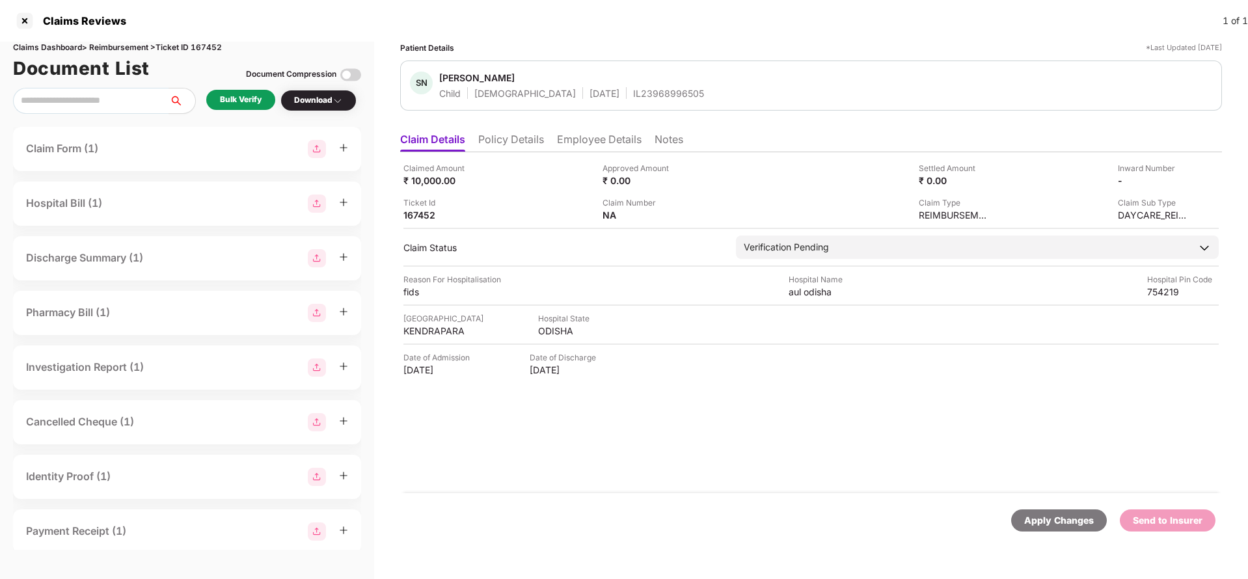
click at [526, 137] on li "Policy Details" at bounding box center [511, 142] width 66 height 19
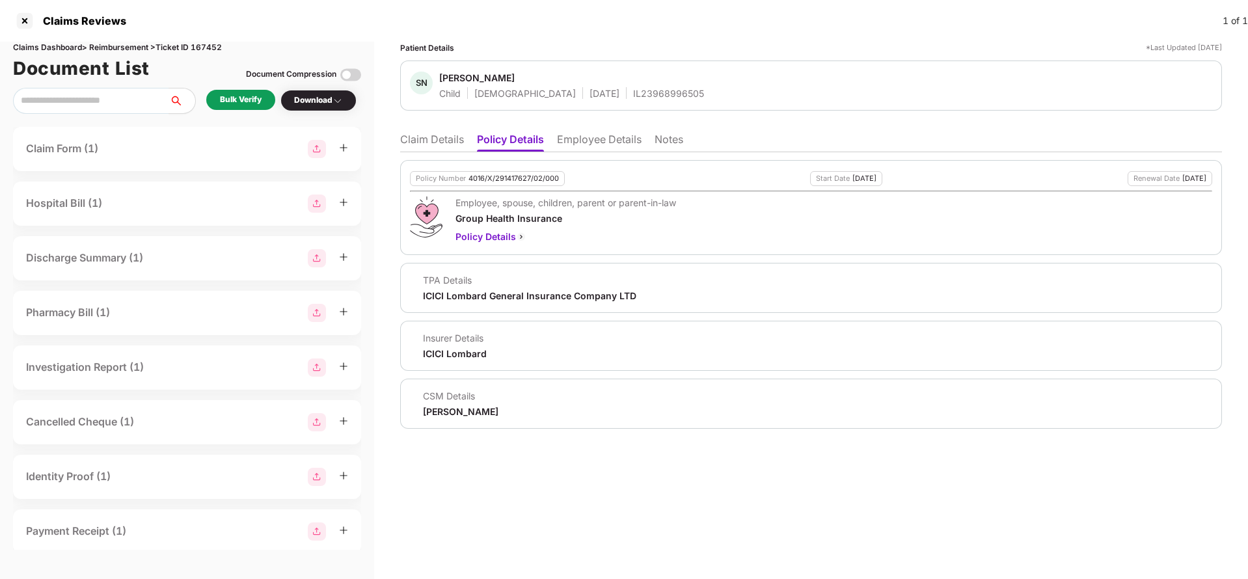
click at [519, 182] on div "4016/X/291417627/02/000" at bounding box center [513, 178] width 90 height 8
copy div "4016/X/291417627/02/000"
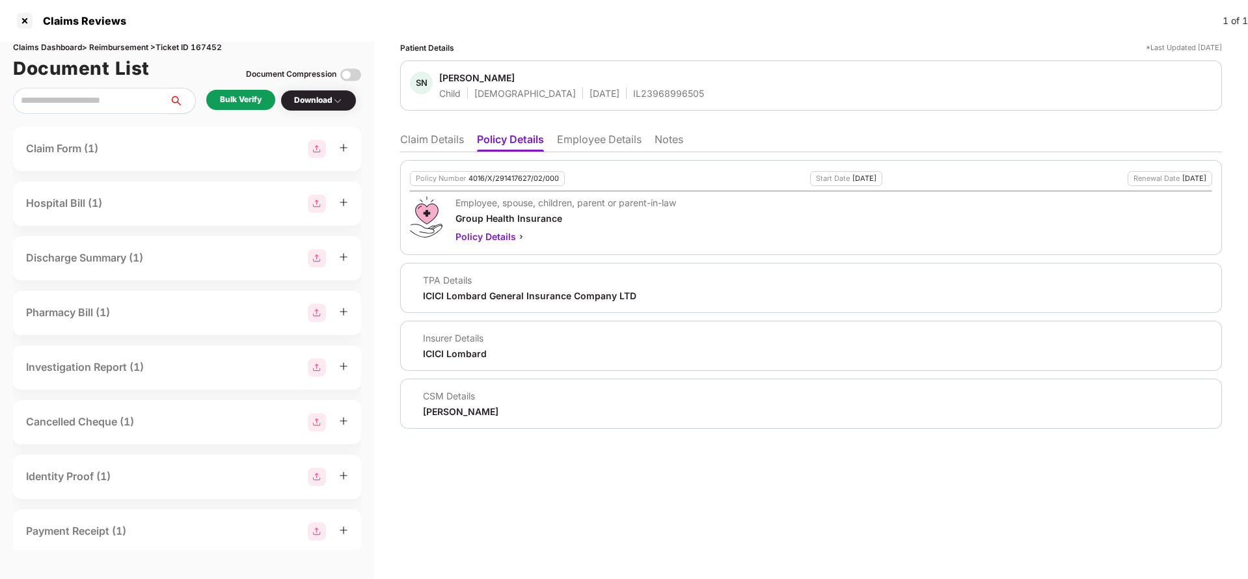
click at [656, 96] on div "IL23968996505" at bounding box center [668, 93] width 71 height 12
copy div "IL23968996505"
click at [552, 141] on ul "Claim Details Policy Details Employee Details Notes" at bounding box center [811, 139] width 822 height 26
click at [610, 146] on li "Employee Details" at bounding box center [599, 142] width 85 height 19
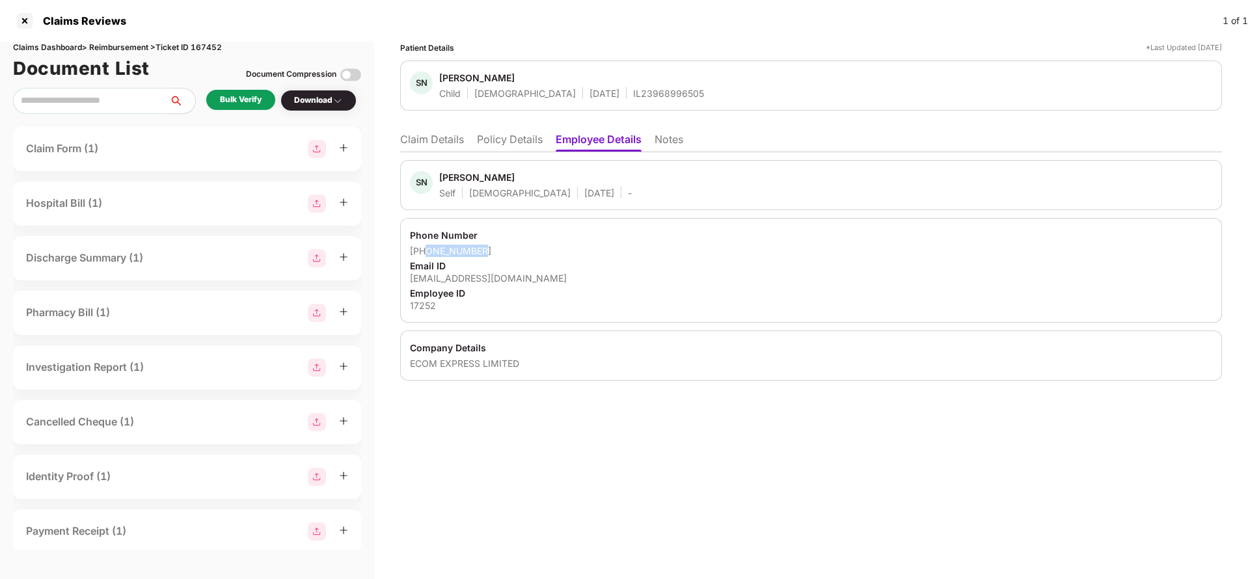
drag, startPoint x: 426, startPoint y: 250, endPoint x: 510, endPoint y: 249, distance: 83.9
click at [510, 249] on div "[PHONE_NUMBER]" at bounding box center [811, 251] width 802 height 12
copy div "9871138215"
click at [488, 282] on div "[EMAIL_ADDRESS][DOMAIN_NAME]" at bounding box center [811, 278] width 802 height 12
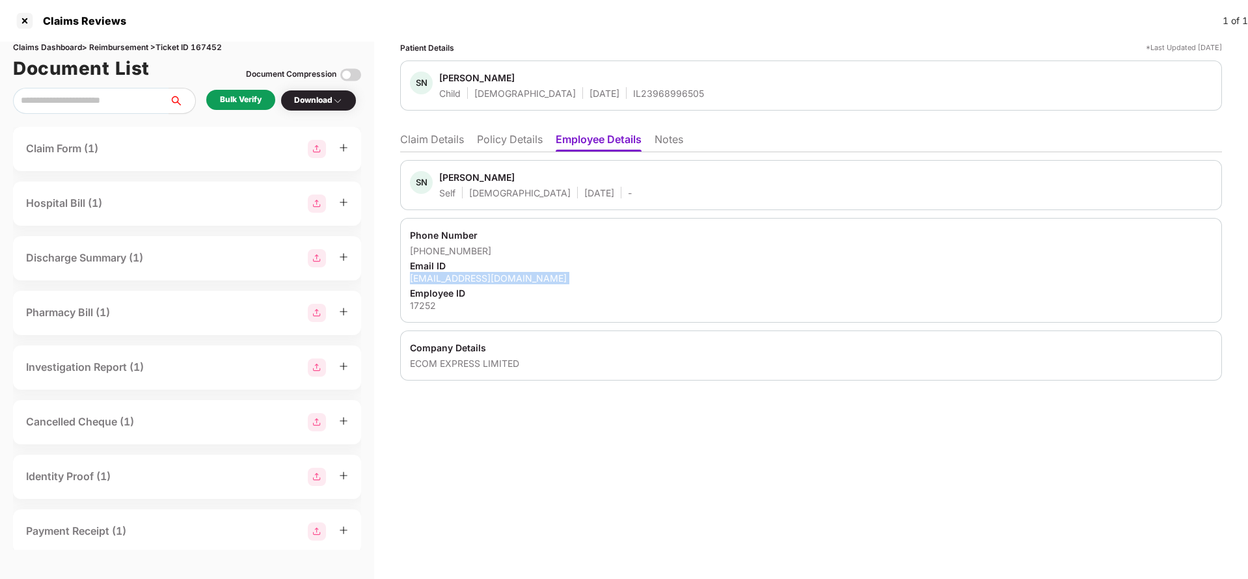
click at [488, 282] on div "[EMAIL_ADDRESS][DOMAIN_NAME]" at bounding box center [811, 278] width 802 height 12
copy div "[EMAIL_ADDRESS][DOMAIN_NAME]"
click at [452, 141] on li "Claim Details" at bounding box center [432, 142] width 64 height 19
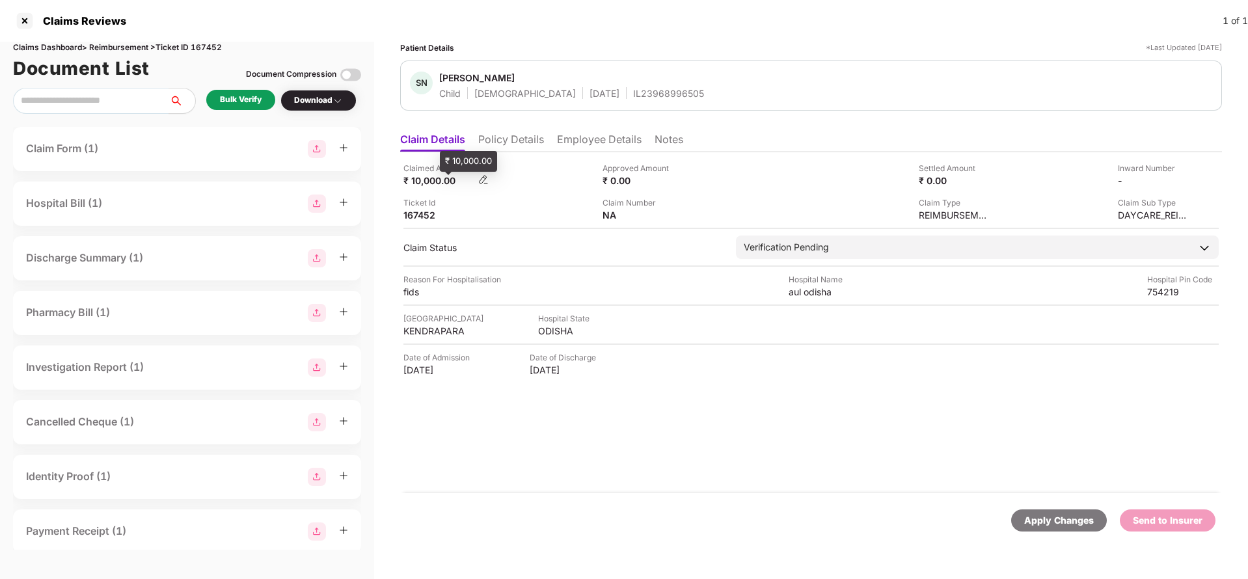
click at [426, 182] on div "₹ 10,000.00" at bounding box center [439, 180] width 72 height 12
copy div "10,000"
click at [812, 297] on div "aul odisha" at bounding box center [825, 292] width 72 height 12
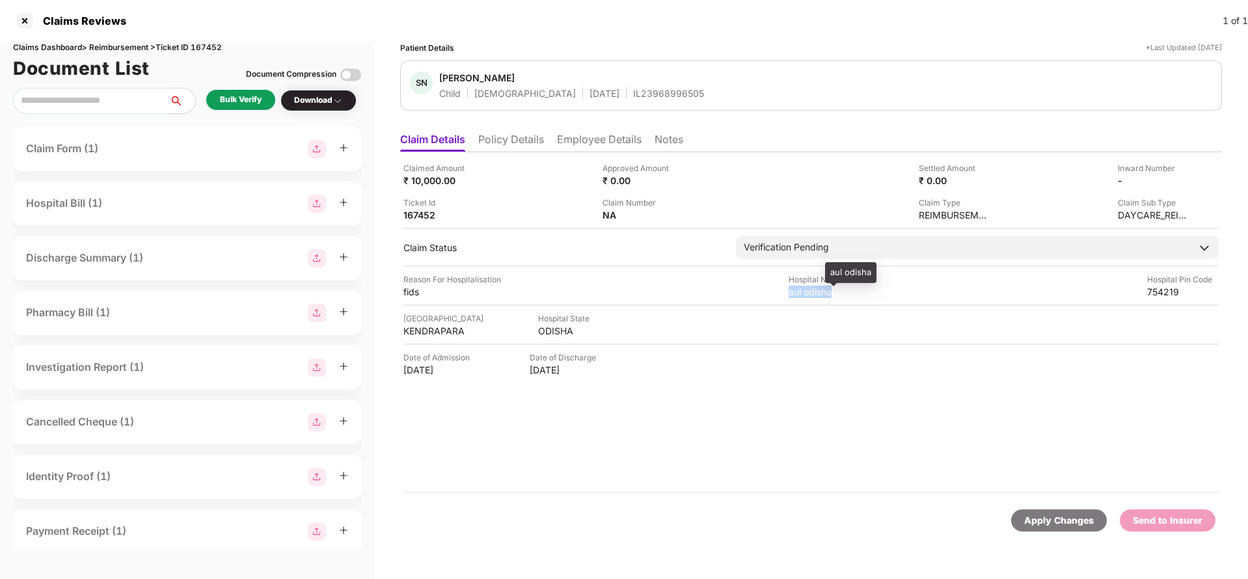
click at [812, 297] on div "aul odisha" at bounding box center [825, 292] width 72 height 12
copy div "aul odisha"
click at [221, 105] on div "Bulk Verify" at bounding box center [241, 100] width 42 height 12
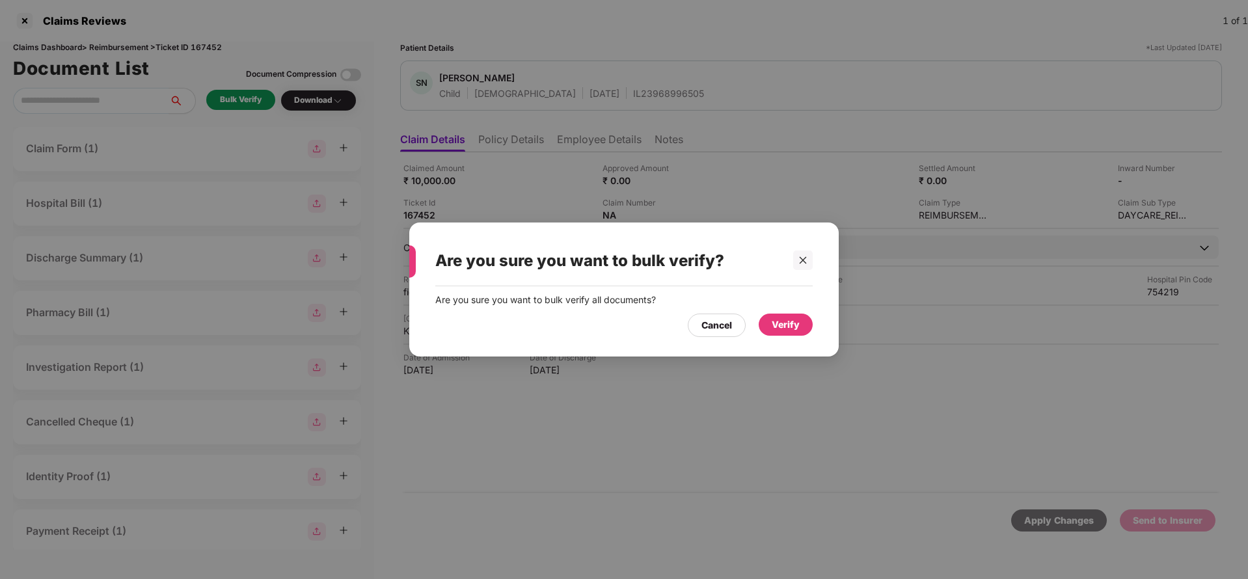
click at [775, 324] on div "Verify" at bounding box center [786, 325] width 28 height 14
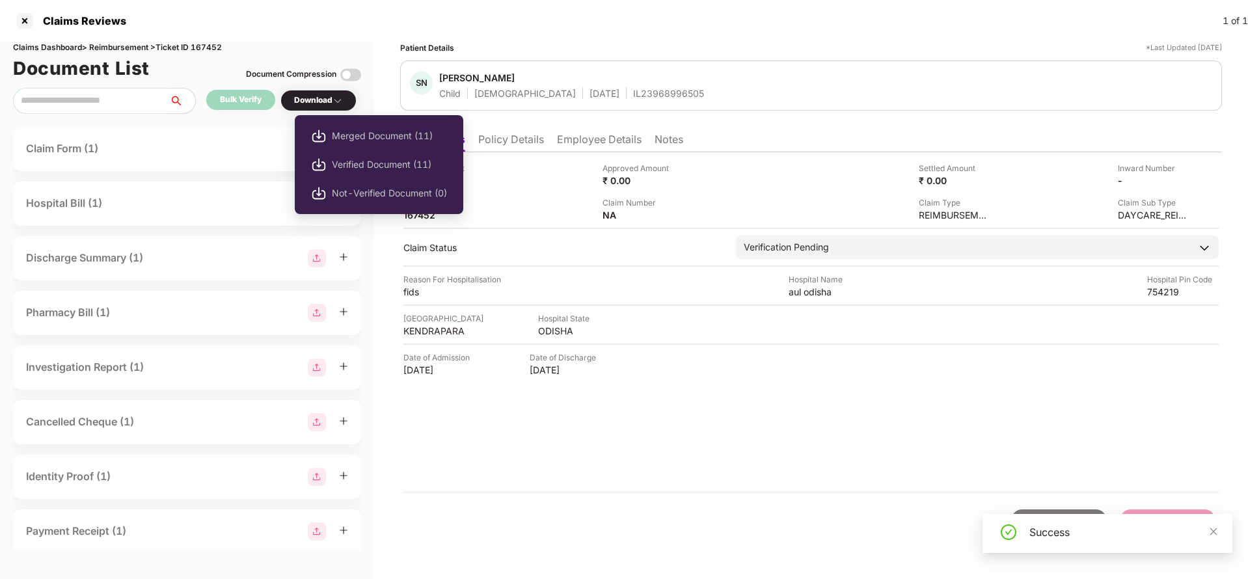
click at [368, 169] on span "Verified Document (11)" at bounding box center [389, 164] width 115 height 14
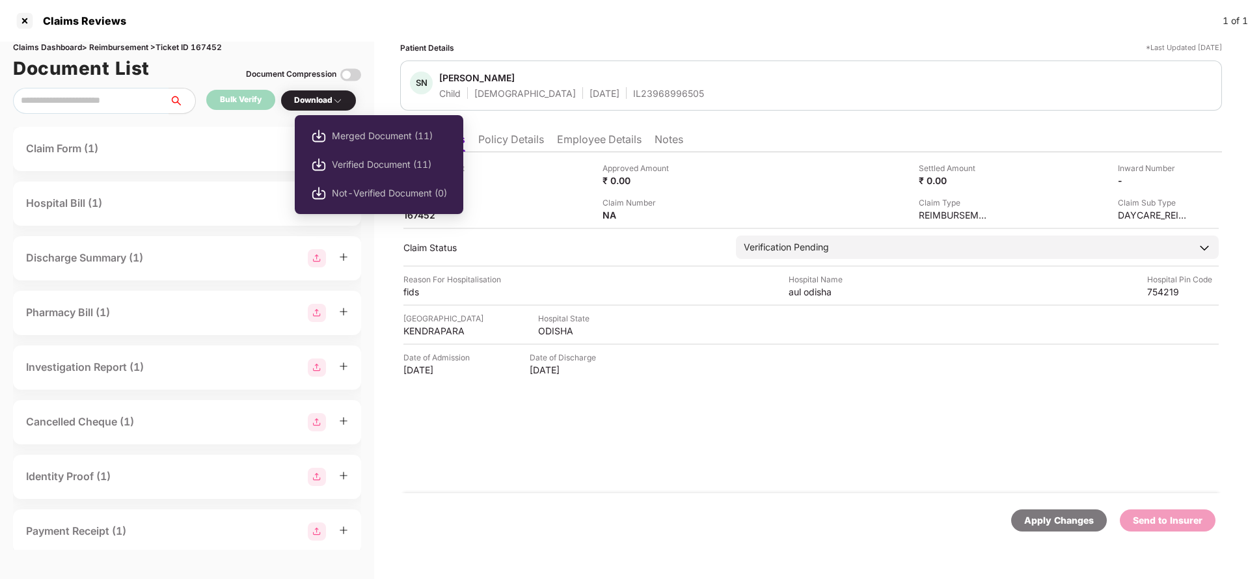
click at [373, 131] on span "Merged Document (11)" at bounding box center [389, 136] width 115 height 14
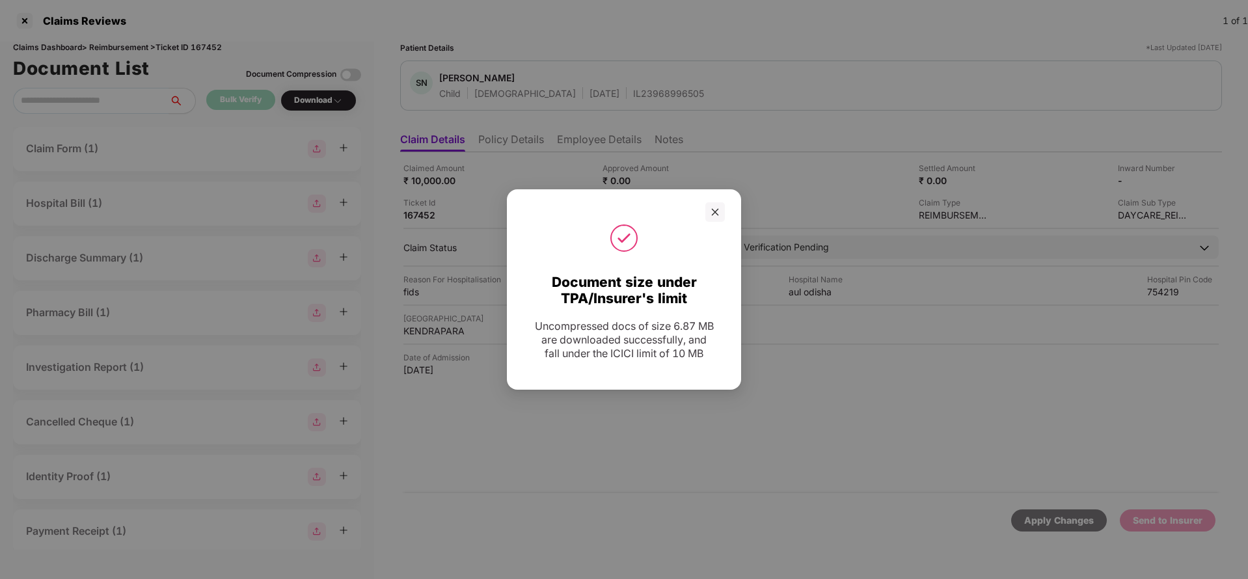
drag, startPoint x: 711, startPoint y: 210, endPoint x: 747, endPoint y: 92, distance: 122.7
click at [711, 210] on icon "close" at bounding box center [715, 212] width 9 height 9
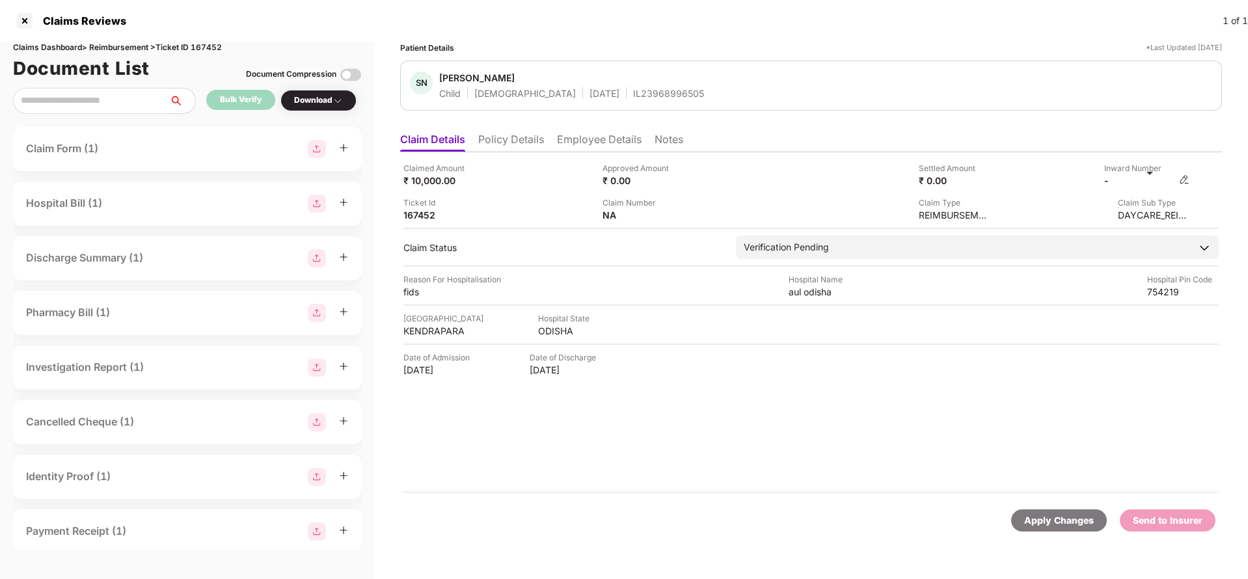
click at [1181, 176] on img at bounding box center [1184, 179] width 10 height 10
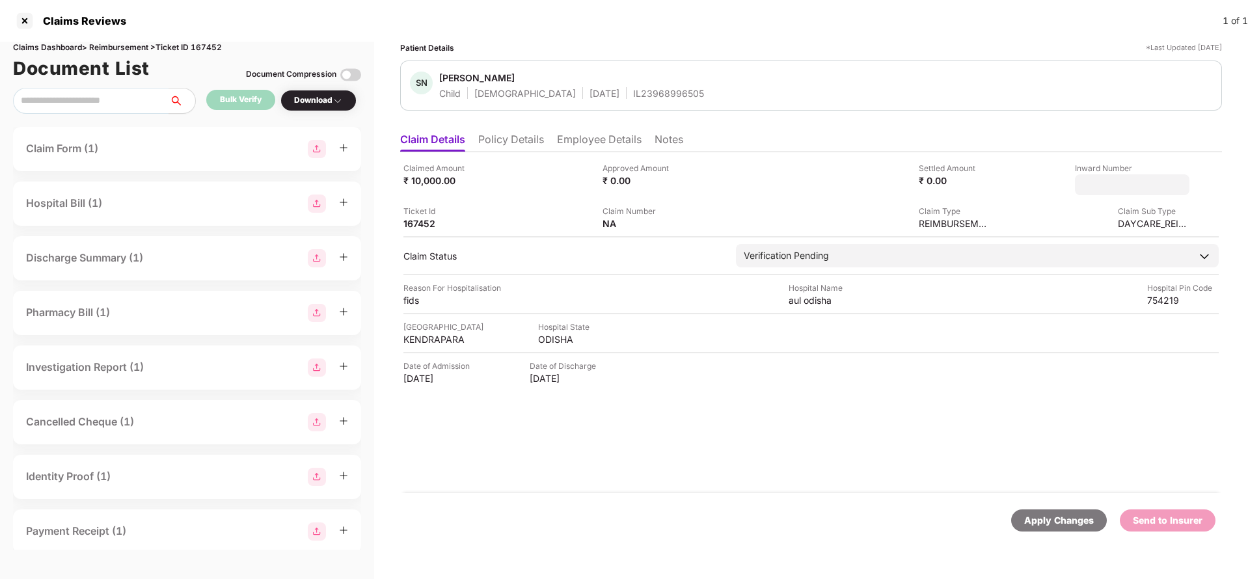
type input "**********"
click at [840, 232] on div "**********" at bounding box center [811, 322] width 822 height 341
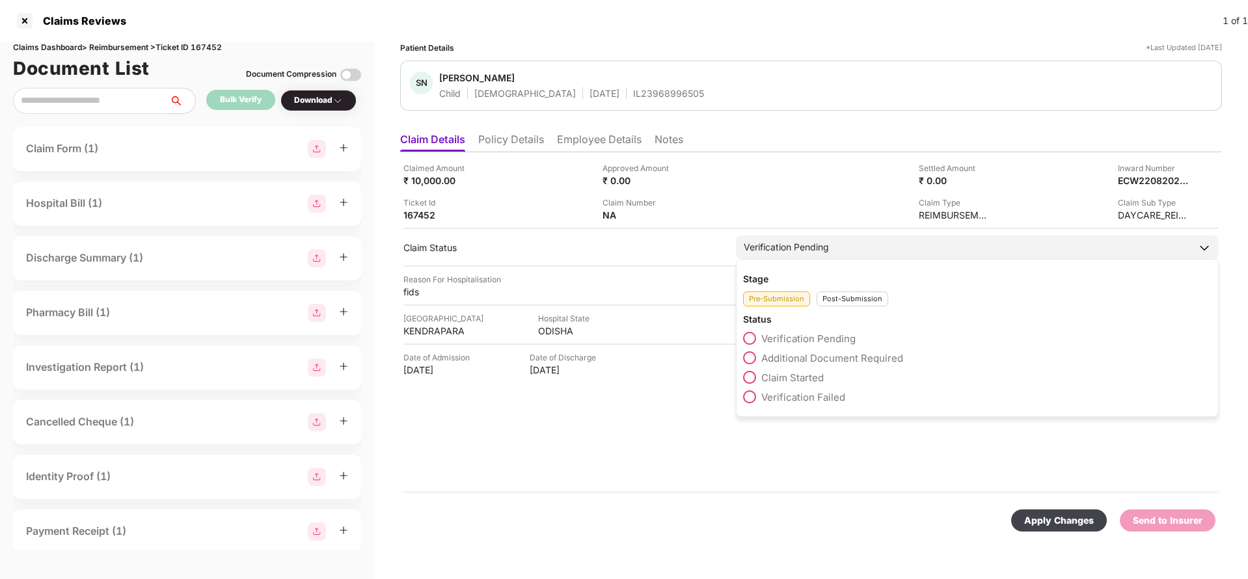
click at [839, 245] on div "Verification Pending" at bounding box center [977, 247] width 483 height 23
click at [851, 299] on div "Post-Submission" at bounding box center [853, 299] width 72 height 15
click at [836, 365] on div "Claim Under Process" at bounding box center [977, 361] width 468 height 20
click at [839, 357] on span "Claim Under Process" at bounding box center [810, 358] width 98 height 12
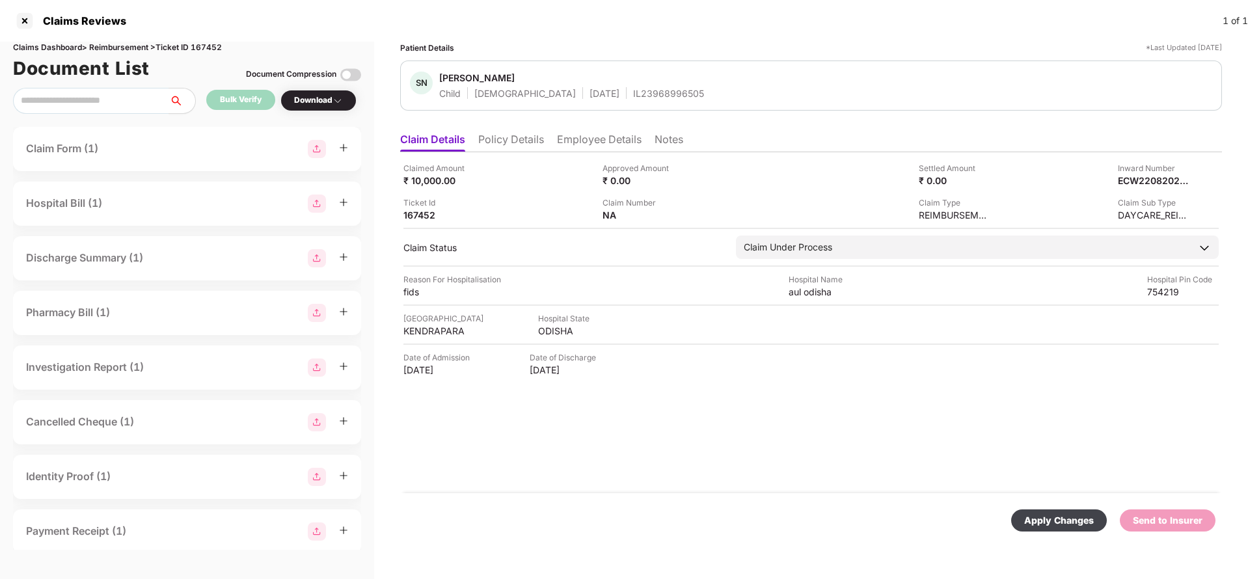
click at [1063, 525] on div "Apply Changes" at bounding box center [1059, 520] width 70 height 14
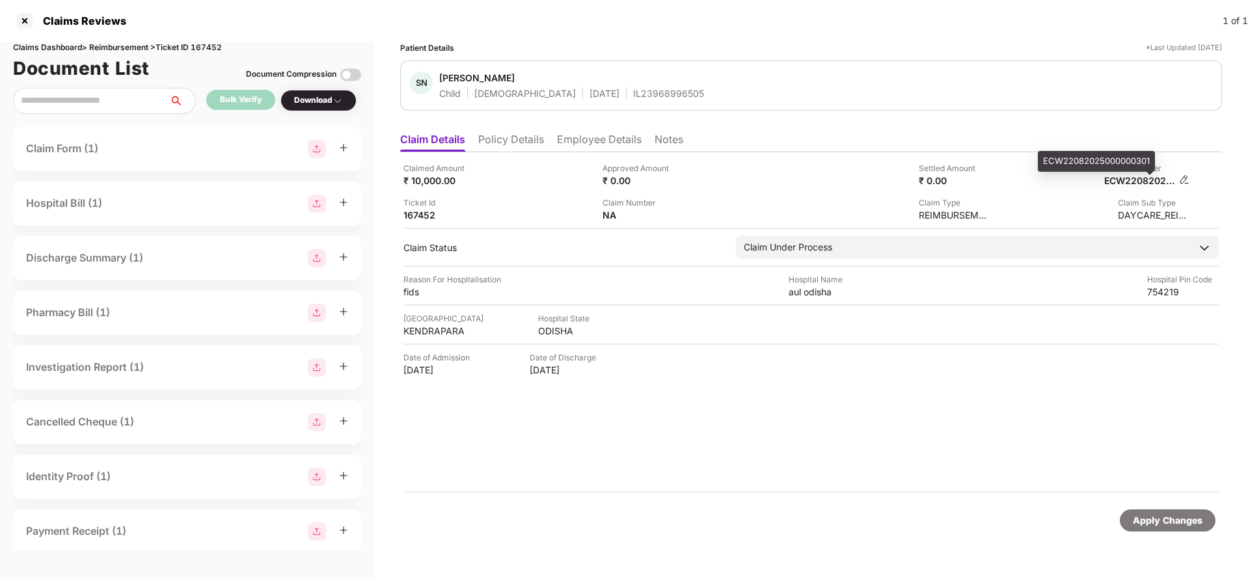
click at [1149, 178] on div "ECW22082025000000301" at bounding box center [1140, 180] width 72 height 12
copy div "ECW22082025000000301"
click at [633, 99] on div "IL23968996505" at bounding box center [668, 93] width 71 height 12
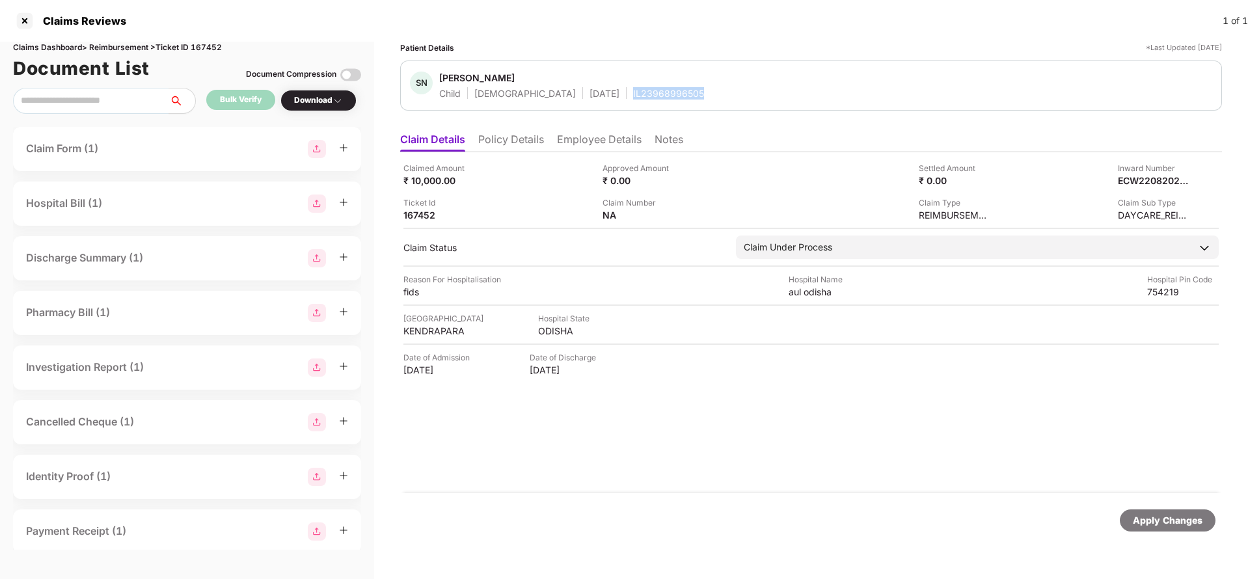
click at [633, 99] on div "IL23968996505" at bounding box center [668, 93] width 71 height 12
copy div "IL23968996505"
click at [1174, 524] on div "Apply Changes" at bounding box center [1168, 520] width 70 height 14
click at [207, 48] on div "Claims Dashboard > Reimbursement > Ticket ID 167452" at bounding box center [187, 48] width 348 height 12
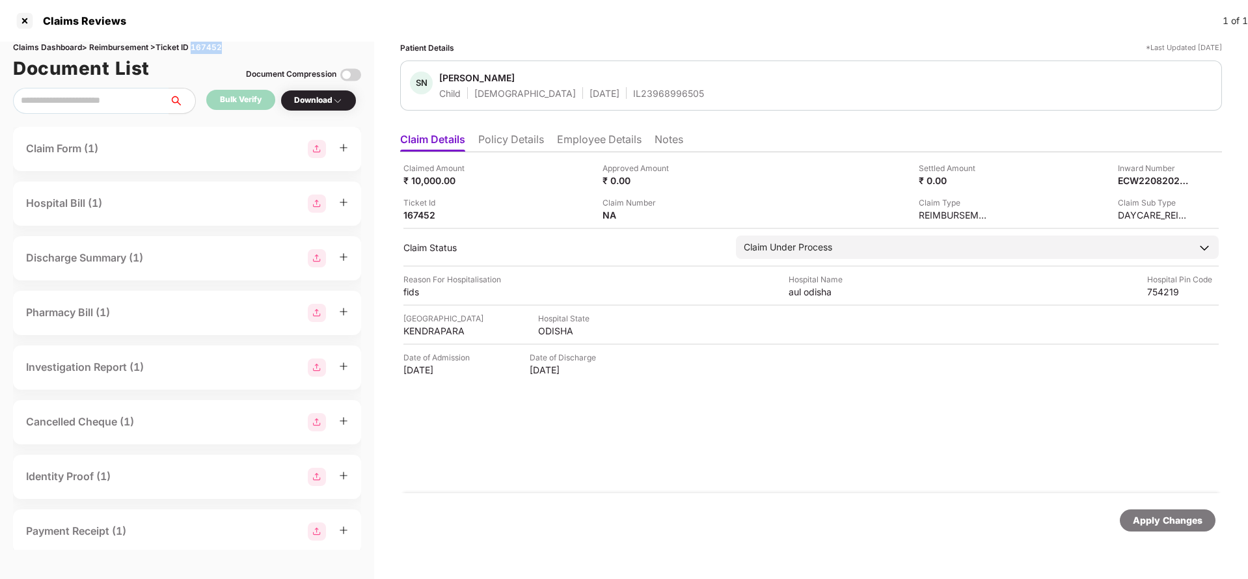
click at [207, 48] on div "Claims Dashboard > Reimbursement > Ticket ID 167452" at bounding box center [187, 48] width 348 height 12
copy div "167452"
click at [1186, 528] on div "Apply Changes" at bounding box center [1168, 520] width 96 height 22
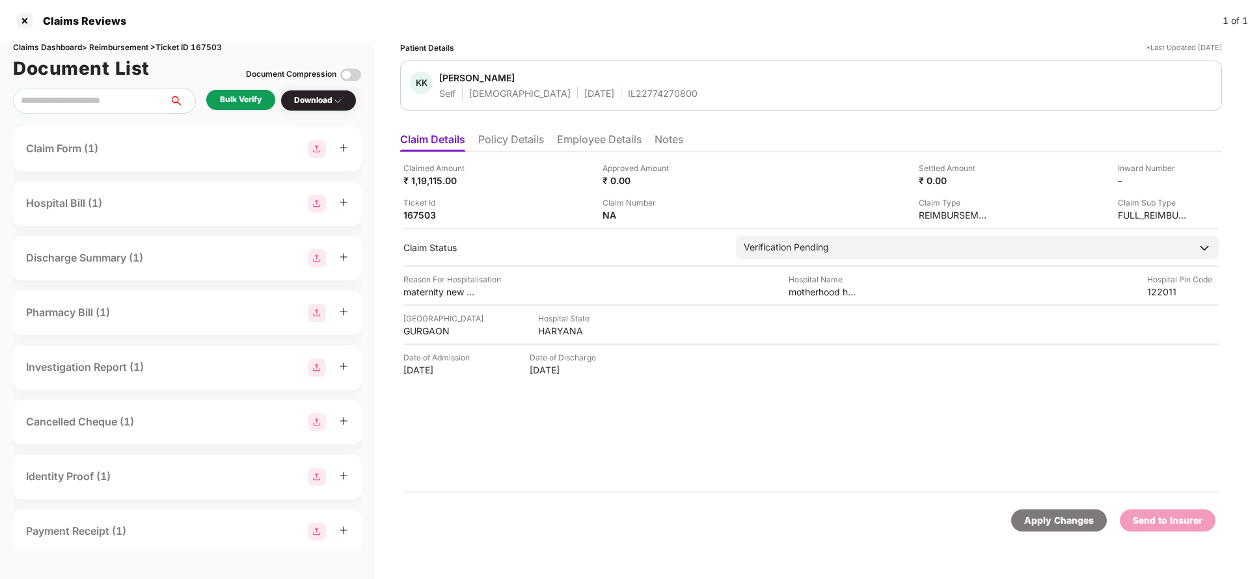
click at [515, 137] on li "Policy Details" at bounding box center [511, 142] width 66 height 19
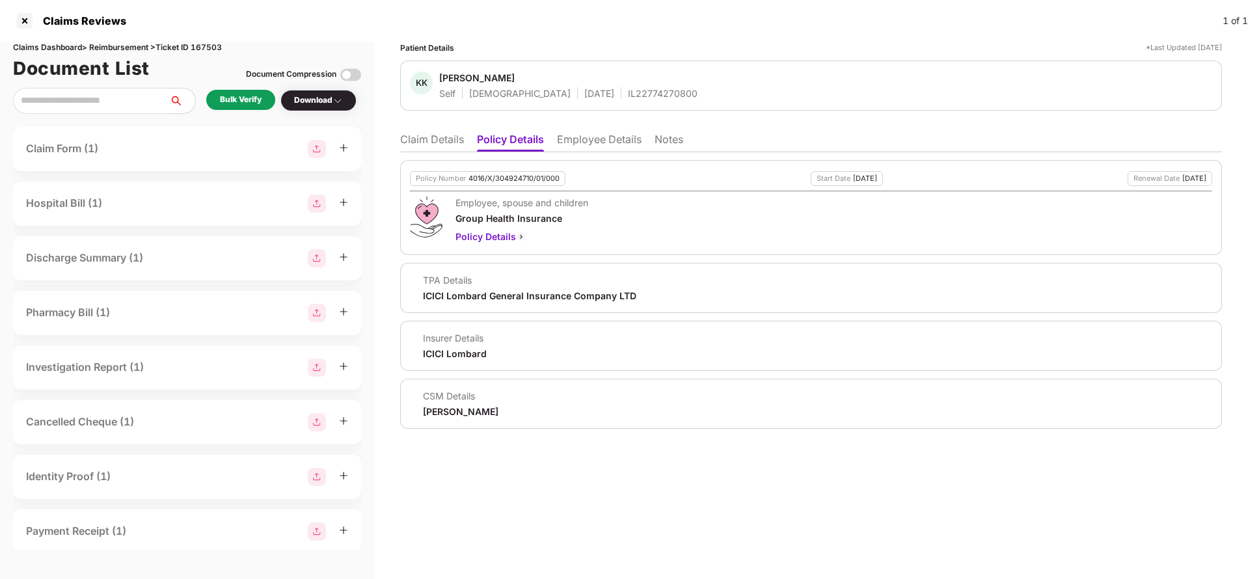
click at [495, 185] on div "Policy Number 4016/X/304924710/01/000" at bounding box center [488, 178] width 156 height 15
copy div "4016/X/304924710/01/000"
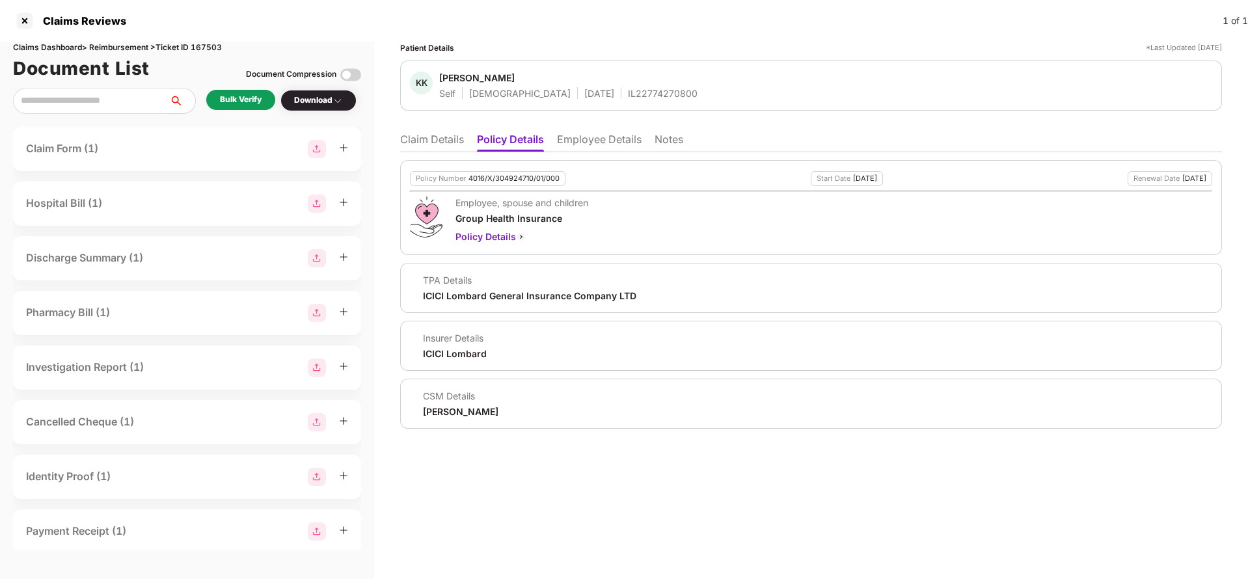
click at [437, 145] on li "Claim Details" at bounding box center [432, 142] width 64 height 19
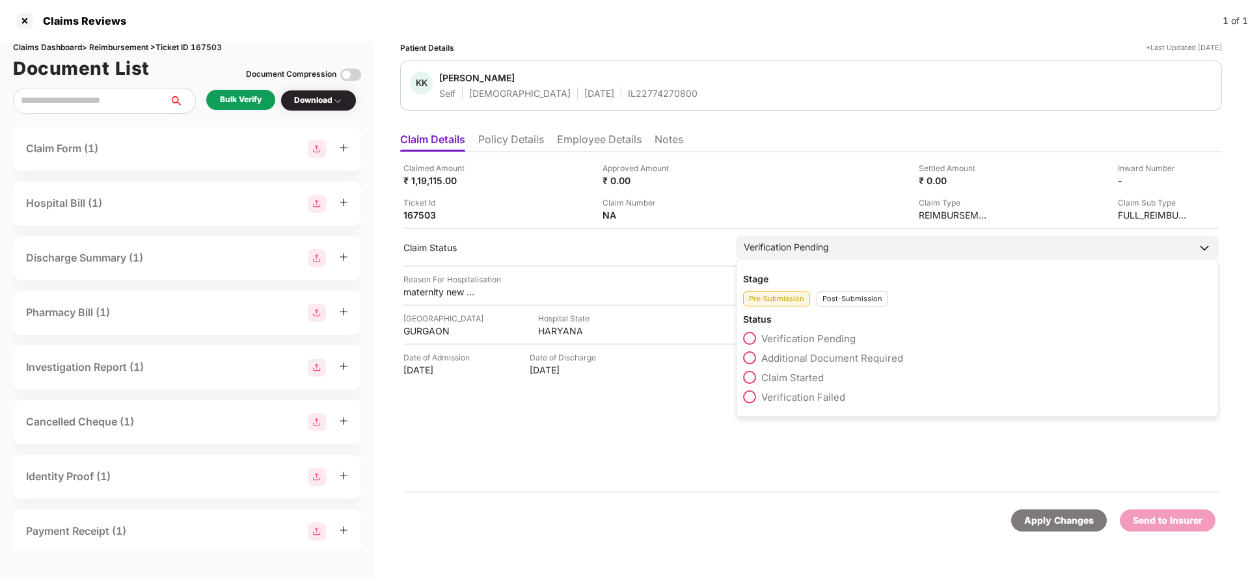
click at [808, 379] on span "Claim Started" at bounding box center [792, 378] width 62 height 12
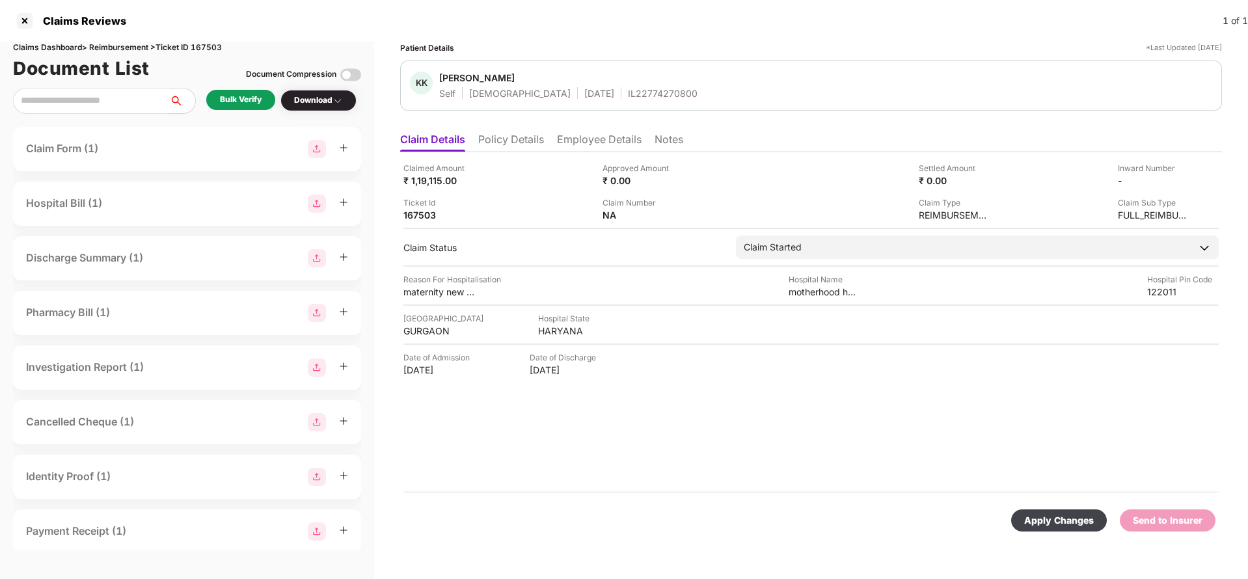
click at [1055, 524] on div "Apply Changes" at bounding box center [1059, 520] width 70 height 14
click at [587, 146] on li "Employee Details" at bounding box center [599, 142] width 85 height 19
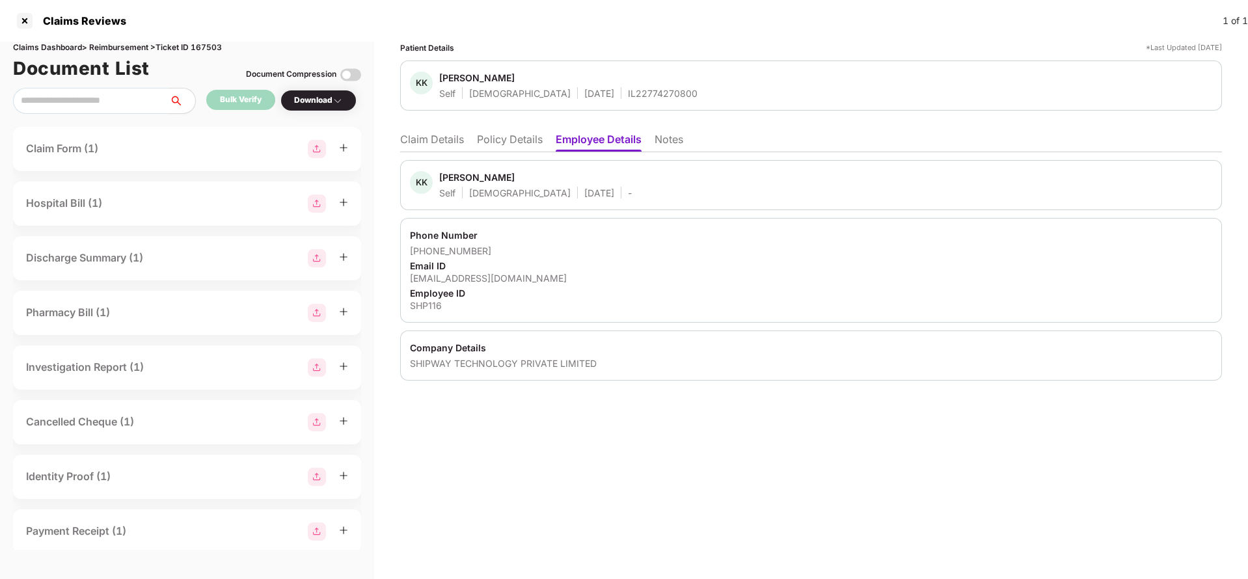
click at [411, 135] on li "Claim Details" at bounding box center [432, 142] width 64 height 19
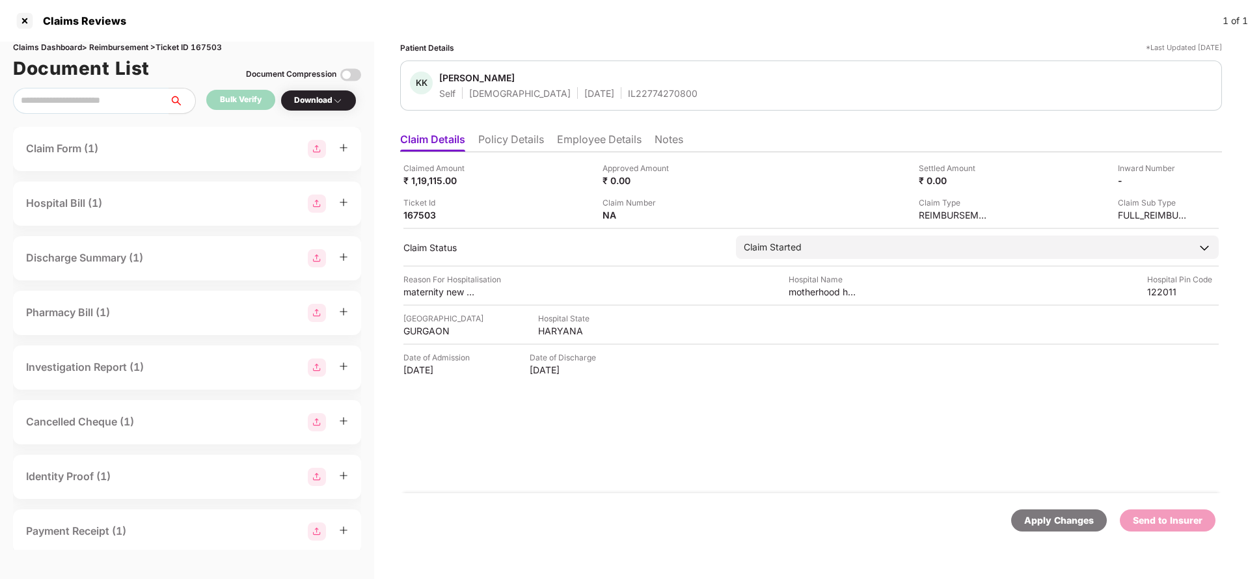
click at [1040, 521] on div "Apply Changes" at bounding box center [1059, 520] width 70 height 14
click at [213, 46] on div "Claims Dashboard > Reimbursement > Ticket ID 167503" at bounding box center [187, 48] width 348 height 12
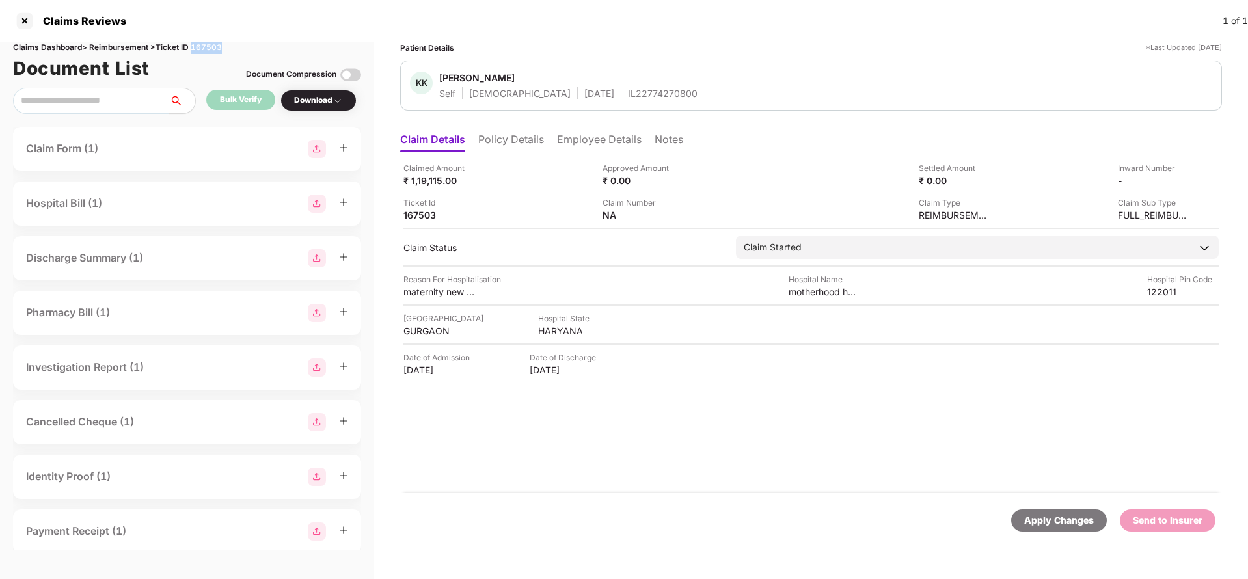
copy div "167503"
click at [1040, 518] on div "Apply Changes" at bounding box center [1059, 520] width 70 height 14
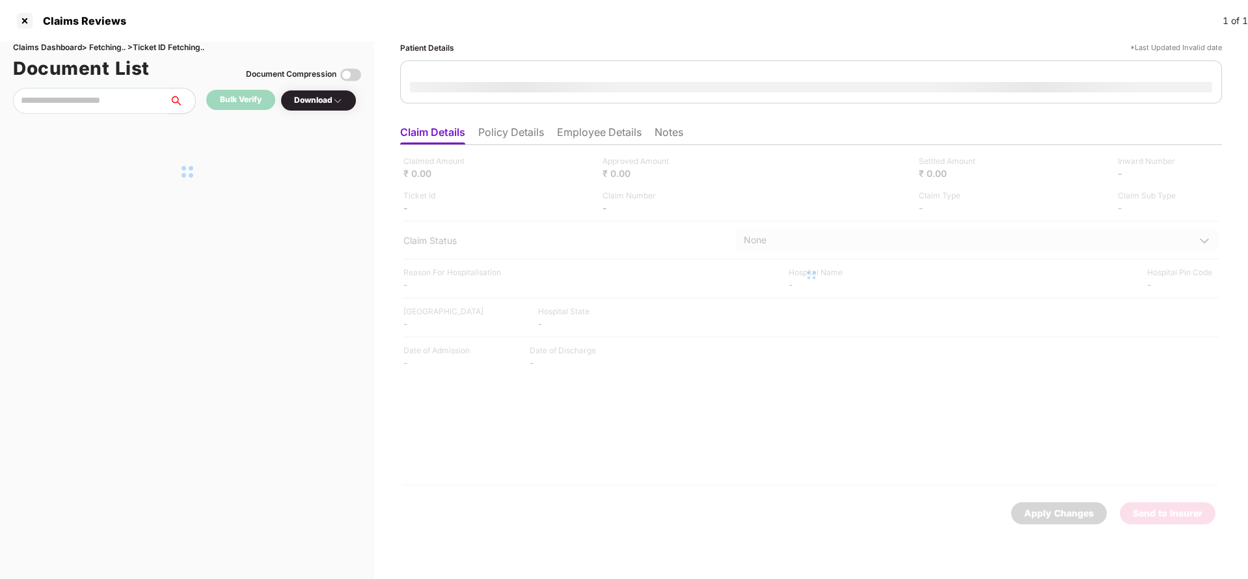
click at [528, 134] on li "Policy Details" at bounding box center [511, 135] width 66 height 19
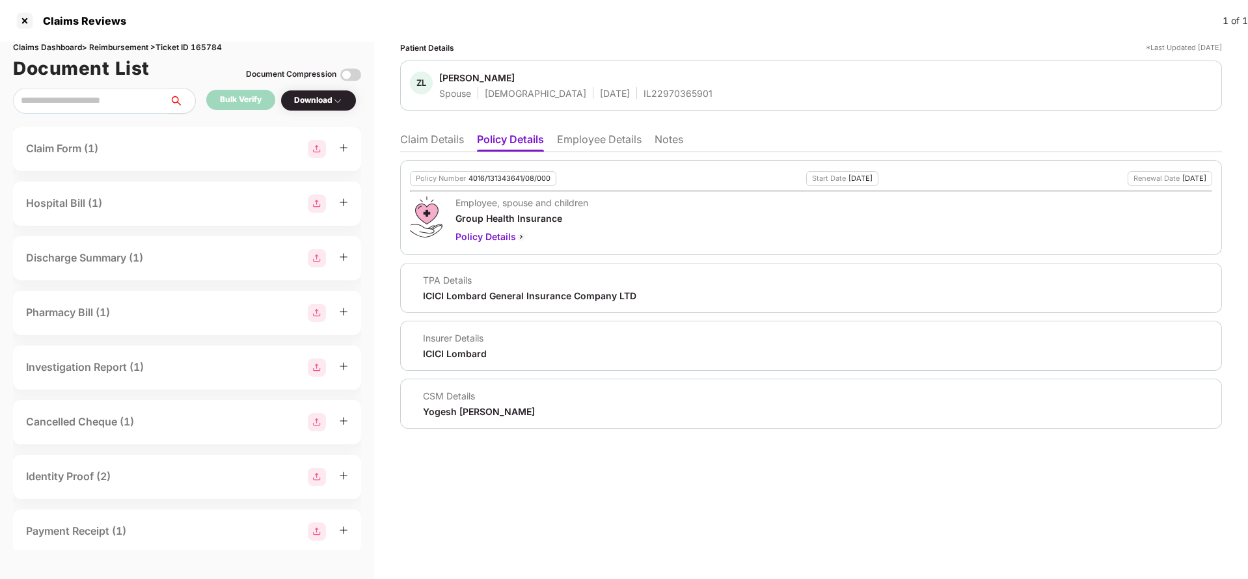
click at [509, 182] on div "4016/131343641/08/000" at bounding box center [509, 178] width 82 height 8
copy div "4016/131343641/08/000"
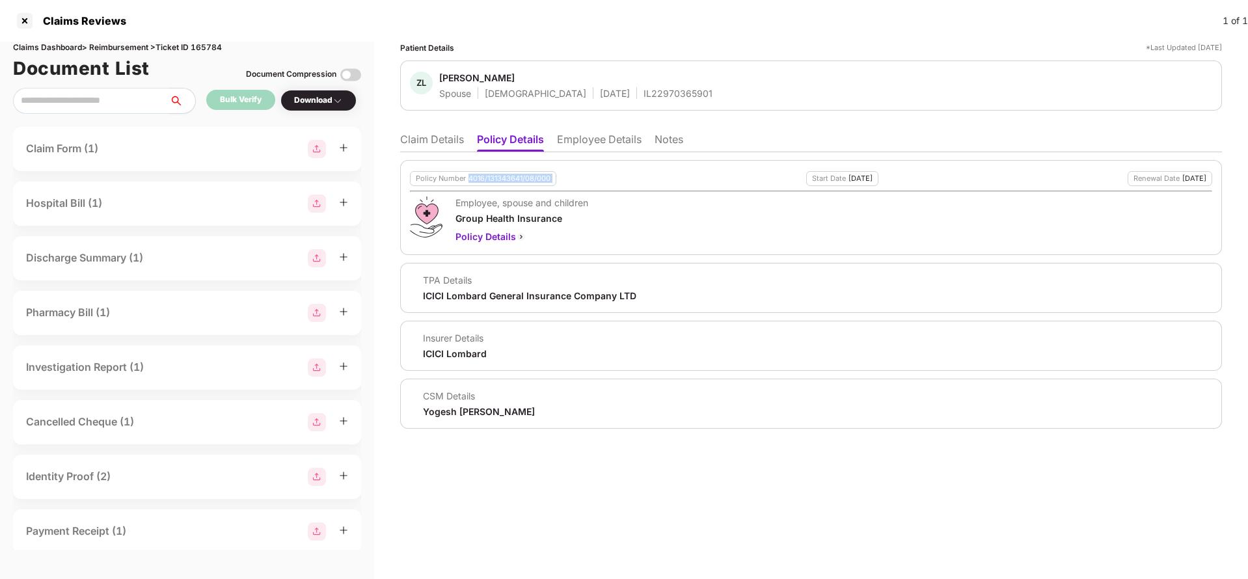
click at [588, 153] on div "Policy Number 4016/131343641/08/000 Start Date [DATE] Renewal Date [DATE] Emplo…" at bounding box center [811, 290] width 822 height 277
click at [593, 146] on li "Employee Details" at bounding box center [599, 142] width 85 height 19
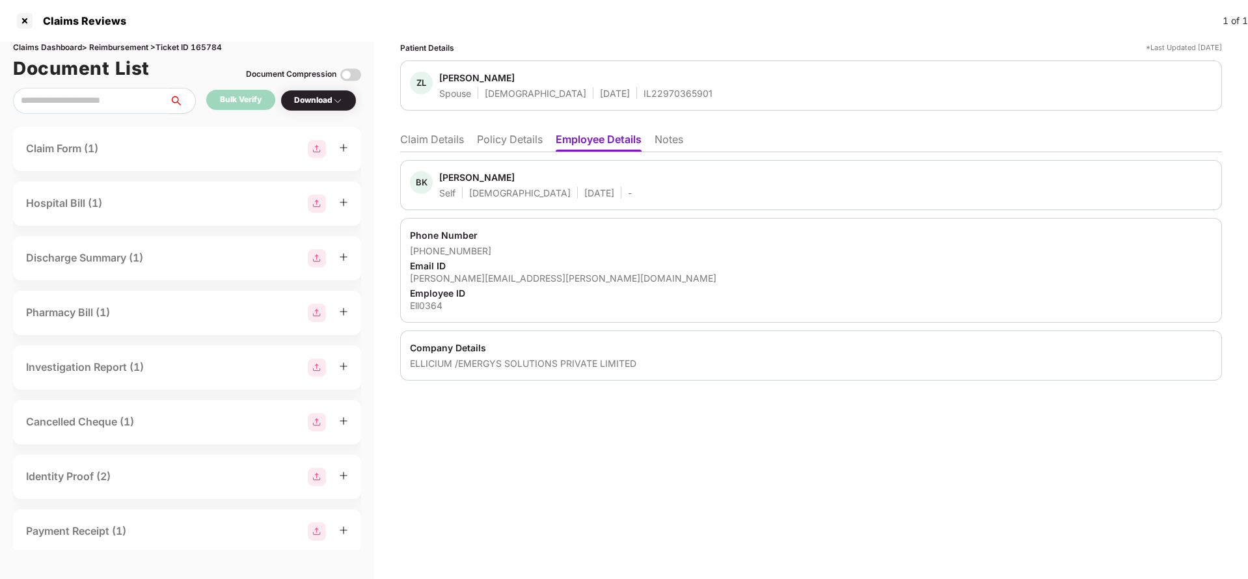
click at [511, 140] on li "Policy Details" at bounding box center [510, 142] width 66 height 19
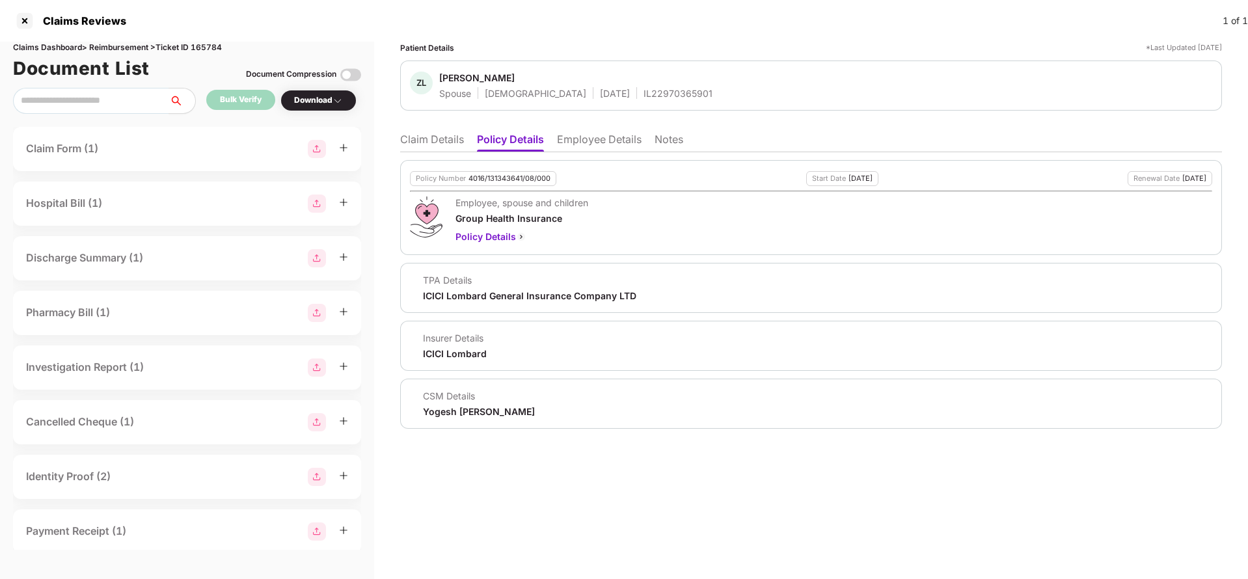
click at [490, 178] on div "4016/131343641/08/000" at bounding box center [509, 178] width 82 height 8
copy div "4016/131343641/08/000"
click at [599, 141] on li "Employee Details" at bounding box center [599, 142] width 85 height 19
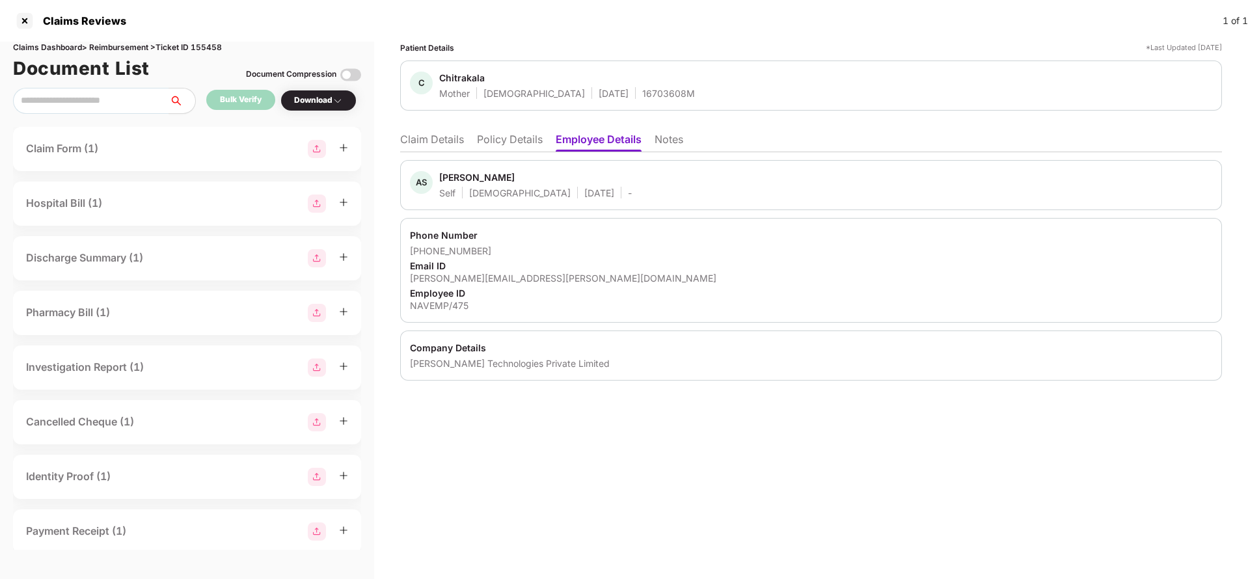
click at [447, 143] on li "Claim Details" at bounding box center [432, 142] width 64 height 19
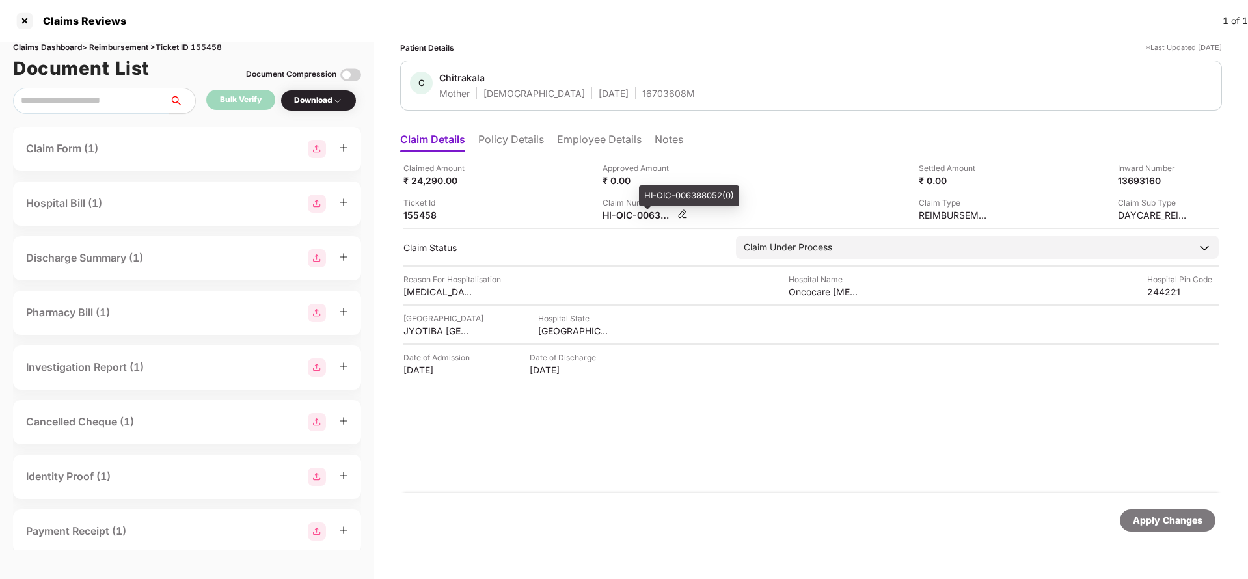
click at [639, 213] on div "HI-OIC-006388052(0)" at bounding box center [639, 215] width 72 height 12
copy div
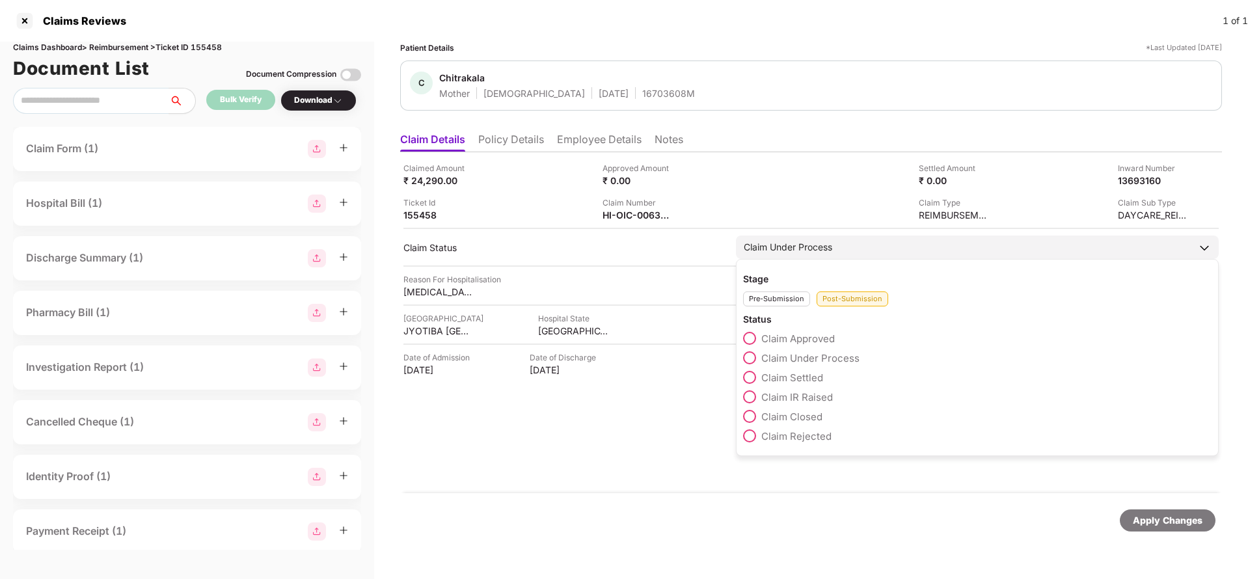
click at [805, 379] on span "Claim Settled" at bounding box center [792, 378] width 62 height 12
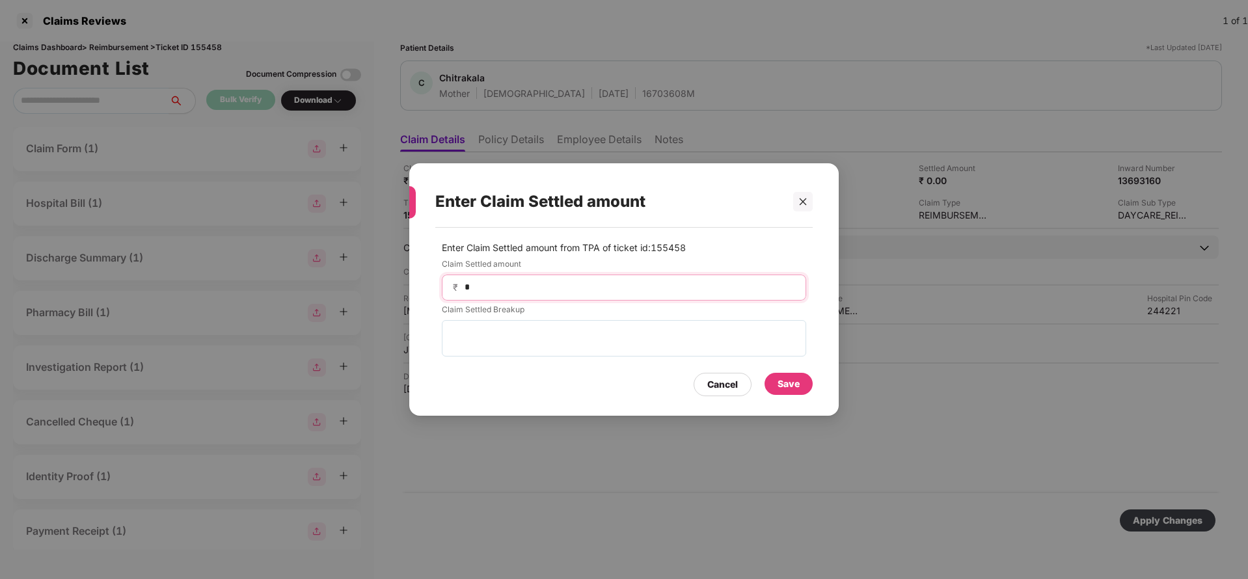
click at [545, 290] on input "*" at bounding box center [629, 287] width 332 height 14
type input "*****"
click at [798, 374] on div "Save" at bounding box center [789, 384] width 48 height 22
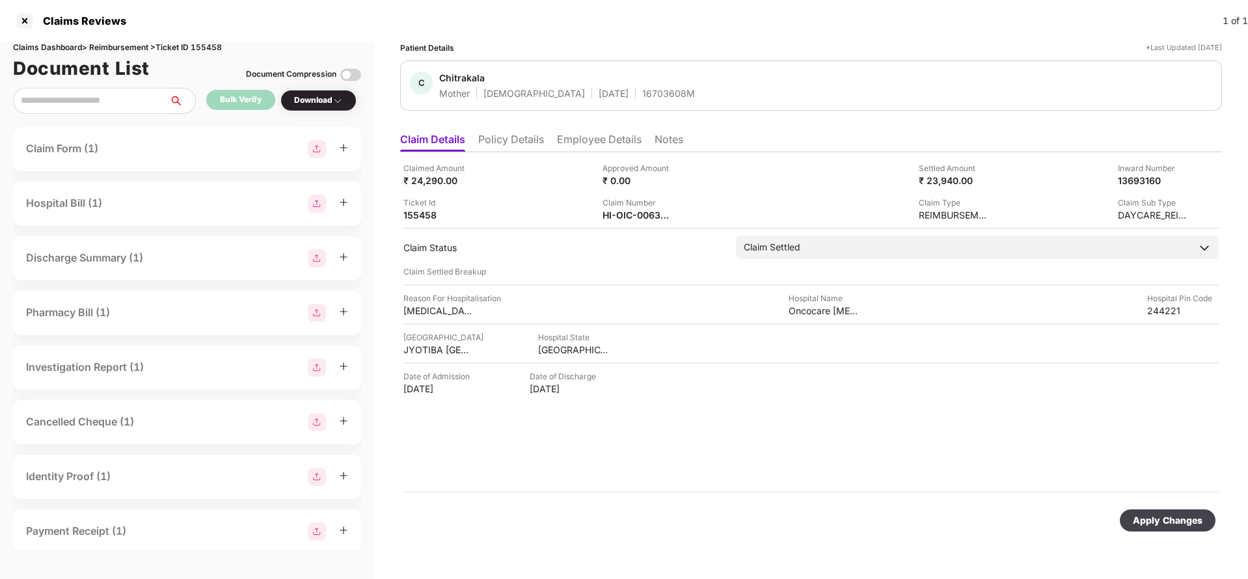
click at [1161, 523] on div "Apply Changes" at bounding box center [1168, 520] width 70 height 14
click at [627, 218] on div "HI-OIC-006388052(0)" at bounding box center [639, 215] width 72 height 12
copy div
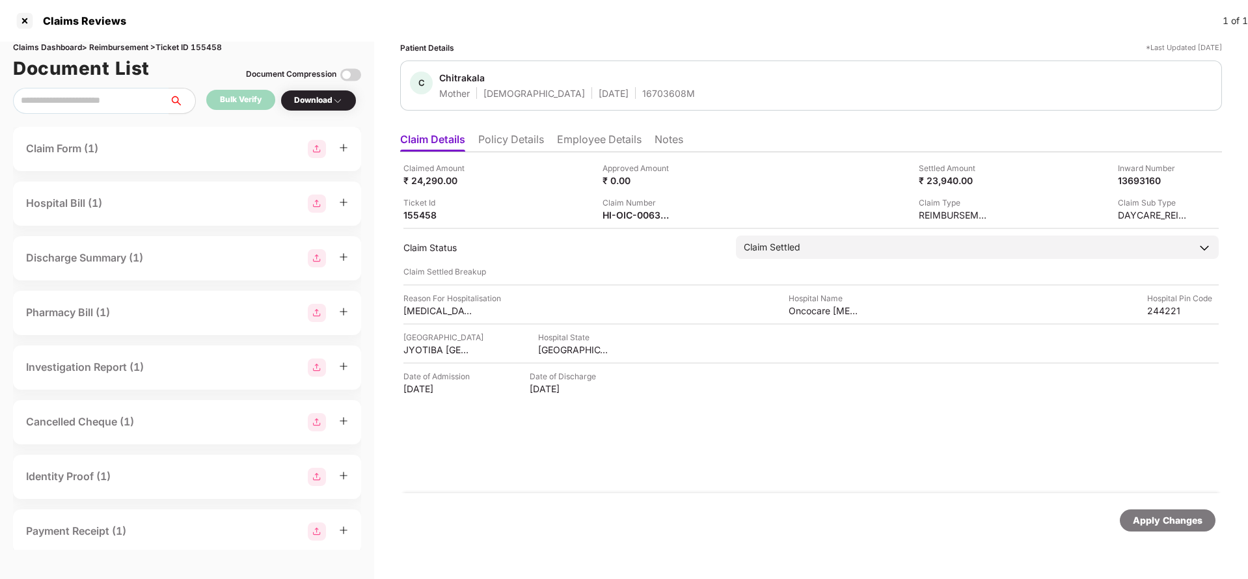
click at [642, 94] on div "16703608M" at bounding box center [668, 93] width 53 height 12
copy div "16703608M"
click at [1152, 518] on div "Apply Changes" at bounding box center [1168, 520] width 70 height 14
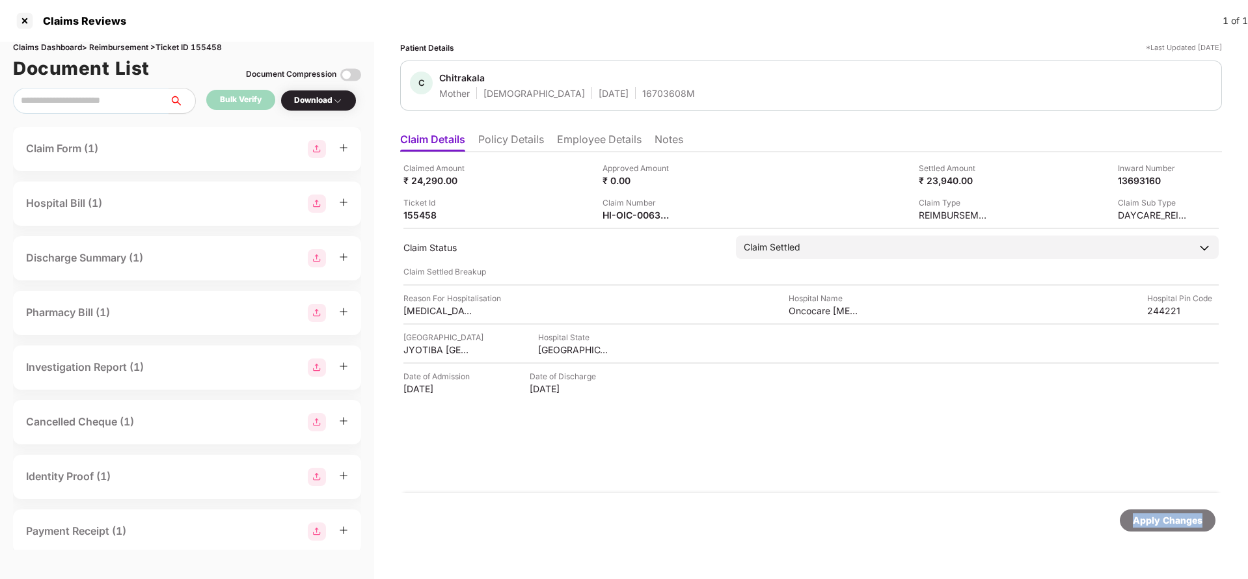
click at [1152, 518] on div "Apply Changes" at bounding box center [1168, 520] width 70 height 14
click at [210, 46] on div "Claims Dashboard > Reimbursement > Ticket ID 155458" at bounding box center [187, 48] width 348 height 12
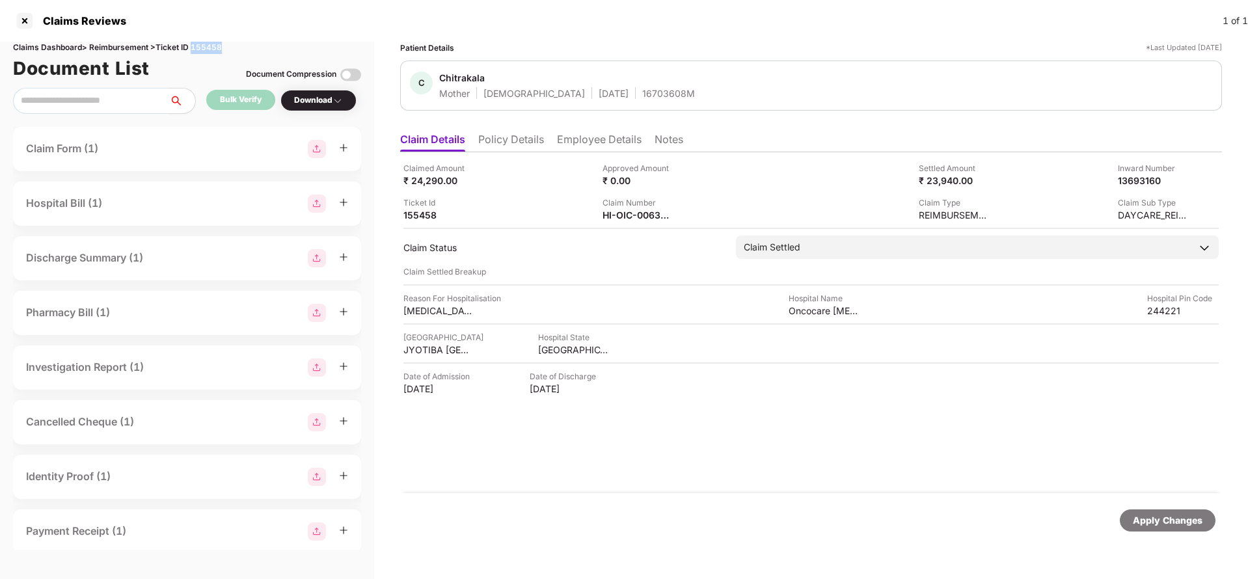
copy div "155458"
click at [1167, 517] on div "Apply Changes" at bounding box center [1168, 520] width 70 height 14
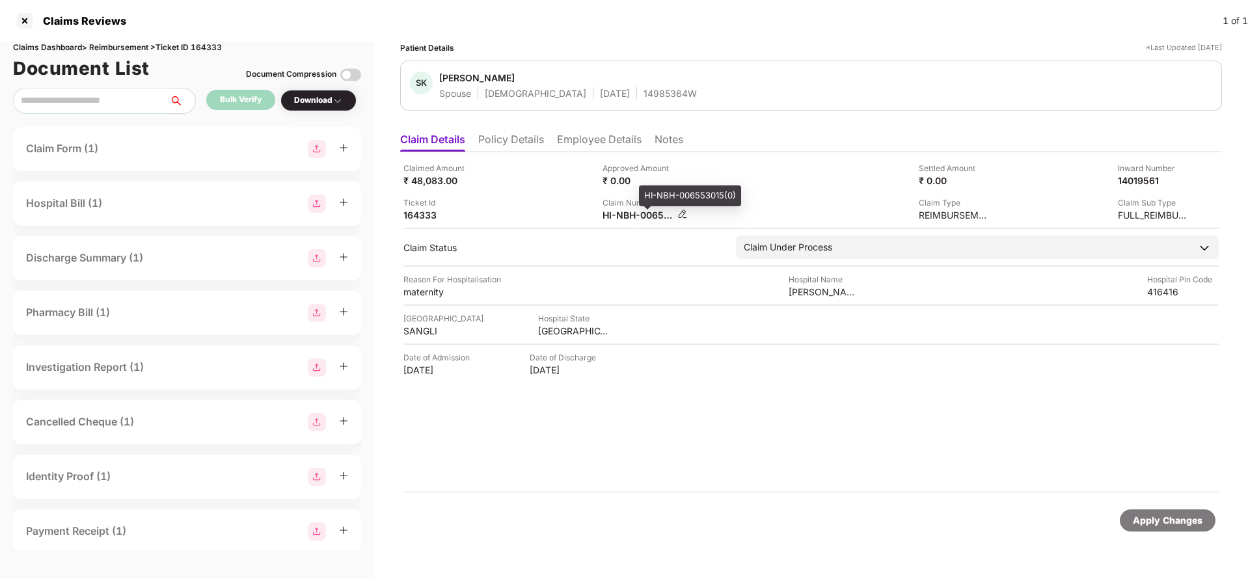
click at [642, 215] on div "HI-NBH-006553015(0)" at bounding box center [639, 215] width 72 height 12
copy div
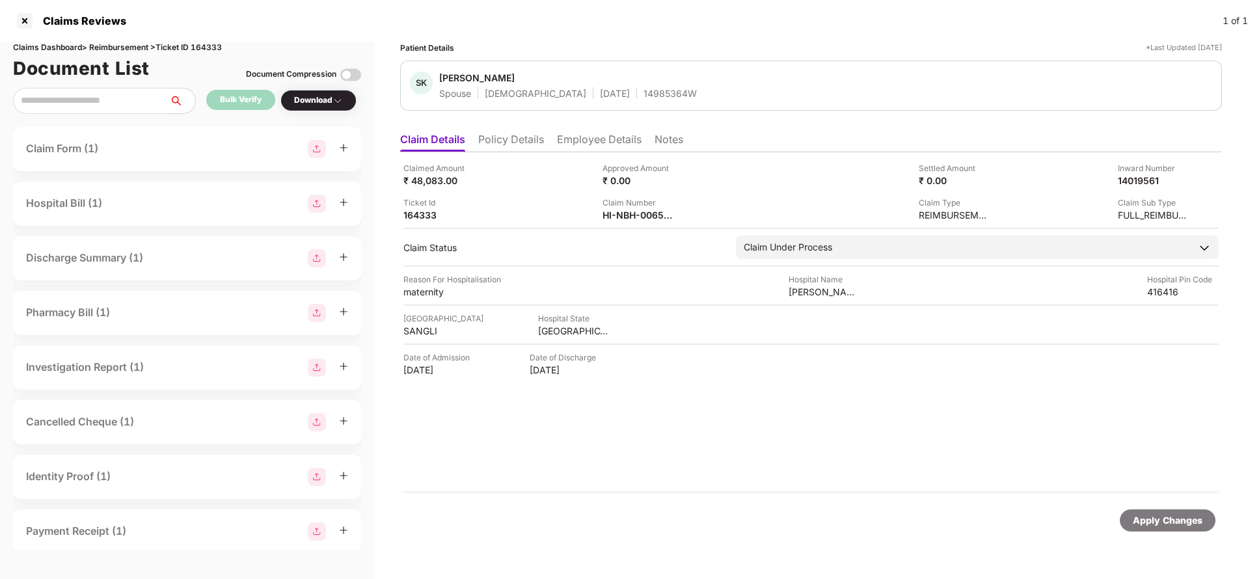
click at [644, 94] on div "14985364W" at bounding box center [670, 93] width 53 height 12
copy div "14985364W"
click at [634, 220] on div "HI-NBH-006553015(0)" at bounding box center [639, 215] width 72 height 12
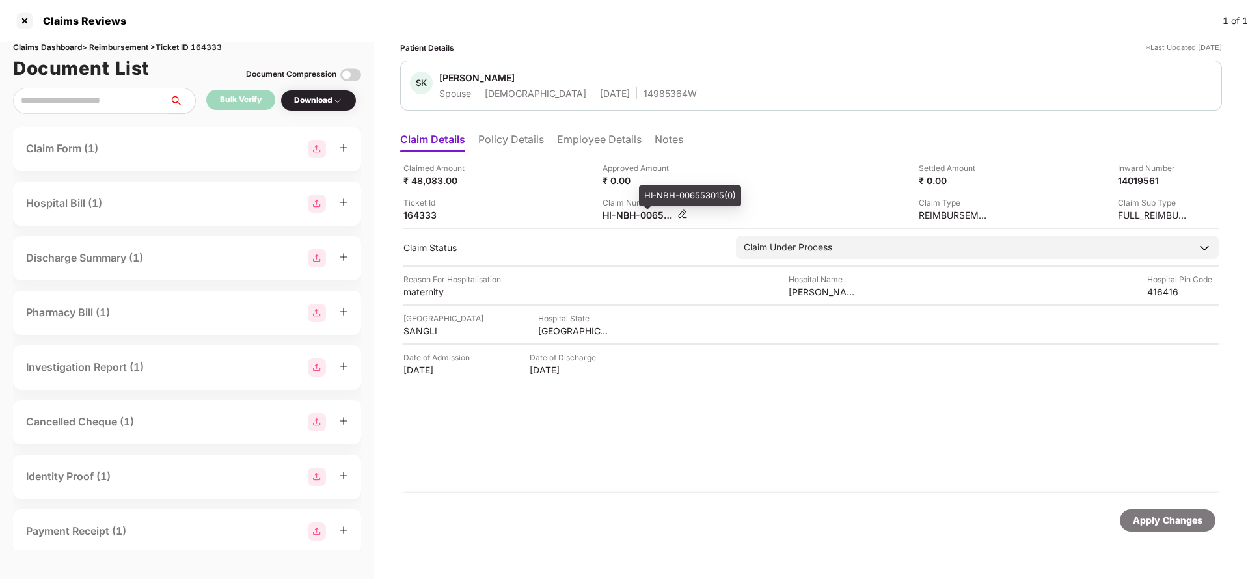
click at [634, 220] on div "HI-NBH-006553015(0)" at bounding box center [639, 215] width 72 height 12
copy div
click at [644, 90] on div "14985364W" at bounding box center [670, 93] width 53 height 12
copy div "14985364W"
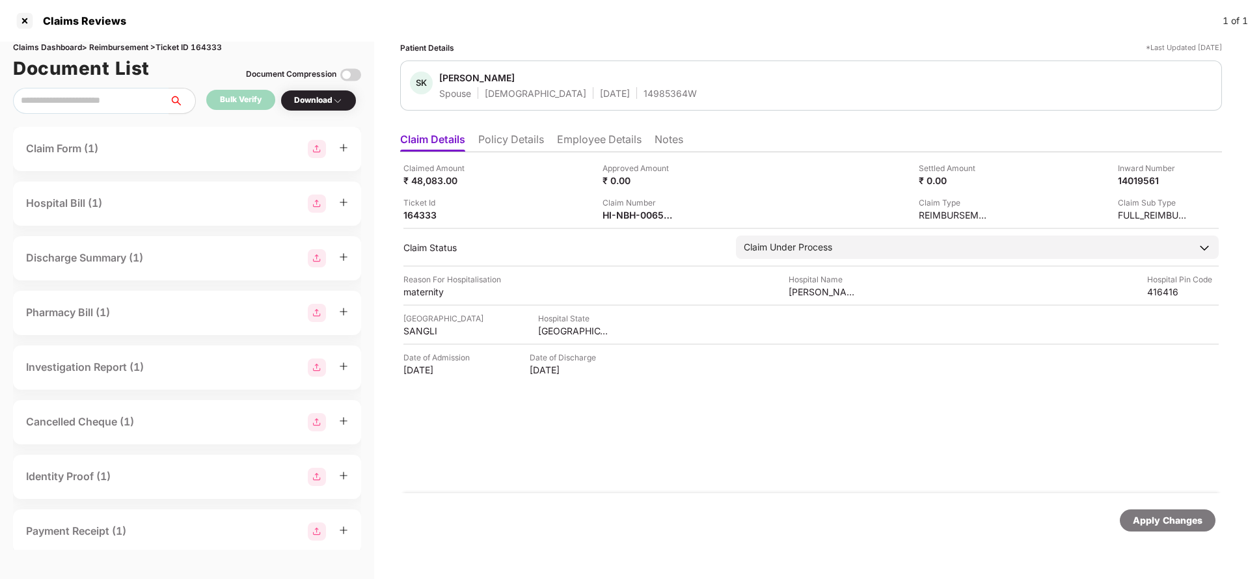
click at [1153, 517] on div "Apply Changes" at bounding box center [1168, 520] width 70 height 14
click at [224, 46] on div "Claims Dashboard > Reimbursement > Ticket ID 164333" at bounding box center [187, 48] width 348 height 12
click at [215, 53] on div "Claims Dashboard > Reimbursement > Ticket ID 164333" at bounding box center [187, 48] width 348 height 12
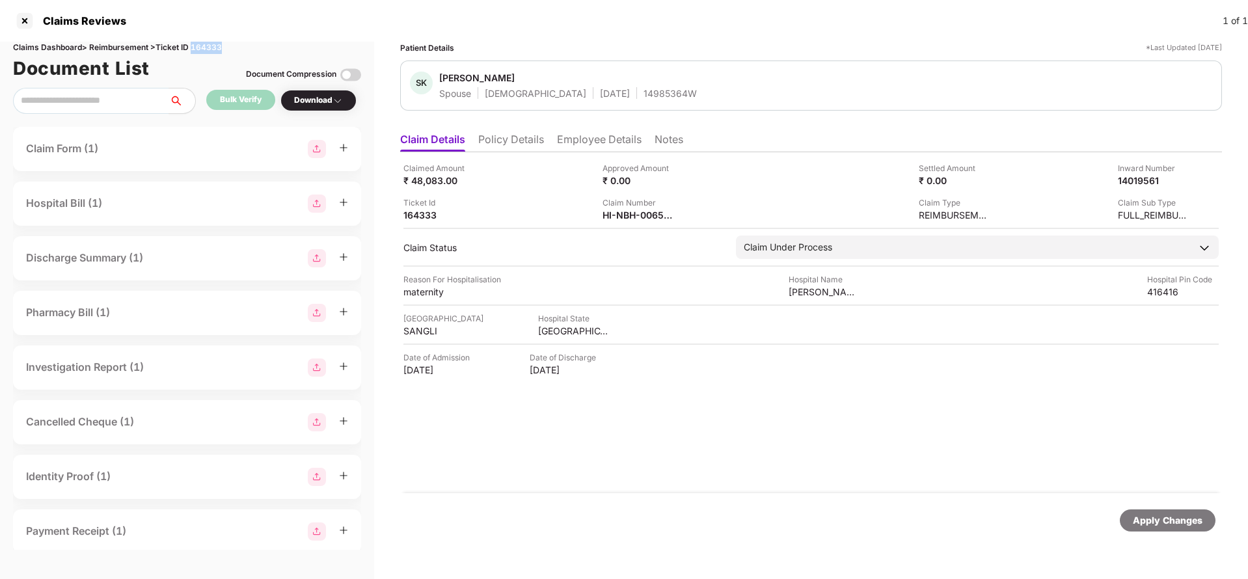
click at [215, 53] on div "Claims Dashboard > Reimbursement > Ticket ID 164333" at bounding box center [187, 48] width 348 height 12
copy div "164333"
drag, startPoint x: 1147, startPoint y: 523, endPoint x: 1124, endPoint y: 482, distance: 46.6
click at [1147, 524] on div "Apply Changes" at bounding box center [1168, 520] width 70 height 14
click at [628, 219] on div "220204473074" at bounding box center [639, 215] width 72 height 12
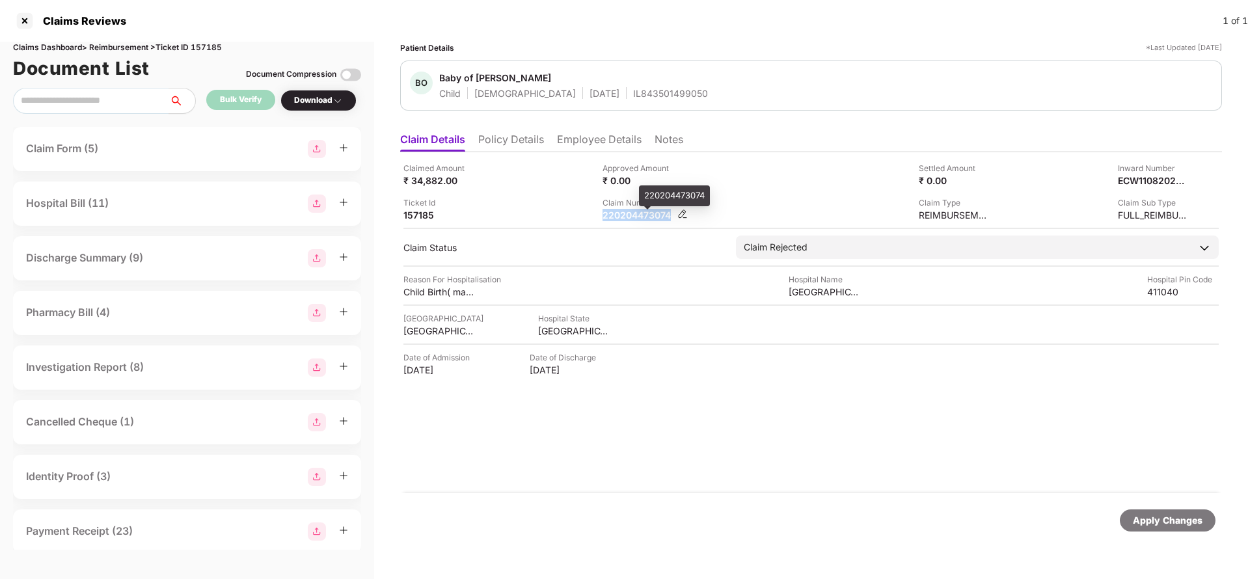
click at [628, 219] on div "220204473074" at bounding box center [639, 215] width 72 height 12
copy div "220204473074"
click at [633, 87] on div "IL843501499050" at bounding box center [670, 93] width 75 height 12
copy div "IL843501499050"
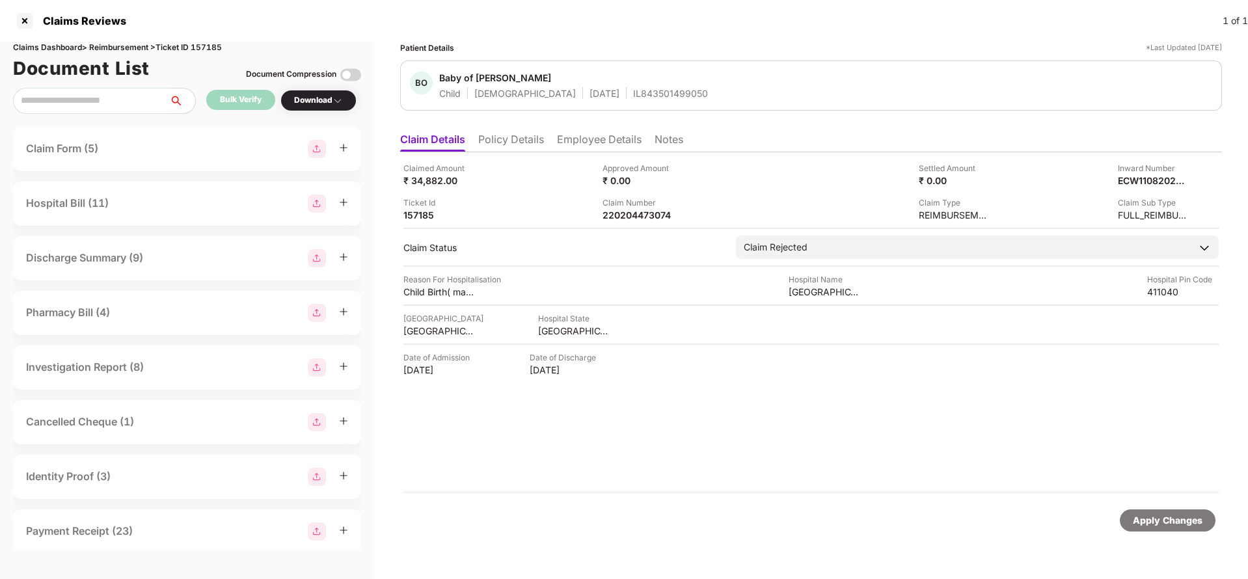
click at [1150, 524] on div "Apply Changes" at bounding box center [1168, 520] width 70 height 14
click at [219, 48] on div "Claims Dashboard > Reimbursement > Ticket ID 157185" at bounding box center [187, 48] width 348 height 12
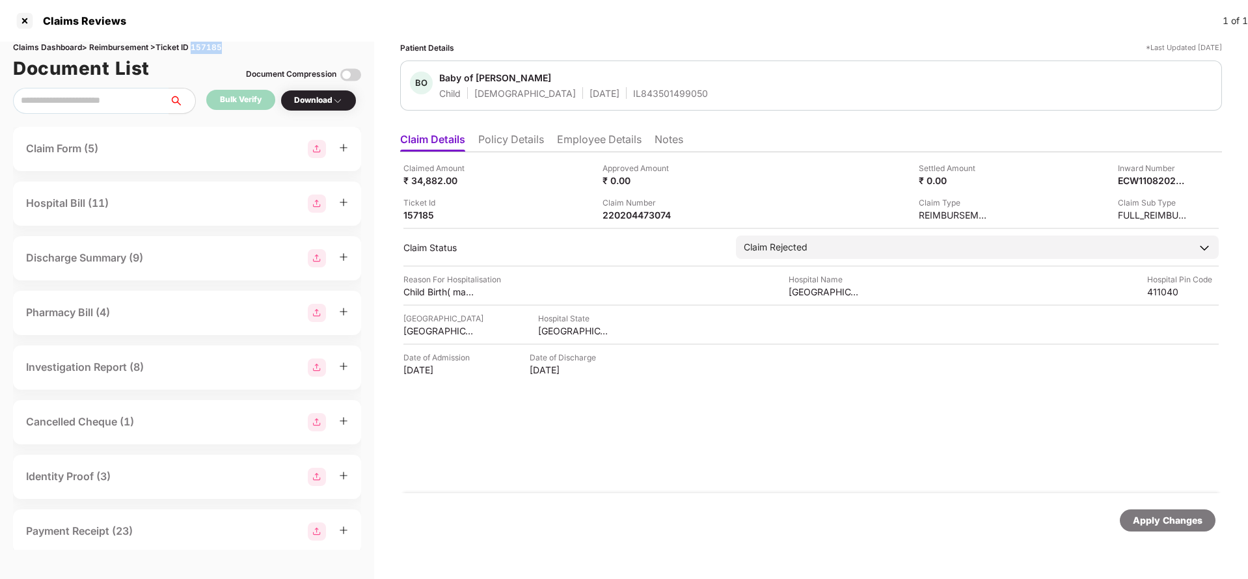
click at [219, 48] on div "Claims Dashboard > Reimbursement > Ticket ID 157185" at bounding box center [187, 48] width 348 height 12
copy div "157185"
click at [1169, 520] on div "Apply Changes" at bounding box center [1168, 520] width 70 height 14
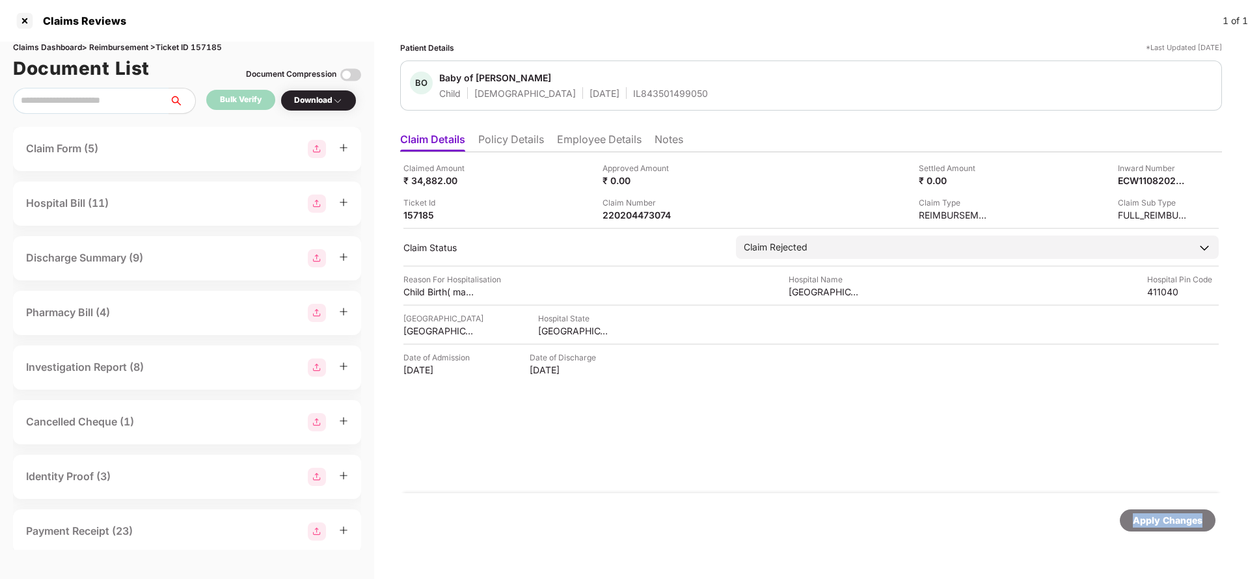
click at [1169, 520] on div "Apply Changes" at bounding box center [1168, 520] width 70 height 14
click at [516, 137] on li "Policy Details" at bounding box center [511, 142] width 66 height 19
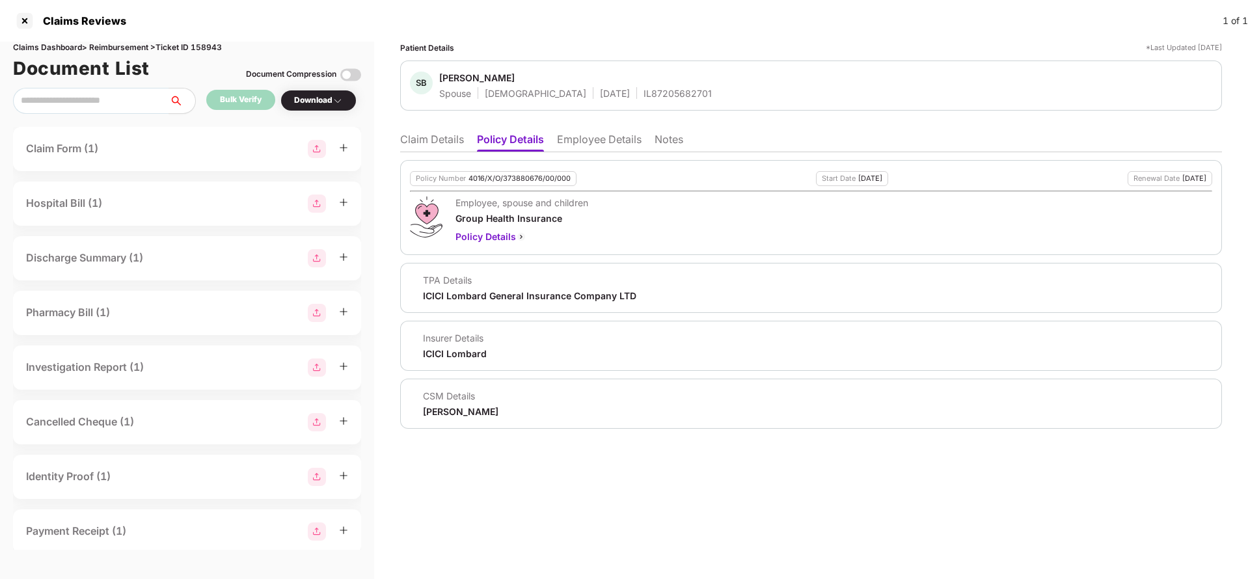
click at [504, 182] on div "4016/X/O/373880676/00/000" at bounding box center [519, 178] width 102 height 8
copy div "4016/X/O/373880676/00/000"
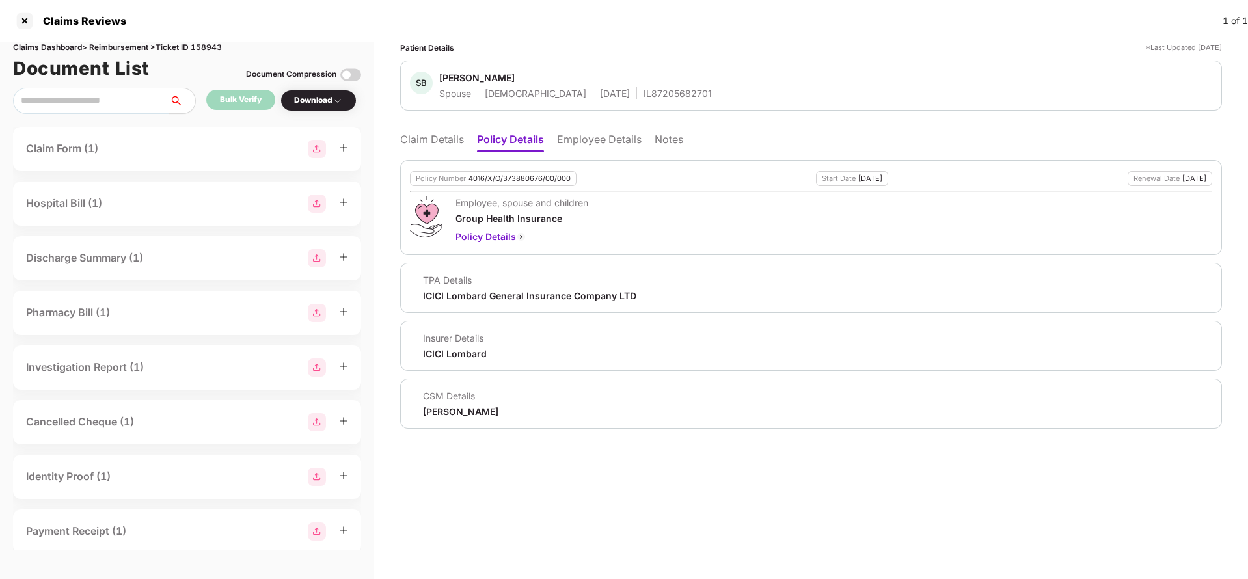
click at [644, 98] on div "IL87205682701" at bounding box center [678, 93] width 68 height 12
copy div "IL87205682701"
click at [410, 134] on li "Claim Details" at bounding box center [432, 142] width 64 height 19
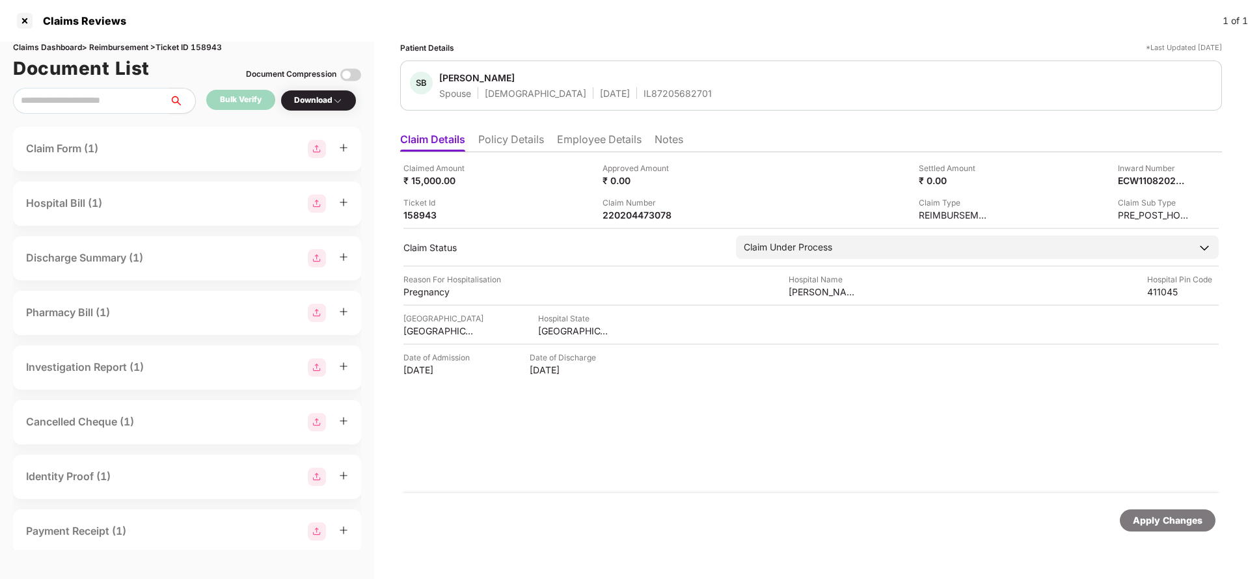
click at [1149, 518] on div "Apply Changes" at bounding box center [1168, 520] width 70 height 14
click at [627, 209] on div "220204473078" at bounding box center [639, 215] width 72 height 12
copy div "220204473078"
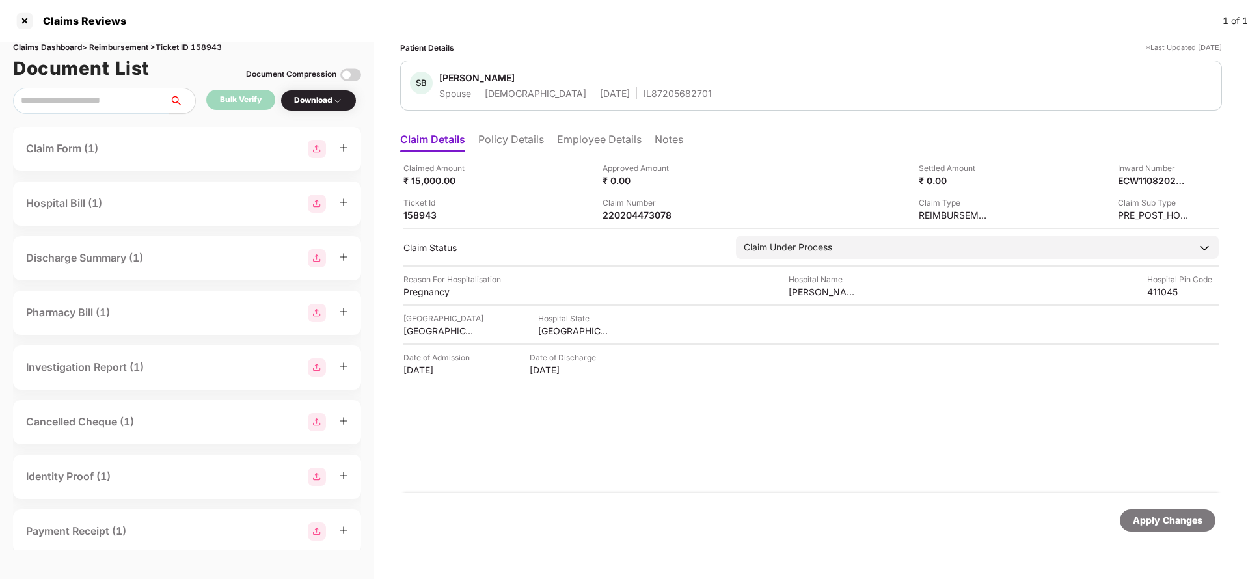
click at [644, 97] on div "IL87205682701" at bounding box center [678, 93] width 68 height 12
copy div "IL87205682701"
click at [645, 223] on div "Claimed Amount ₹ 15,000.00 Approved Amount ₹ 0.00 Settled Amount ₹ 0.00 Inward …" at bounding box center [811, 322] width 822 height 341
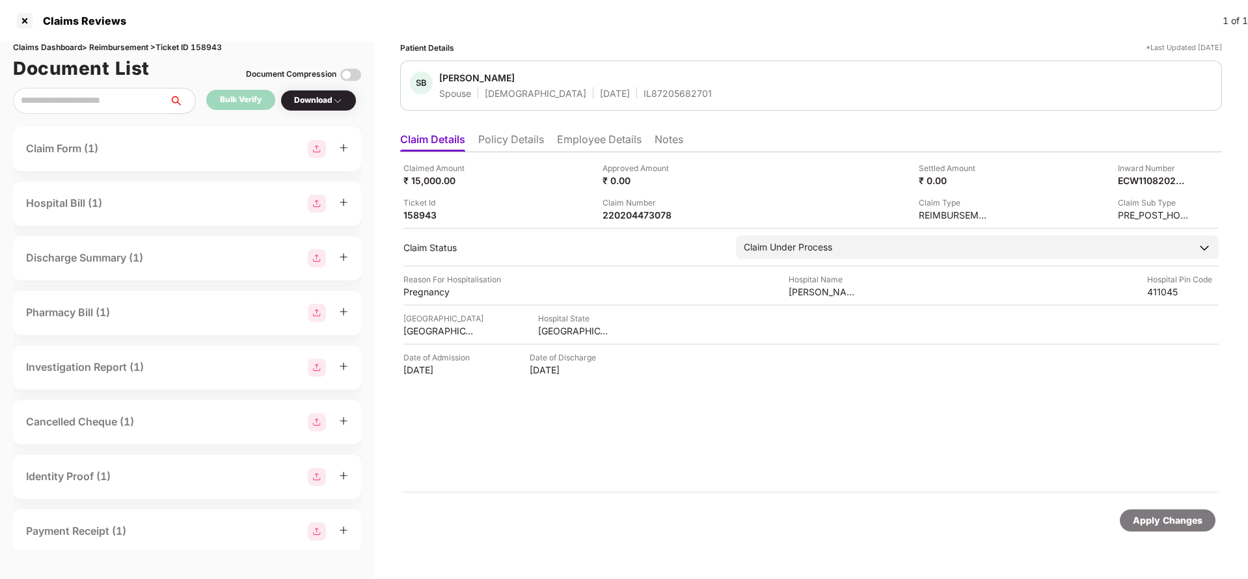
click at [645, 223] on div "Claimed Amount ₹ 15,000.00 Approved Amount ₹ 0.00 Settled Amount ₹ 0.00 Inward …" at bounding box center [811, 322] width 822 height 341
click at [647, 219] on div "220204473078" at bounding box center [639, 215] width 72 height 12
copy div
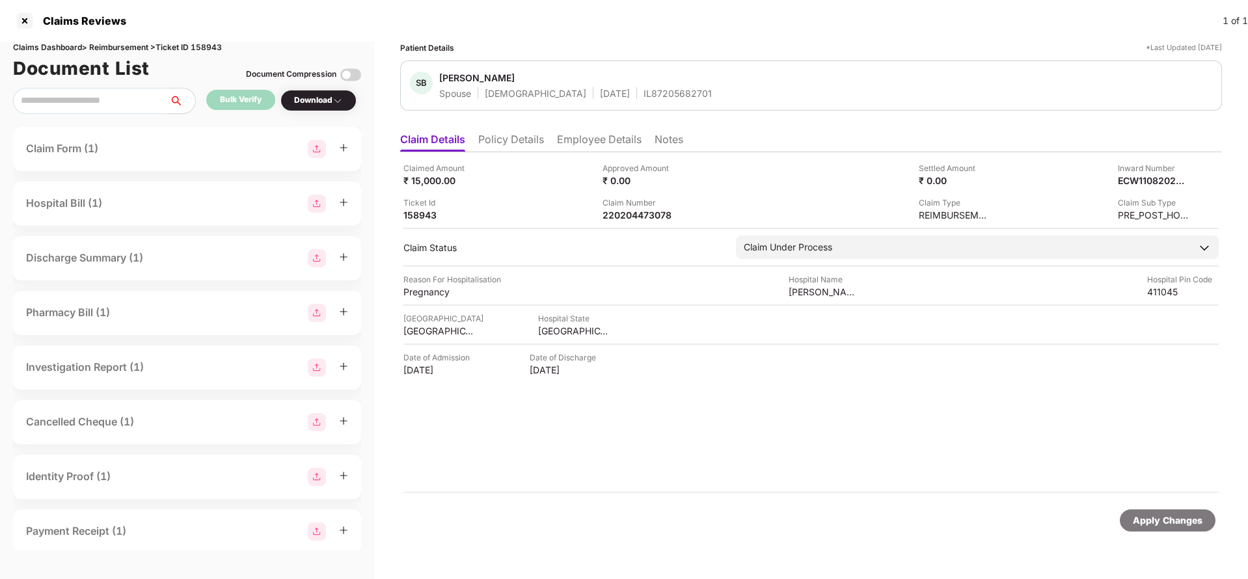
click at [1169, 519] on div "Apply Changes" at bounding box center [1168, 520] width 70 height 14
click at [219, 51] on div "Claims Dashboard > Reimbursement > Ticket ID 158943" at bounding box center [187, 48] width 348 height 12
copy div "158943"
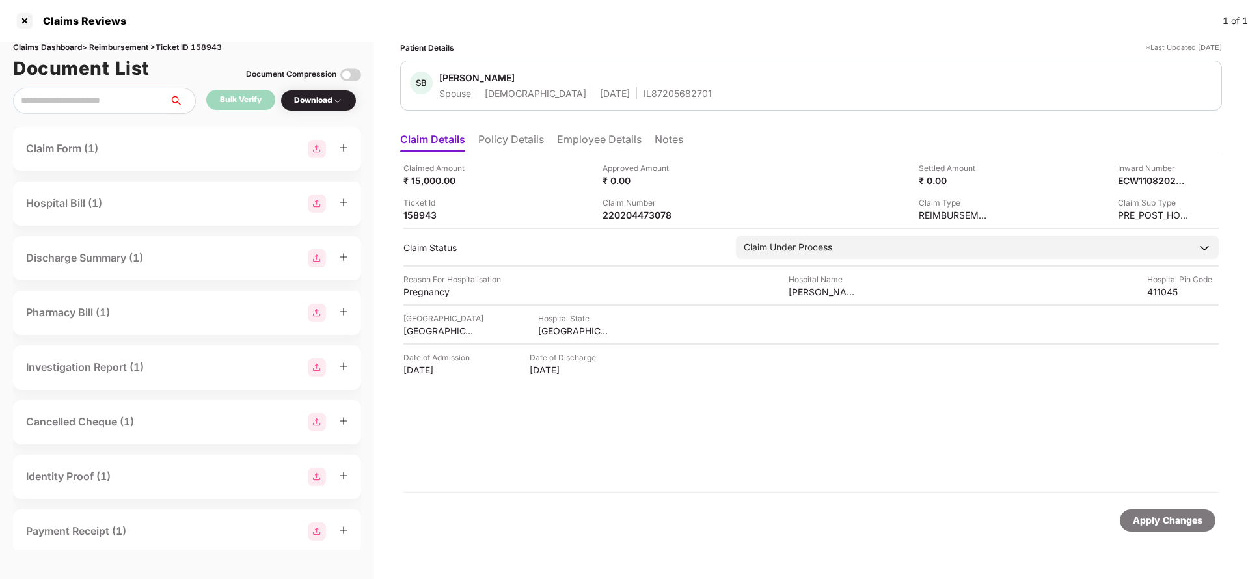
click at [1161, 516] on div "Apply Changes" at bounding box center [1168, 520] width 70 height 14
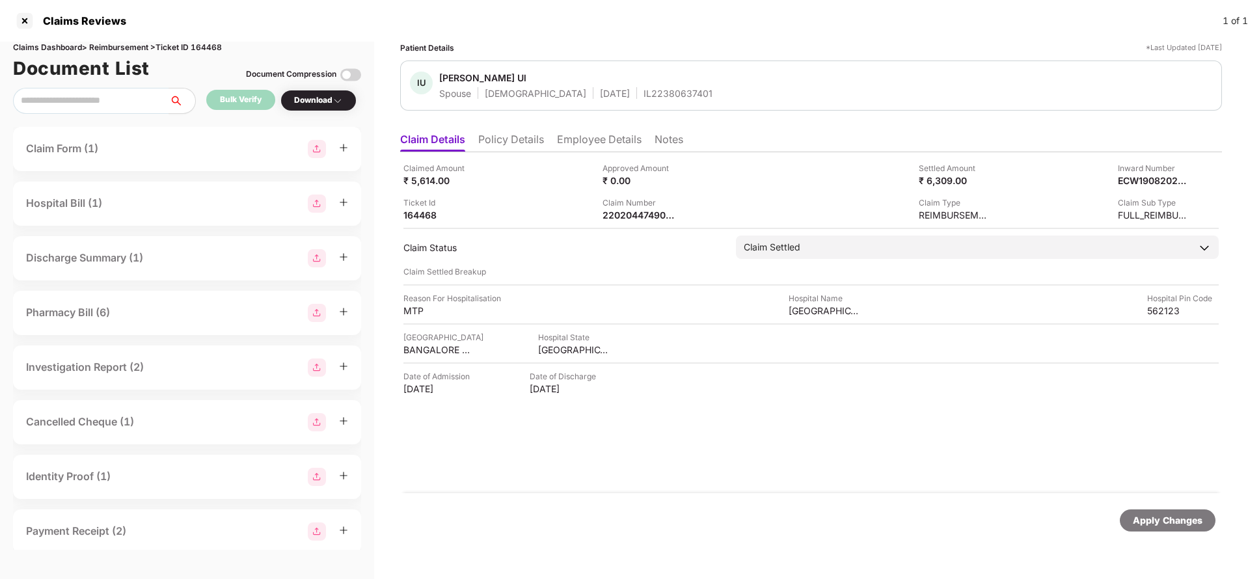
click at [521, 141] on li "Policy Details" at bounding box center [511, 142] width 66 height 19
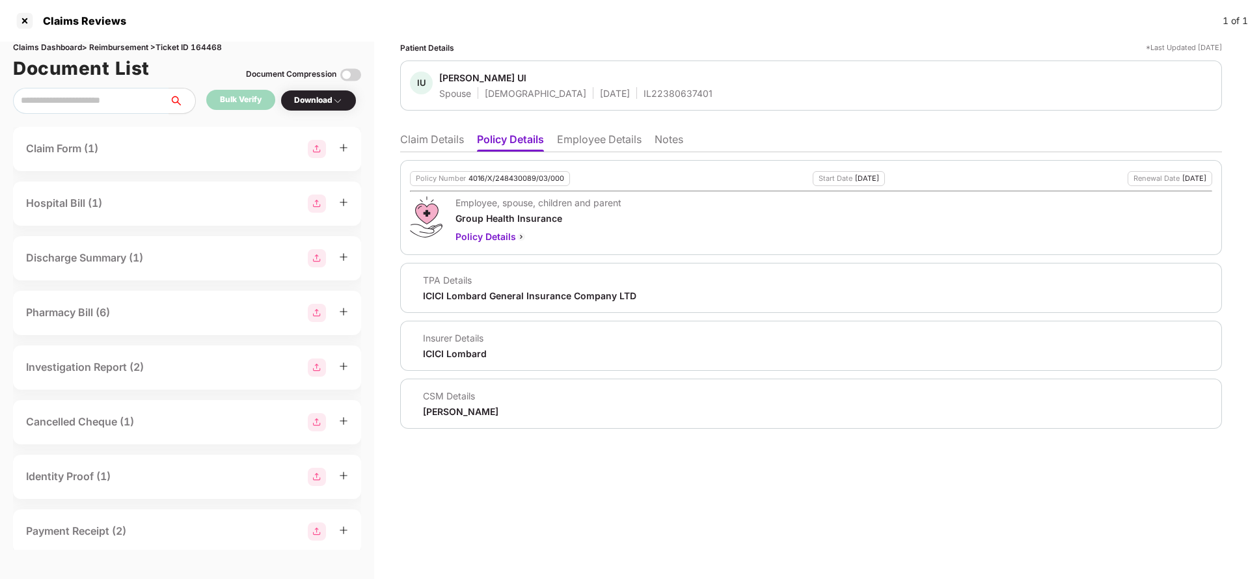
click at [442, 141] on li "Claim Details" at bounding box center [432, 142] width 64 height 19
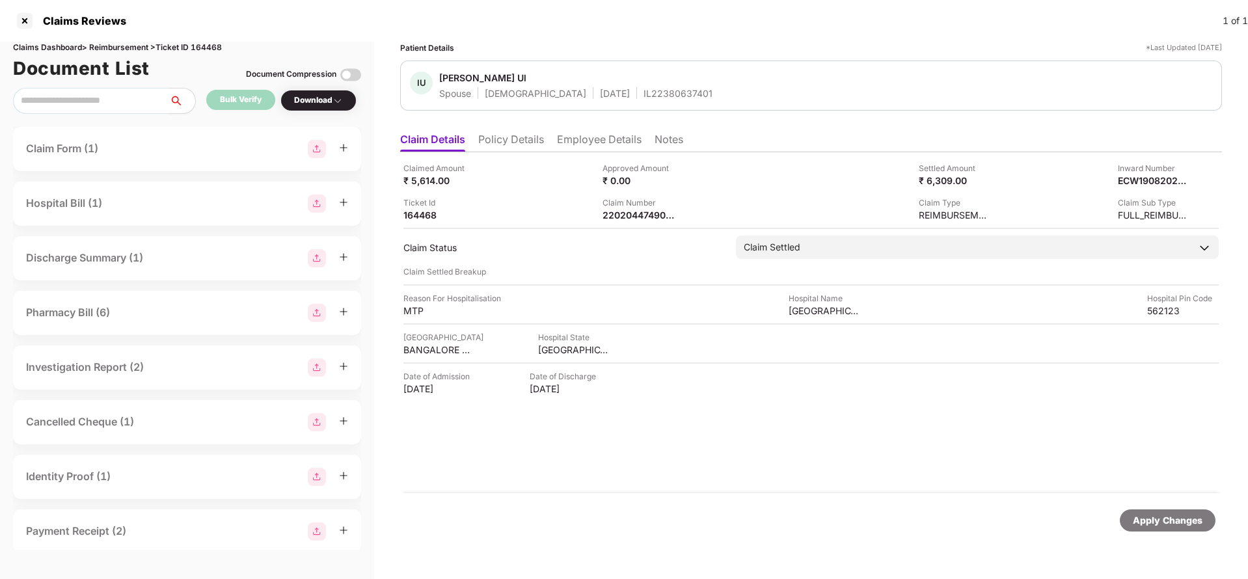
click at [1158, 513] on div "Apply Changes" at bounding box center [1168, 520] width 70 height 14
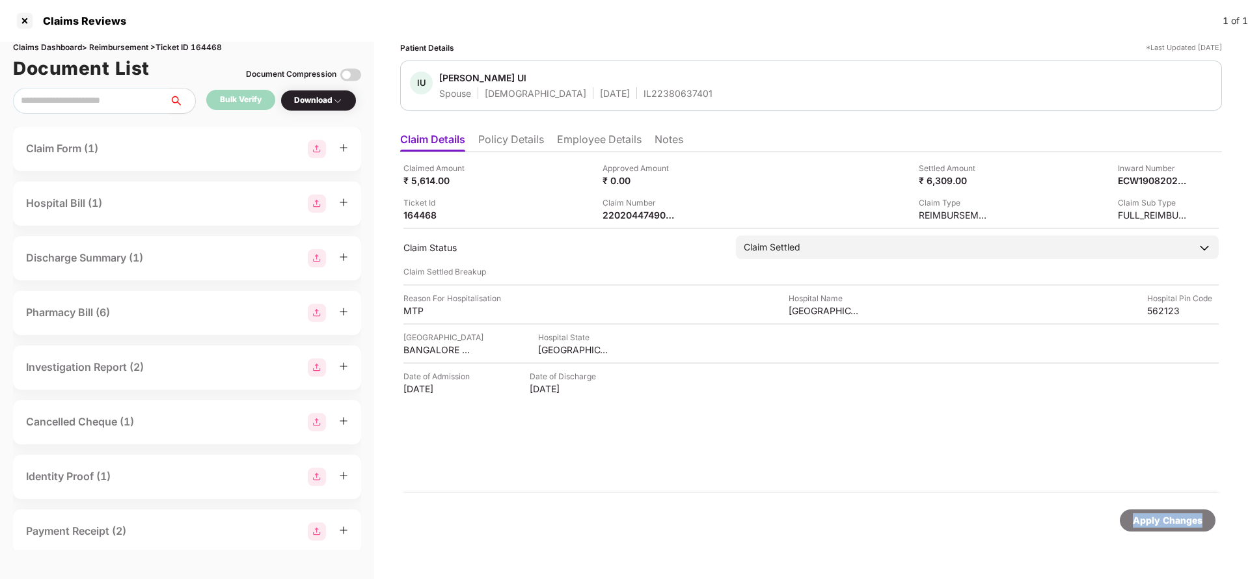
click at [1158, 513] on div "Apply Changes" at bounding box center [1168, 520] width 70 height 14
click at [632, 213] on div "220204474902-1" at bounding box center [639, 215] width 72 height 12
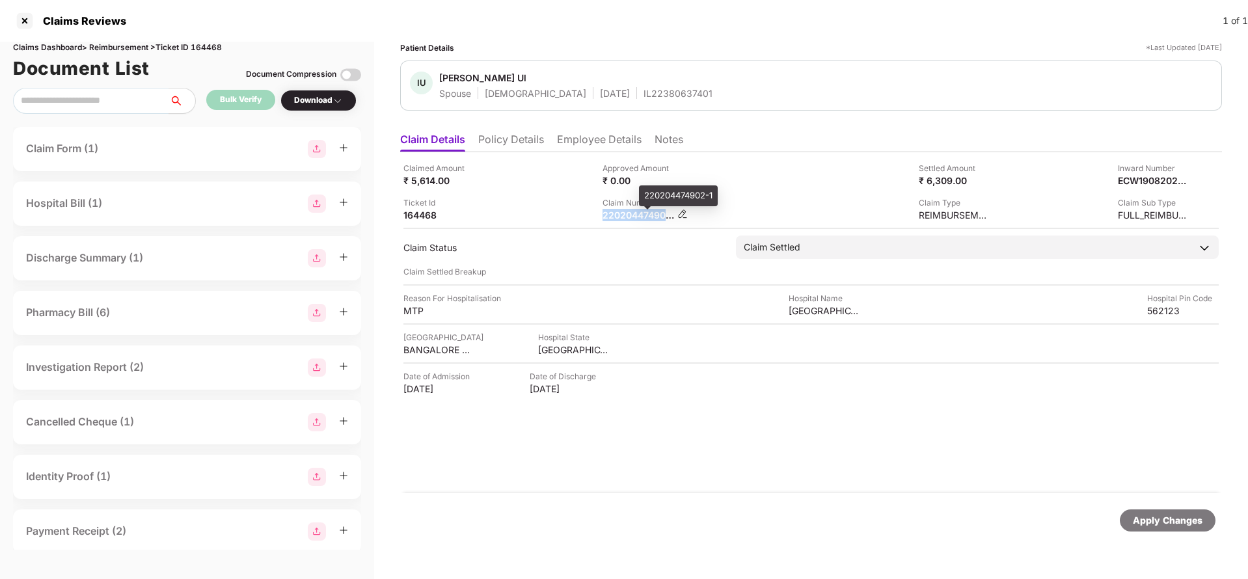
click at [632, 213] on div "220204474902-1" at bounding box center [639, 215] width 72 height 12
copy div "220204474902"
click at [644, 96] on div "IL22380637401" at bounding box center [678, 93] width 69 height 12
copy div "IL22380637401"
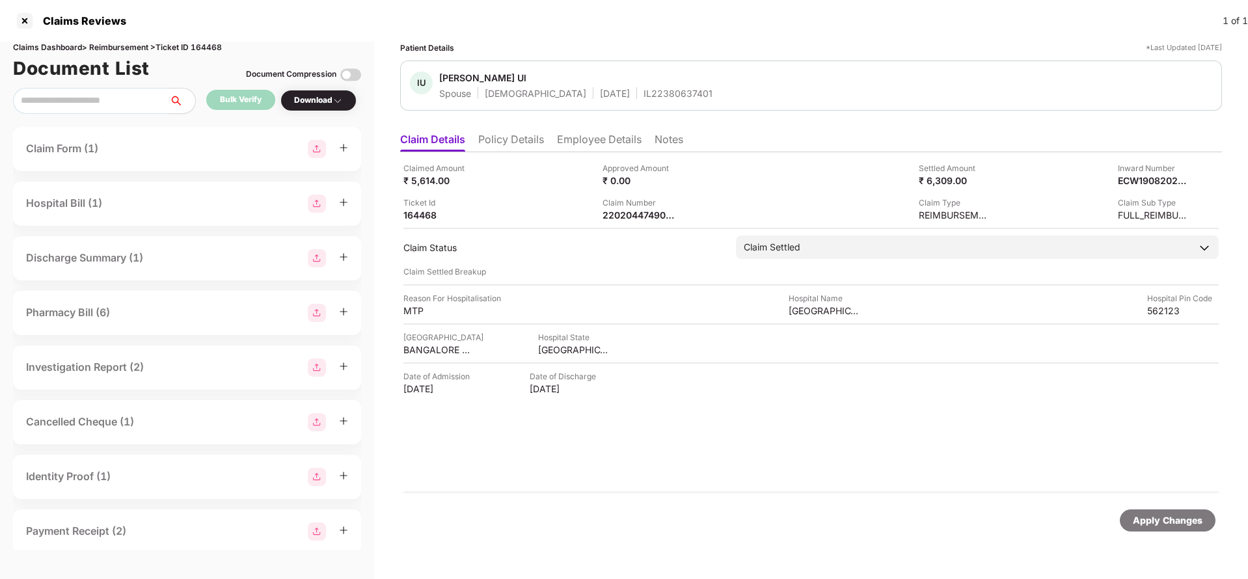
click at [1171, 521] on div "Apply Changes" at bounding box center [1168, 520] width 70 height 14
click at [206, 46] on div "Claims Dashboard > Reimbursement > Ticket ID 164468" at bounding box center [187, 48] width 348 height 12
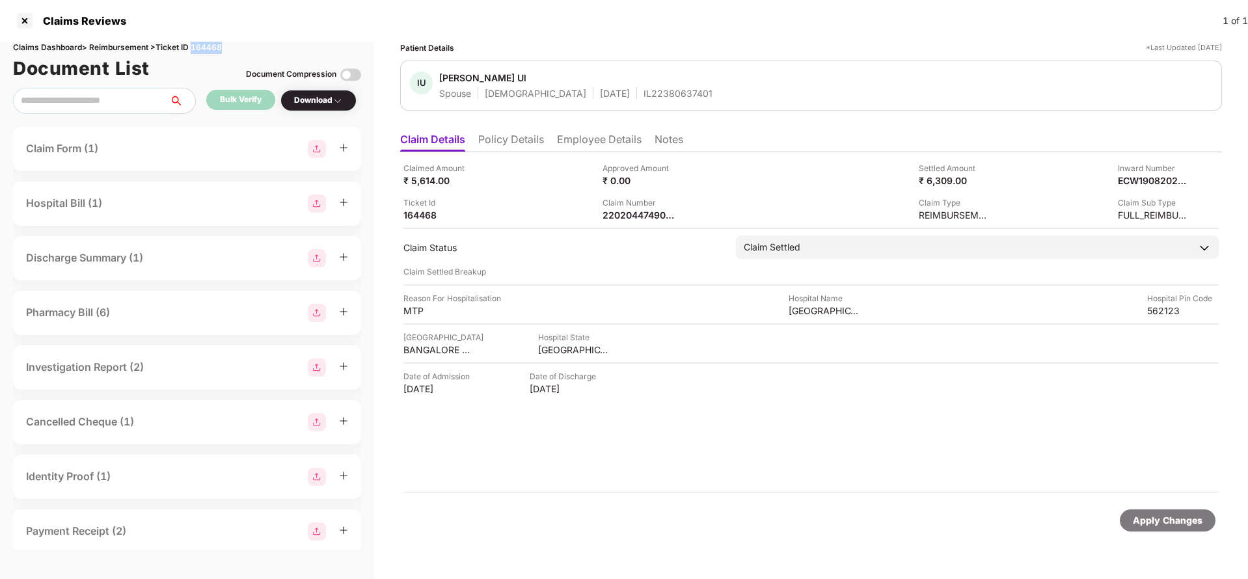
copy div "164468"
click at [1160, 510] on div "Apply Changes" at bounding box center [1168, 520] width 96 height 22
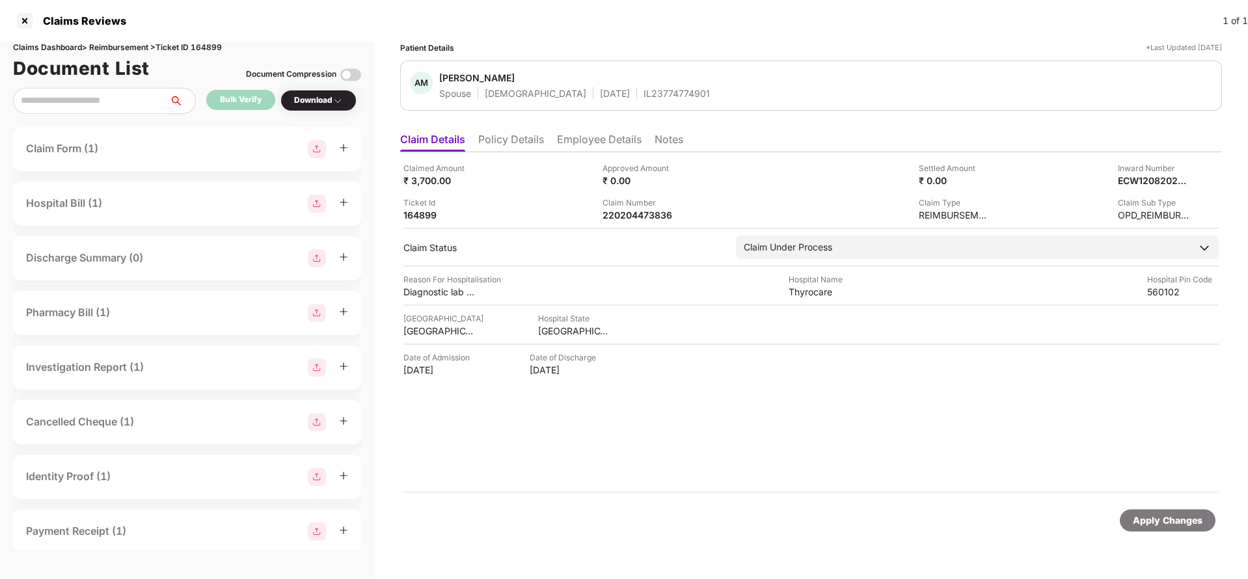
click at [517, 135] on li "Policy Details" at bounding box center [511, 142] width 66 height 19
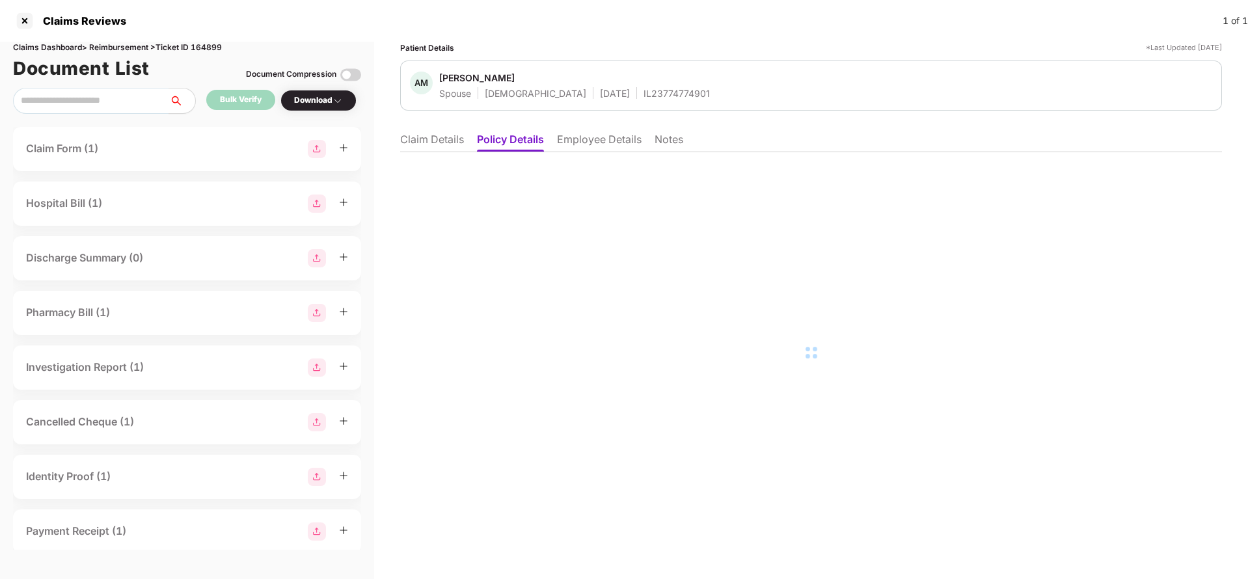
click at [573, 147] on li "Employee Details" at bounding box center [599, 142] width 85 height 19
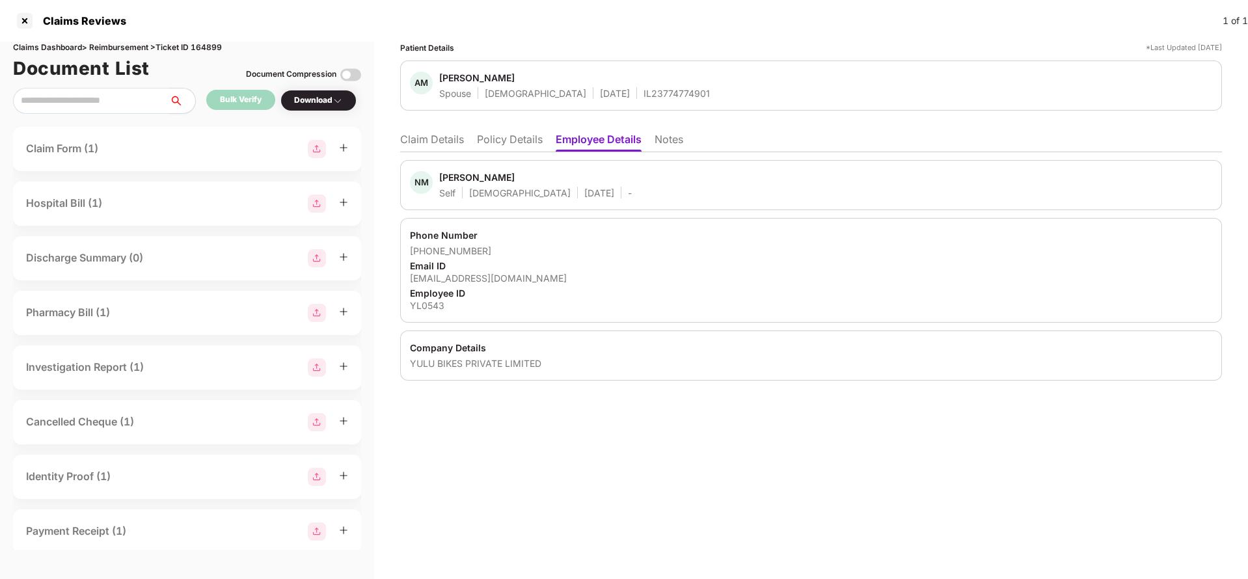
click at [413, 144] on li "Claim Details" at bounding box center [432, 142] width 64 height 19
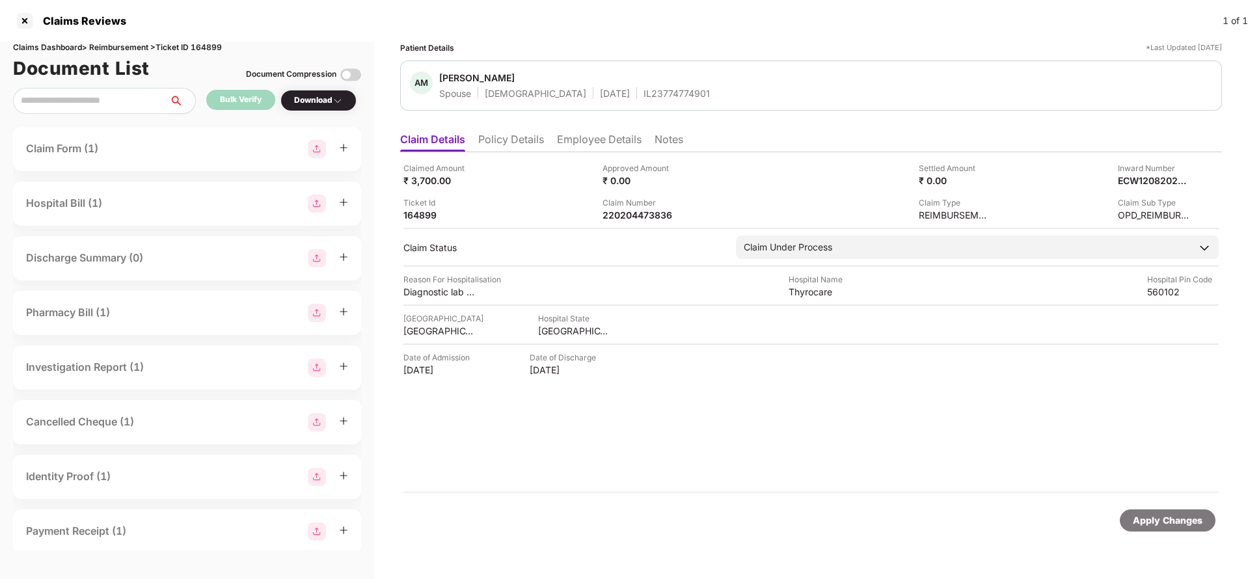
click at [519, 140] on li "Policy Details" at bounding box center [511, 142] width 66 height 19
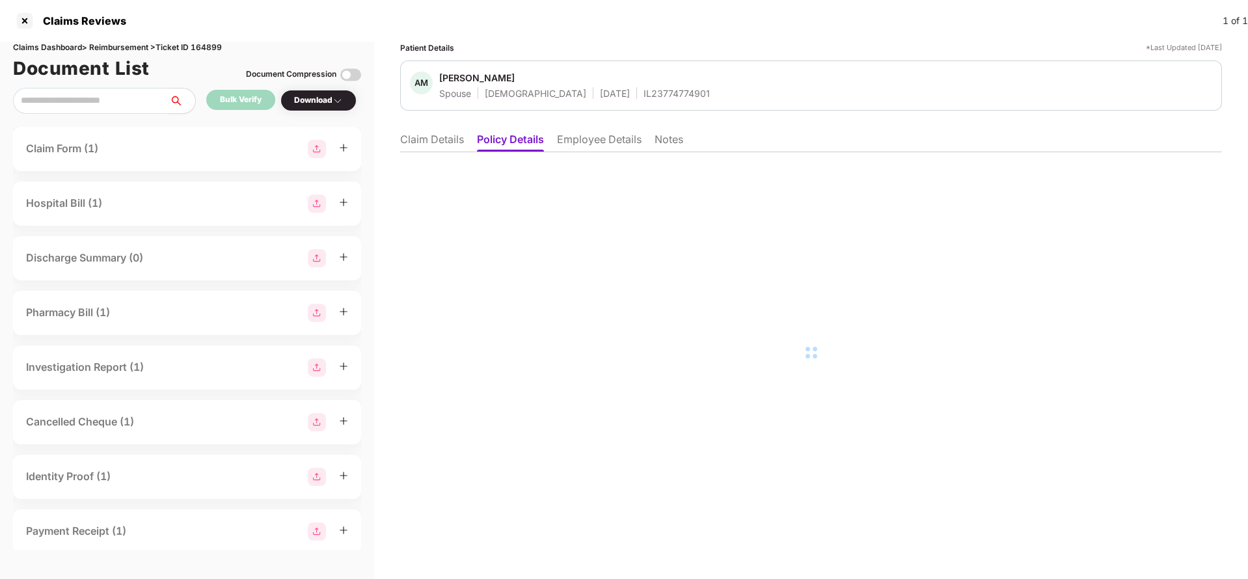
click at [444, 144] on li "Claim Details" at bounding box center [432, 142] width 64 height 19
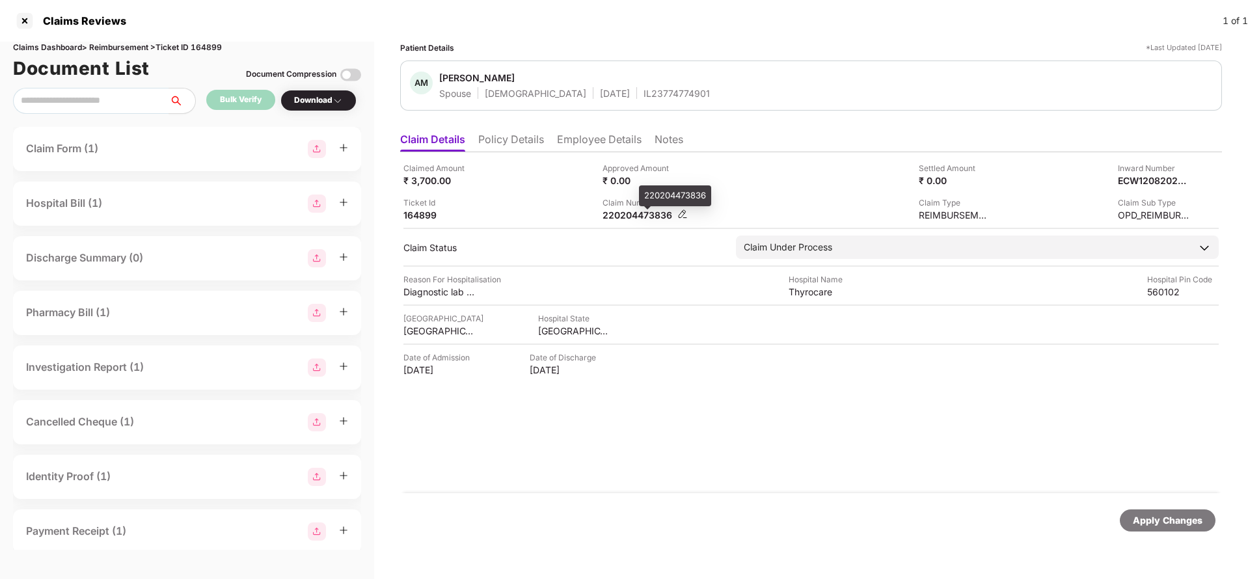
click at [646, 214] on div "220204473836" at bounding box center [639, 215] width 72 height 12
copy div "220204473836"
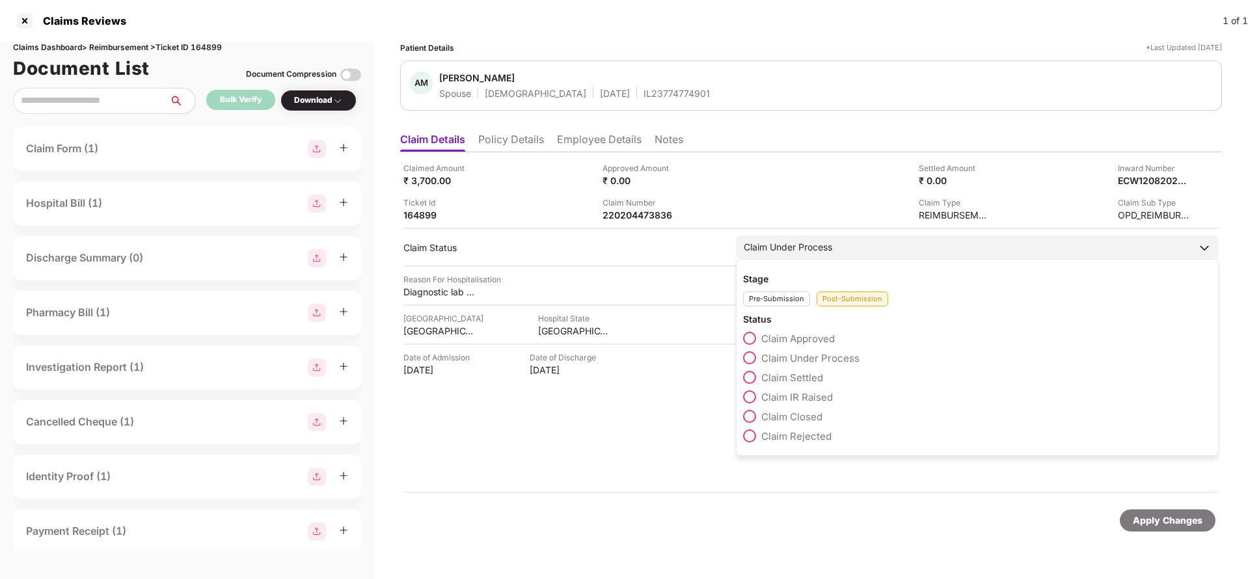
click at [799, 402] on span "Claim IR Raised" at bounding box center [797, 397] width 72 height 12
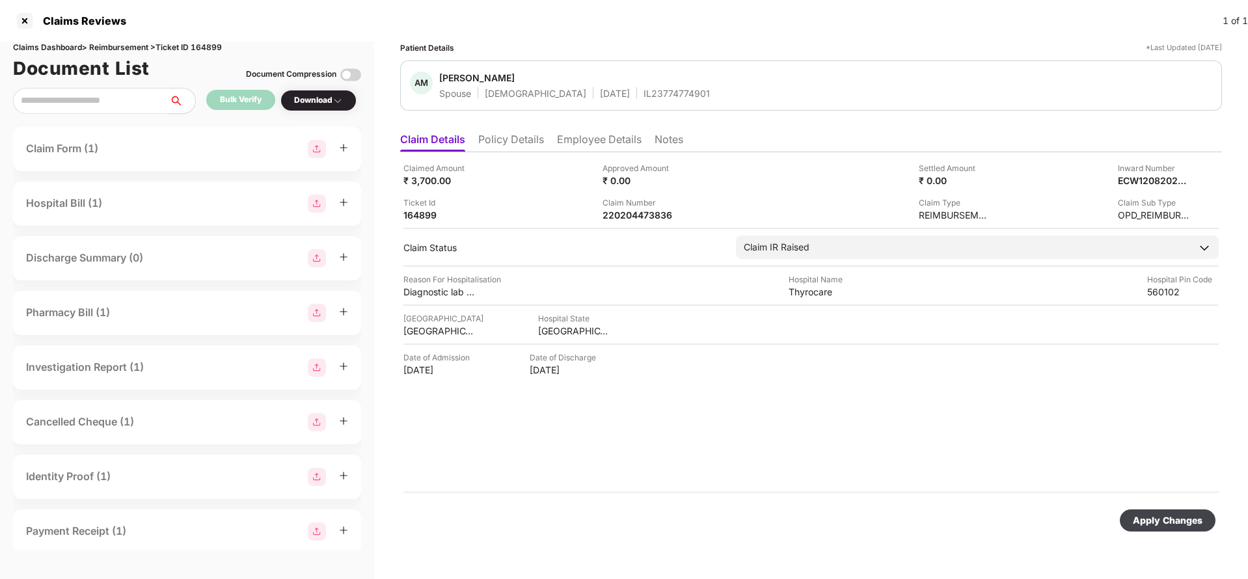
click at [1164, 517] on div "Apply Changes" at bounding box center [1168, 520] width 70 height 14
click at [1148, 513] on div "Apply Changes" at bounding box center [1168, 520] width 70 height 14
click at [644, 211] on div "220204473836" at bounding box center [639, 215] width 72 height 12
copy div "220204473836"
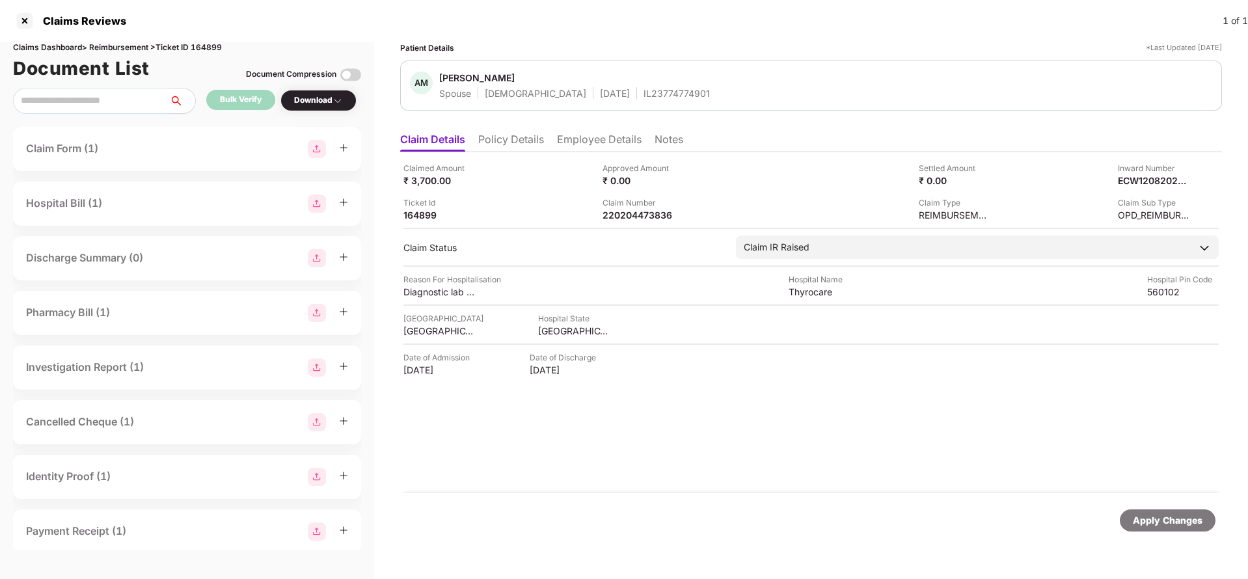
click at [644, 87] on div "IL23774774901" at bounding box center [677, 93] width 66 height 12
copy div "IL23774774901"
click at [1146, 526] on div "Apply Changes" at bounding box center [1168, 520] width 70 height 14
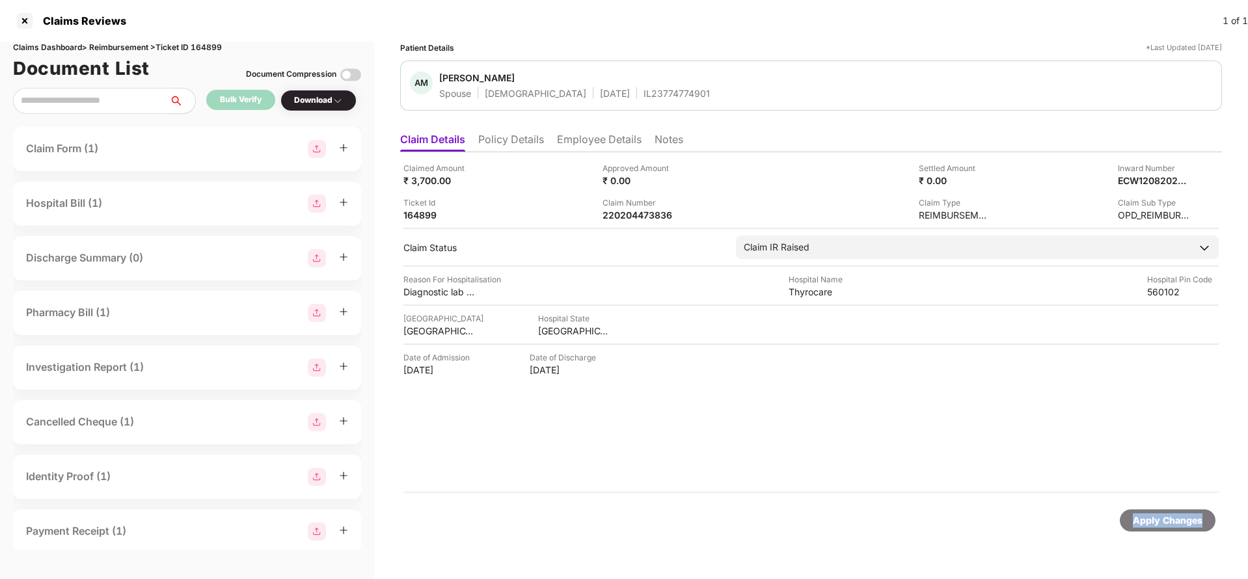
click at [1146, 526] on div "Apply Changes" at bounding box center [1168, 520] width 70 height 14
click at [209, 48] on div "Claims Dashboard > Reimbursement > Ticket ID 164899" at bounding box center [187, 48] width 348 height 12
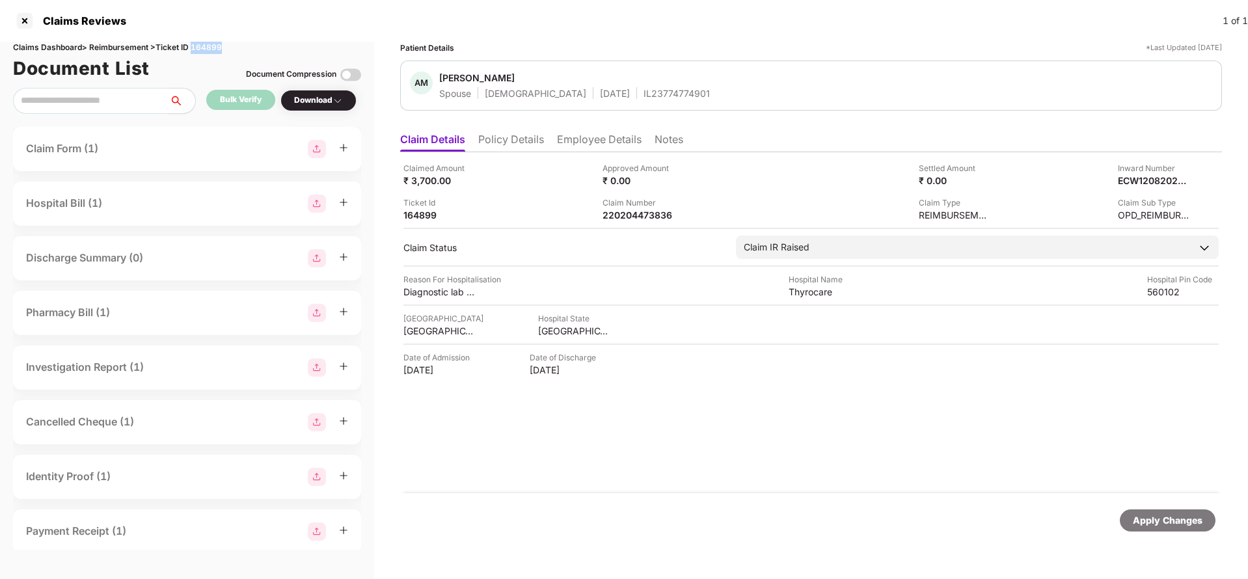
copy div "164899"
click at [1182, 523] on div "Apply Changes" at bounding box center [1168, 520] width 70 height 14
click at [494, 128] on ul "Claim Details Policy Details Employee Details Notes" at bounding box center [811, 139] width 822 height 26
click at [499, 134] on li "Policy Details" at bounding box center [511, 142] width 66 height 19
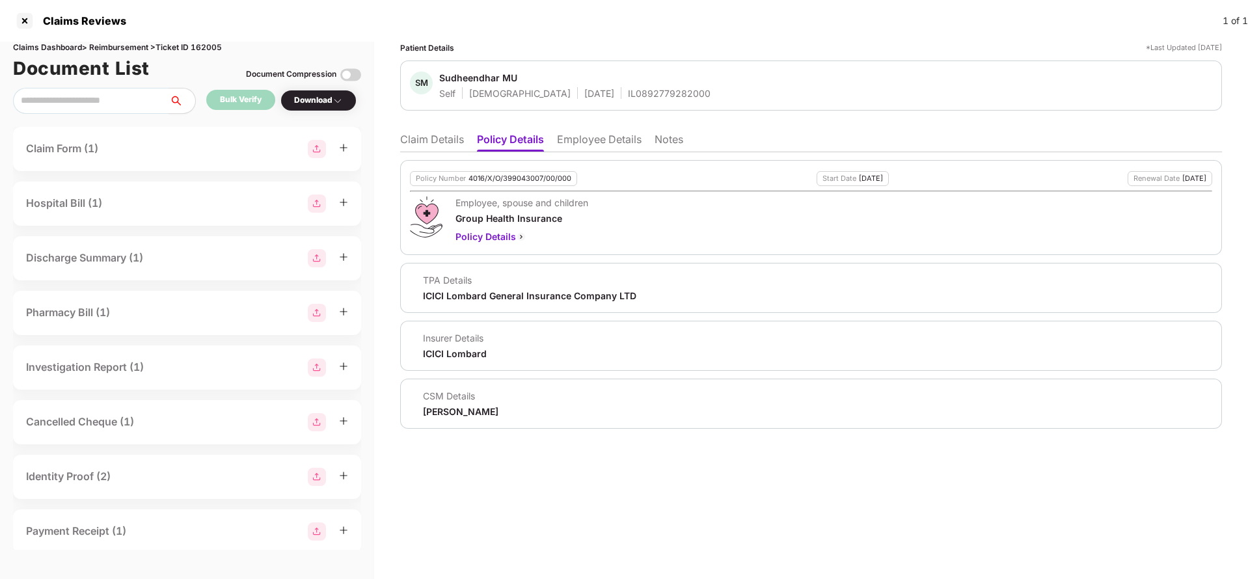
click at [519, 179] on div "4016/X/O/399043007/00/000" at bounding box center [519, 178] width 103 height 8
copy div "4016/X/O/399043007/00/000"
click at [442, 139] on li "Claim Details" at bounding box center [432, 142] width 64 height 19
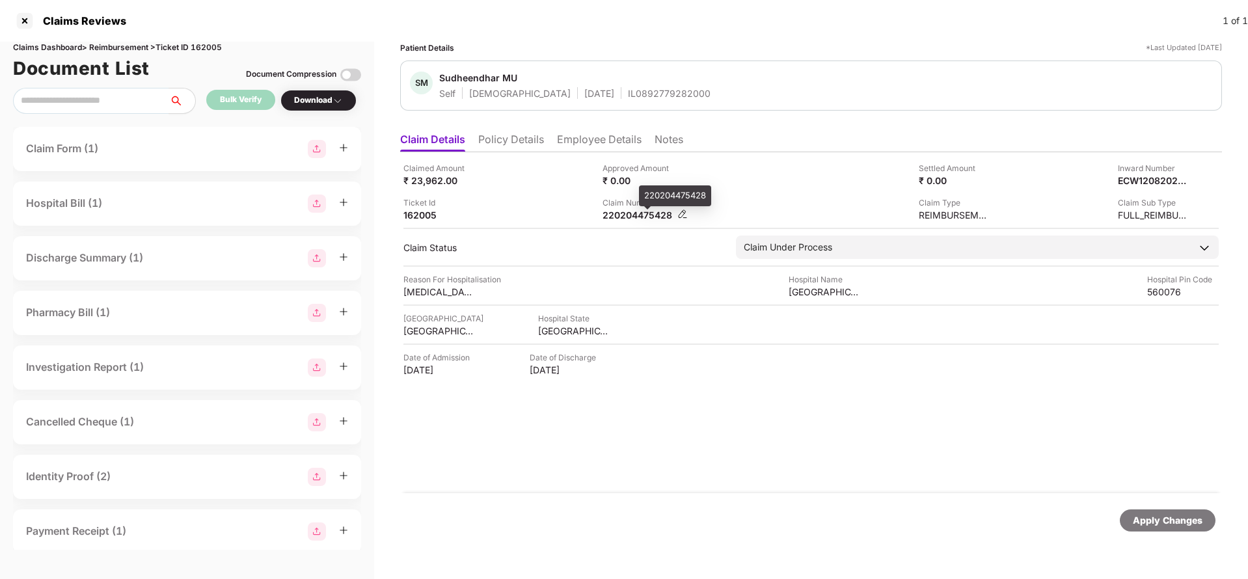
click at [636, 209] on div "220204475428" at bounding box center [639, 215] width 72 height 12
copy div "220204475428"
click at [612, 80] on span "Sudheendhar MU" at bounding box center [574, 80] width 271 height 16
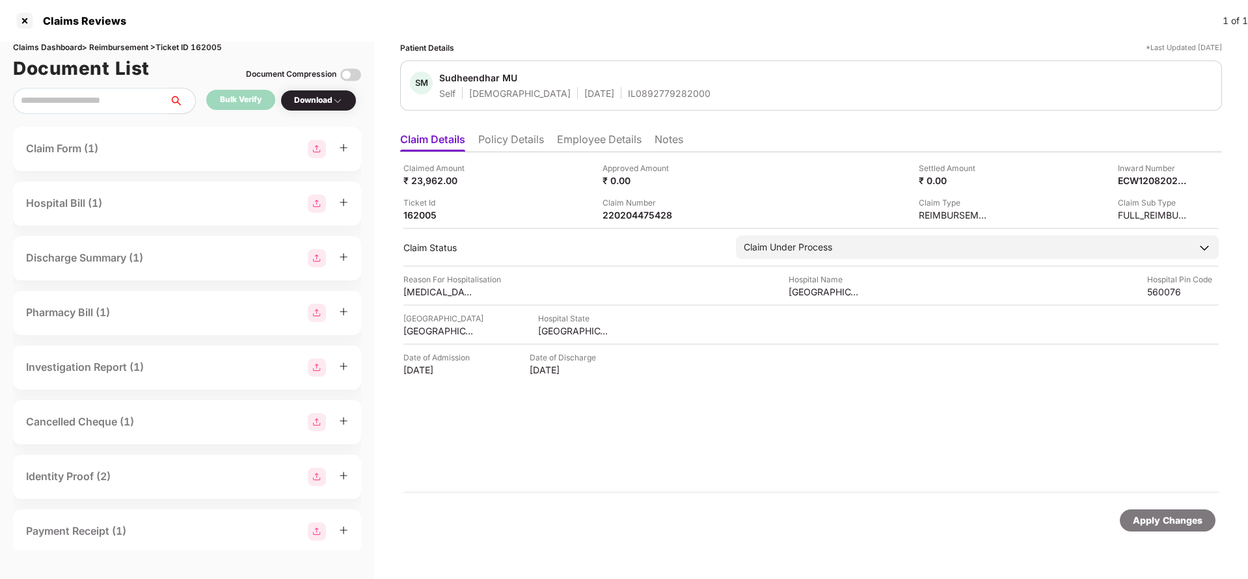
click at [628, 91] on div "IL0892779282000" at bounding box center [669, 93] width 83 height 12
copy div "IL0892779282000"
click at [642, 222] on div "Claimed Amount ₹ 23,962.00 Approved Amount ₹ 0.00 Settled Amount ₹ 0.00 Inward …" at bounding box center [811, 322] width 822 height 341
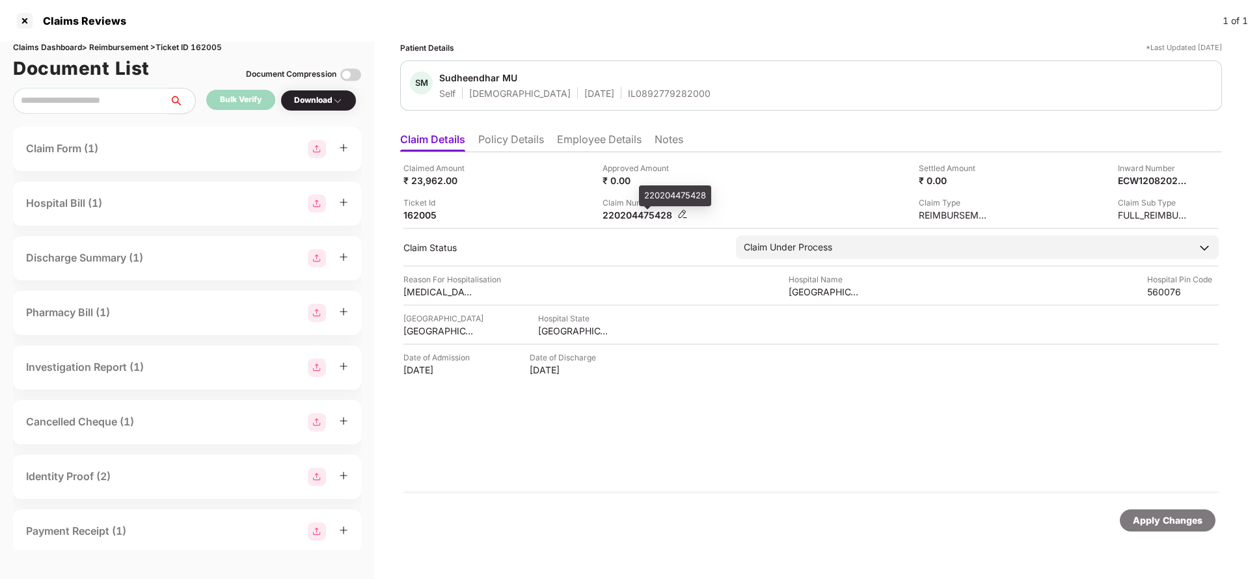
click at [644, 217] on div "220204475428" at bounding box center [639, 215] width 72 height 12
copy div "220204475428"
click at [1137, 523] on div "Apply Changes" at bounding box center [1168, 520] width 70 height 14
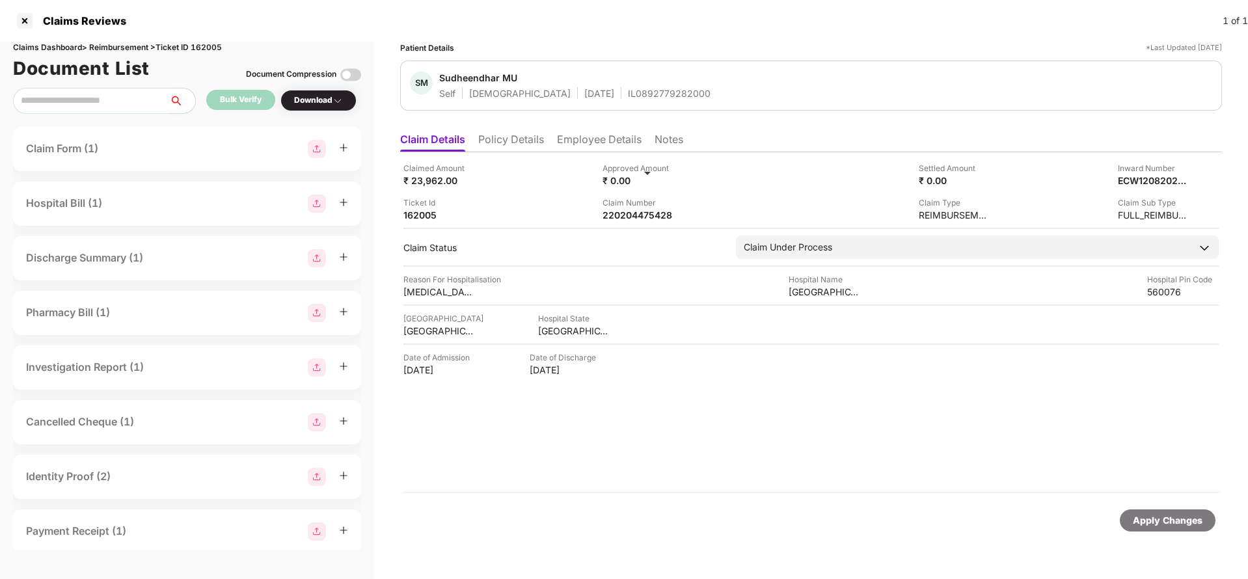
click at [202, 44] on div "Claims Dashboard > Reimbursement > Ticket ID 162005" at bounding box center [187, 48] width 348 height 12
copy div "162005"
click at [1142, 521] on div "Apply Changes" at bounding box center [1168, 520] width 70 height 14
click at [473, 135] on ul "Claim Details Policy Details Employee Details Notes" at bounding box center [811, 139] width 822 height 26
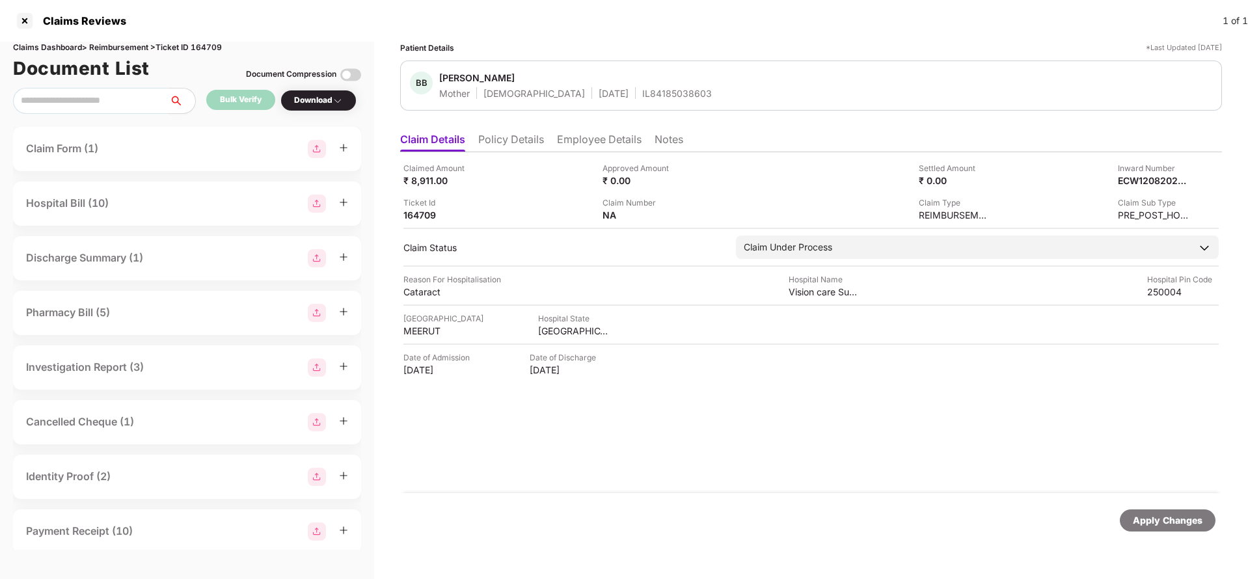
click at [496, 139] on li "Policy Details" at bounding box center [511, 142] width 66 height 19
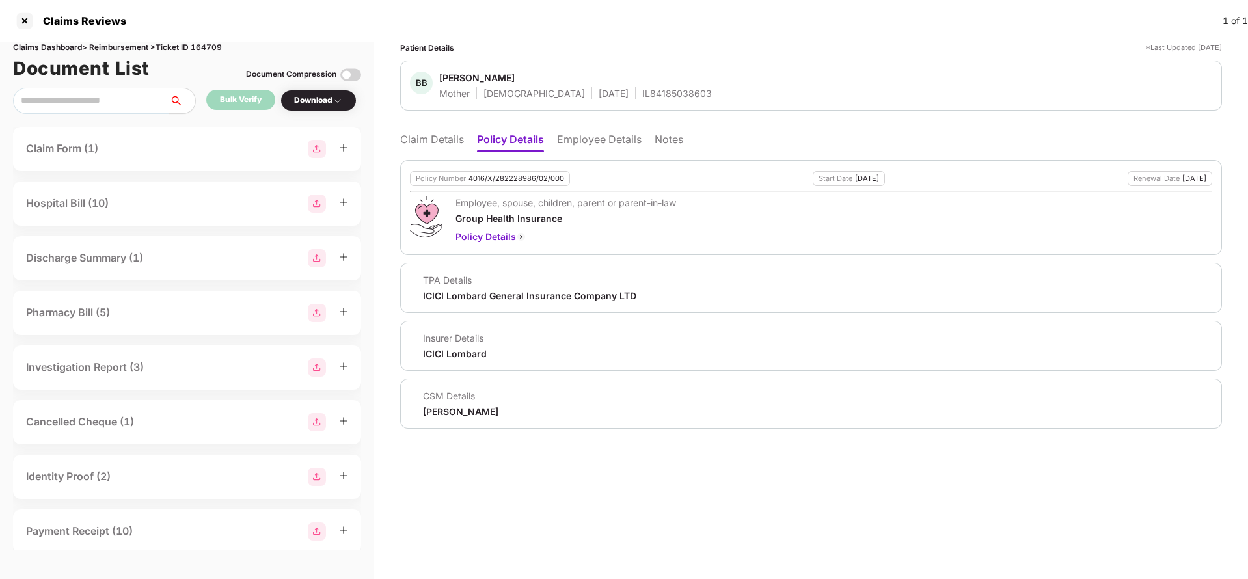
click at [490, 177] on div "4016/X/282228986/02/000" at bounding box center [516, 178] width 96 height 8
copy div "4016/X/282228986/02/000"
click at [642, 98] on div "IL84185038603" at bounding box center [677, 93] width 70 height 12
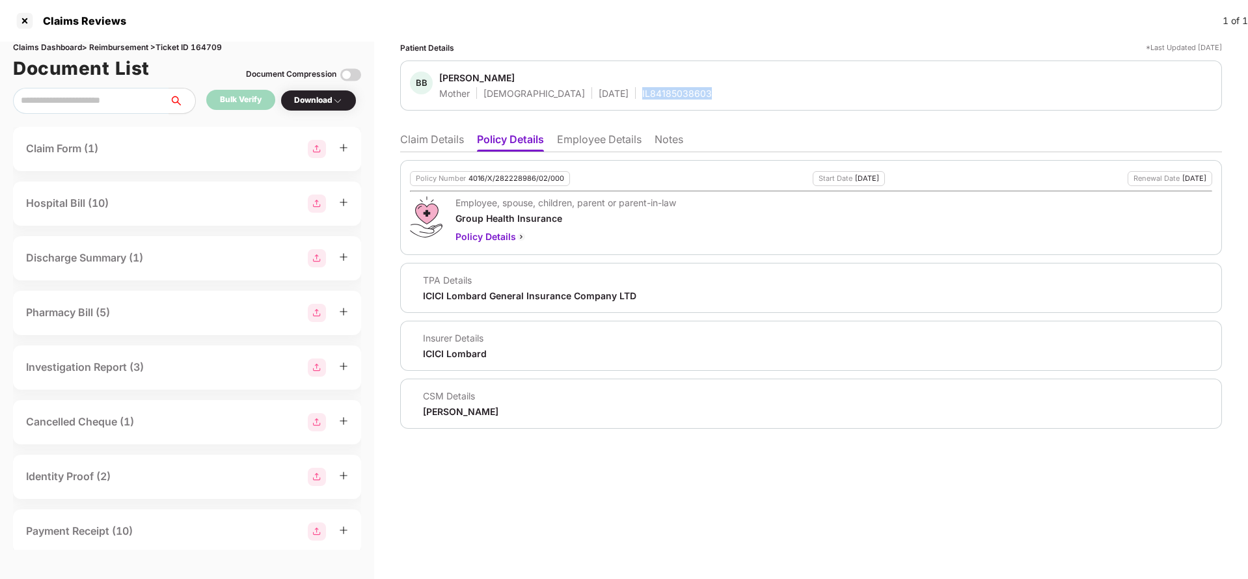
click at [642, 98] on div "IL84185038603" at bounding box center [677, 93] width 70 height 12
copy div "IL84185038603"
click at [418, 131] on ul "Claim Details Policy Details Employee Details Notes" at bounding box center [811, 139] width 822 height 26
click at [418, 138] on li "Claim Details" at bounding box center [432, 142] width 64 height 19
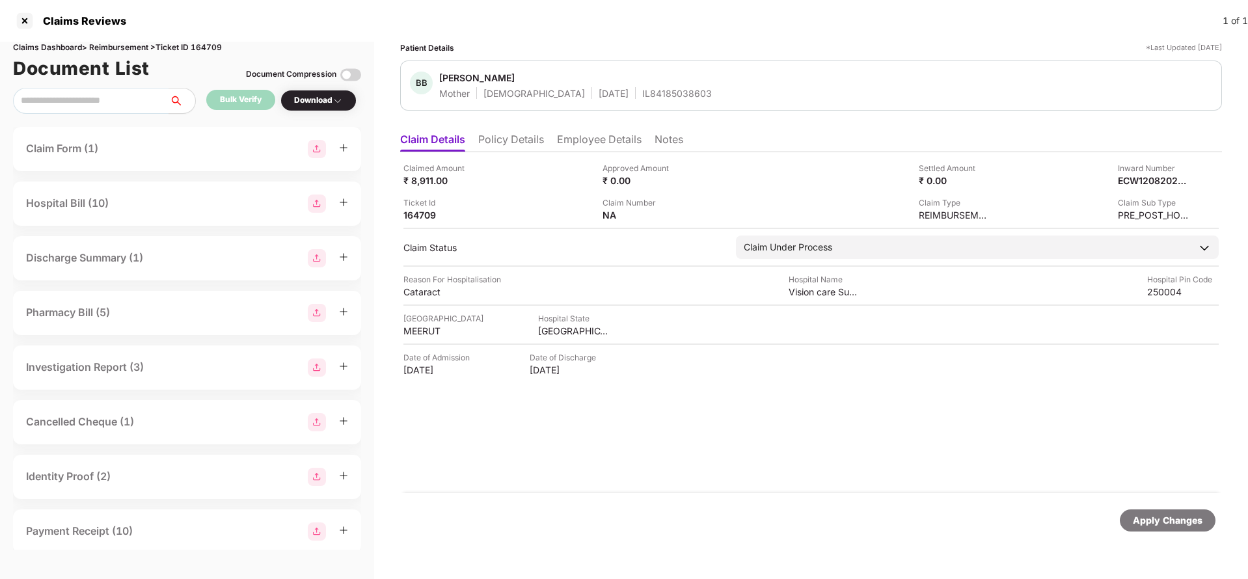
click at [1173, 518] on div "Apply Changes" at bounding box center [1168, 520] width 70 height 14
click at [202, 49] on div "Claims Dashboard > Reimbursement > Ticket ID 164709" at bounding box center [187, 48] width 348 height 12
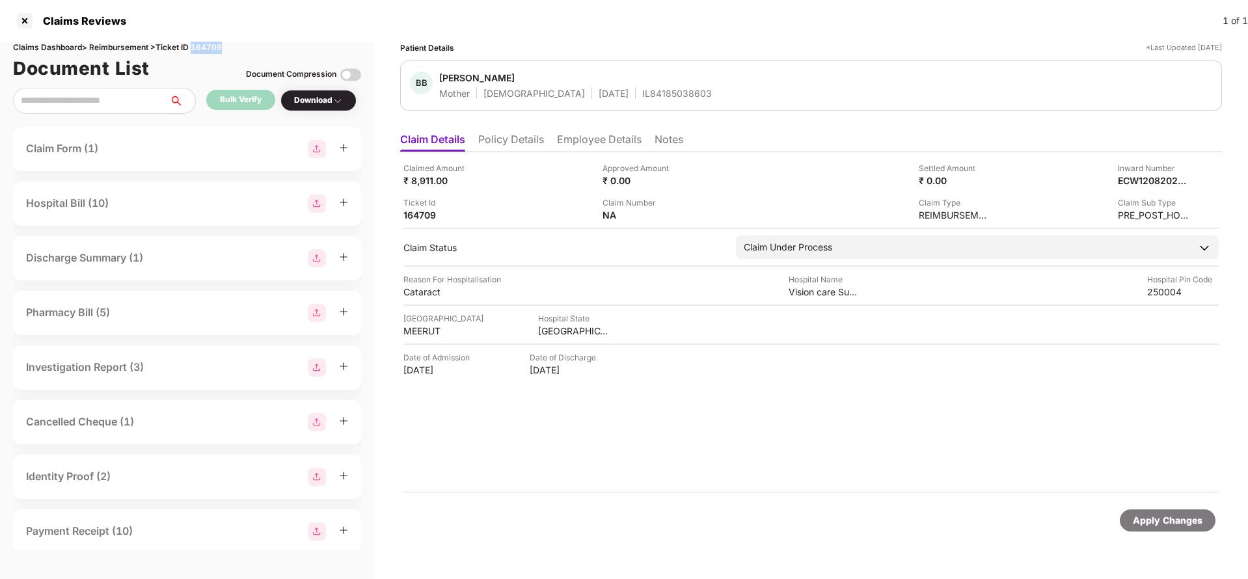
copy div "164709"
click at [1180, 523] on div "Apply Changes" at bounding box center [1168, 520] width 70 height 14
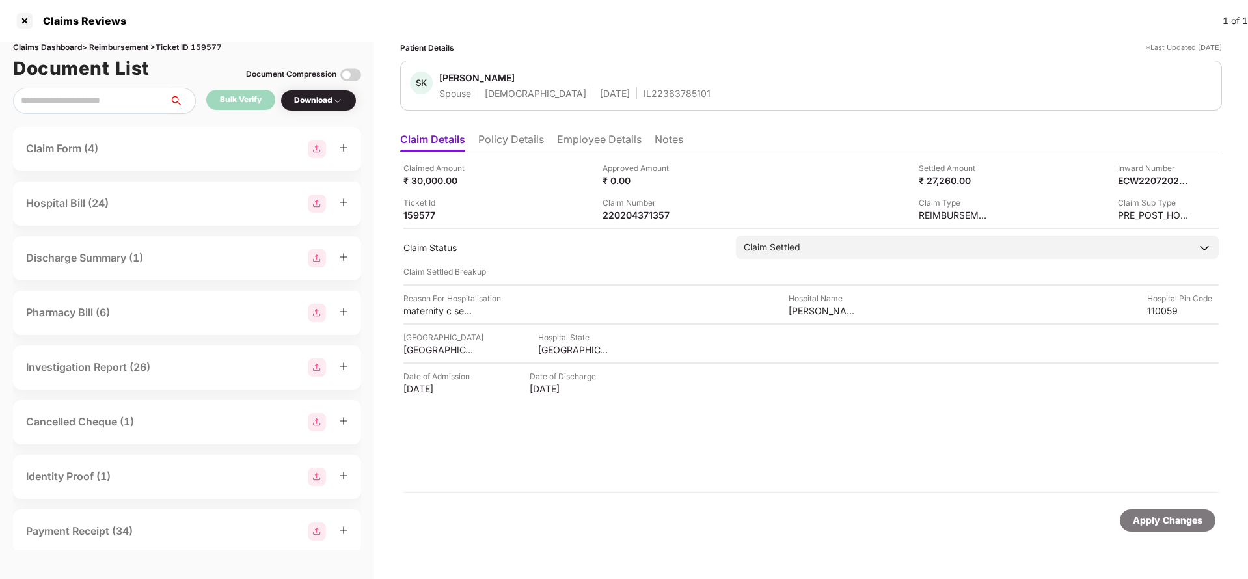
click at [518, 137] on li "Policy Details" at bounding box center [511, 142] width 66 height 19
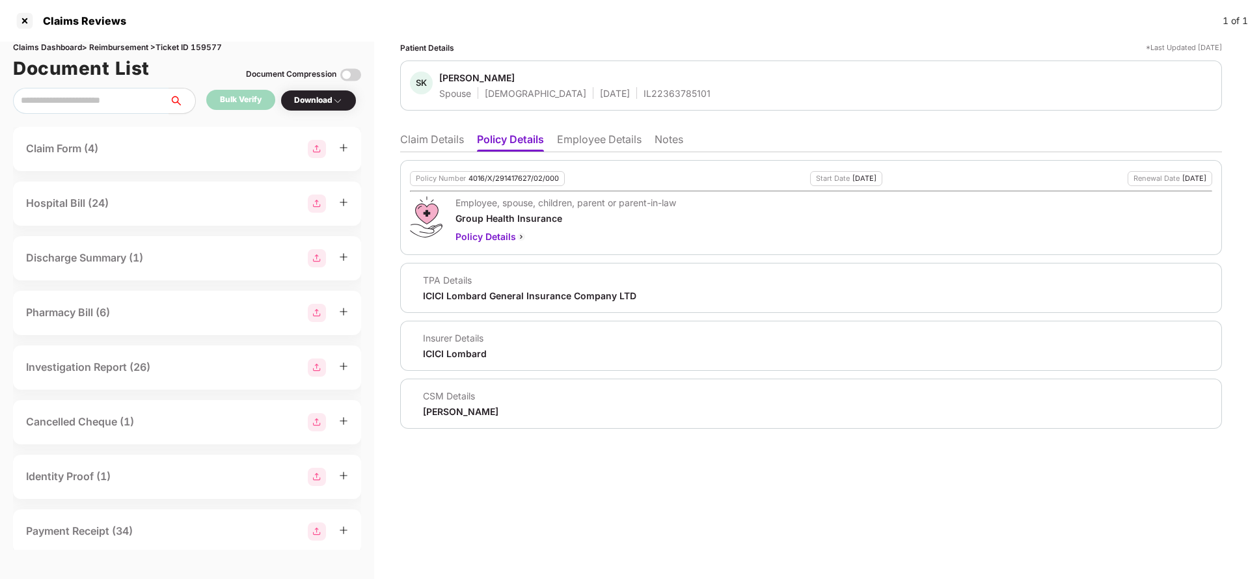
click at [506, 180] on div "4016/X/291417627/02/000" at bounding box center [513, 178] width 90 height 8
copy div "4016/X/291417627/02/000"
click at [606, 145] on li "Employee Details" at bounding box center [599, 142] width 85 height 19
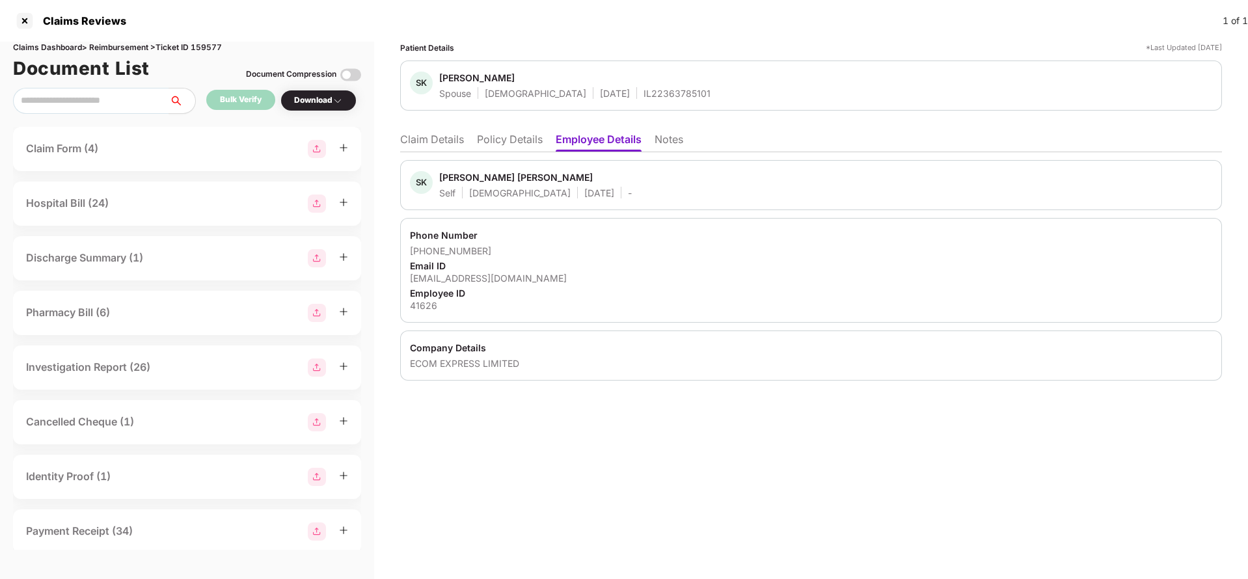
click at [446, 150] on li "Claim Details" at bounding box center [432, 142] width 64 height 19
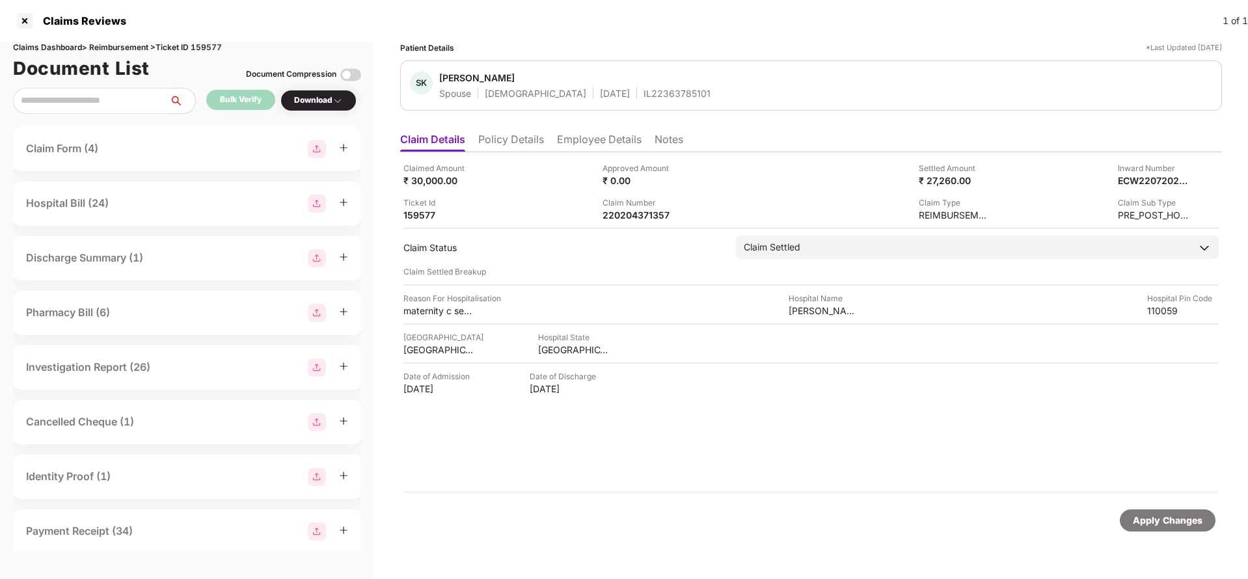
click at [513, 139] on li "Policy Details" at bounding box center [511, 142] width 66 height 19
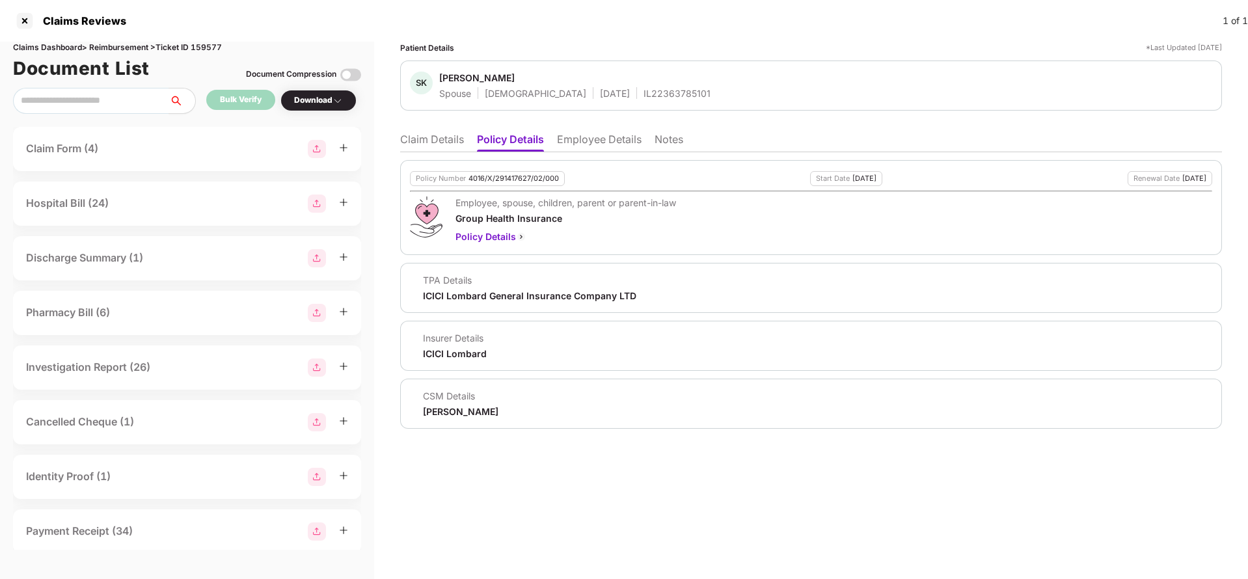
click at [489, 182] on div "4016/X/291417627/02/000" at bounding box center [513, 178] width 90 height 8
copy div "4016/X/291417627/02/000"
click at [644, 94] on div "IL22363785101" at bounding box center [677, 93] width 67 height 12
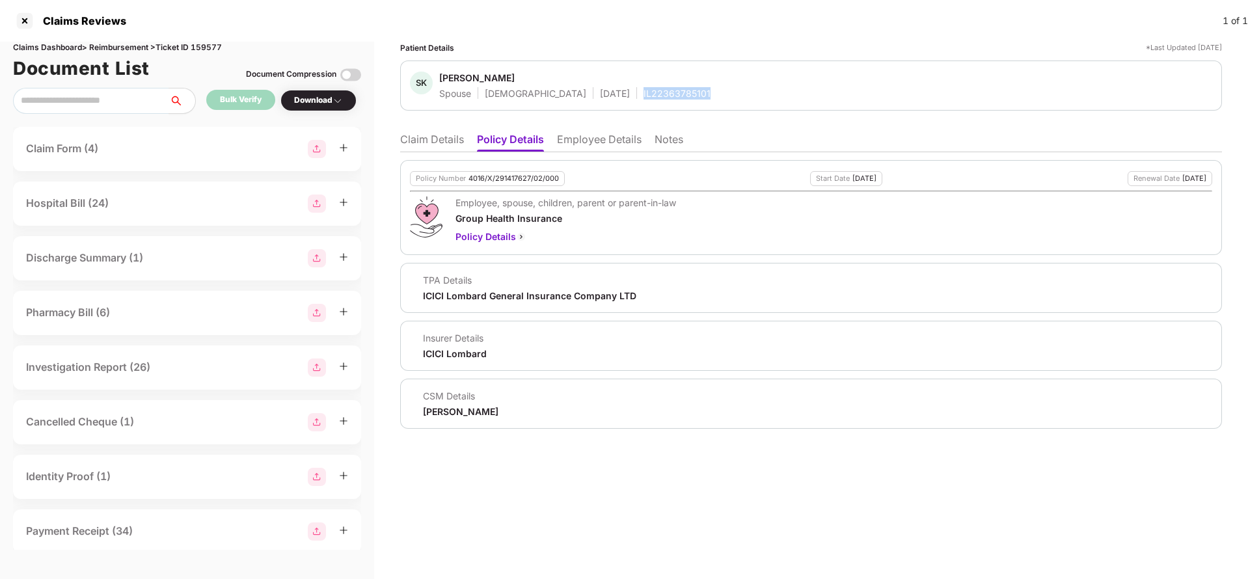
click at [644, 94] on div "IL22363785101" at bounding box center [677, 93] width 67 height 12
copy div "IL22363785101"
click at [606, 136] on li "Employee Details" at bounding box center [599, 142] width 85 height 19
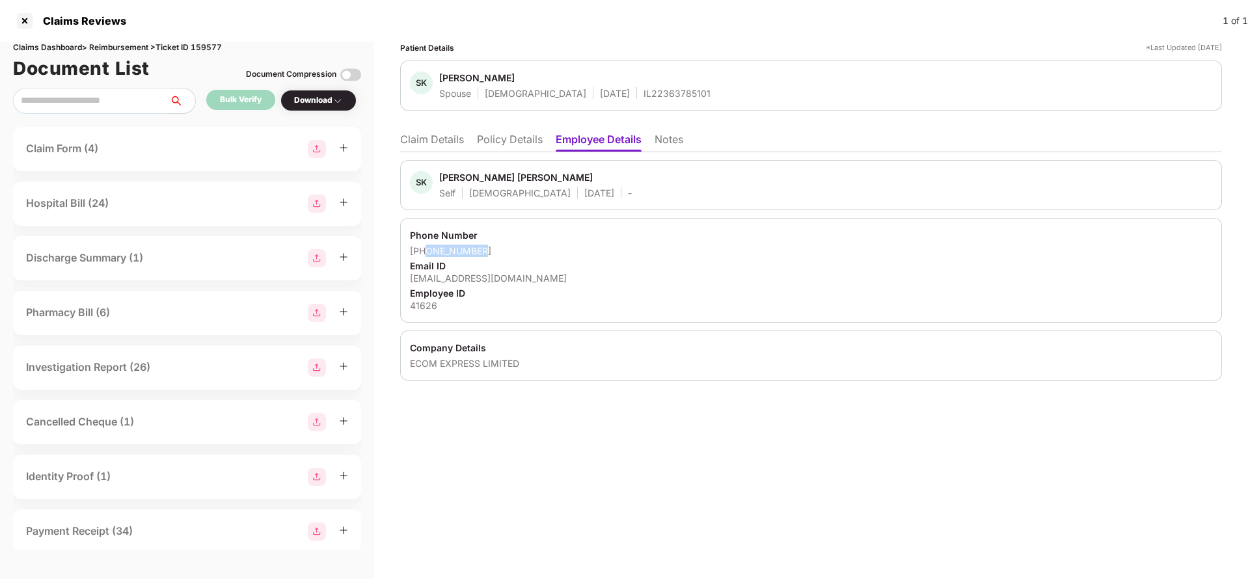
drag, startPoint x: 427, startPoint y: 254, endPoint x: 579, endPoint y: 252, distance: 152.3
click at [579, 252] on div "[PHONE_NUMBER]" at bounding box center [811, 251] width 802 height 12
copy div "9310372780"
click at [476, 275] on div "[EMAIL_ADDRESS][DOMAIN_NAME]" at bounding box center [811, 278] width 802 height 12
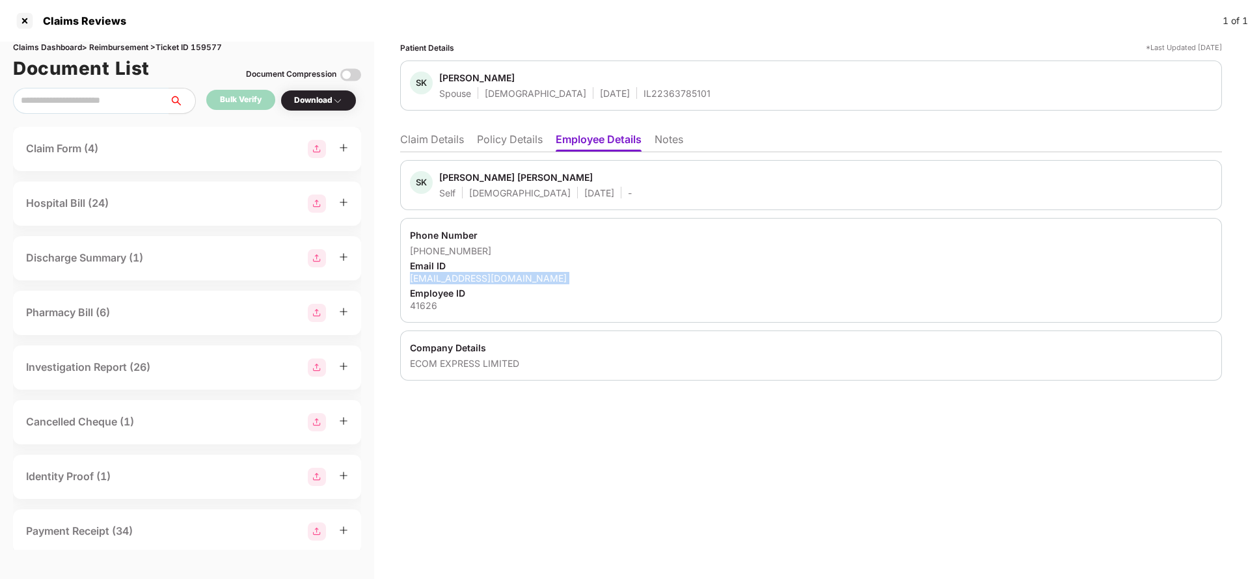
click at [476, 275] on div "[EMAIL_ADDRESS][DOMAIN_NAME]" at bounding box center [811, 278] width 802 height 12
copy div "[EMAIL_ADDRESS][DOMAIN_NAME]"
click at [427, 146] on li "Claim Details" at bounding box center [432, 142] width 64 height 19
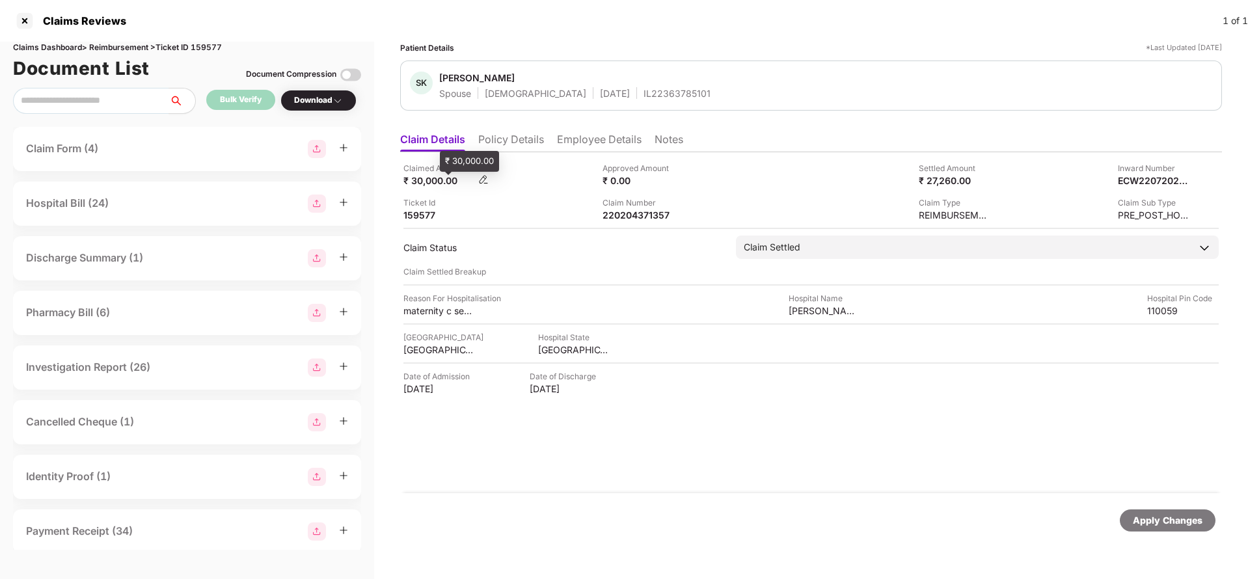
click at [430, 182] on div "₹ 30,000.00" at bounding box center [439, 180] width 72 height 12
copy div "30,000"
click at [818, 310] on div "[PERSON_NAME] hospital pvt ltd" at bounding box center [825, 311] width 72 height 12
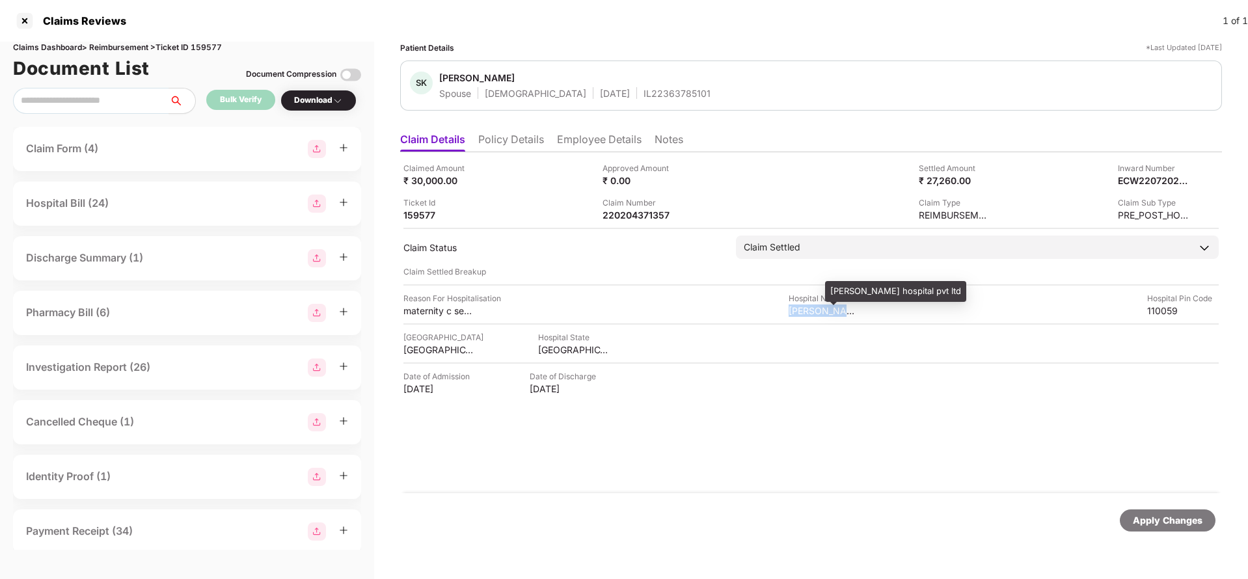
click at [818, 310] on div "[PERSON_NAME] hospital pvt ltd" at bounding box center [825, 311] width 72 height 12
copy div "[PERSON_NAME] hospital pvt ltd"
click at [1184, 524] on div "Apply Changes" at bounding box center [1168, 520] width 70 height 14
click at [215, 47] on div "Claims Dashboard > Reimbursement > Ticket ID 159577" at bounding box center [187, 48] width 348 height 12
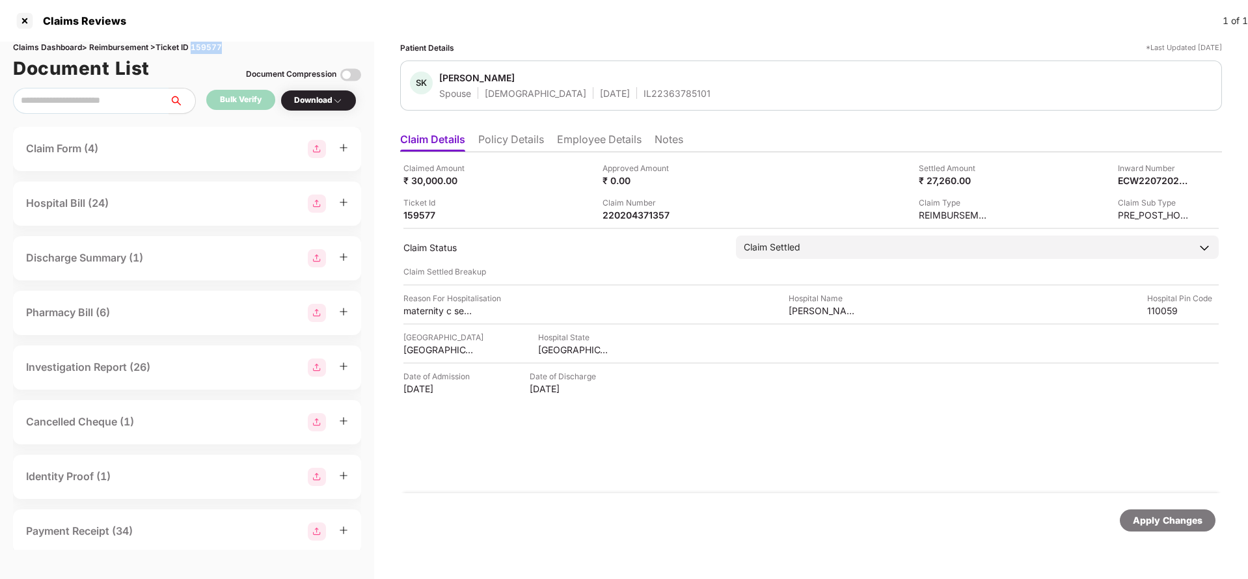
click at [215, 47] on div "Claims Dashboard > Reimbursement > Ticket ID 159577" at bounding box center [187, 48] width 348 height 12
copy div "159577"
click at [1191, 526] on div "Apply Changes" at bounding box center [1168, 520] width 70 height 14
